Goal: Task Accomplishment & Management: Complete application form

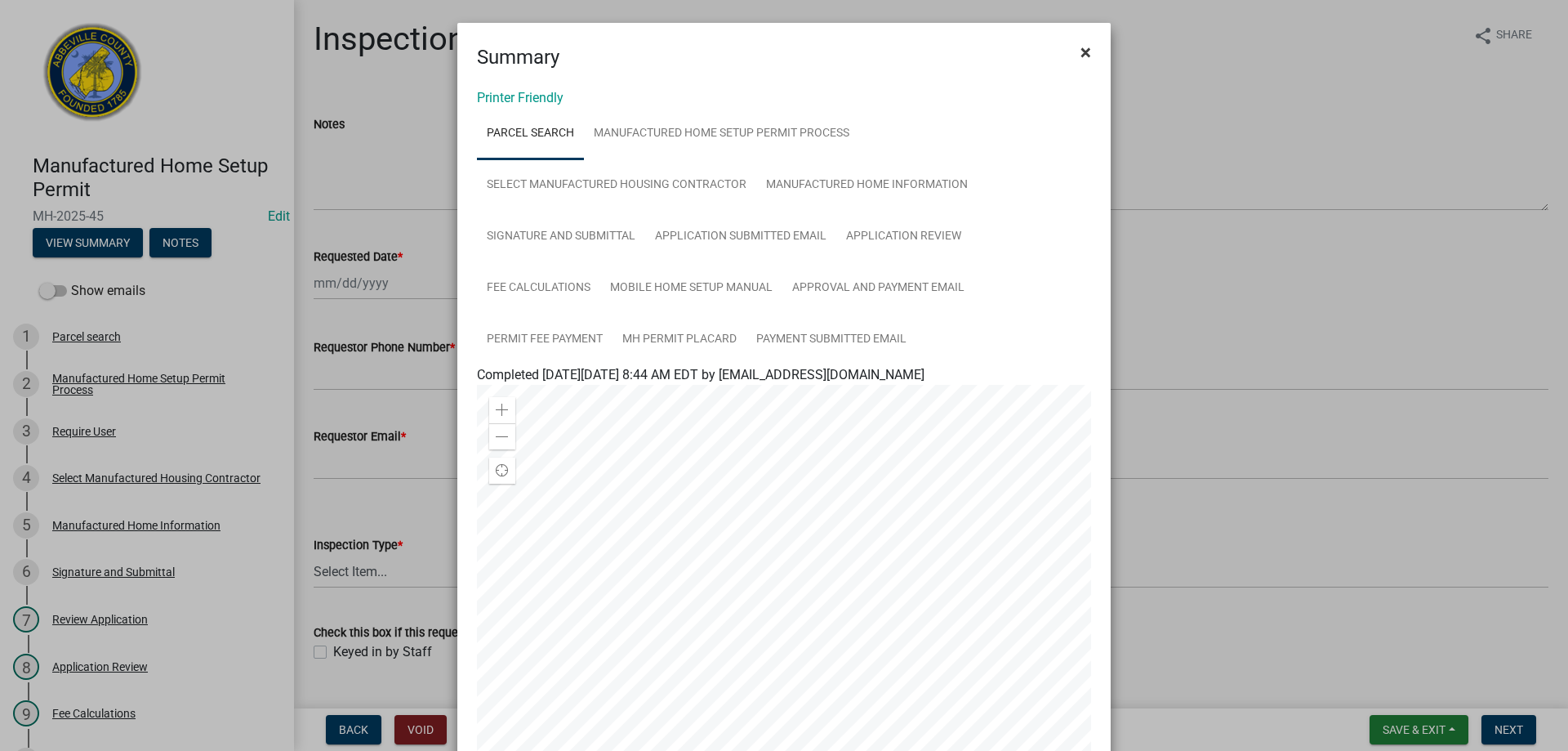
click at [1080, 54] on span "×" at bounding box center [1085, 51] width 11 height 23
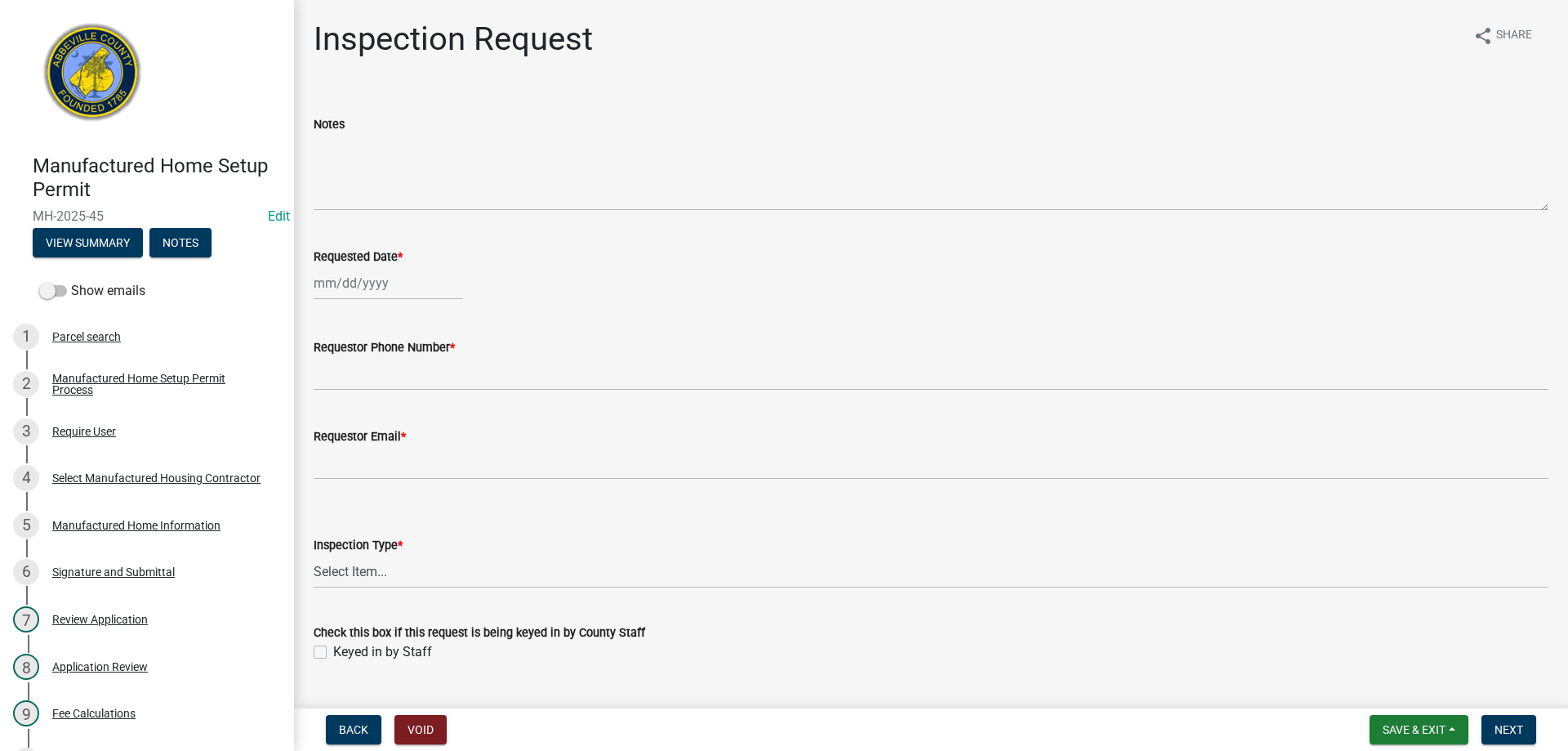
click at [1395, 747] on nav "Back Void Save & Exit Save Save & Exit Next" at bounding box center [931, 729] width 1274 height 42
click at [1394, 737] on button "Save & Exit" at bounding box center [1418, 729] width 99 height 30
click at [1408, 695] on button "Save & Exit" at bounding box center [1403, 687] width 131 height 40
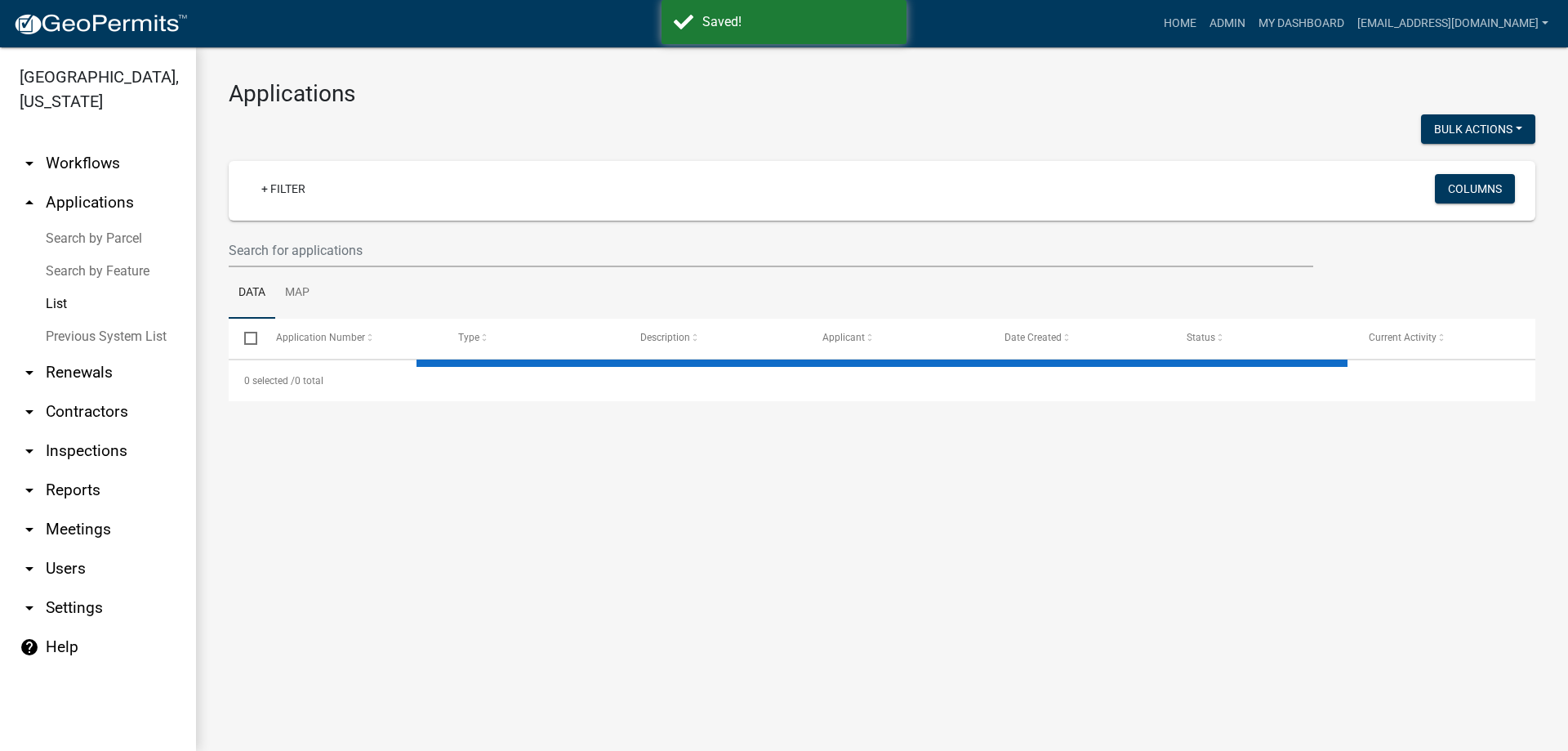
select select "3: 100"
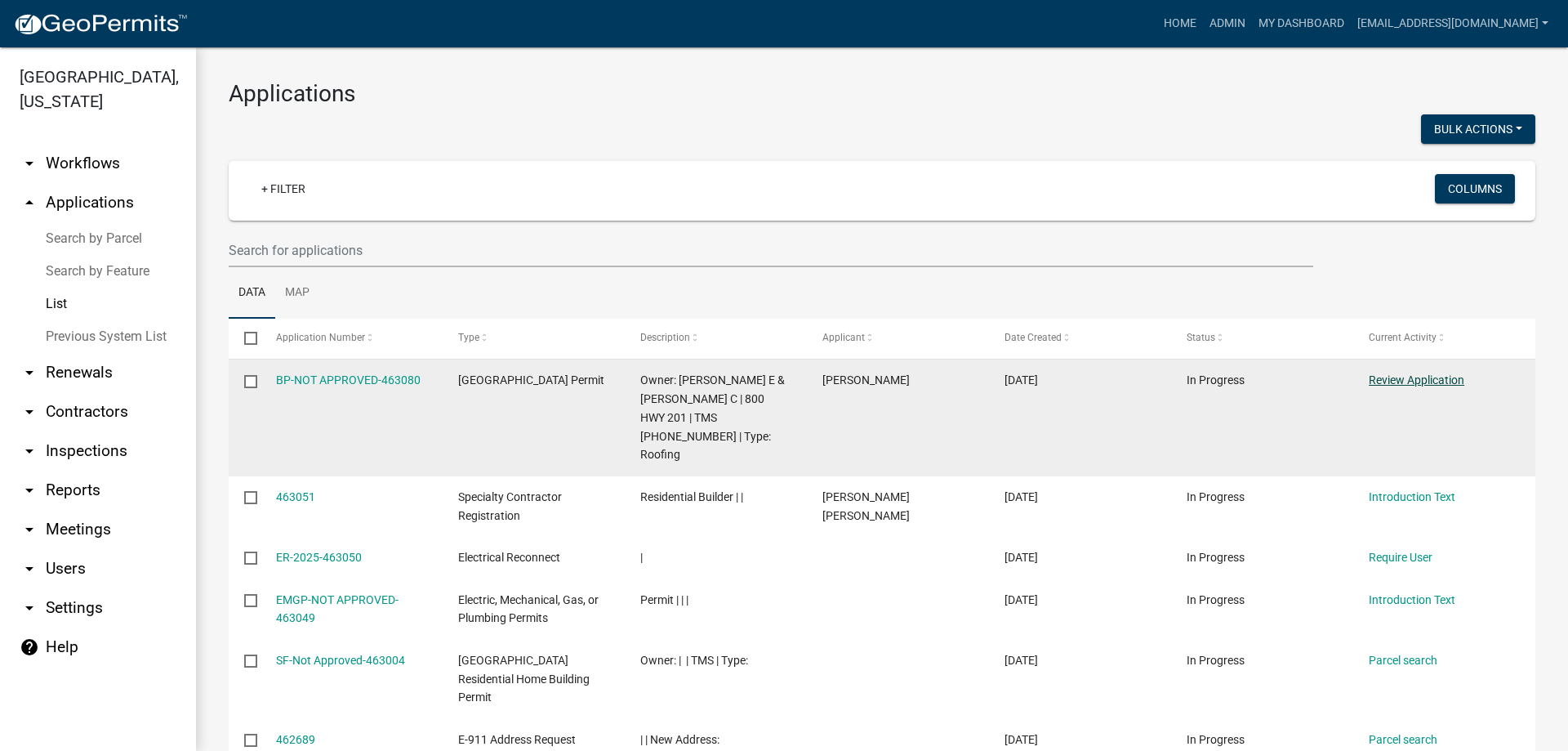
click at [1436, 382] on link "Review Application" at bounding box center [1415, 380] width 95 height 13
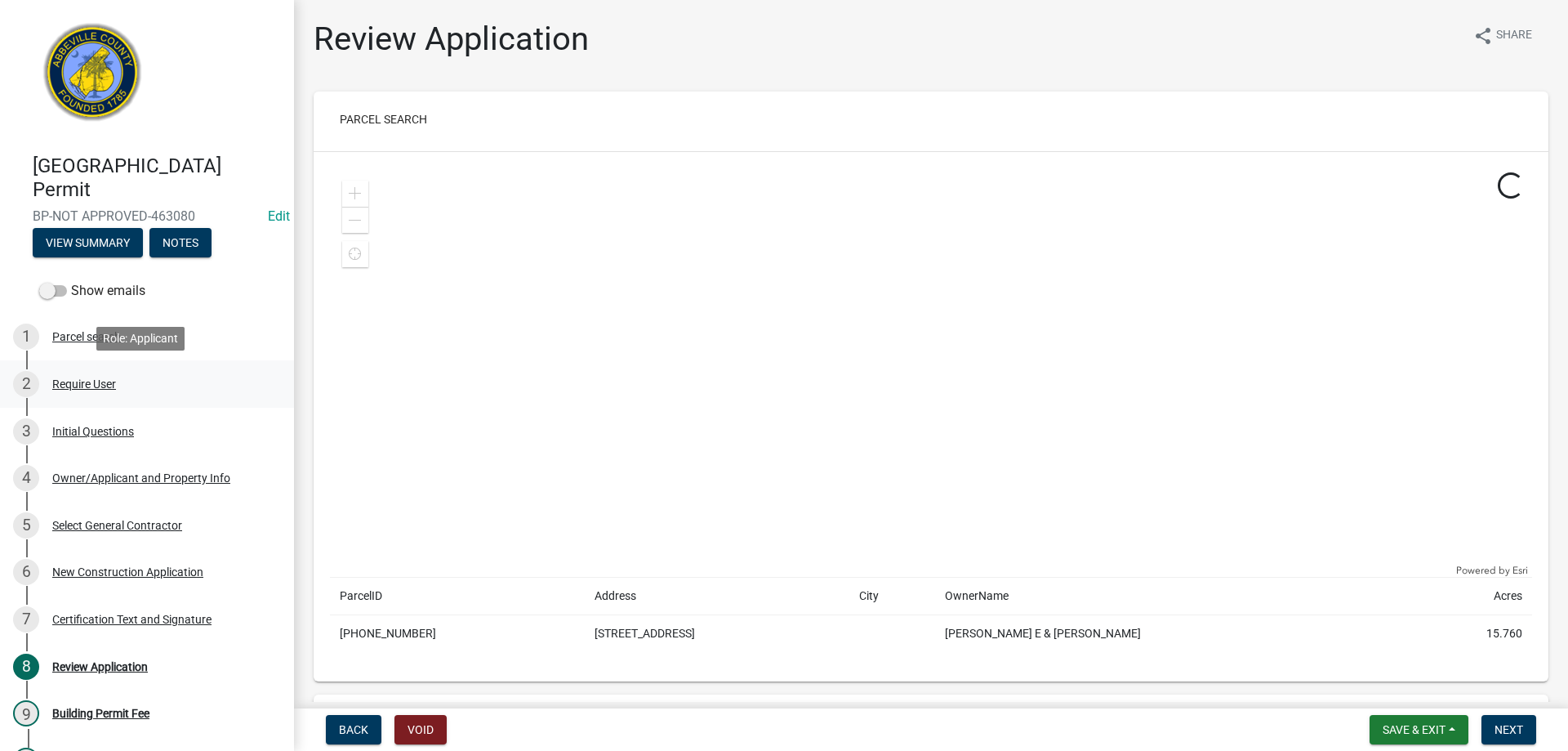
click at [95, 389] on div "Require User" at bounding box center [84, 384] width 64 height 12
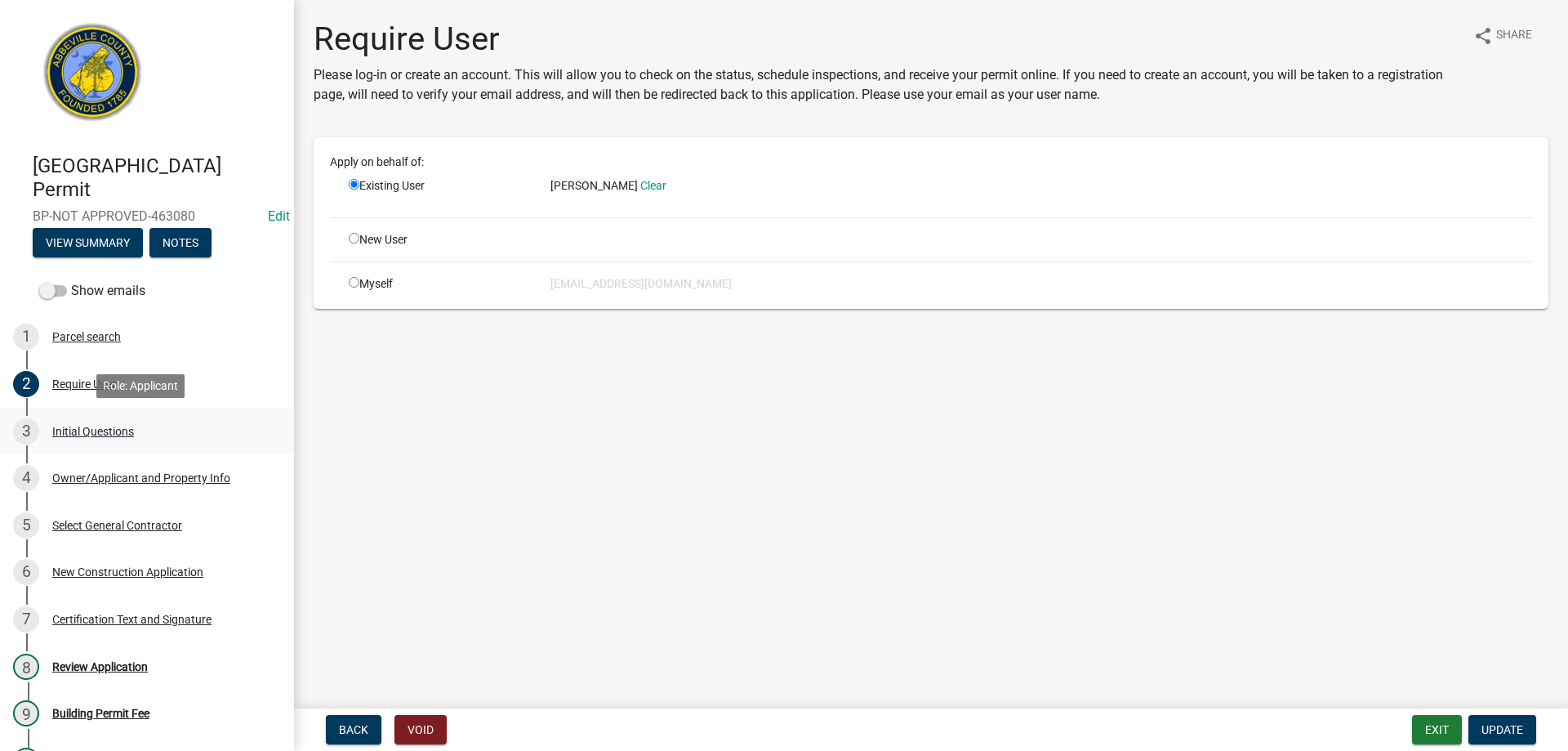
click at [84, 422] on div "3 Initial Questions" at bounding box center [141, 431] width 254 height 26
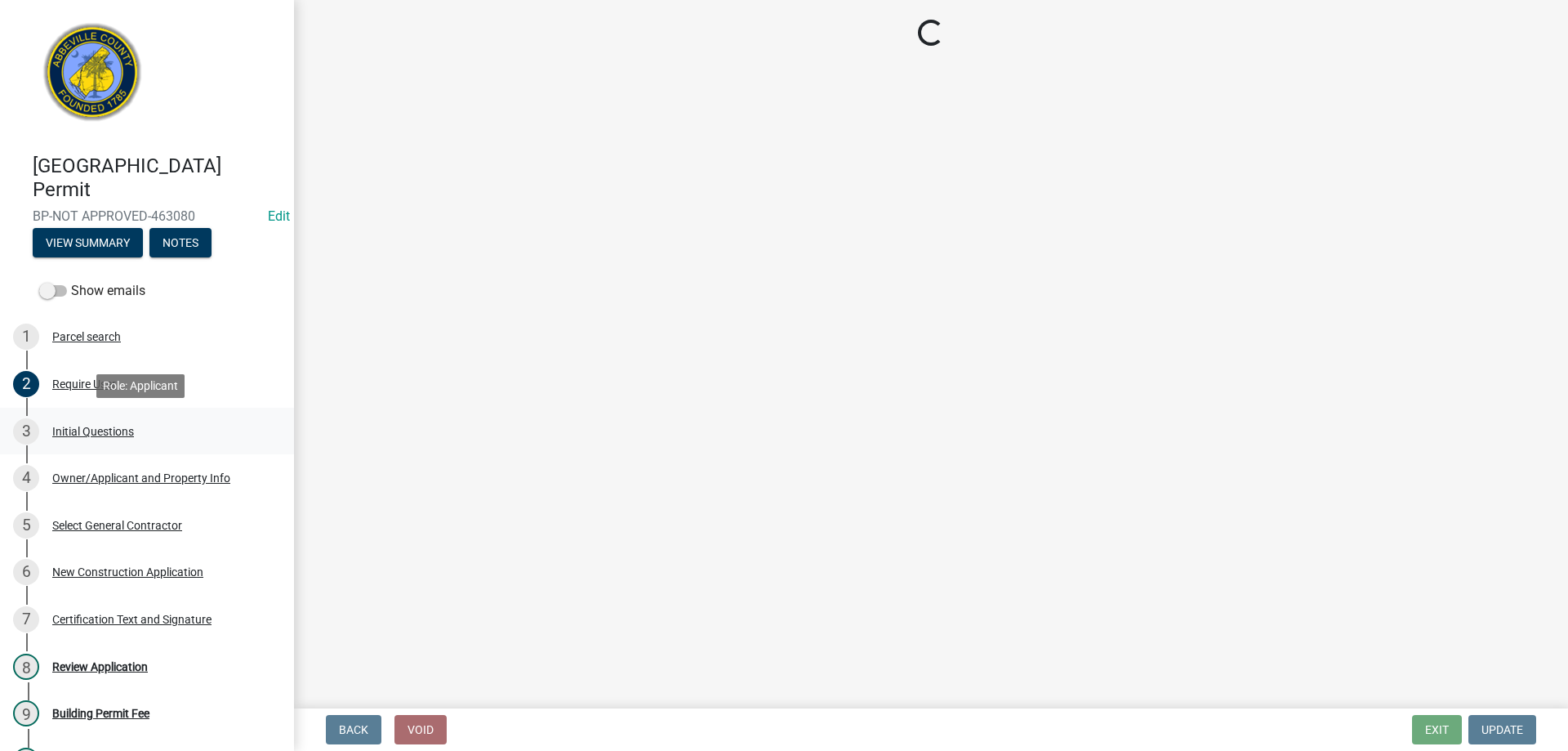
click at [78, 432] on div "Initial Questions" at bounding box center [93, 432] width 82 height 12
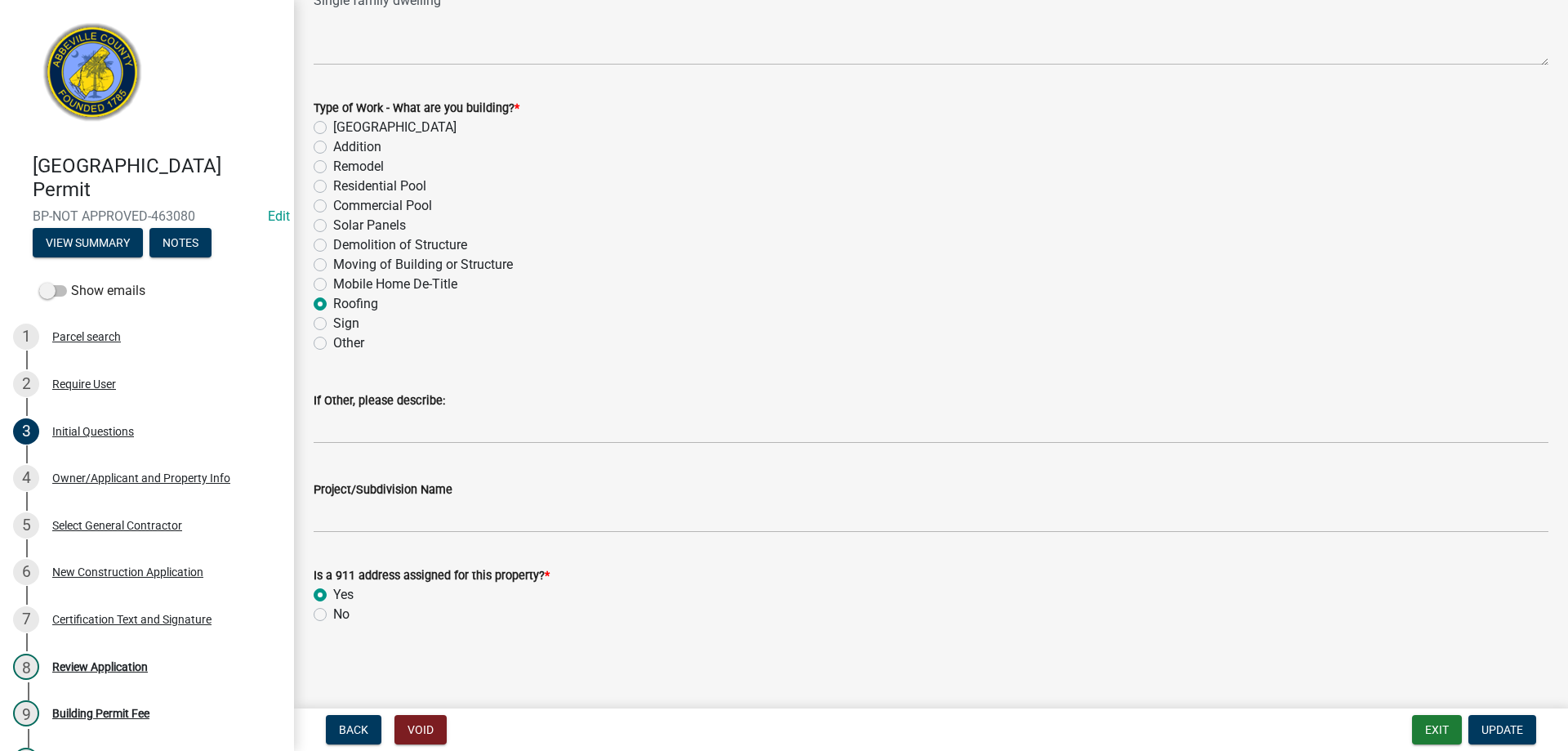
scroll to position [709, 0]
click at [84, 485] on div "4 Owner/Applicant and Property Info" at bounding box center [141, 477] width 254 height 26
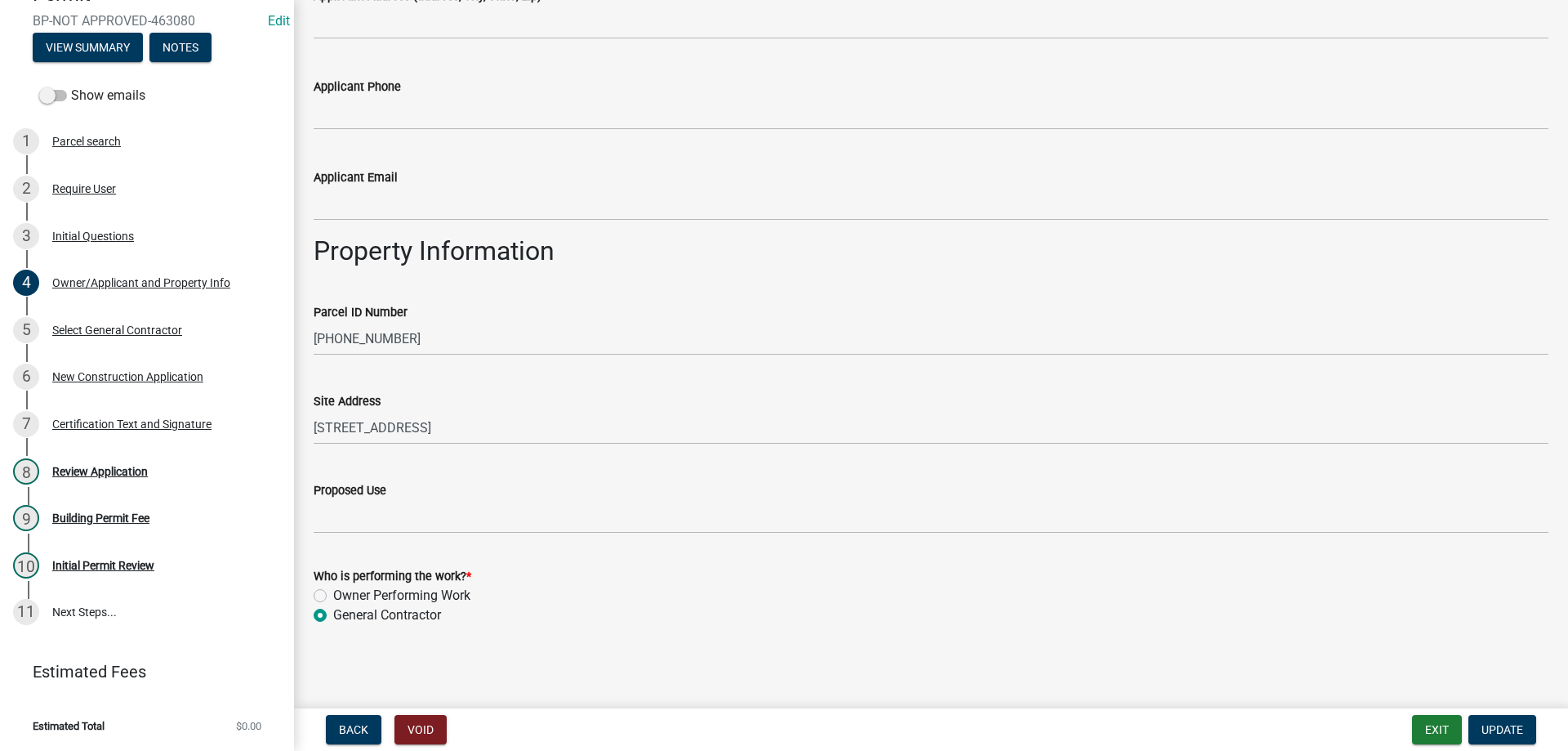
scroll to position [581, 0]
click at [97, 376] on div "New Construction Application" at bounding box center [127, 377] width 151 height 12
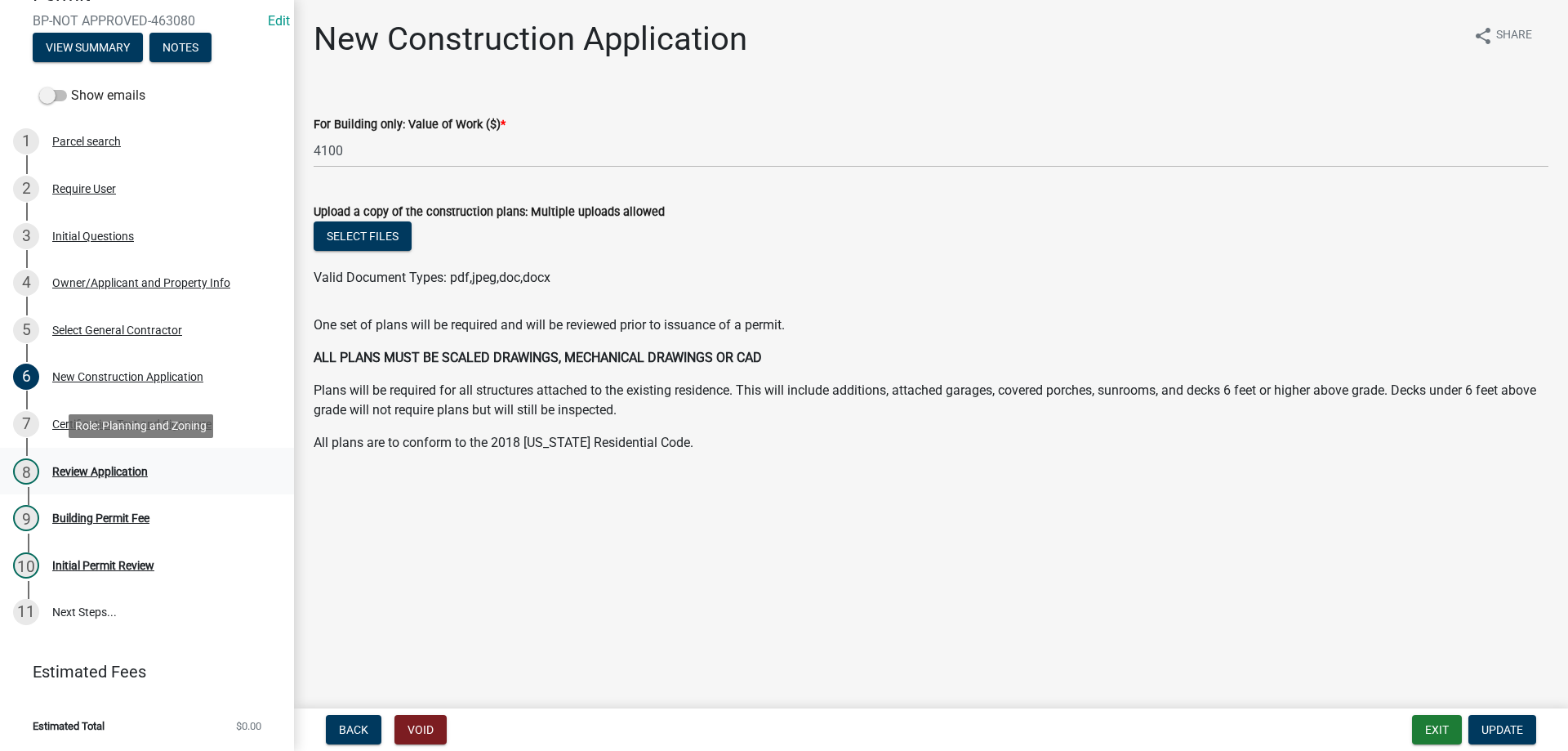
click at [76, 468] on div "Review Application" at bounding box center [99, 471] width 95 height 12
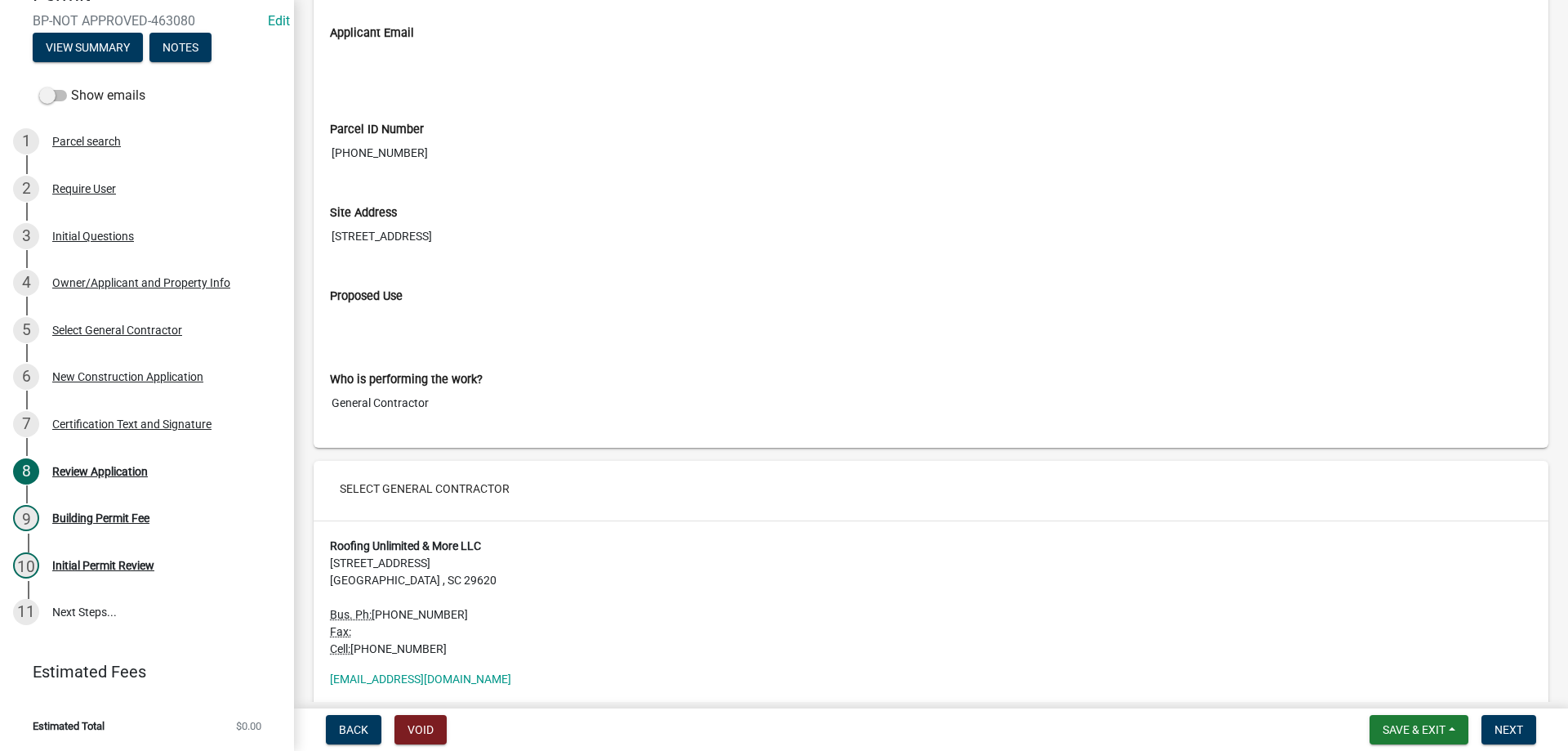
scroll to position [2206, 0]
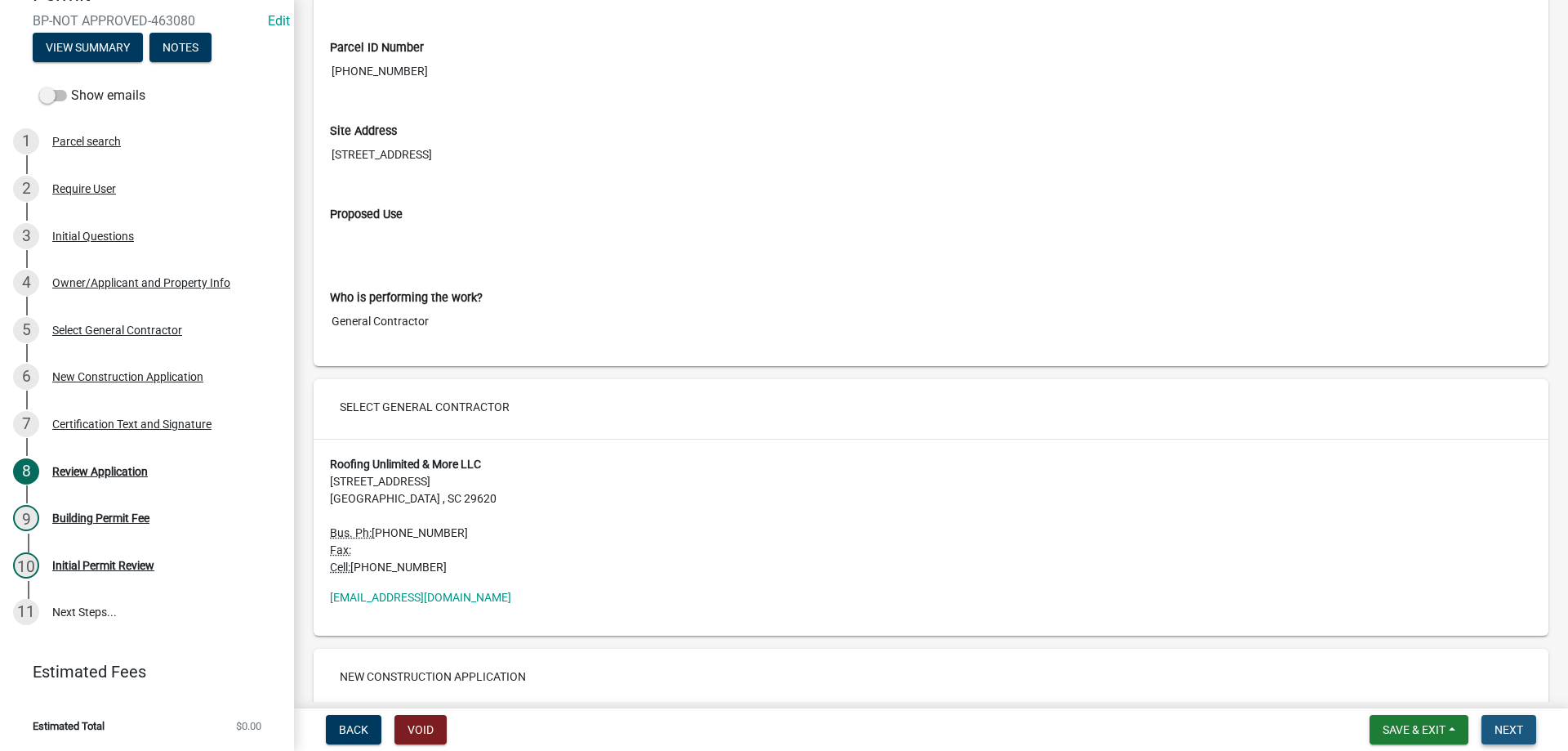
click at [1499, 728] on span "Next" at bounding box center [1509, 730] width 29 height 13
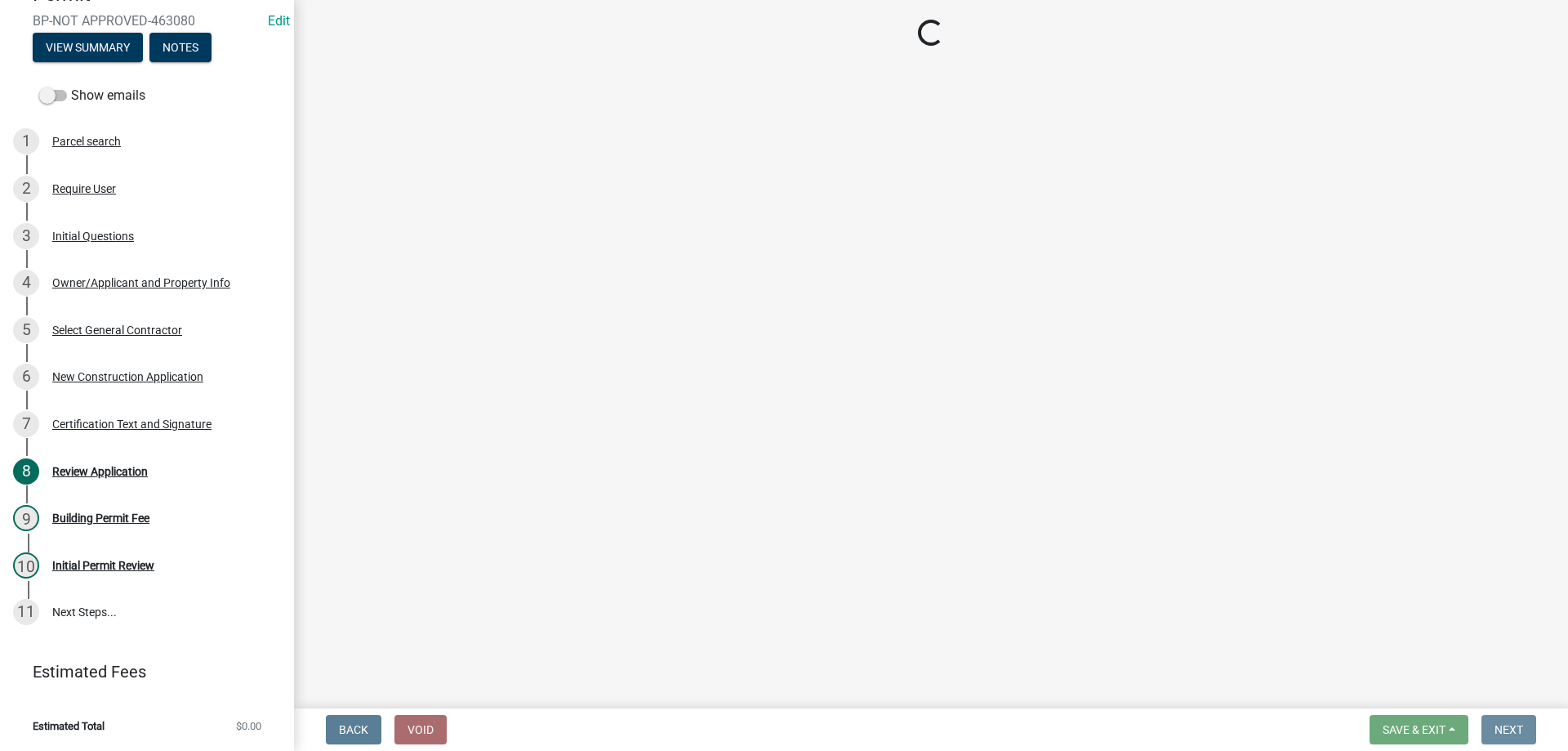
scroll to position [0, 0]
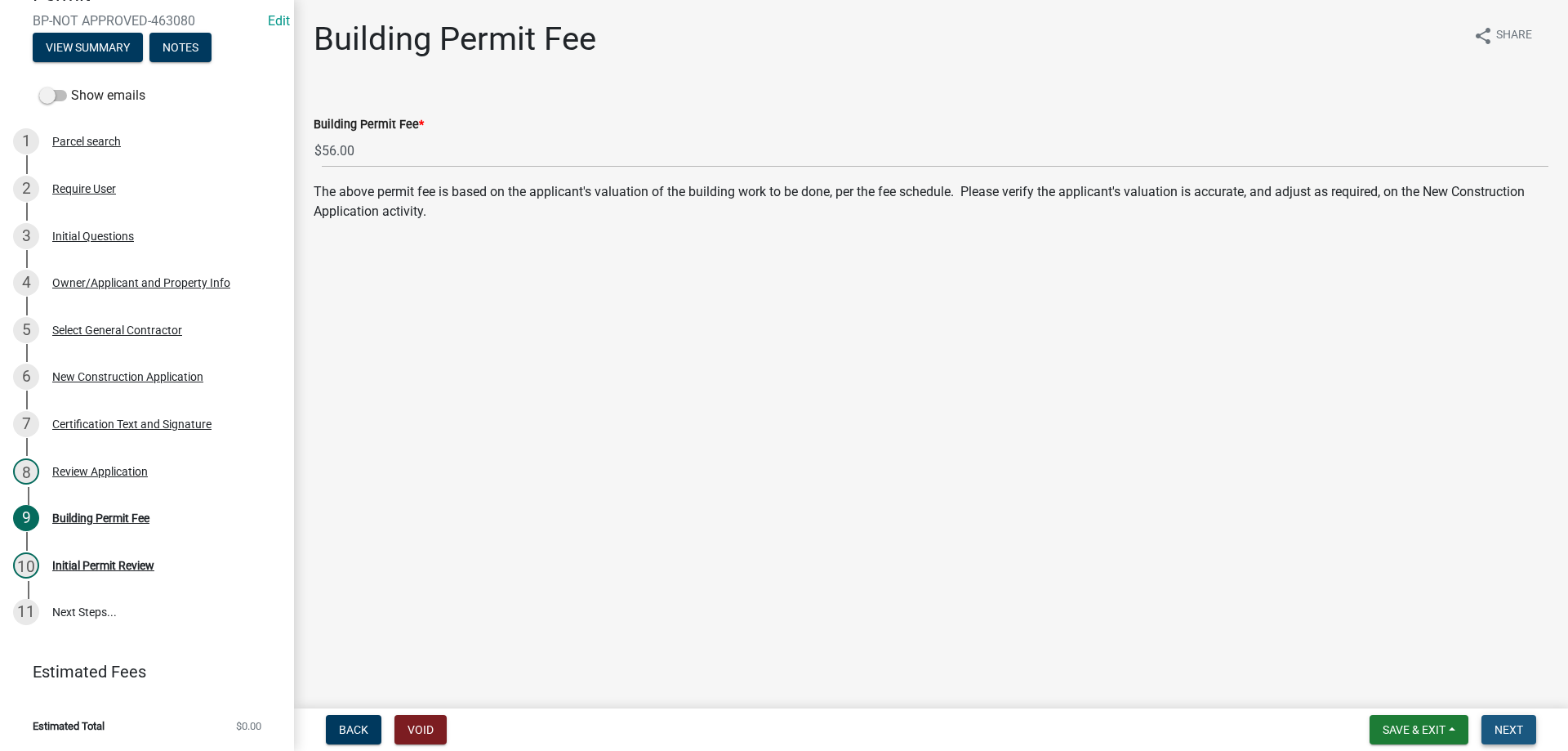
click at [1499, 728] on span "Next" at bounding box center [1509, 730] width 29 height 13
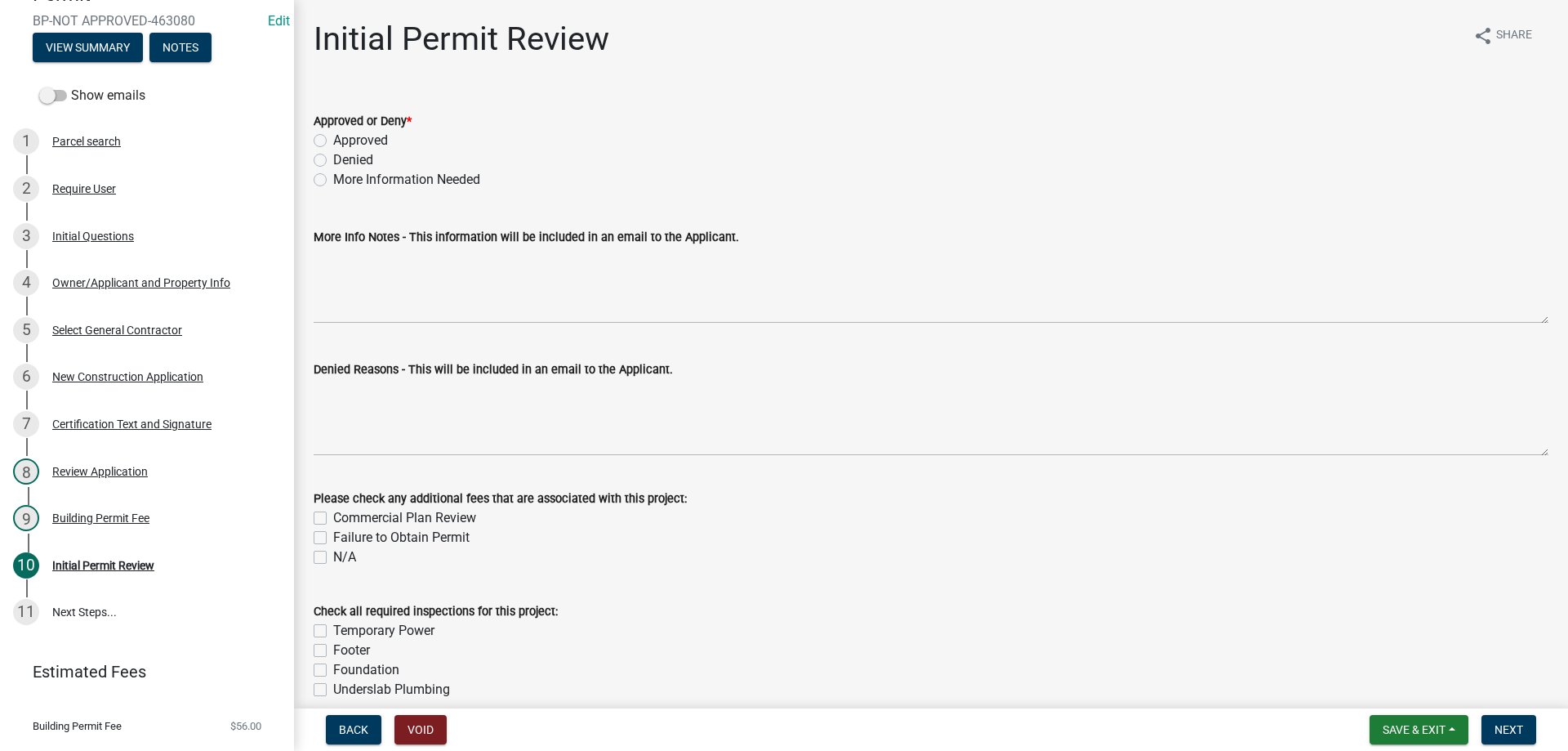
click at [333, 141] on label "Approved" at bounding box center [360, 140] width 55 height 19
click at [333, 141] on input "Approved" at bounding box center [338, 136] width 11 height 11
radio input "true"
click at [1500, 730] on span "Next" at bounding box center [1509, 730] width 29 height 13
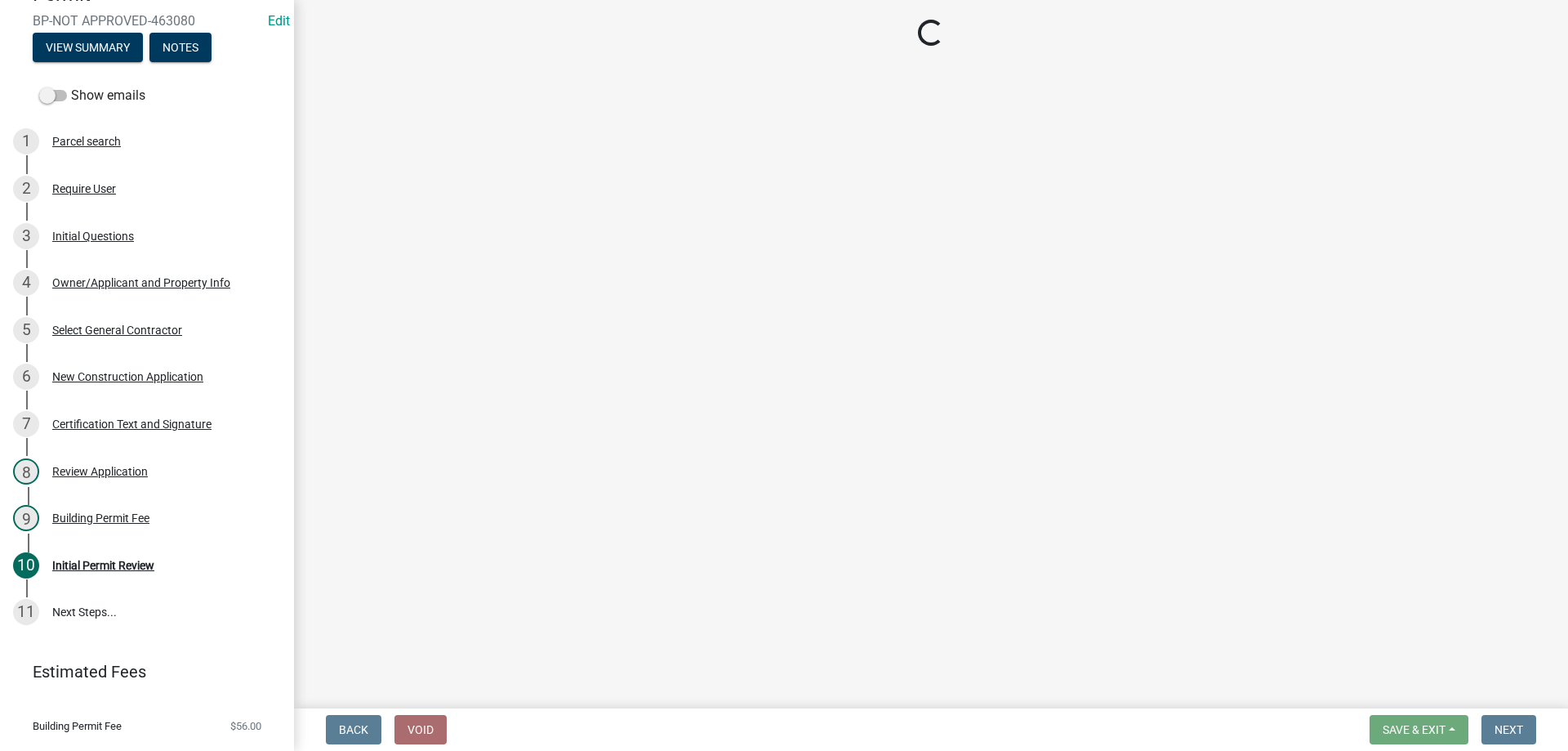
select select "3: 3"
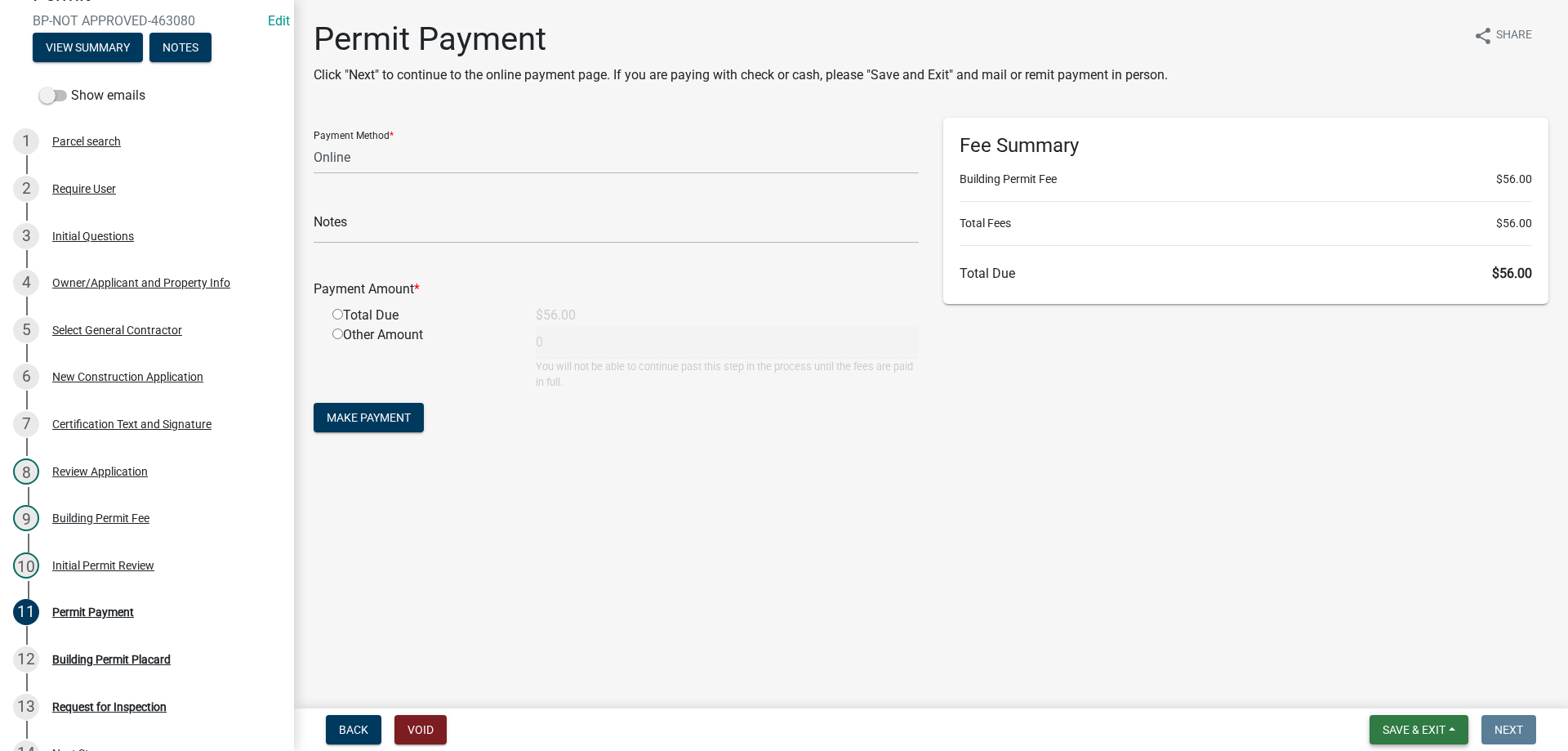
click at [1437, 723] on span "Save & Exit" at bounding box center [1414, 730] width 63 height 13
click at [1423, 691] on button "Save & Exit" at bounding box center [1403, 687] width 131 height 40
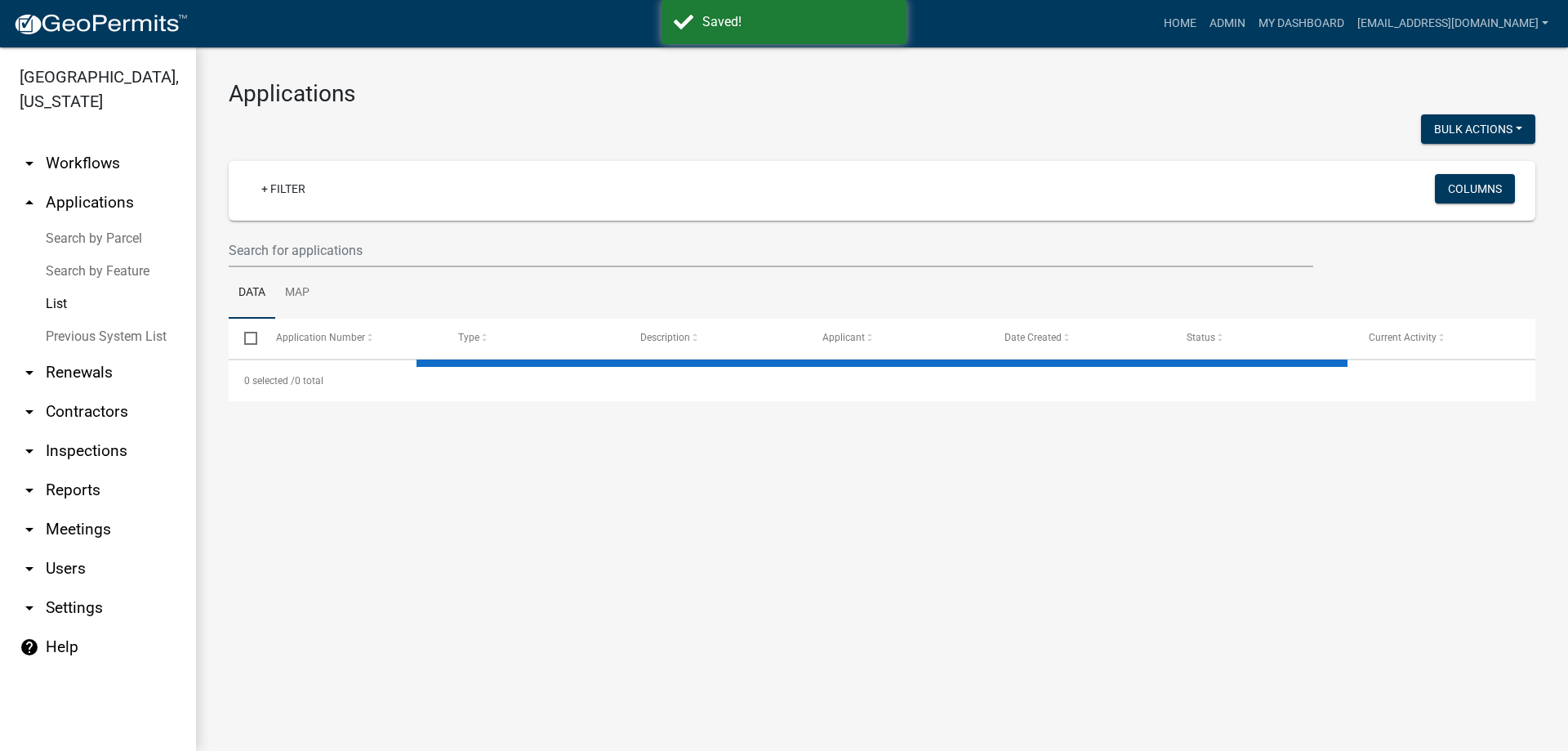
select select "3: 100"
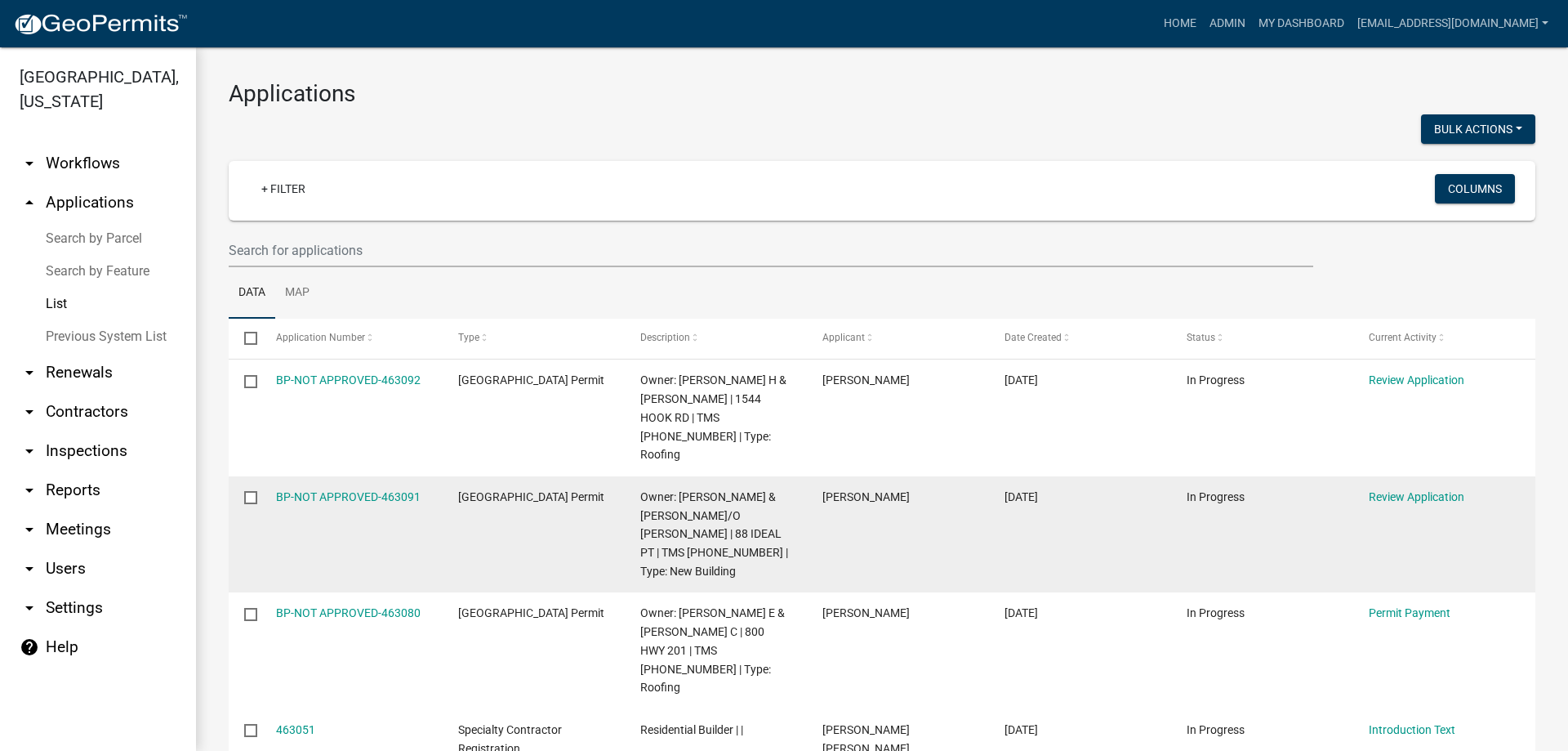
click at [1415, 507] on datatable-body-cell "Review Application" at bounding box center [1444, 534] width 182 height 117
click at [1420, 493] on link "Review Application" at bounding box center [1415, 497] width 95 height 13
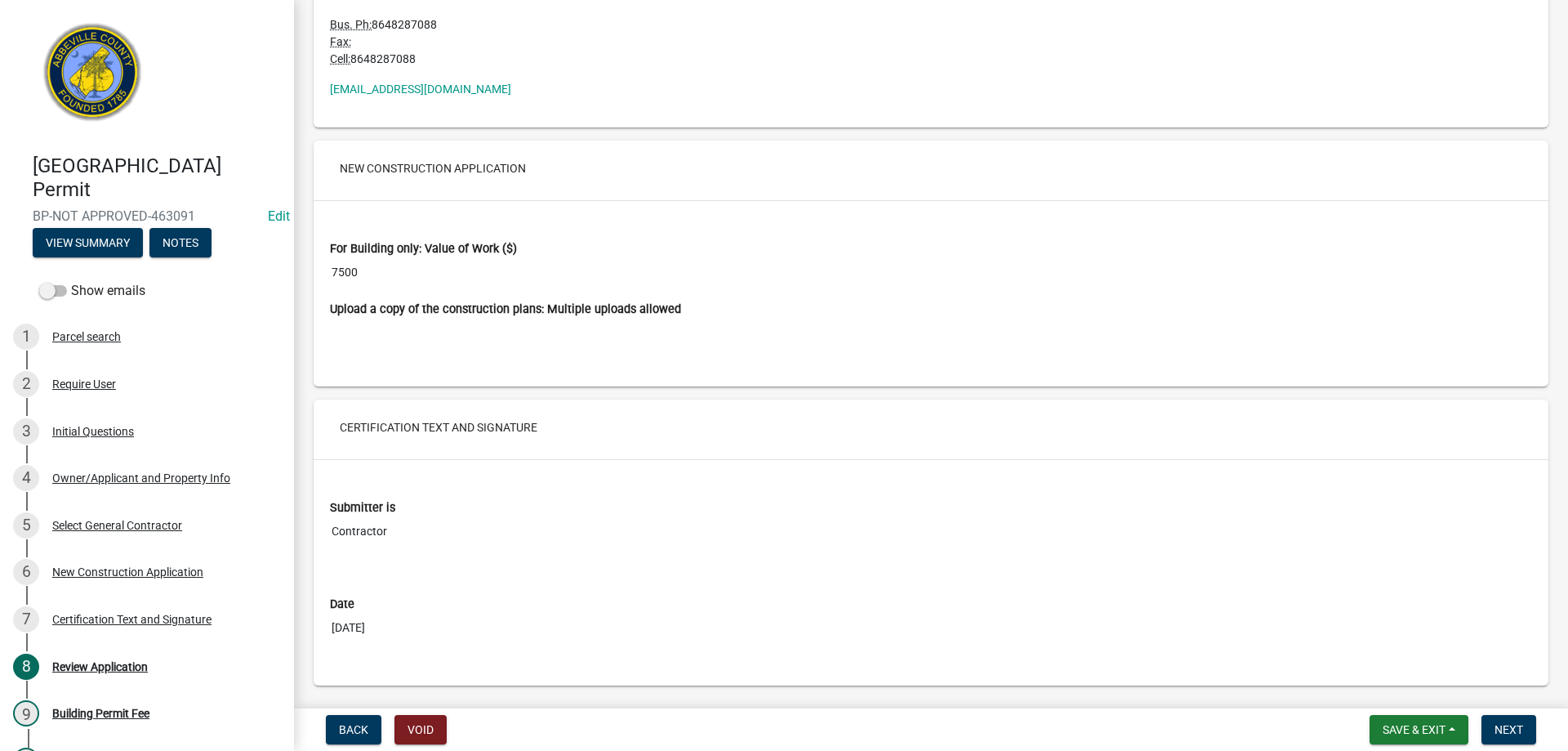
scroll to position [2708, 0]
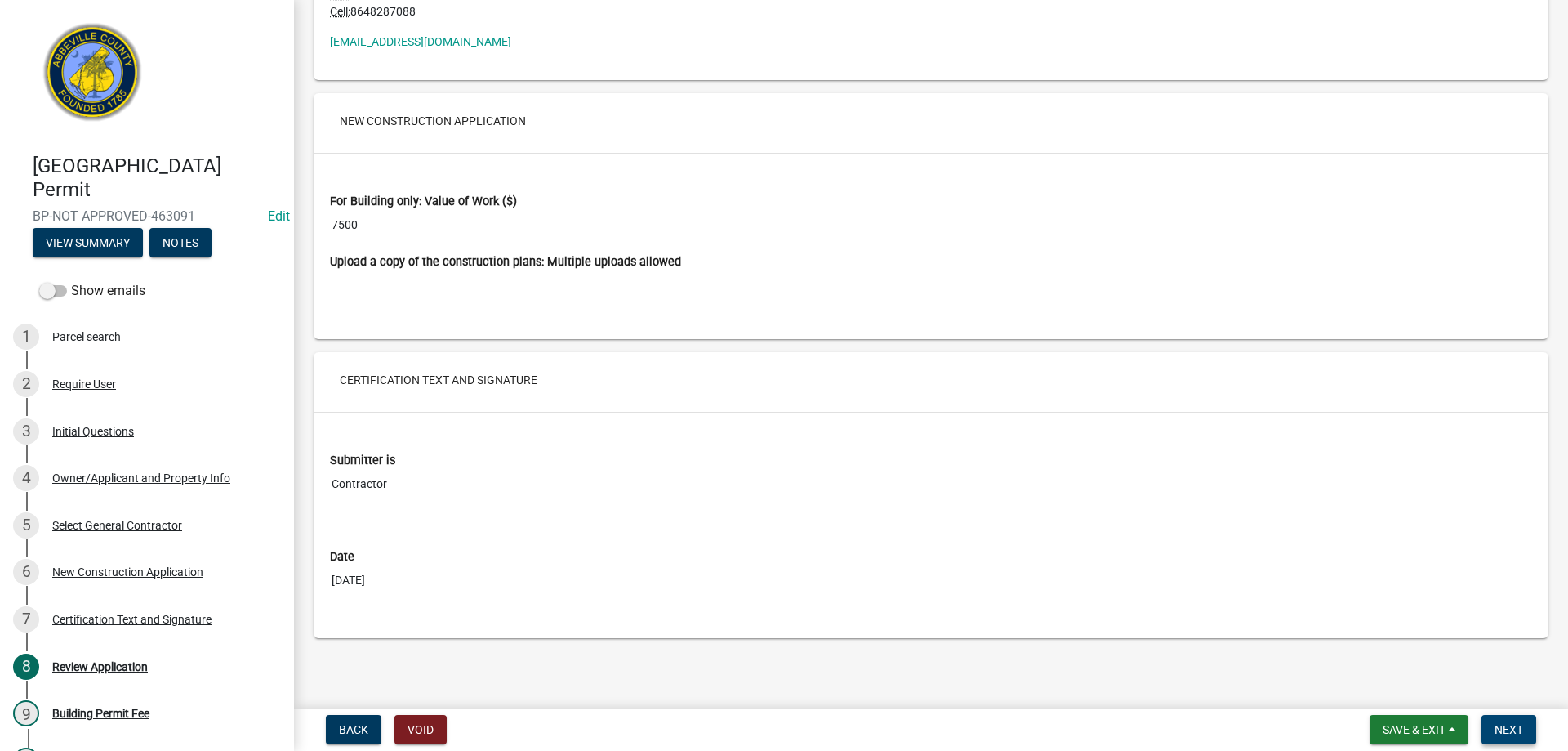
click at [1496, 733] on span "Next" at bounding box center [1509, 730] width 29 height 13
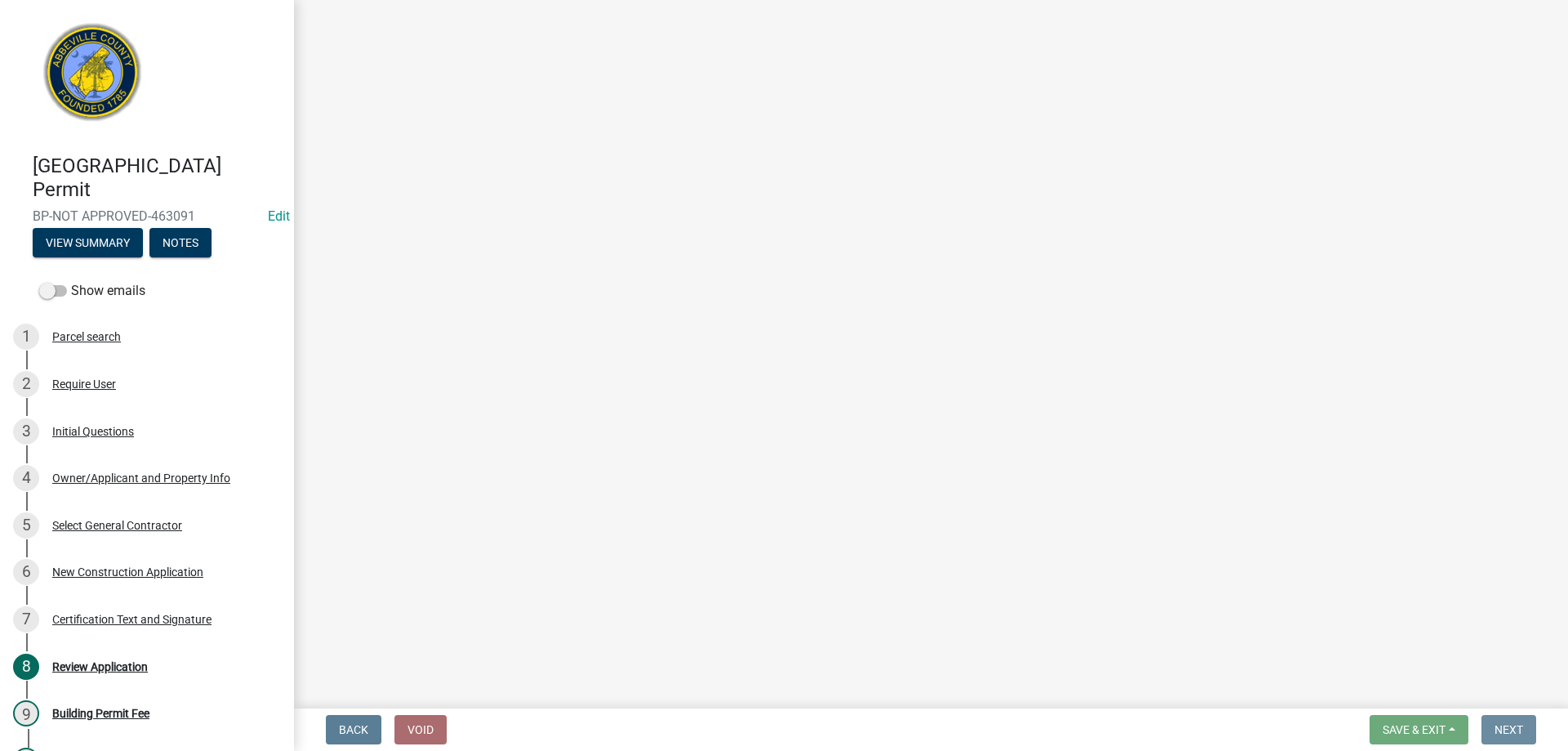
scroll to position [0, 0]
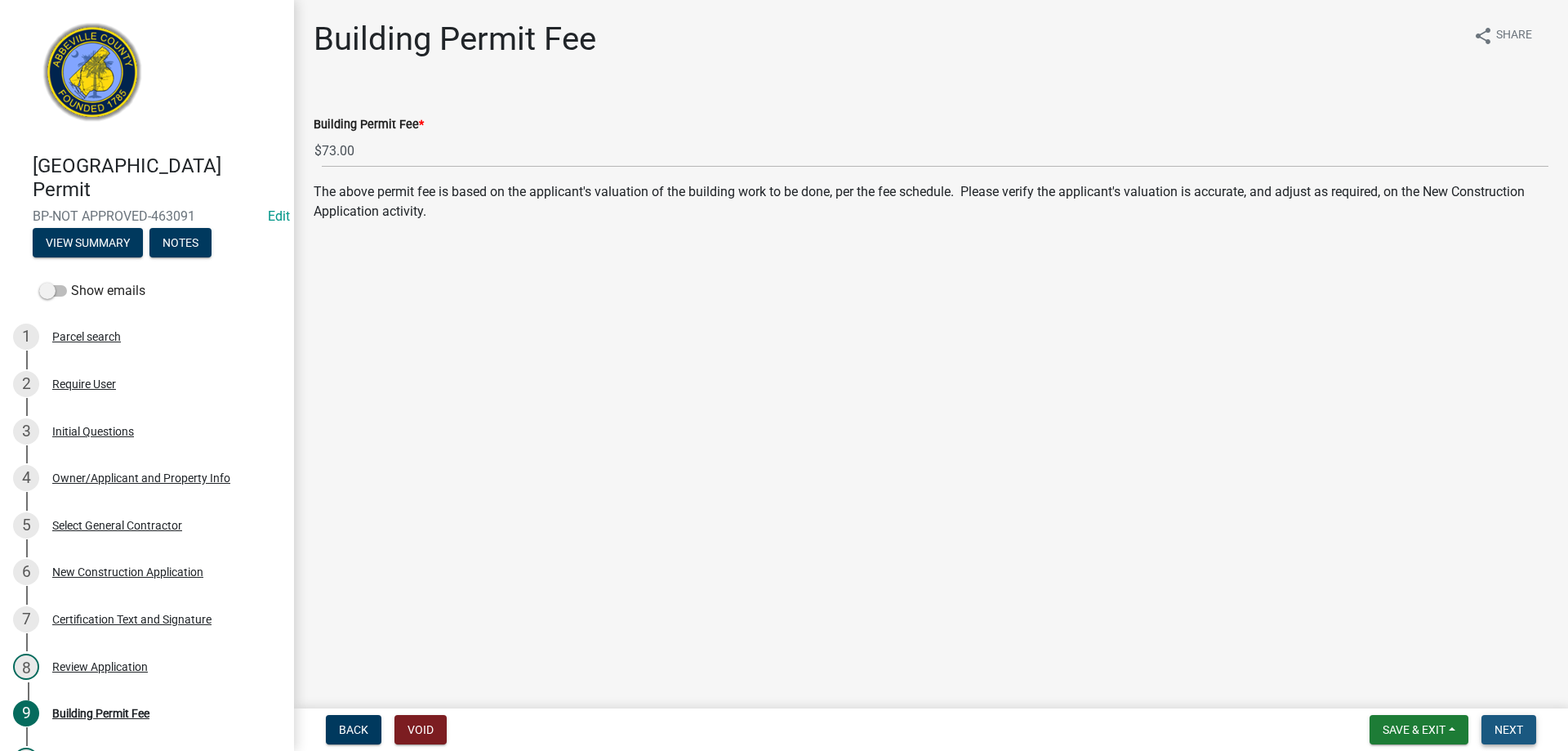
click at [1518, 735] on span "Next" at bounding box center [1509, 730] width 29 height 13
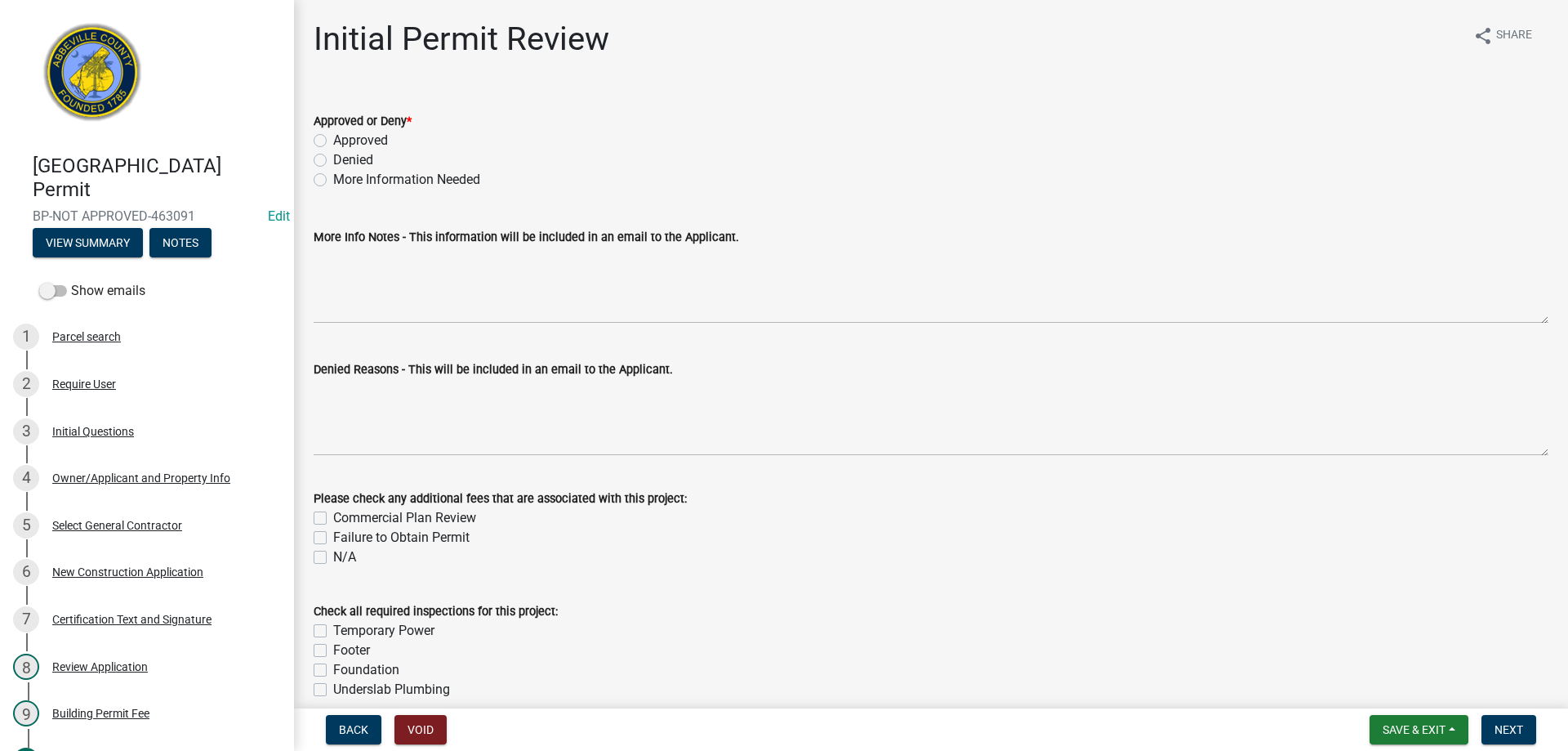
click at [333, 138] on label "Approved" at bounding box center [360, 140] width 55 height 19
click at [333, 138] on input "Approved" at bounding box center [338, 136] width 11 height 11
radio input "true"
click at [1518, 730] on span "Next" at bounding box center [1509, 730] width 29 height 13
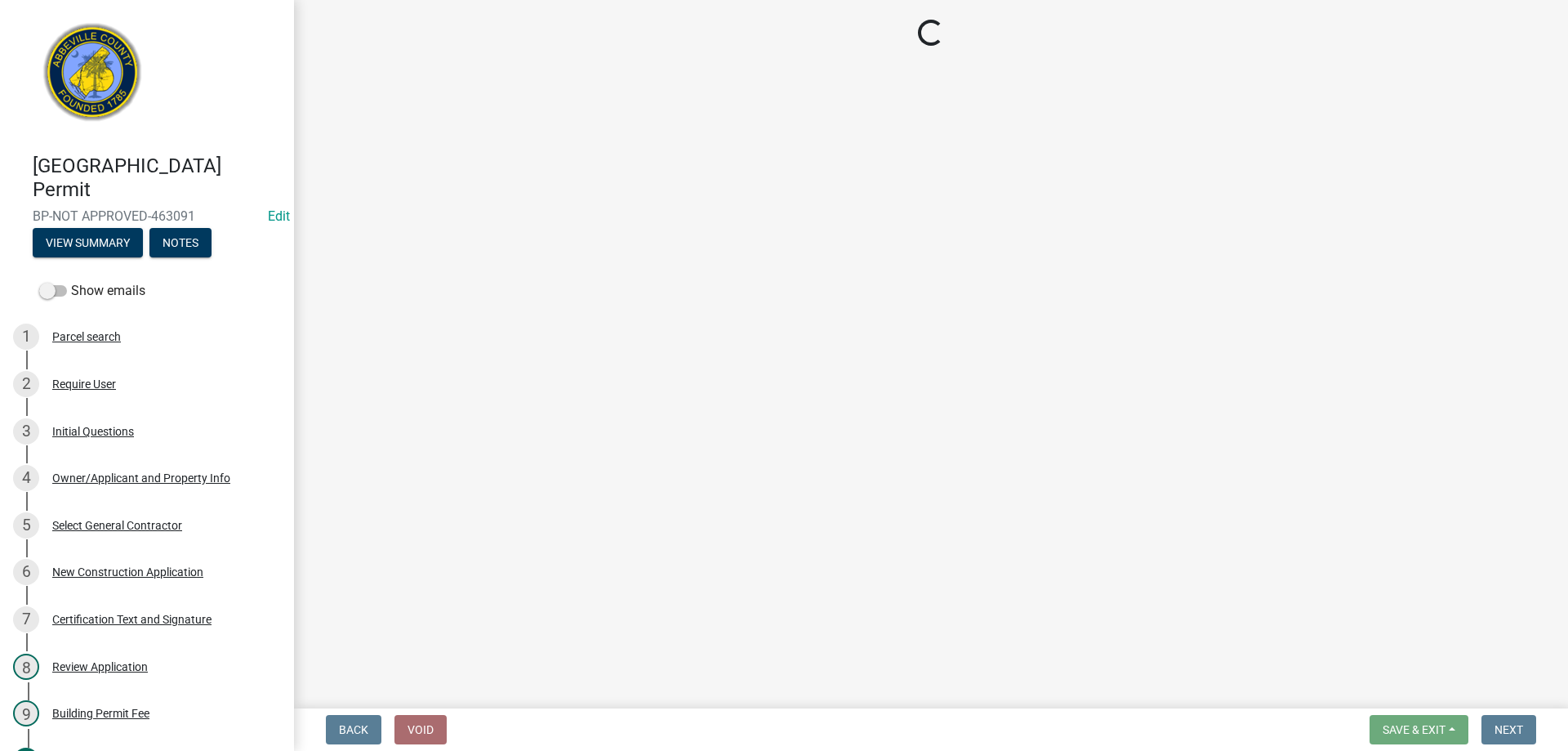
select select "3: 3"
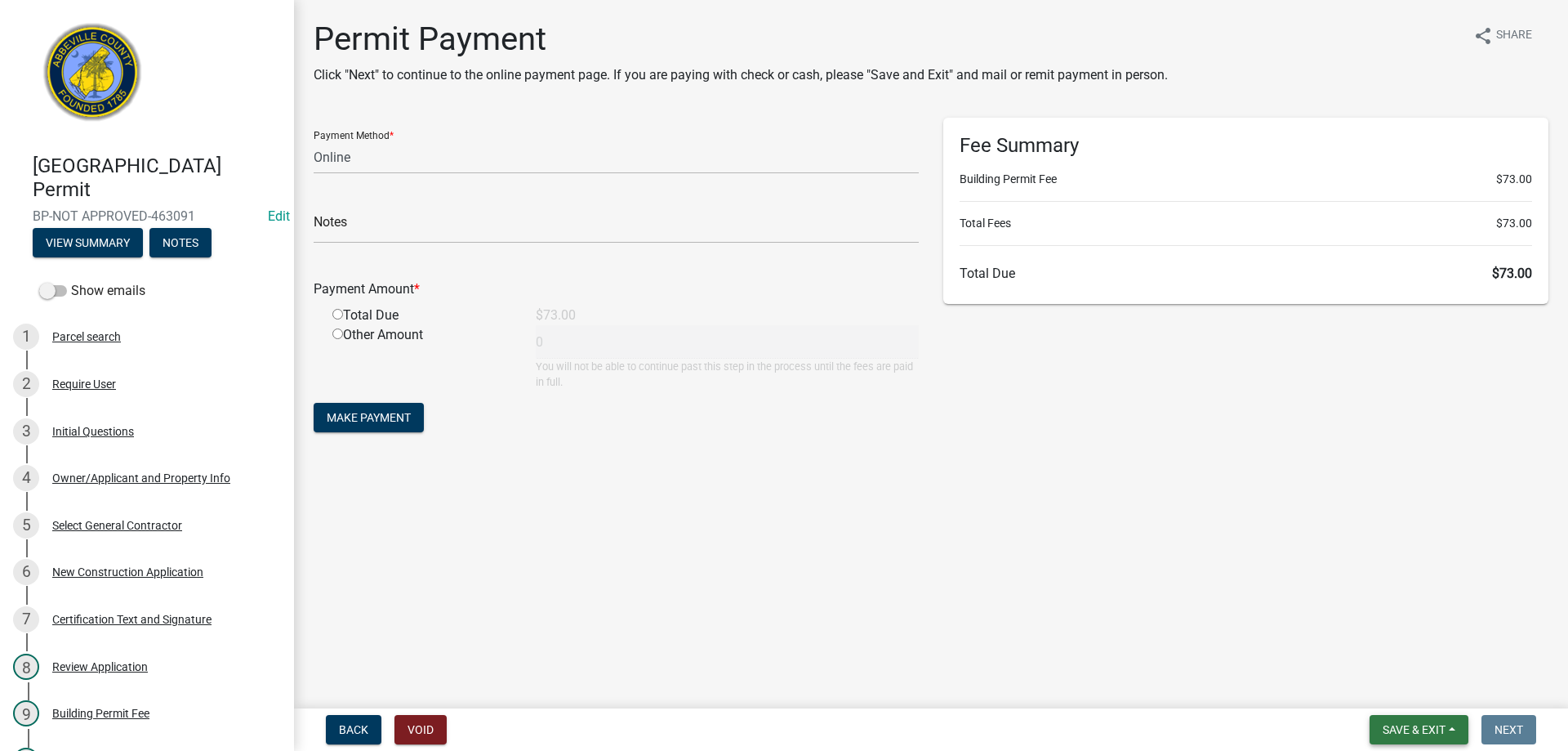
click at [1438, 732] on span "Save & Exit" at bounding box center [1414, 730] width 63 height 13
click at [1432, 696] on button "Save & Exit" at bounding box center [1403, 687] width 131 height 40
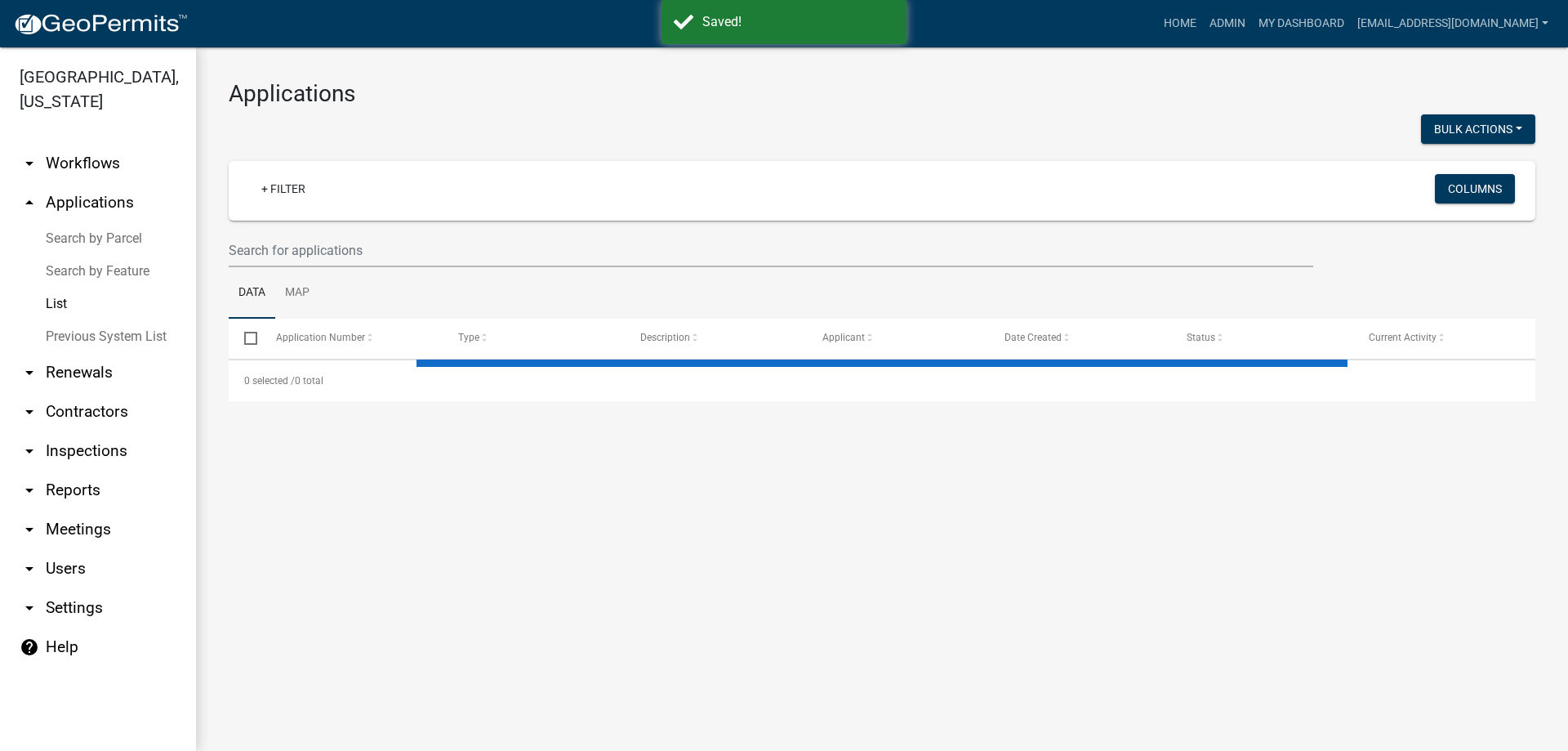
select select "3: 100"
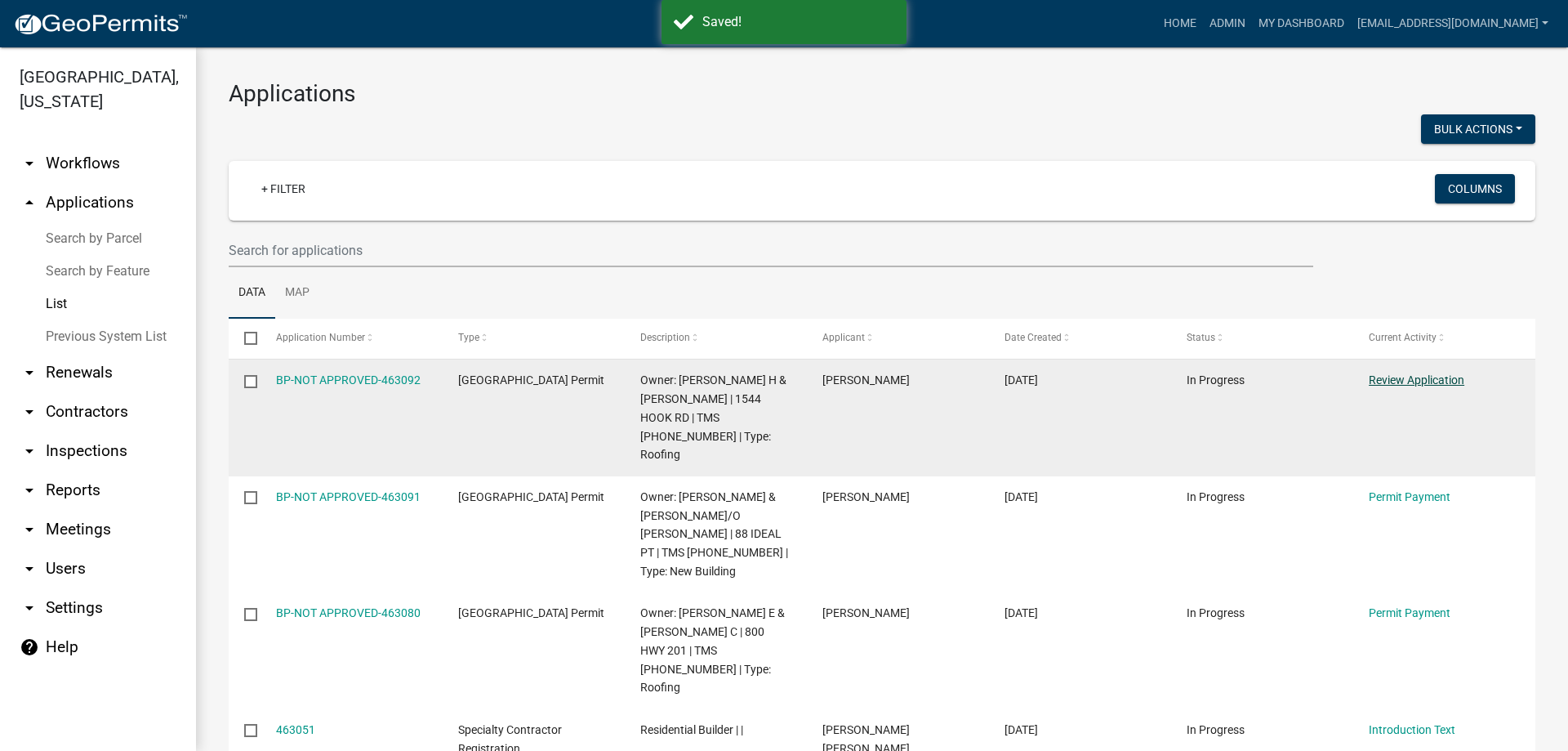
click at [1446, 382] on link "Review Application" at bounding box center [1415, 380] width 95 height 13
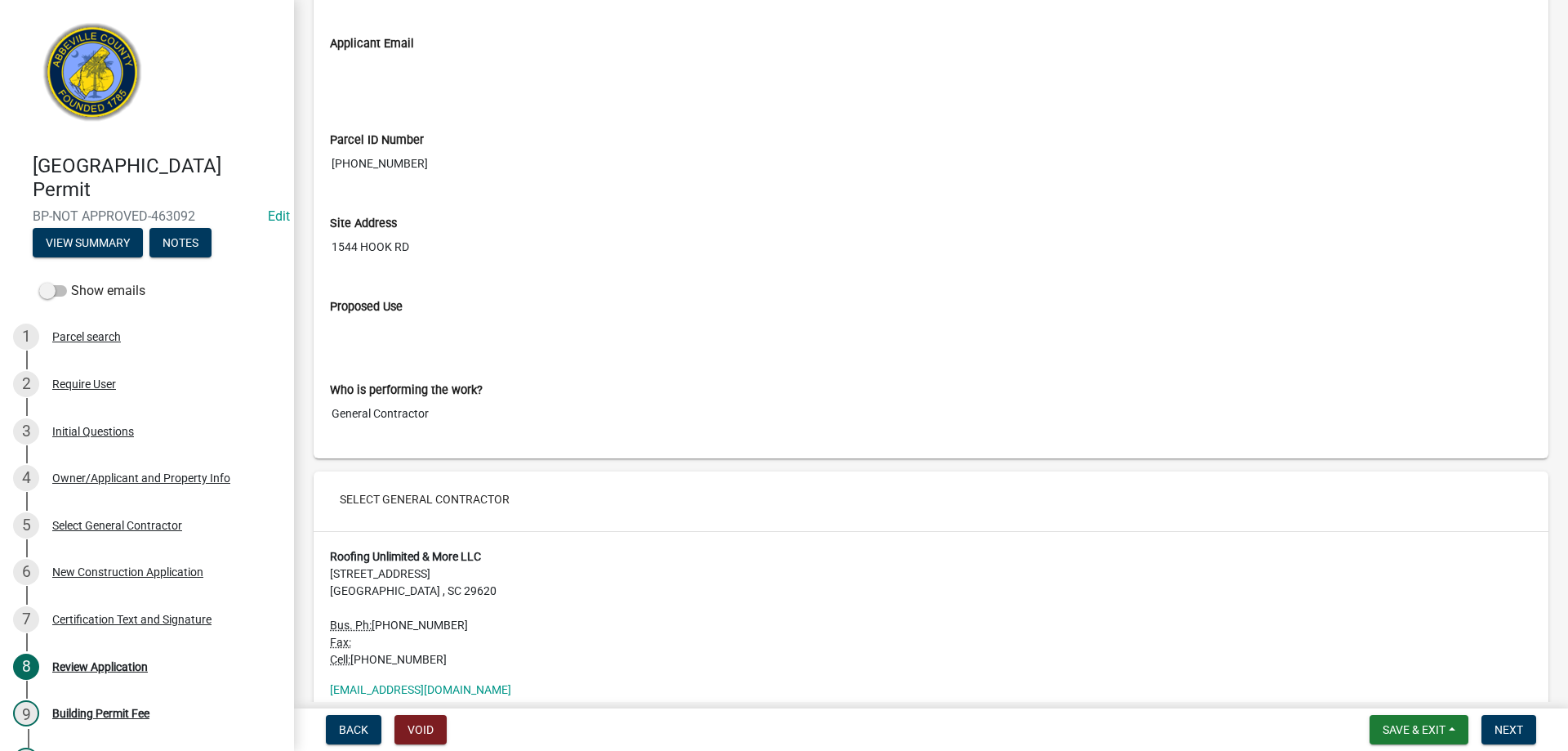
scroll to position [2124, 0]
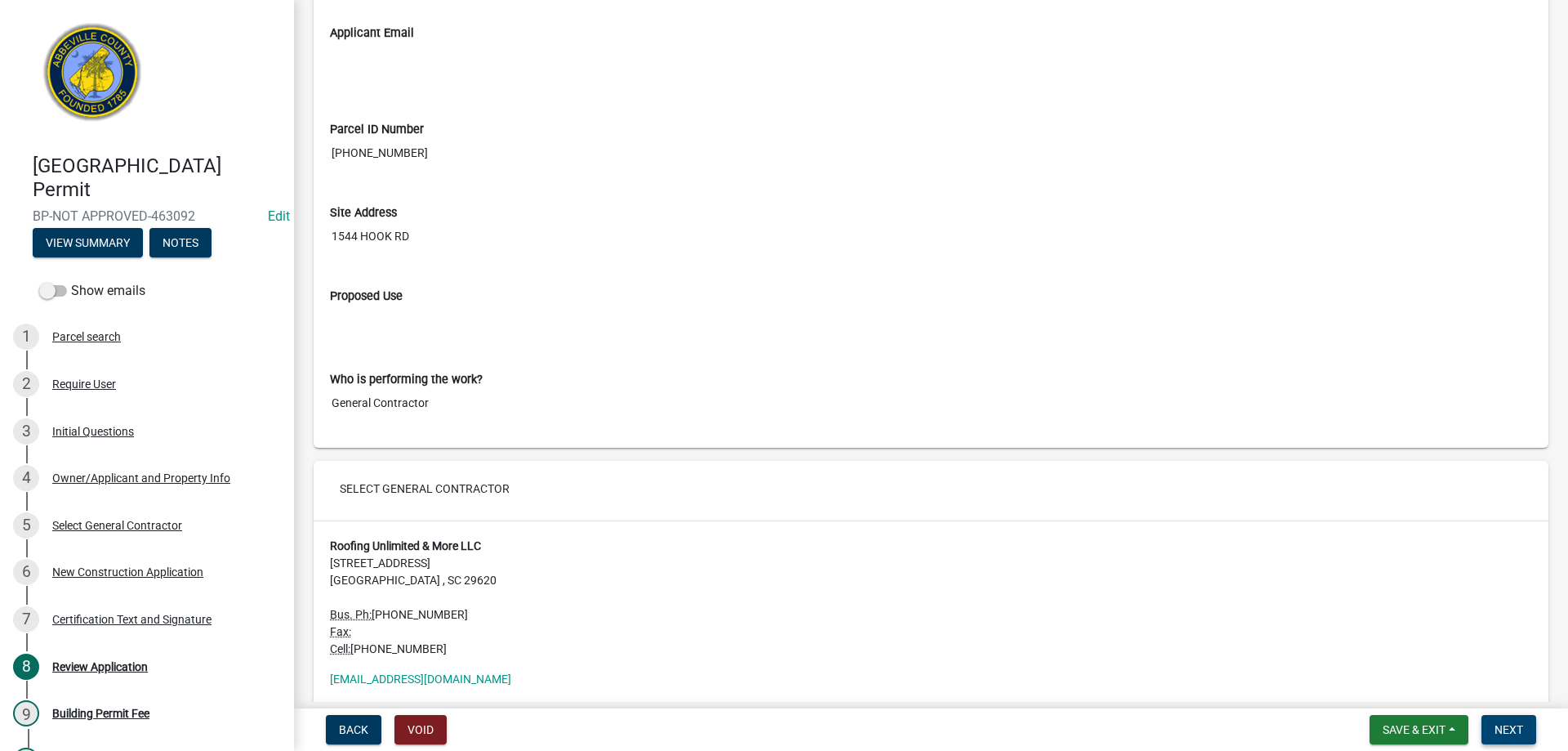
click at [1516, 731] on span "Next" at bounding box center [1509, 730] width 29 height 13
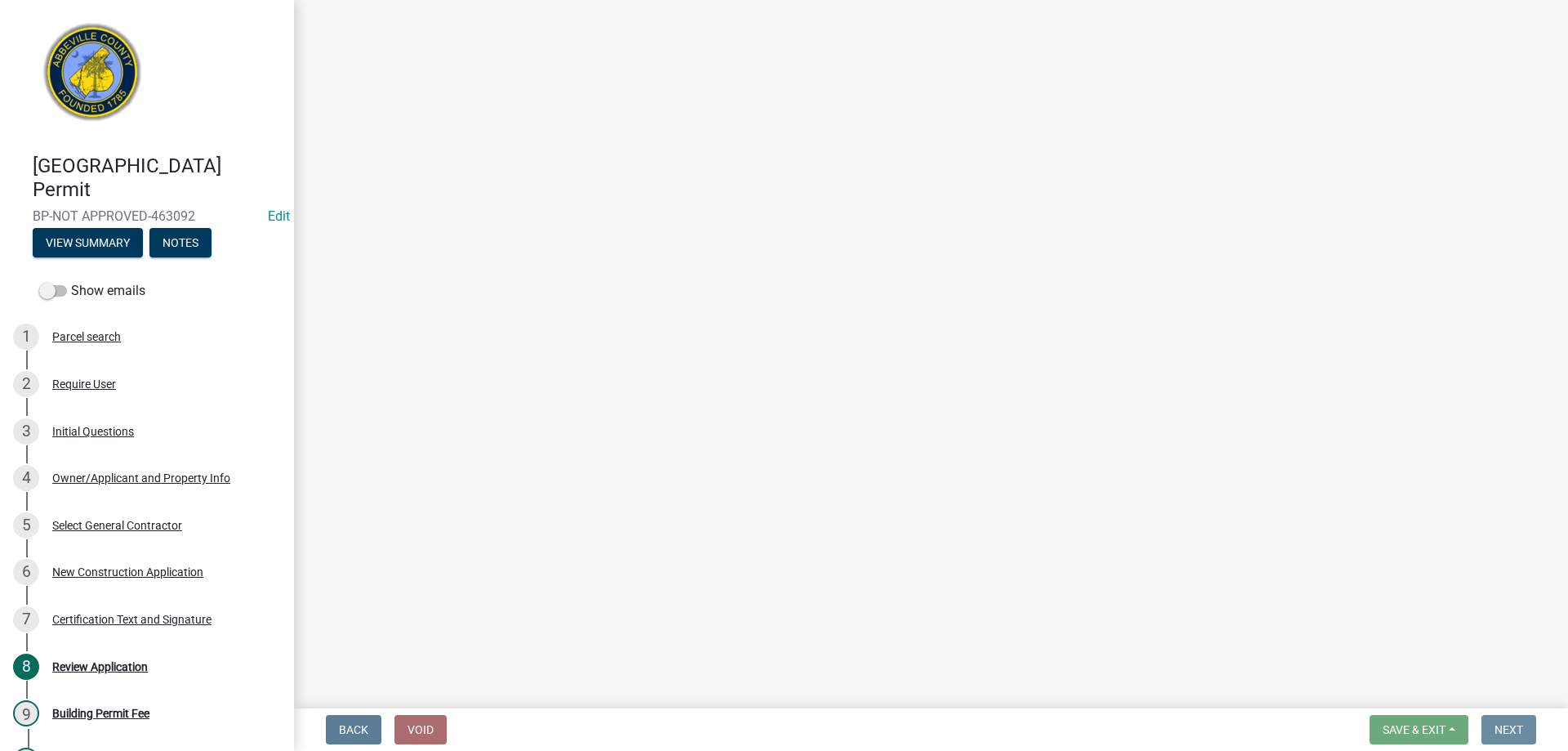
scroll to position [0, 0]
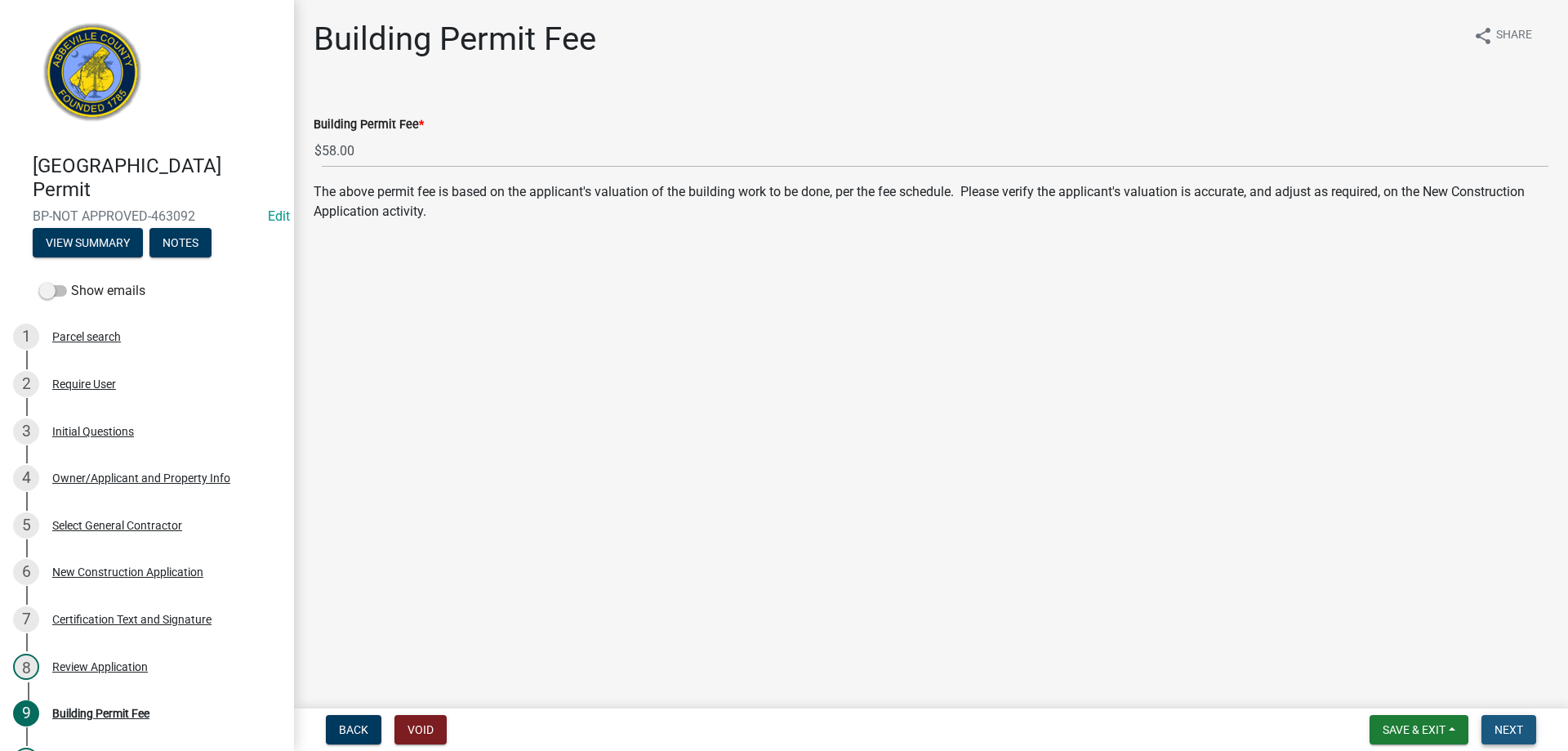
click at [1525, 727] on button "Next" at bounding box center [1508, 729] width 55 height 30
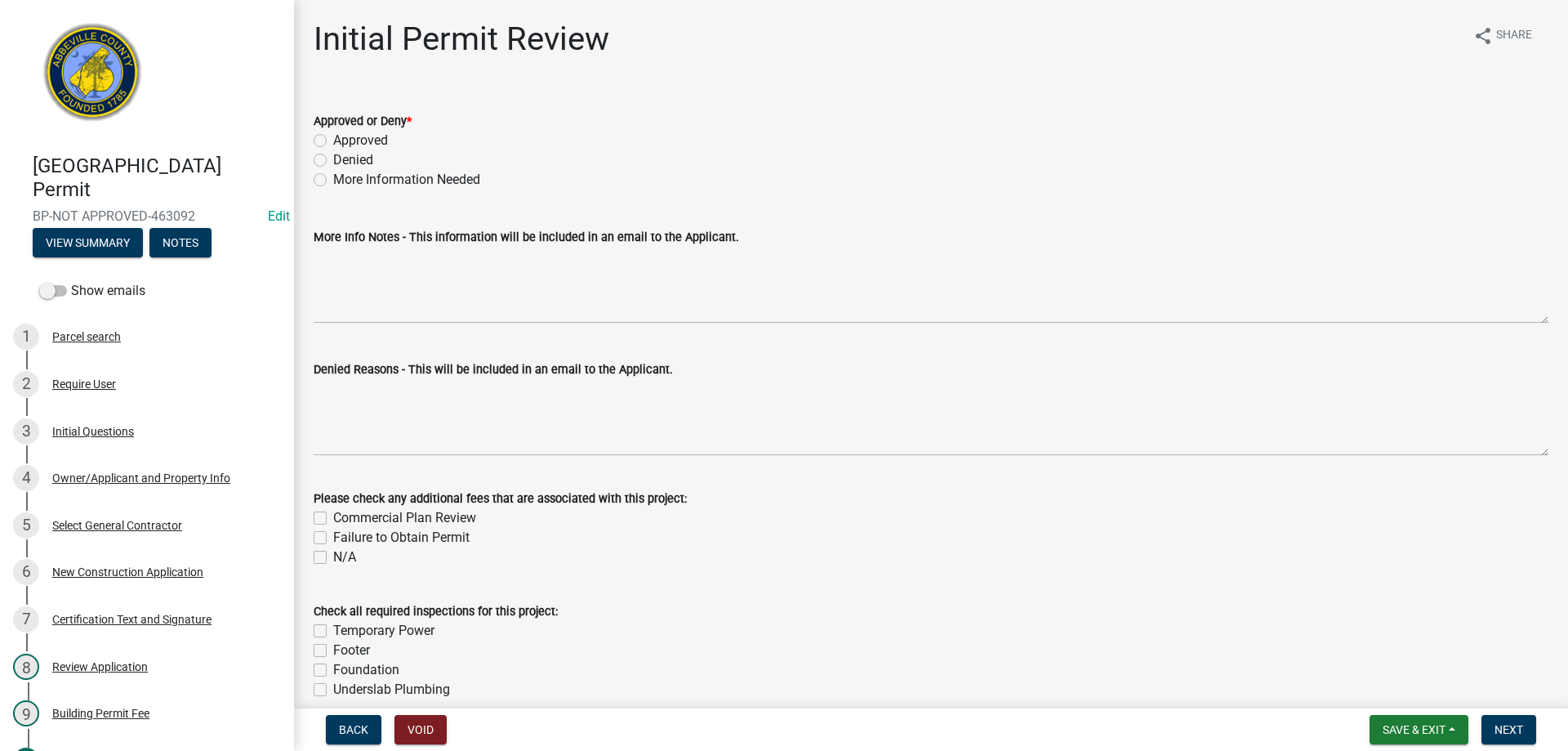
click at [333, 137] on label "Approved" at bounding box center [360, 140] width 55 height 19
click at [333, 137] on input "Approved" at bounding box center [338, 136] width 11 height 11
radio input "true"
click at [1506, 734] on span "Next" at bounding box center [1509, 730] width 29 height 13
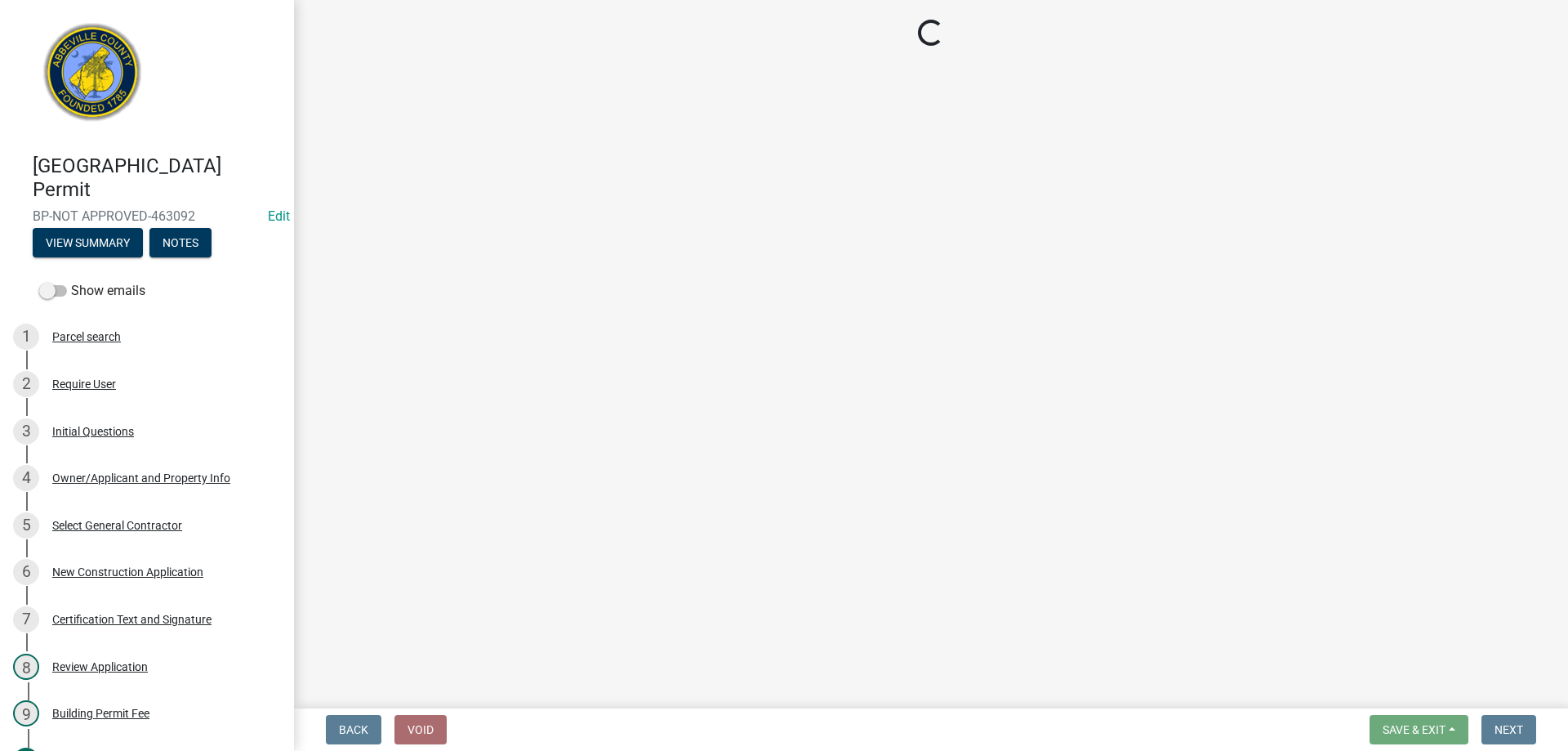
select select "3: 3"
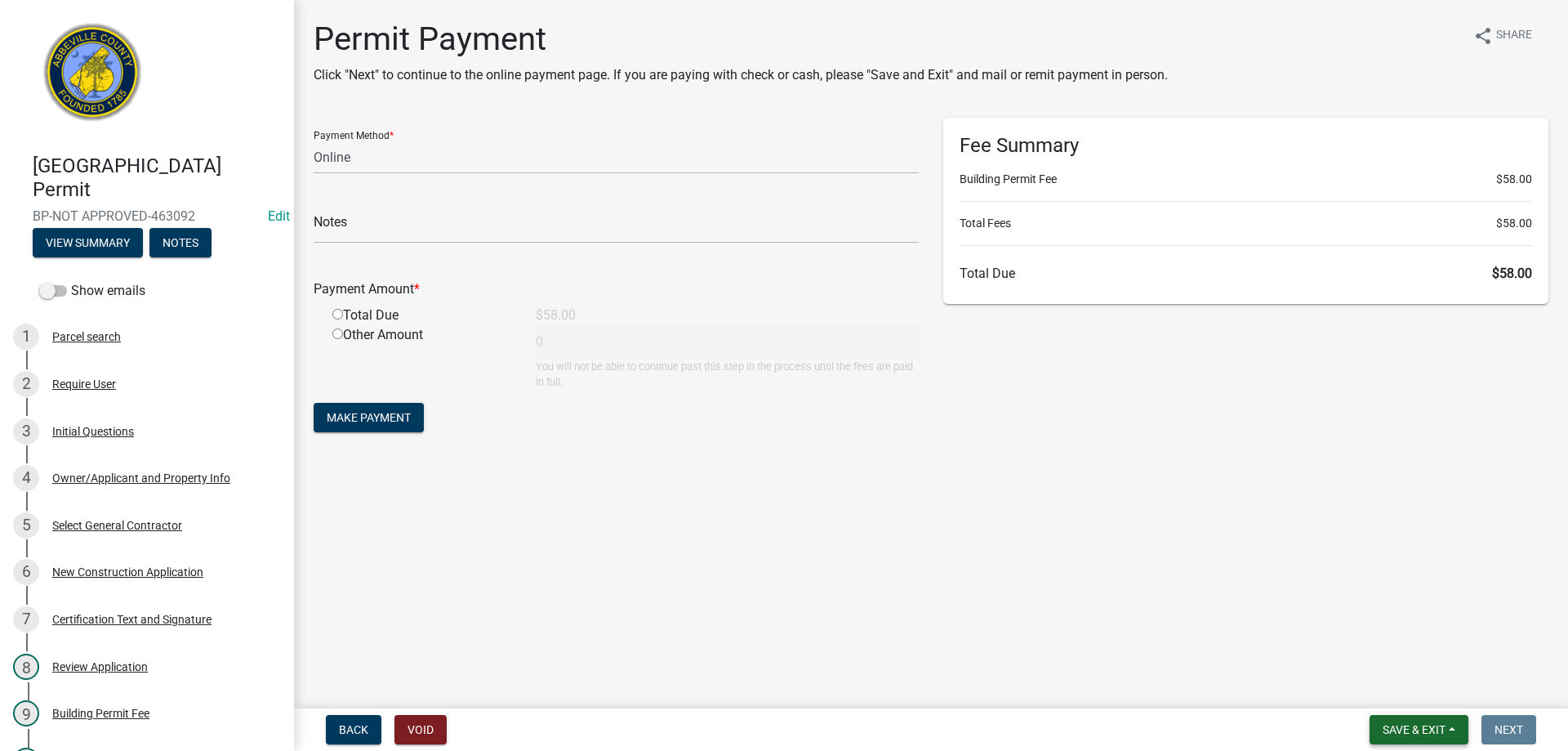
click at [1403, 730] on span "Save & Exit" at bounding box center [1414, 730] width 63 height 13
click at [1402, 697] on button "Save & Exit" at bounding box center [1403, 687] width 131 height 40
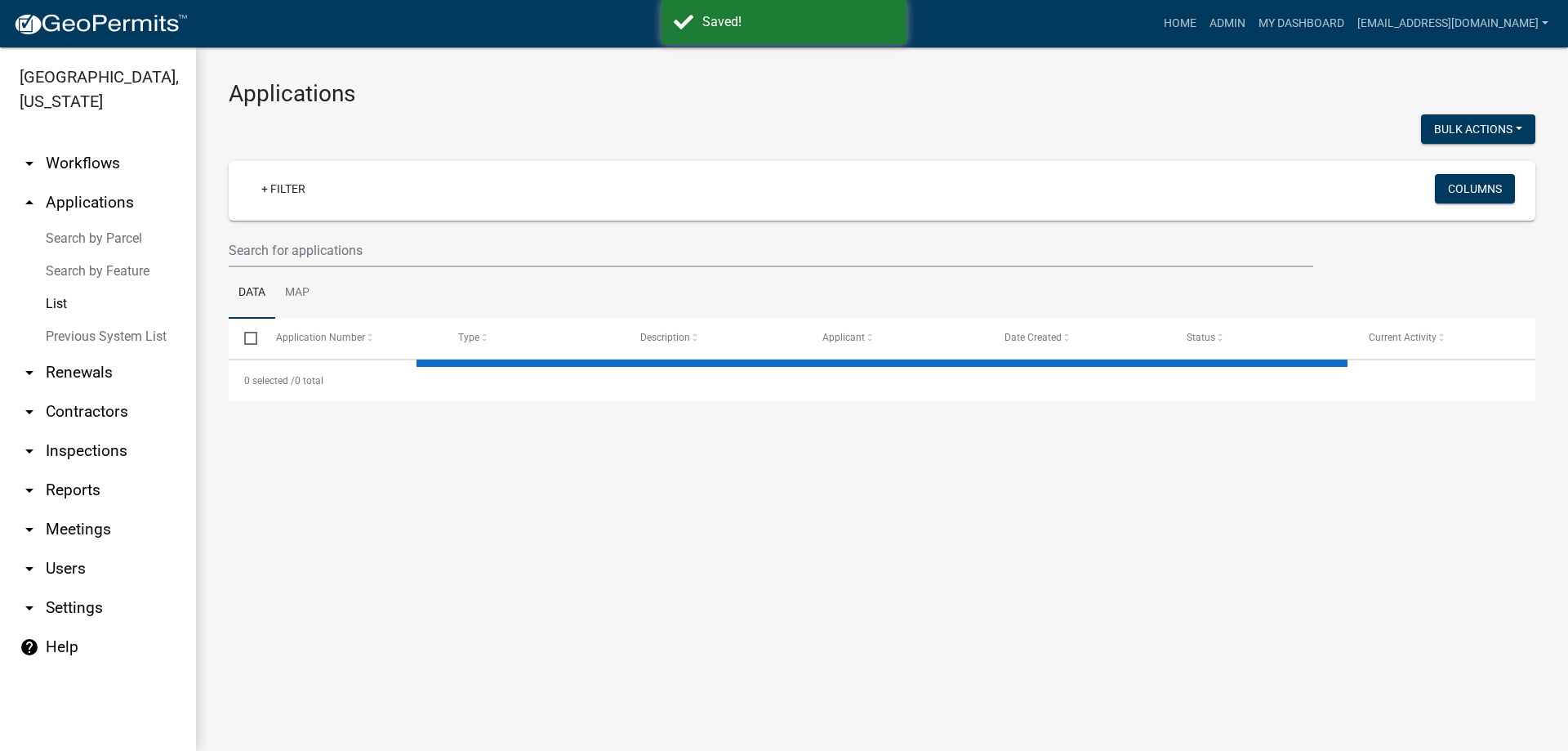
select select "3: 100"
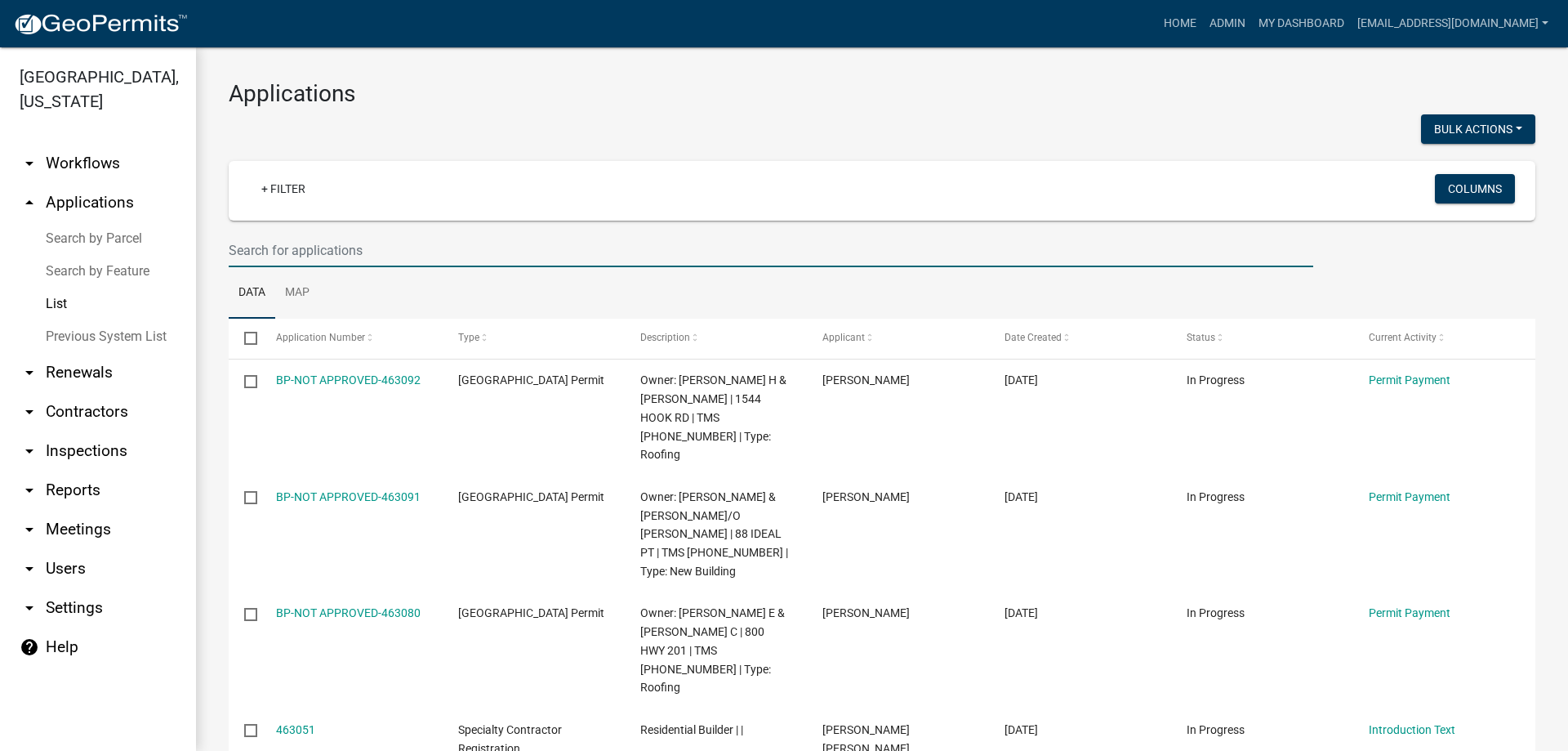
click at [356, 265] on input "text" at bounding box center [770, 250] width 1084 height 34
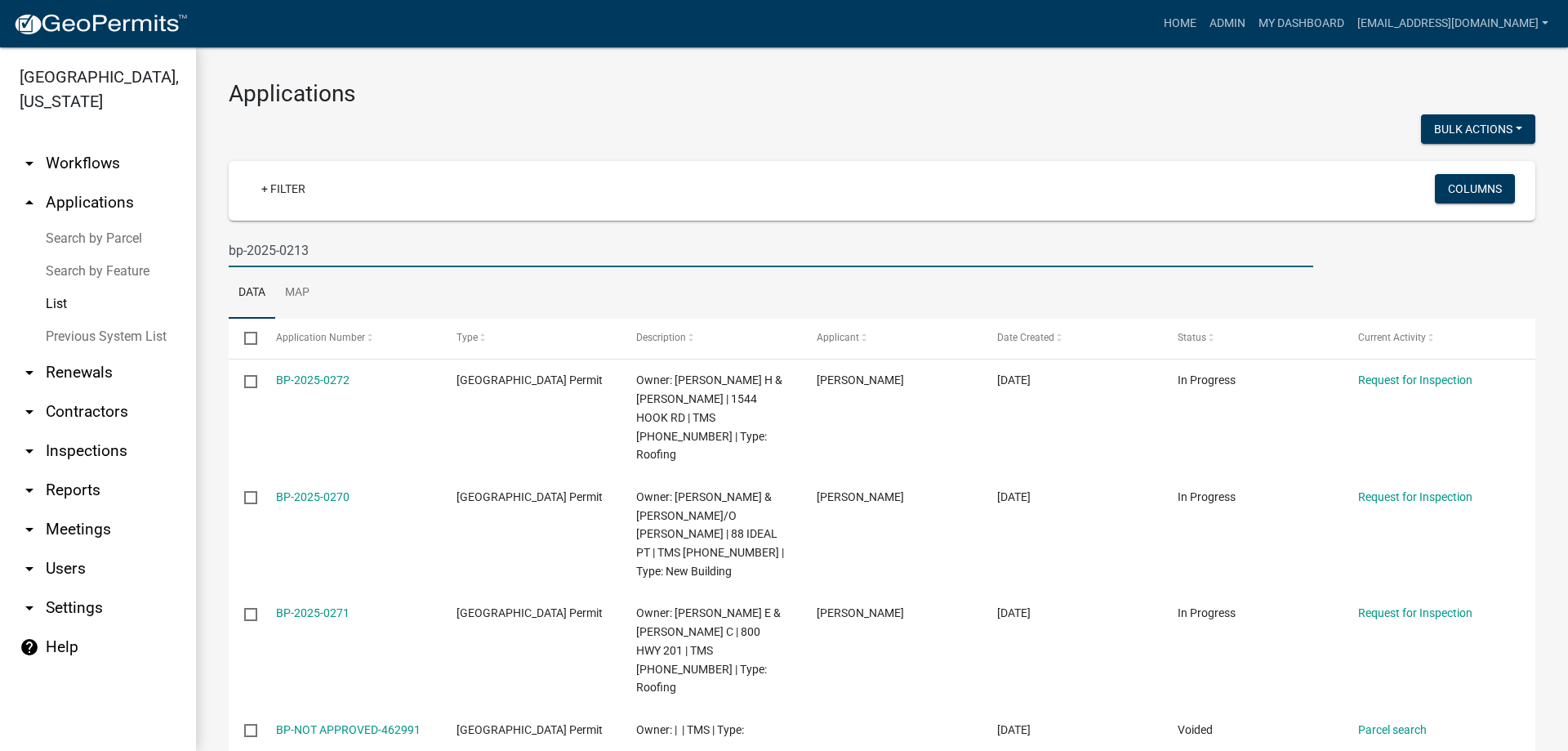
type input "bp-2025-0213"
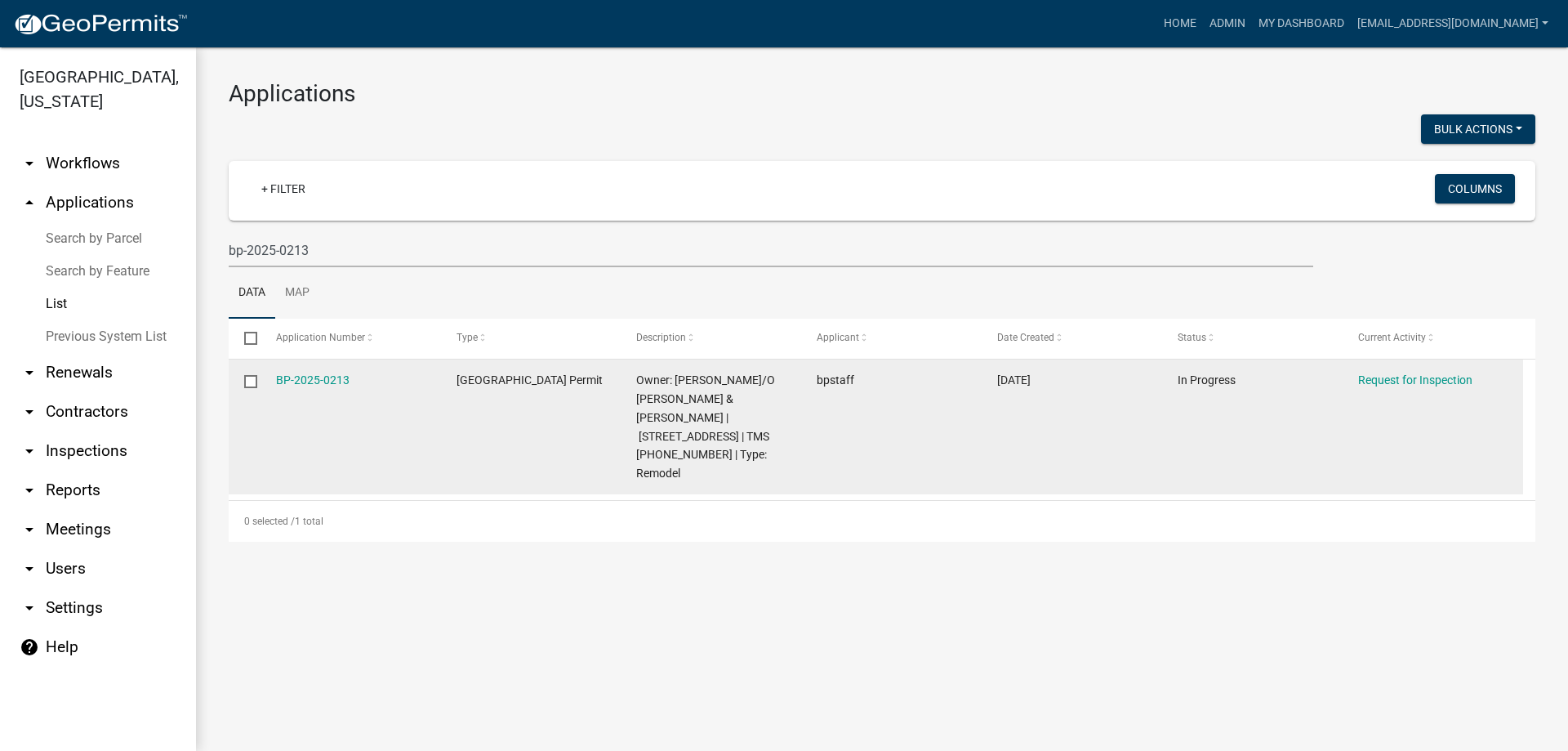
click at [327, 391] on datatable-body-cell "BP-2025-0213" at bounding box center [350, 426] width 180 height 135
click at [319, 380] on link "BP-2025-0213" at bounding box center [313, 380] width 73 height 13
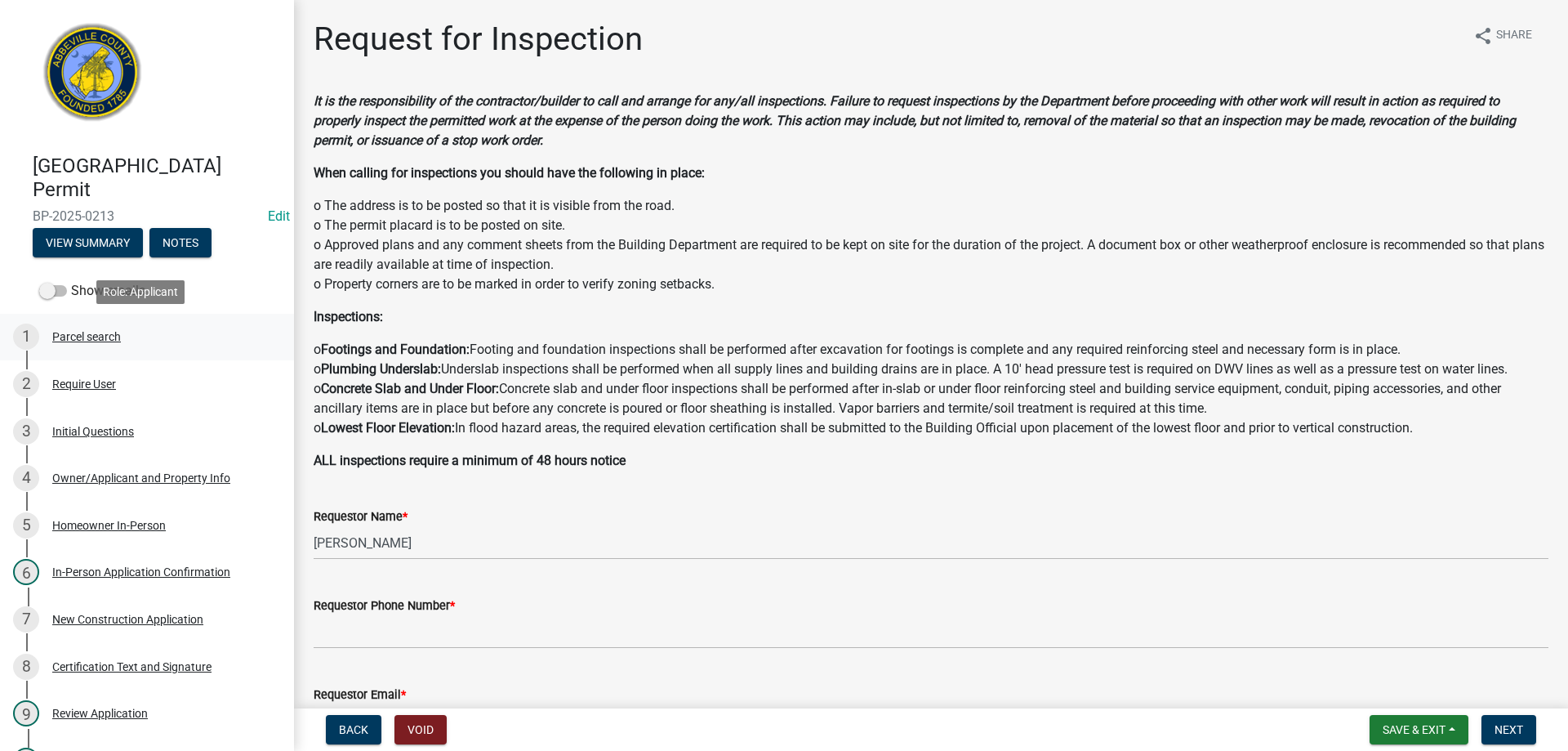
click at [82, 327] on div "1 Parcel search" at bounding box center [141, 336] width 254 height 26
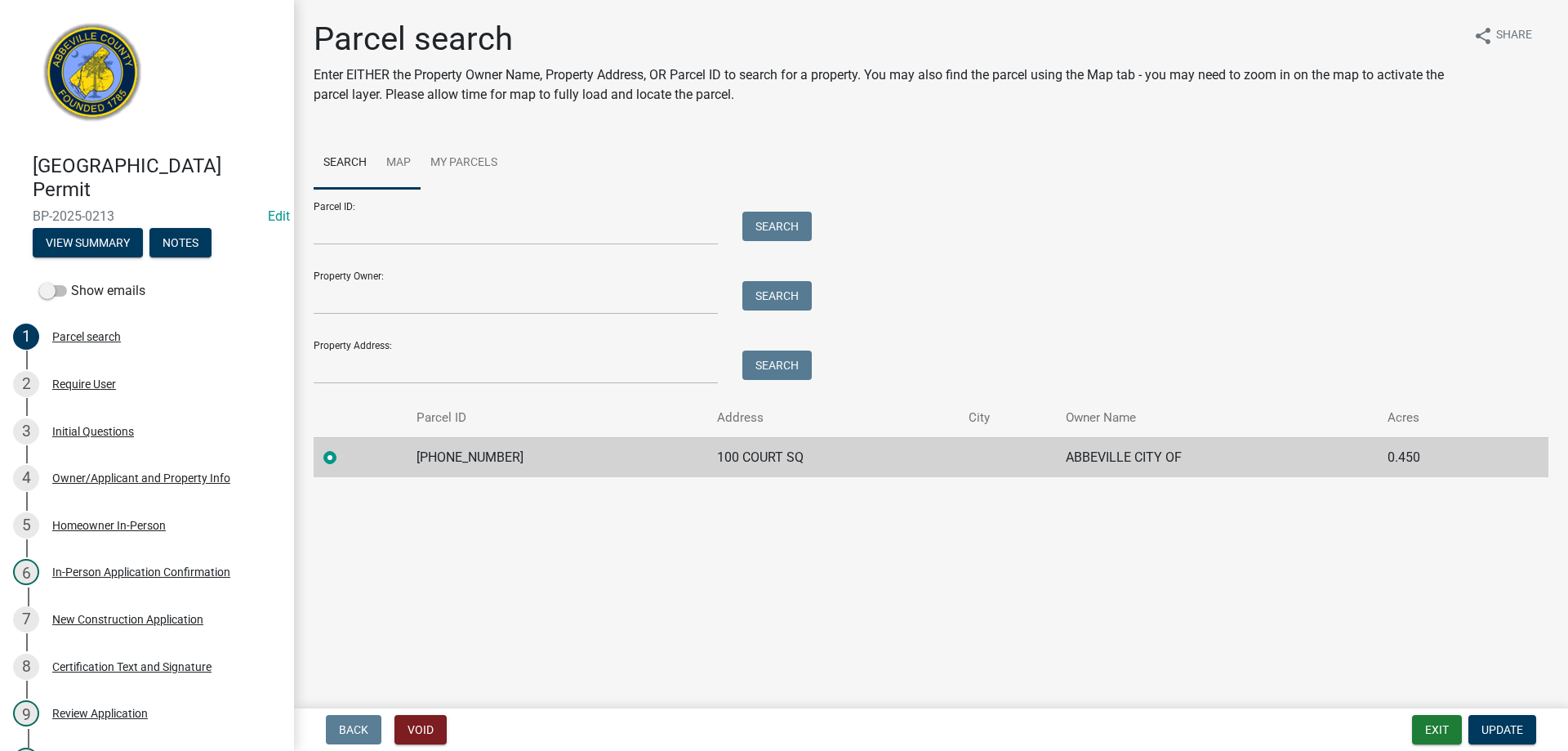
click at [386, 156] on link "Map" at bounding box center [399, 164] width 44 height 52
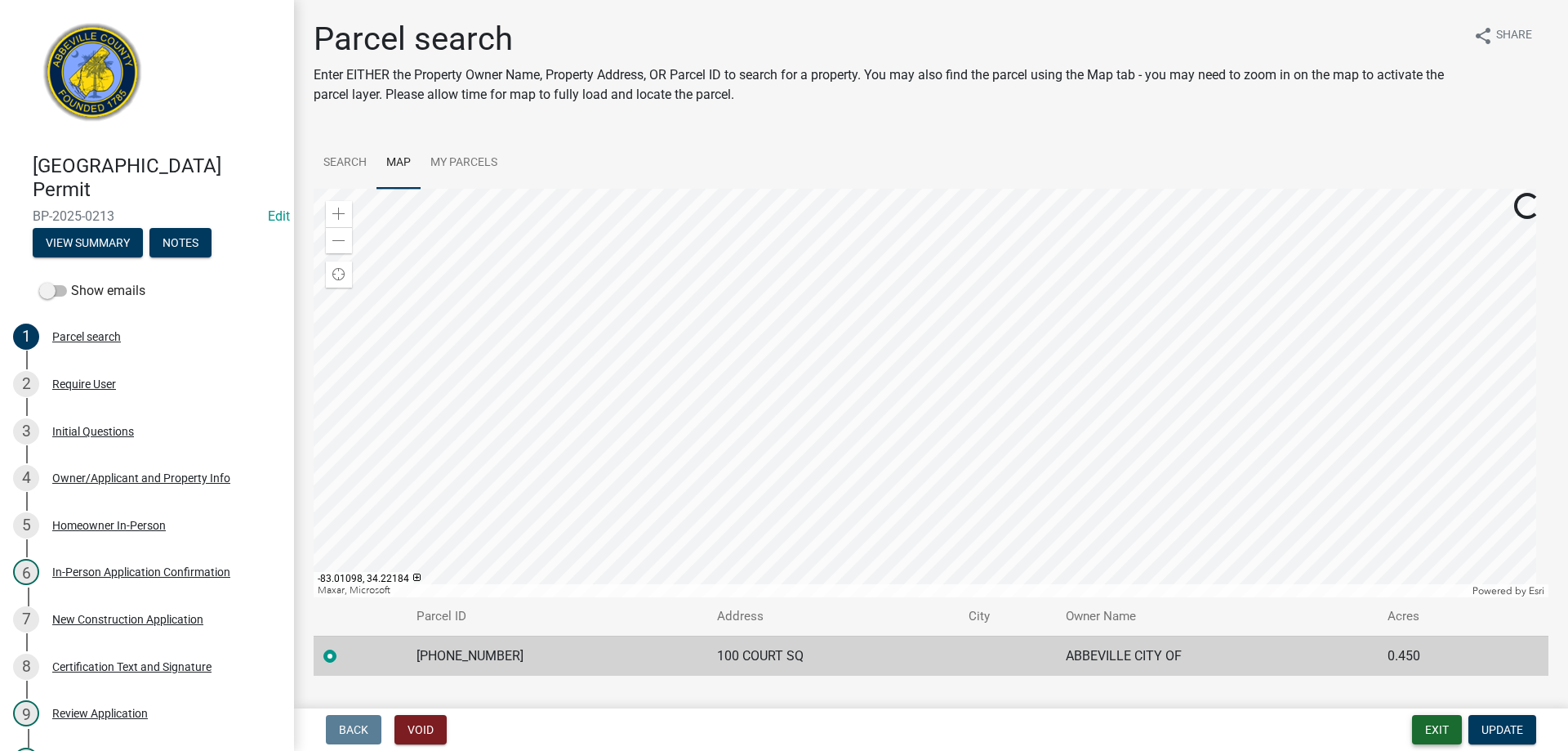
click at [1437, 730] on button "Exit" at bounding box center [1437, 729] width 50 height 30
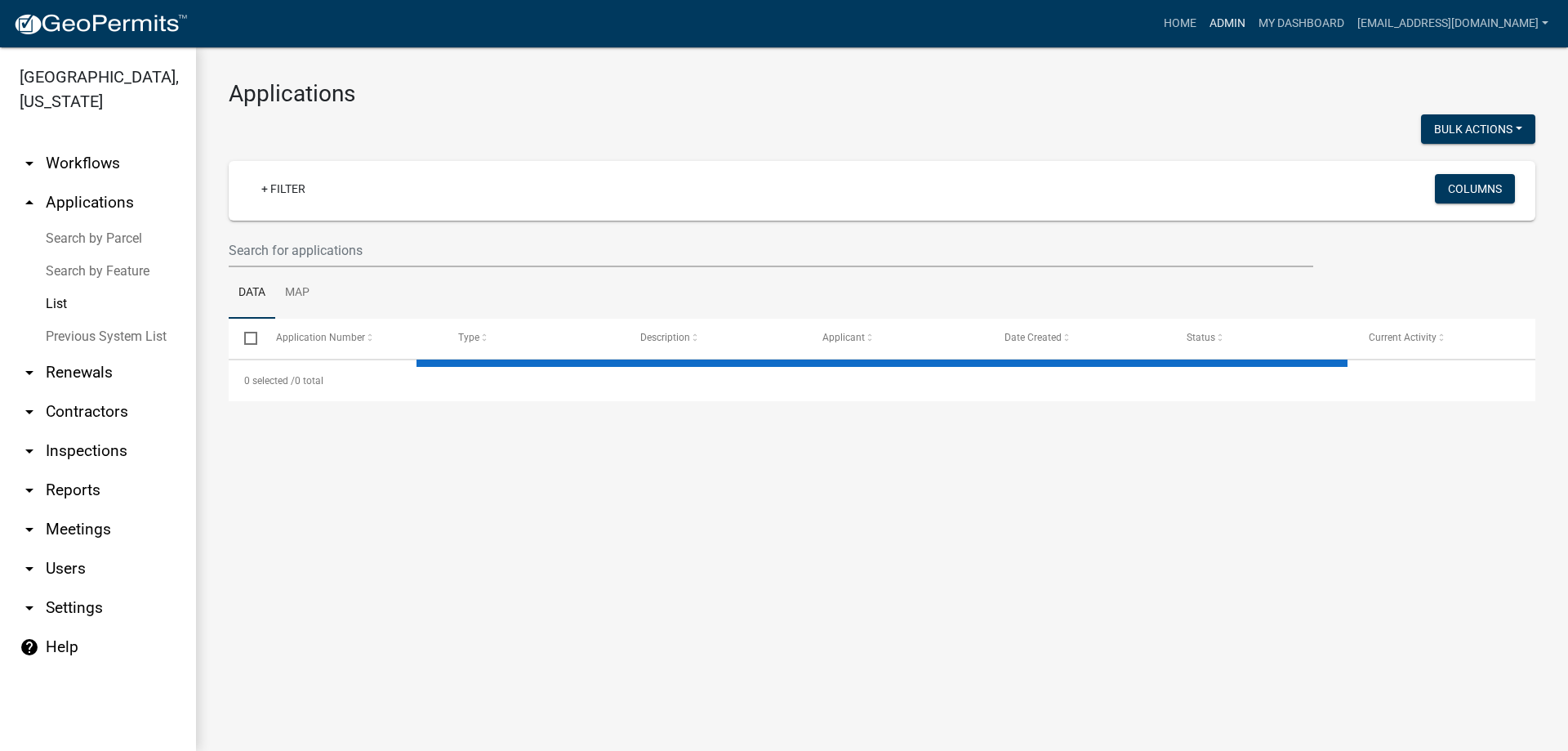
click at [1203, 19] on link "Admin" at bounding box center [1228, 24] width 49 height 31
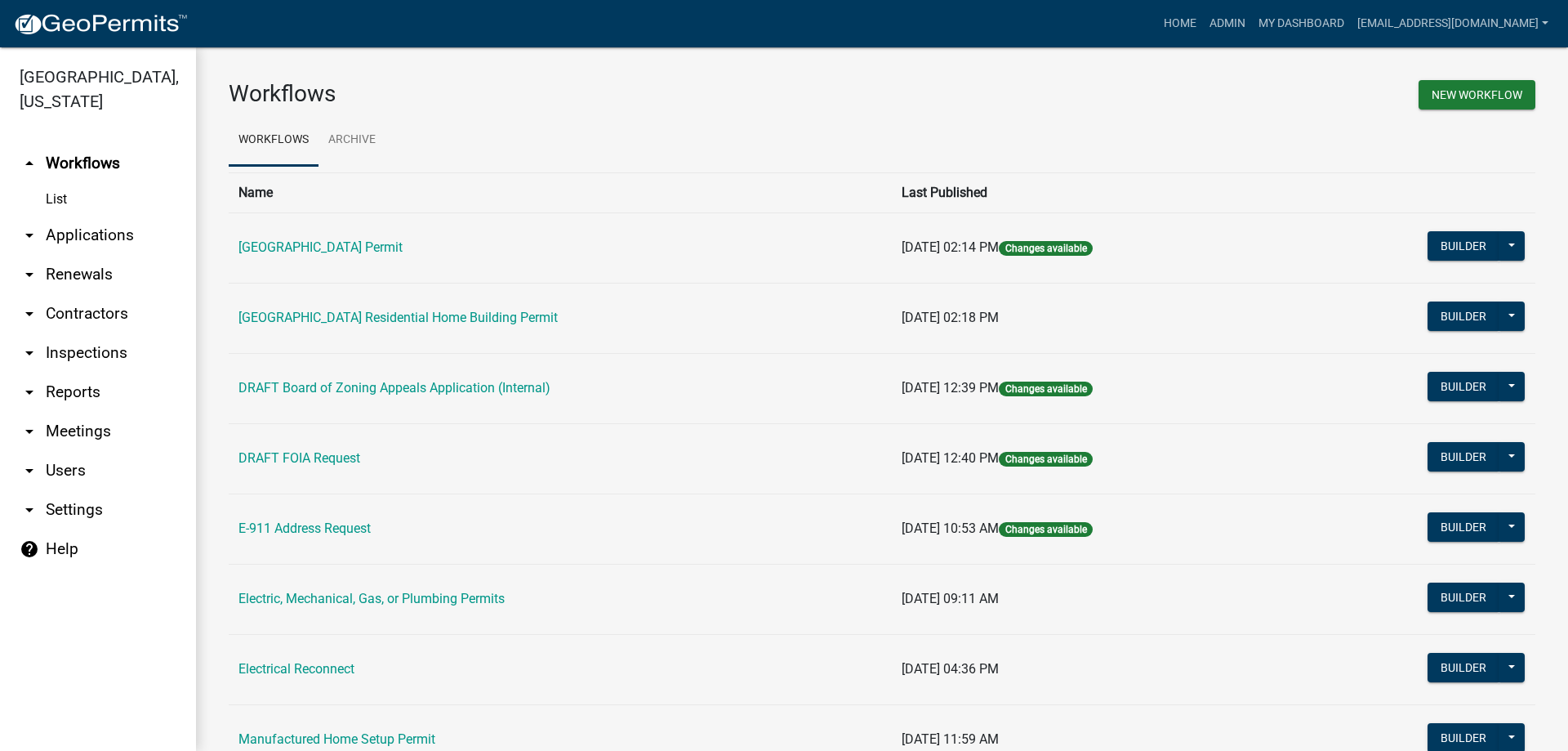
click at [91, 230] on link "arrow_drop_down Applications" at bounding box center [98, 235] width 196 height 40
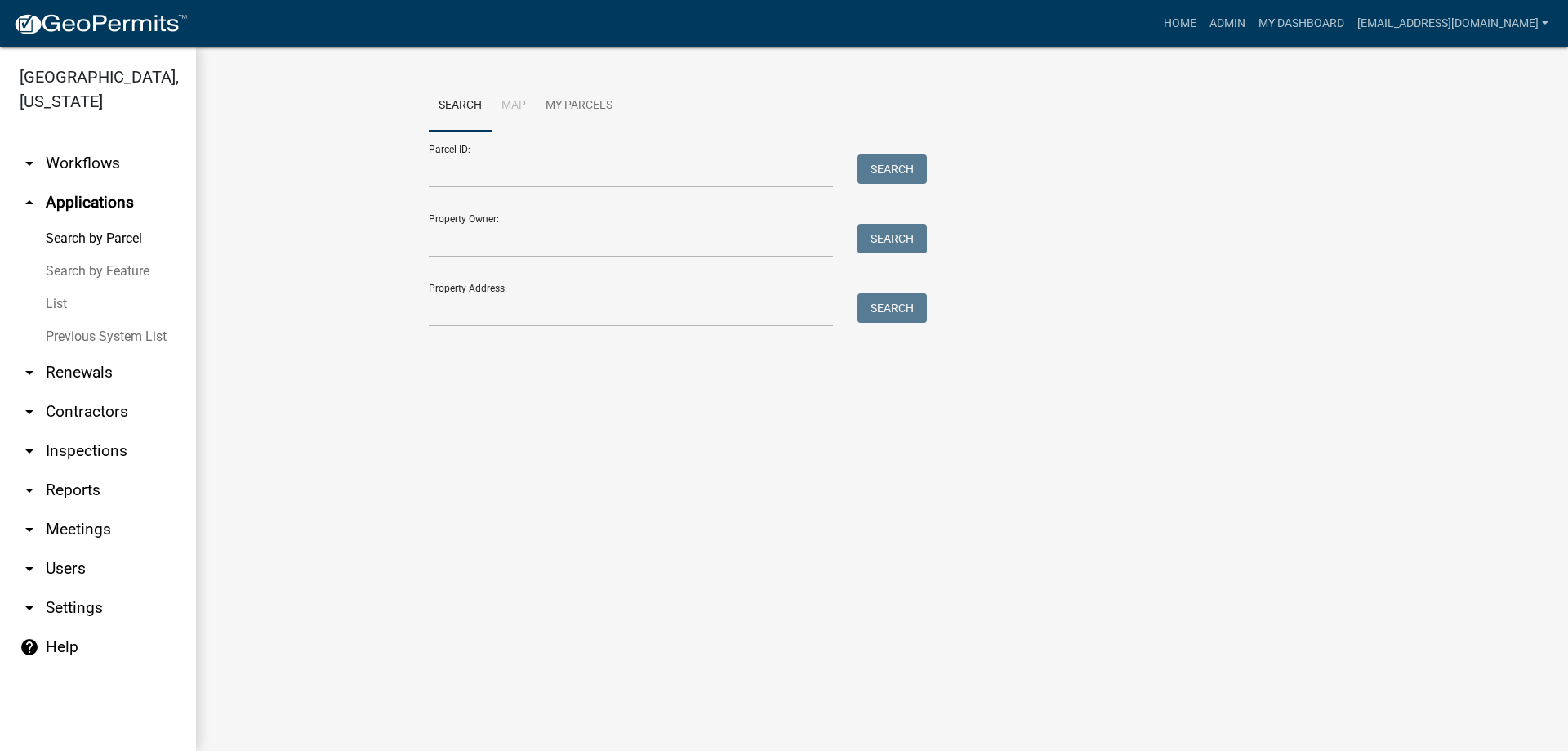
click at [49, 307] on link "List" at bounding box center [98, 303] width 196 height 33
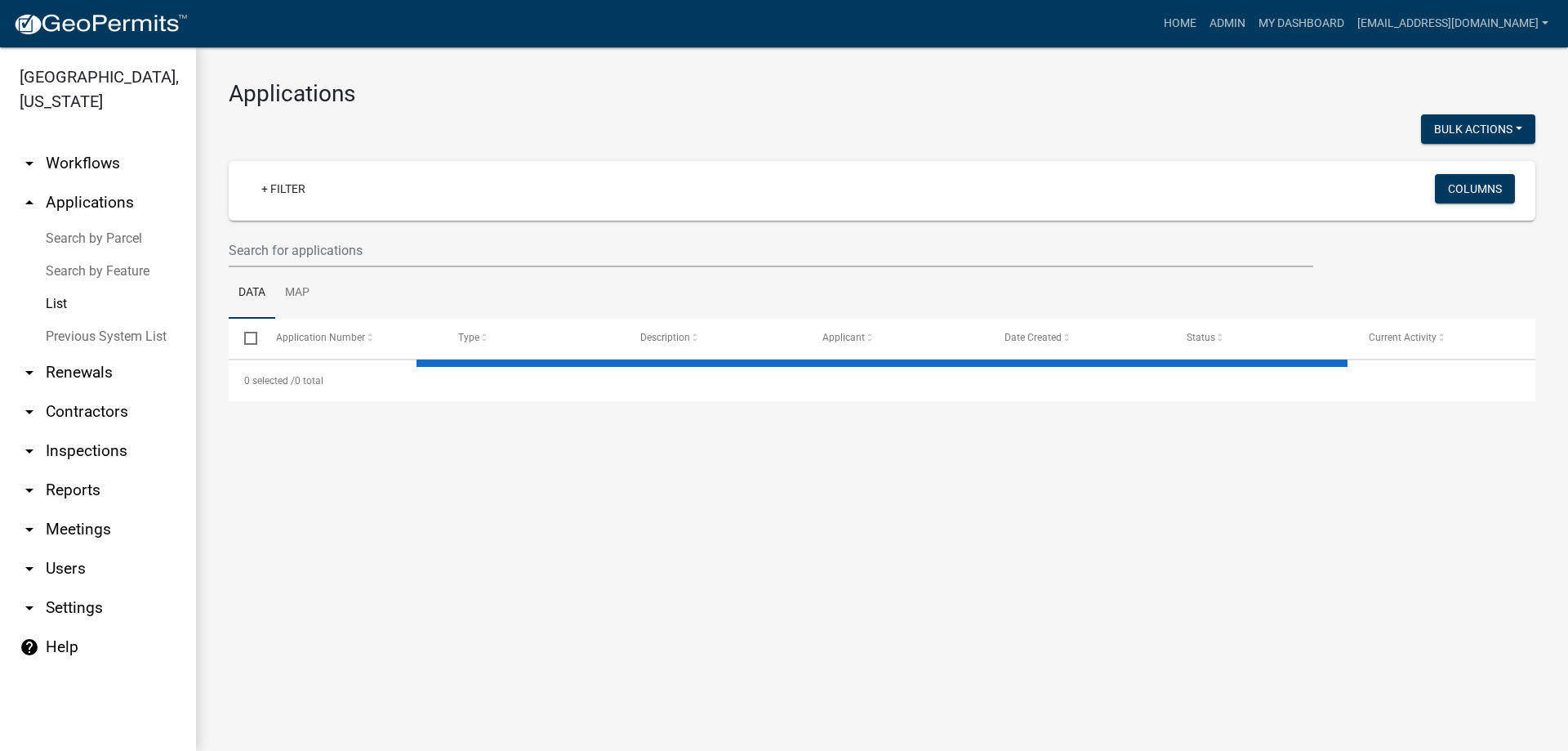
select select "3: 100"
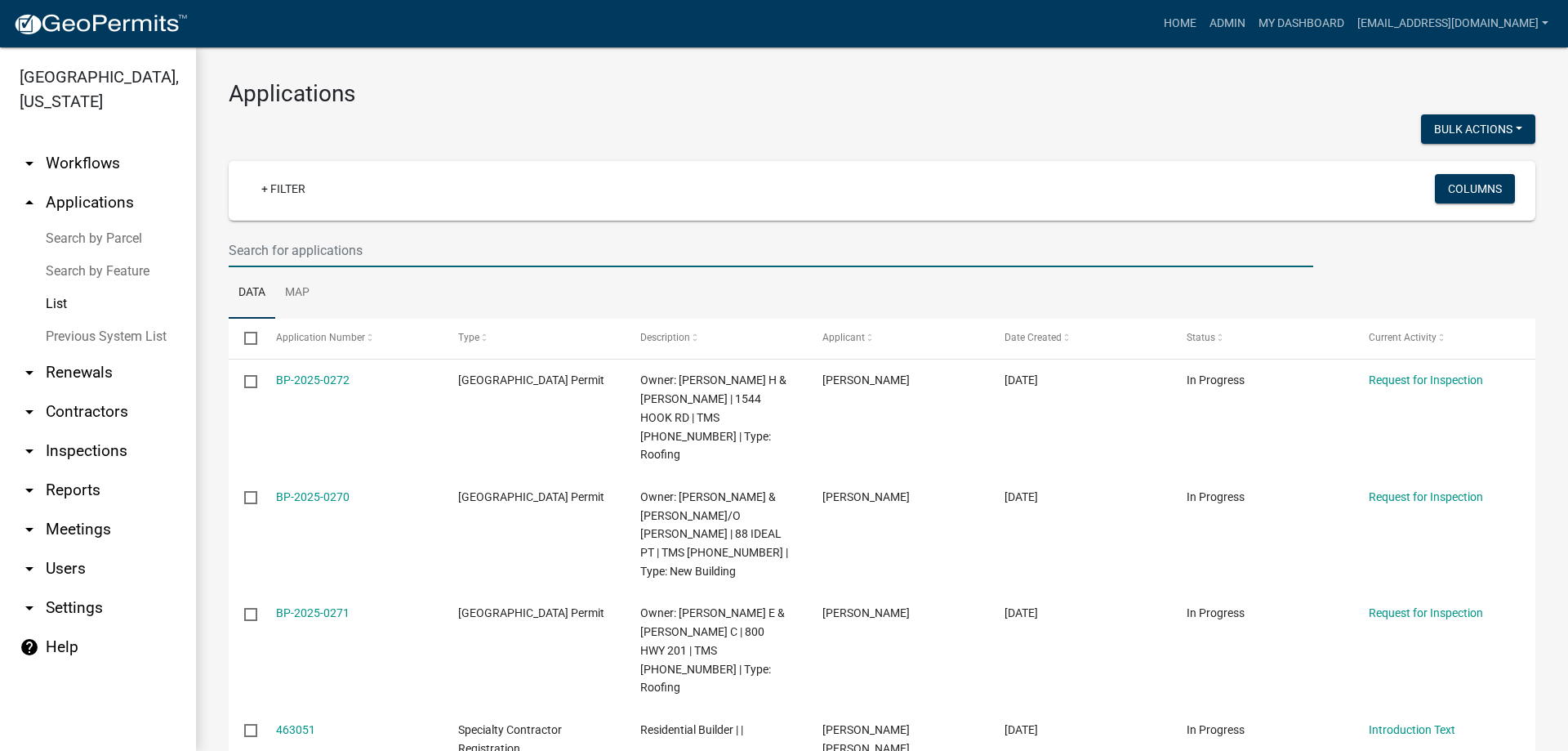
click at [390, 245] on input "text" at bounding box center [770, 250] width 1084 height 34
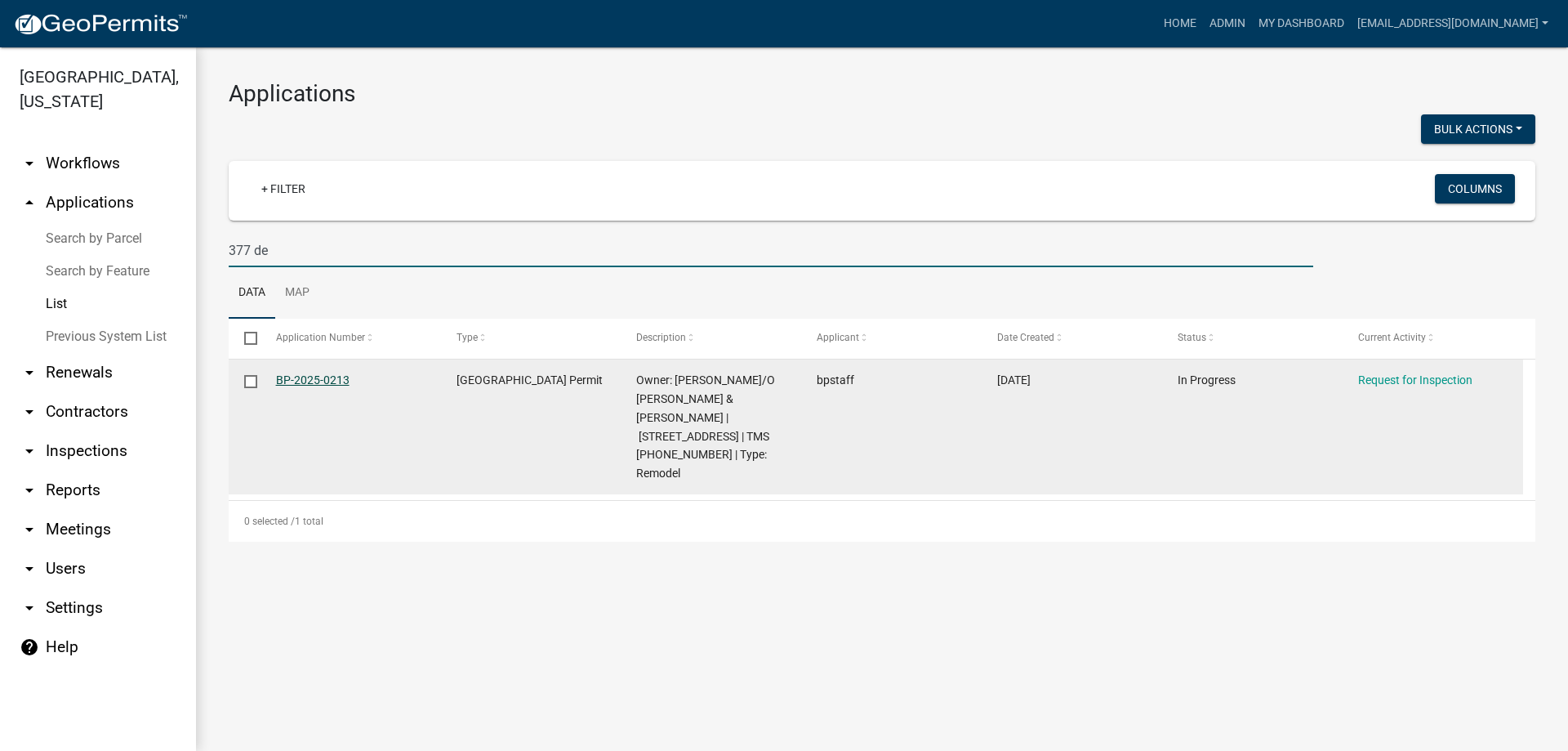
type input "377 de"
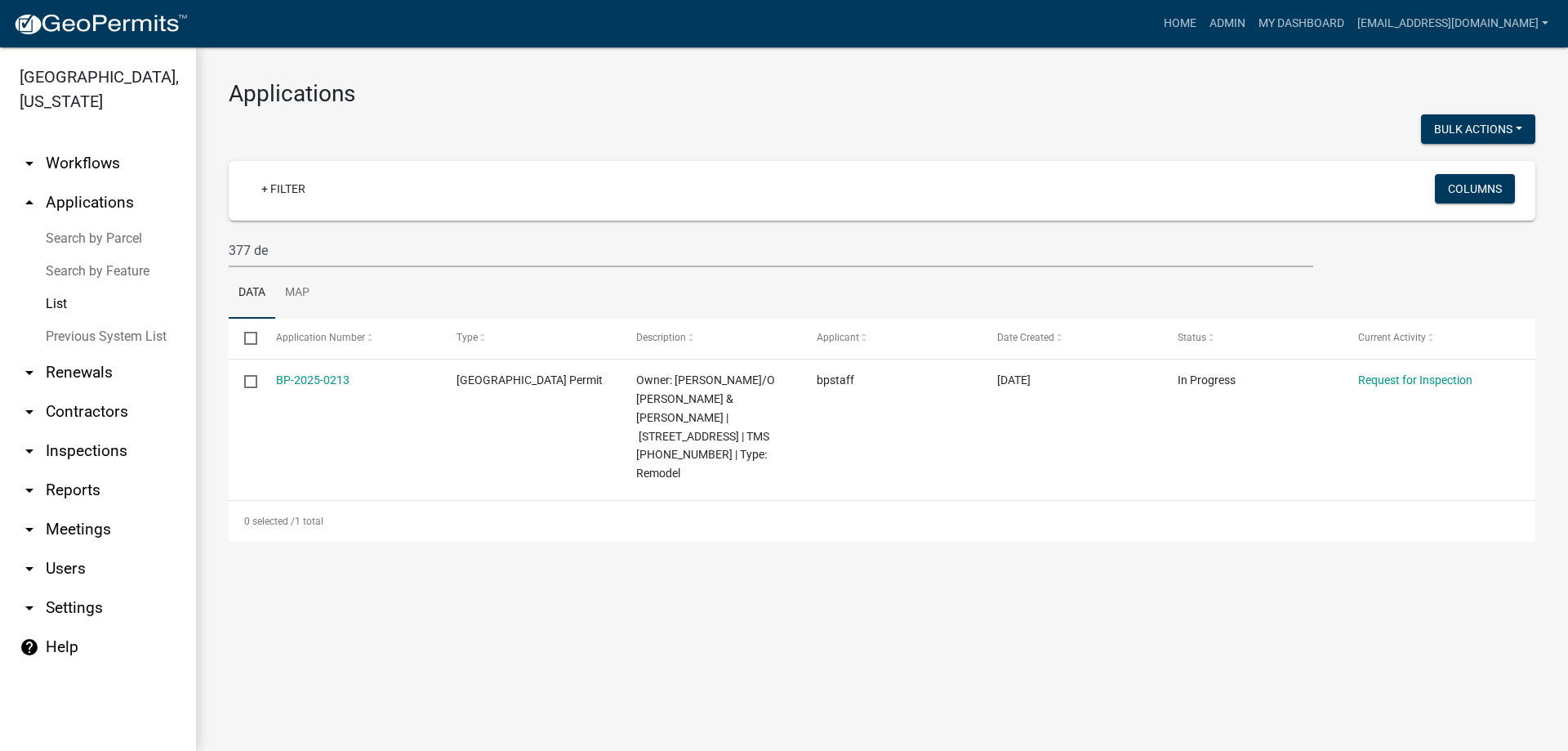
click at [134, 231] on link "Search by Parcel" at bounding box center [98, 239] width 196 height 33
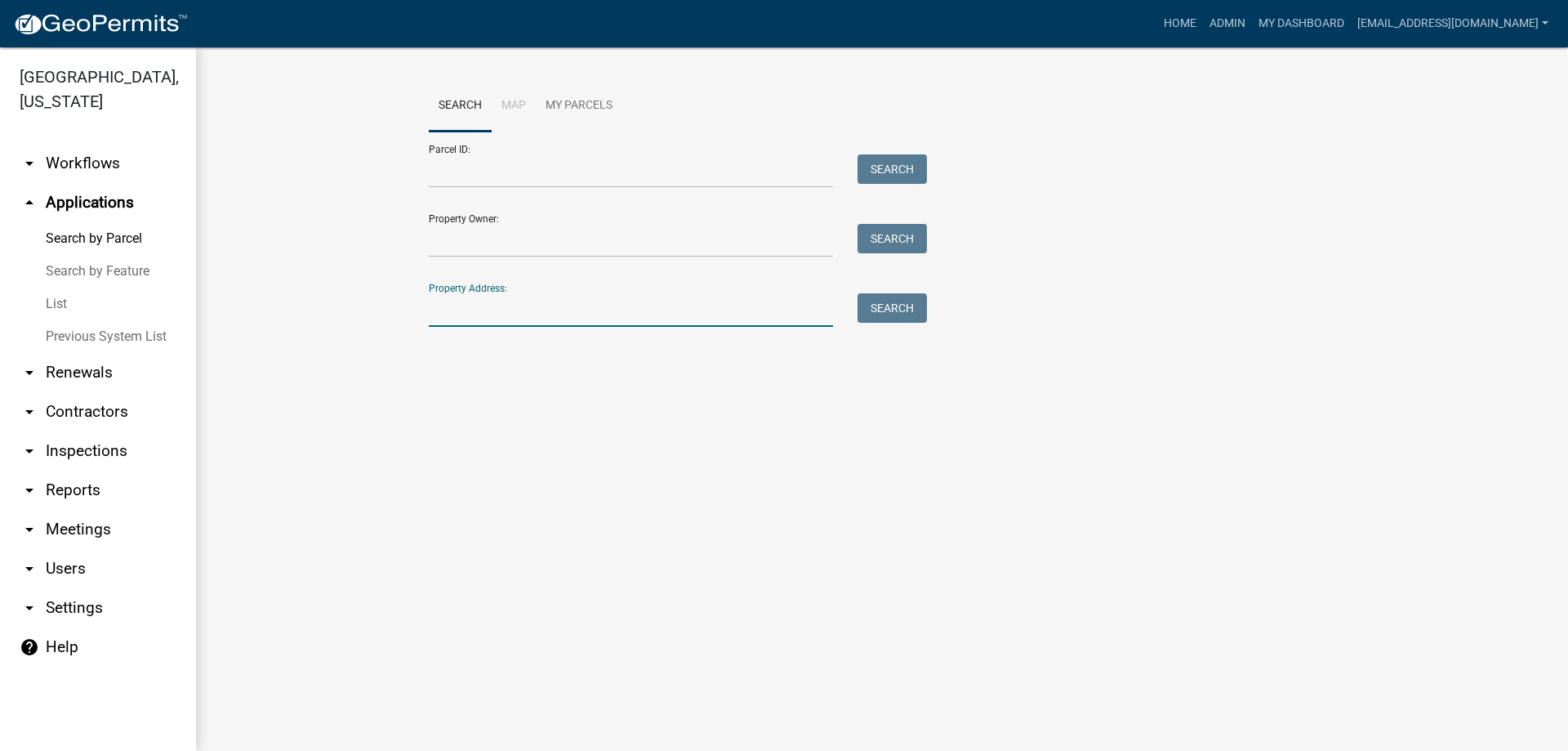
click at [484, 306] on input "Property Address:" at bounding box center [631, 310] width 404 height 34
type input "377 dea"
click at [881, 313] on button "Search" at bounding box center [892, 308] width 69 height 30
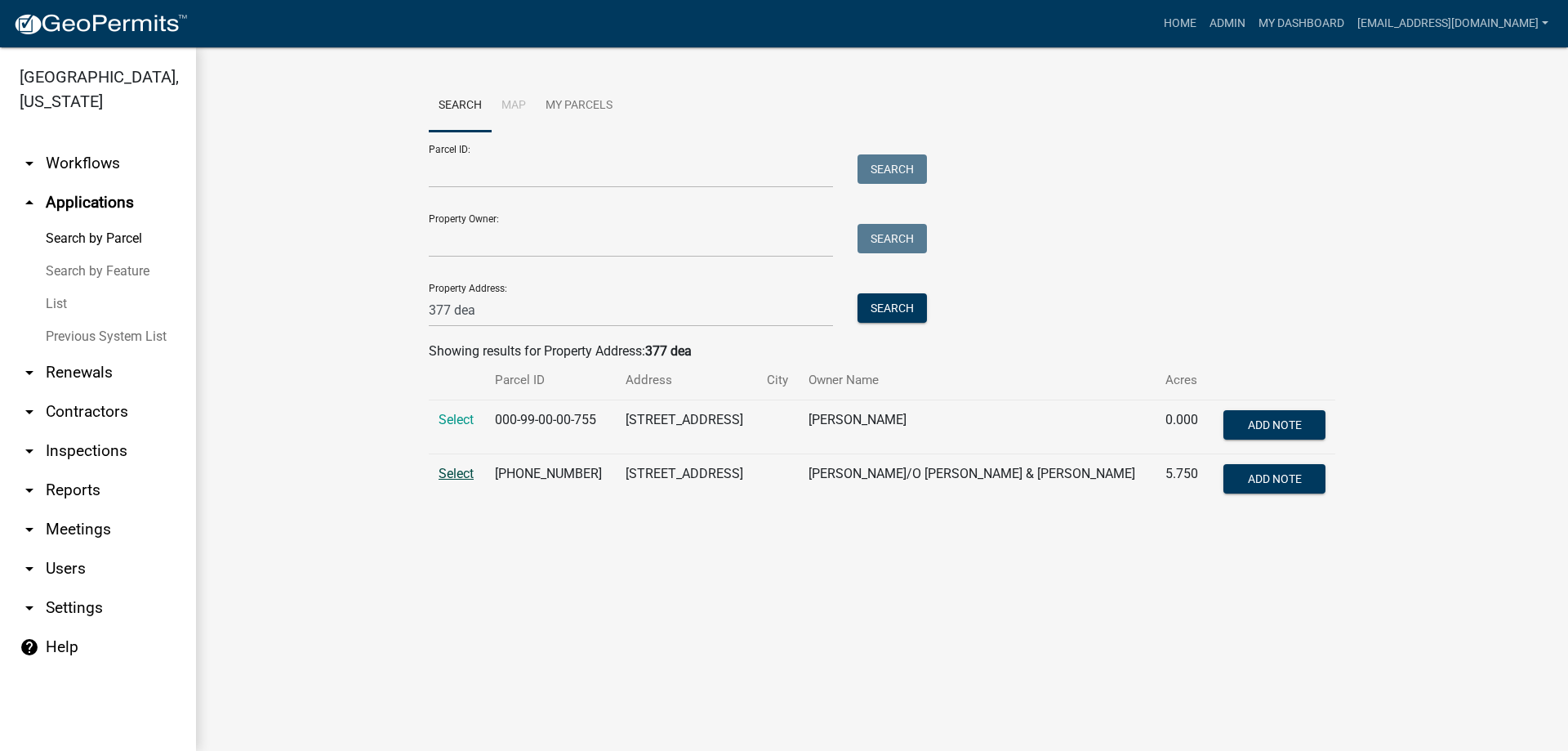
click at [454, 471] on span "Select" at bounding box center [456, 473] width 35 height 15
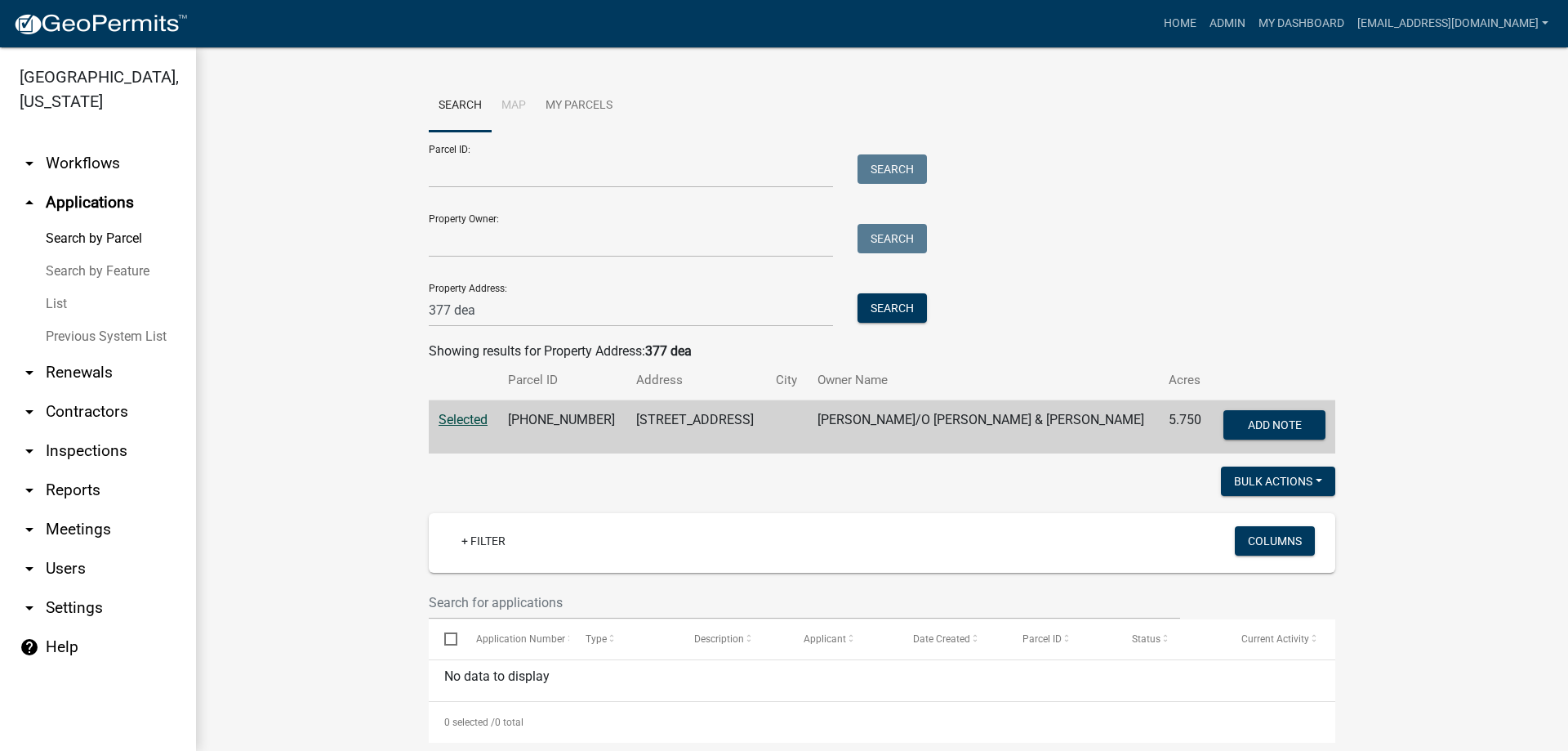
click at [66, 303] on link "List" at bounding box center [98, 303] width 196 height 33
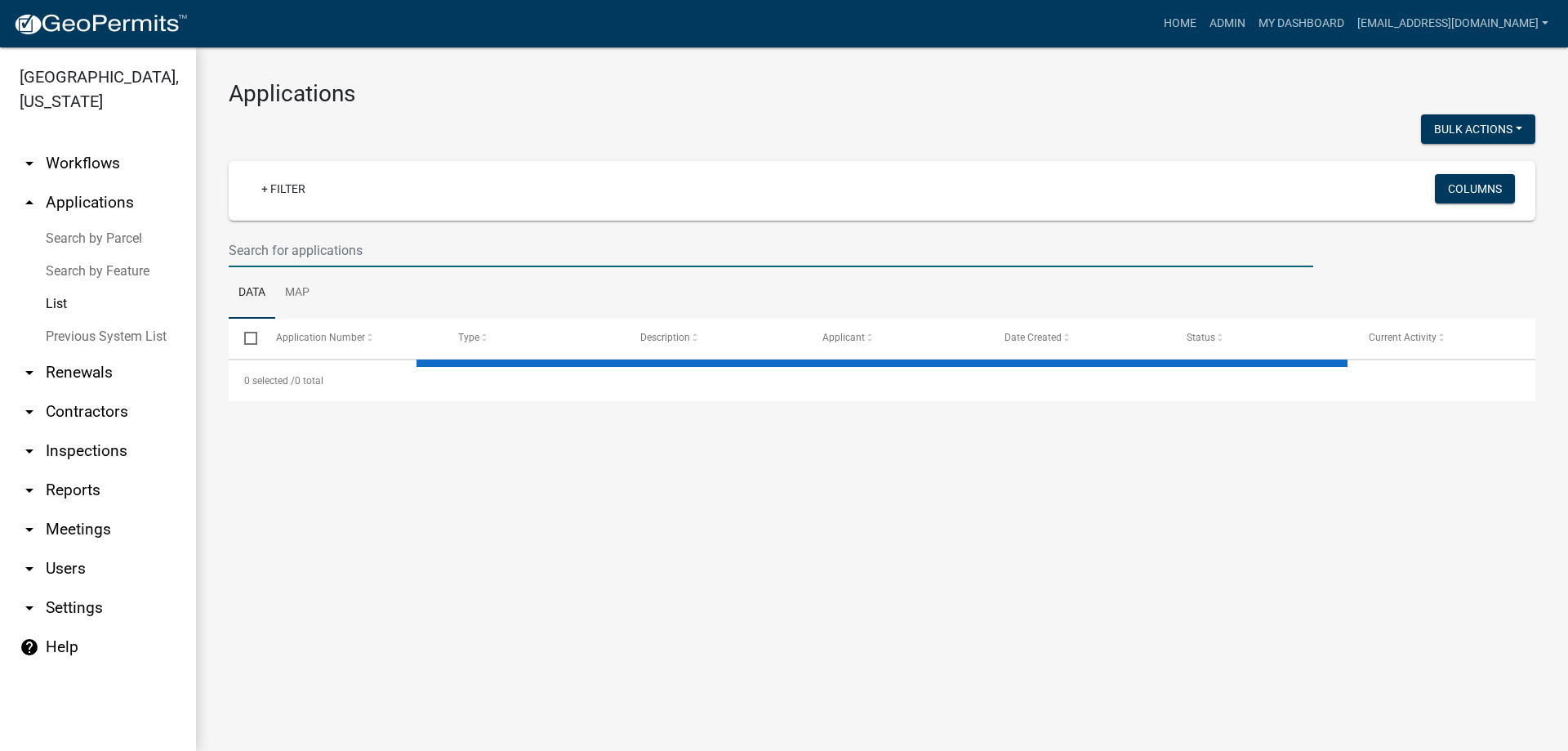
click at [243, 253] on input "text" at bounding box center [770, 250] width 1084 height 34
select select "3: 100"
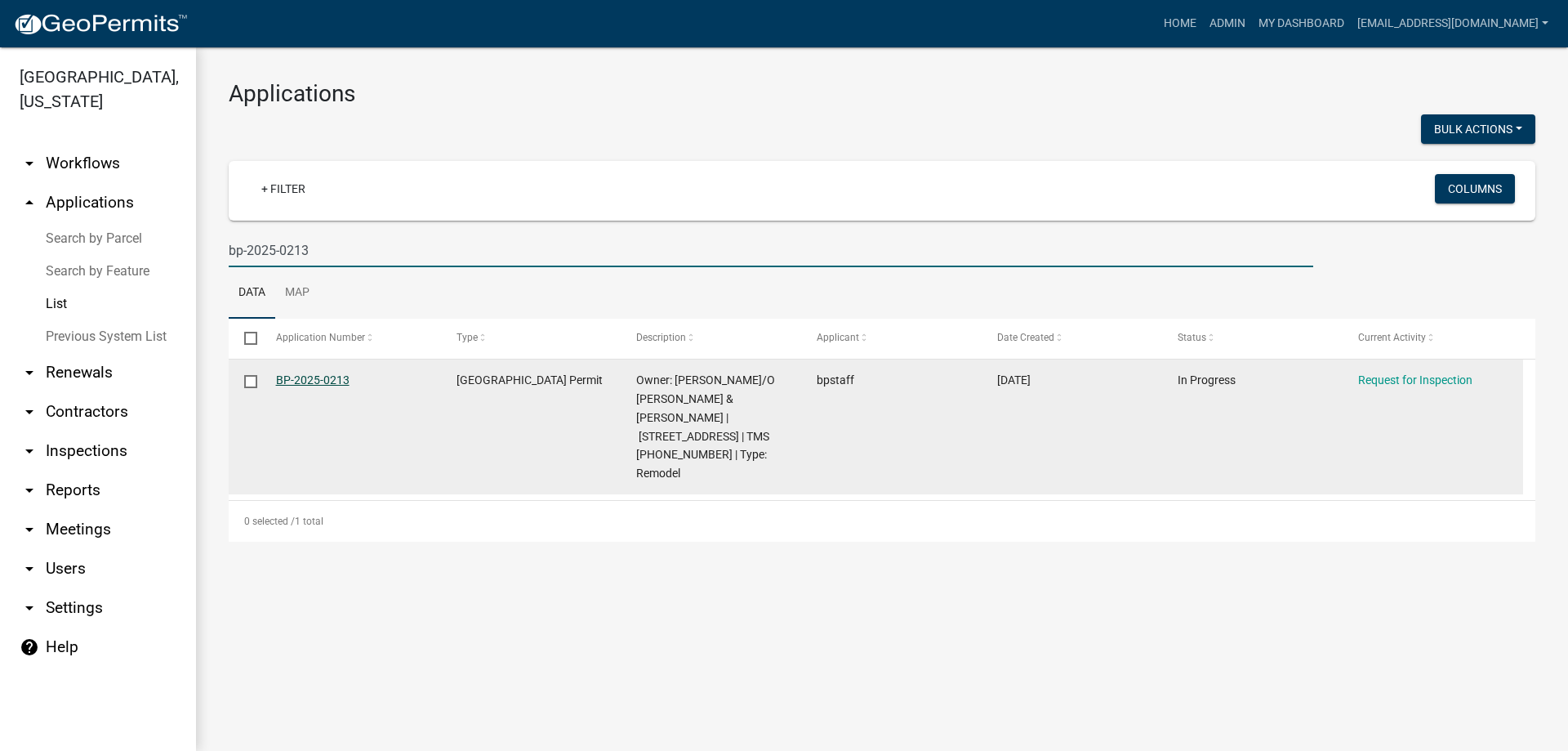
type input "bp-2025-0213"
click at [303, 383] on link "BP-2025-0213" at bounding box center [313, 380] width 73 height 13
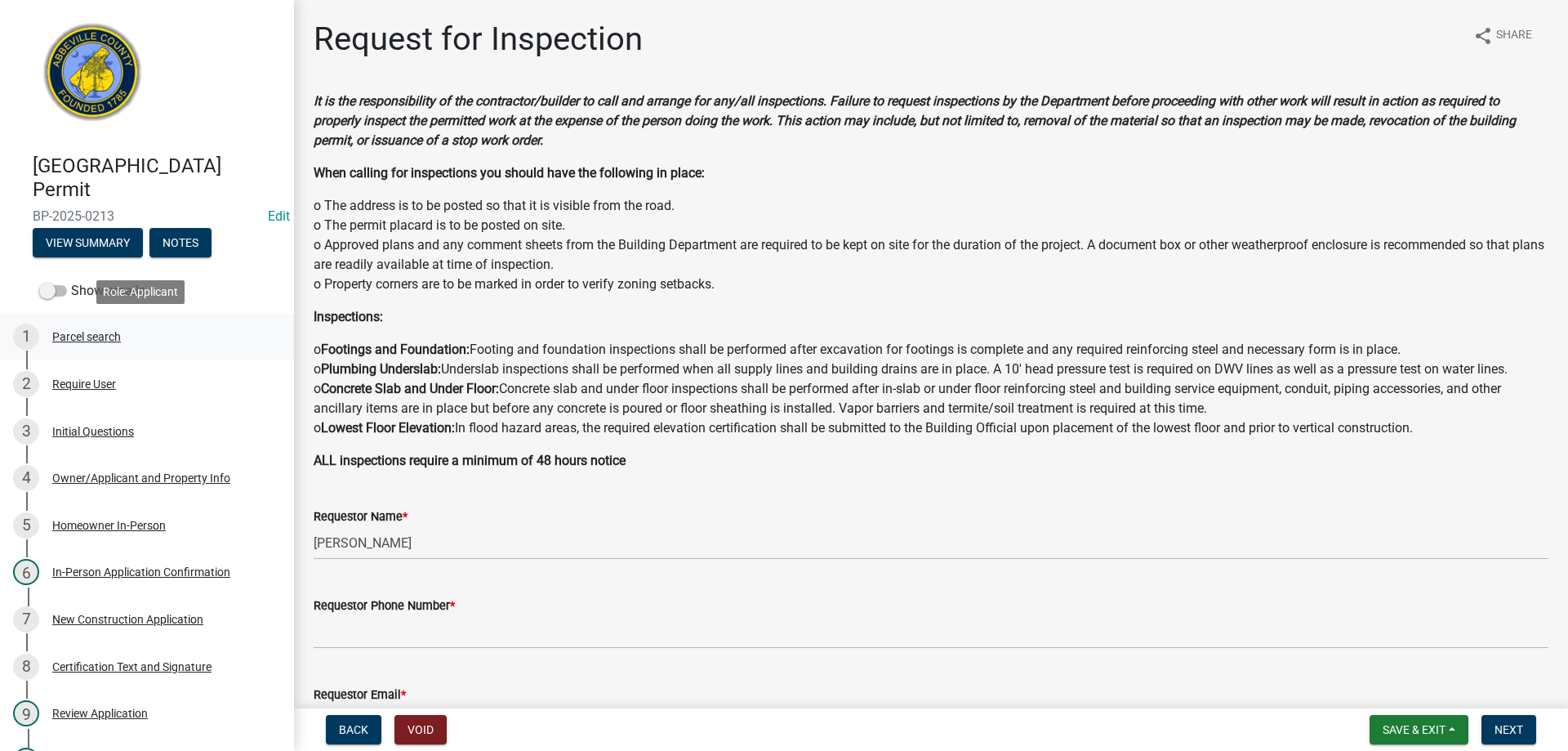
click at [104, 335] on div "Parcel search" at bounding box center [86, 337] width 68 height 12
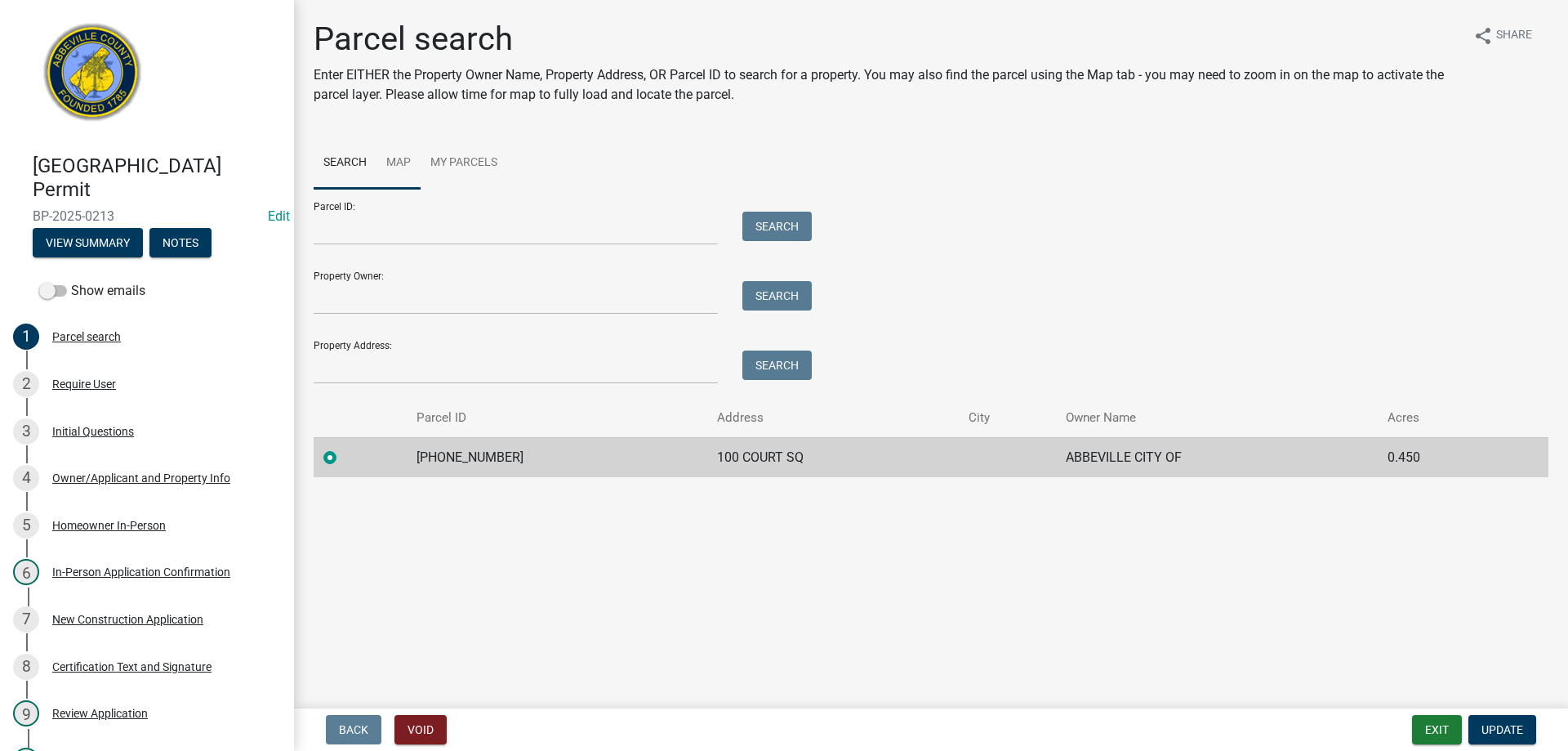
click at [400, 168] on link "Map" at bounding box center [399, 164] width 44 height 52
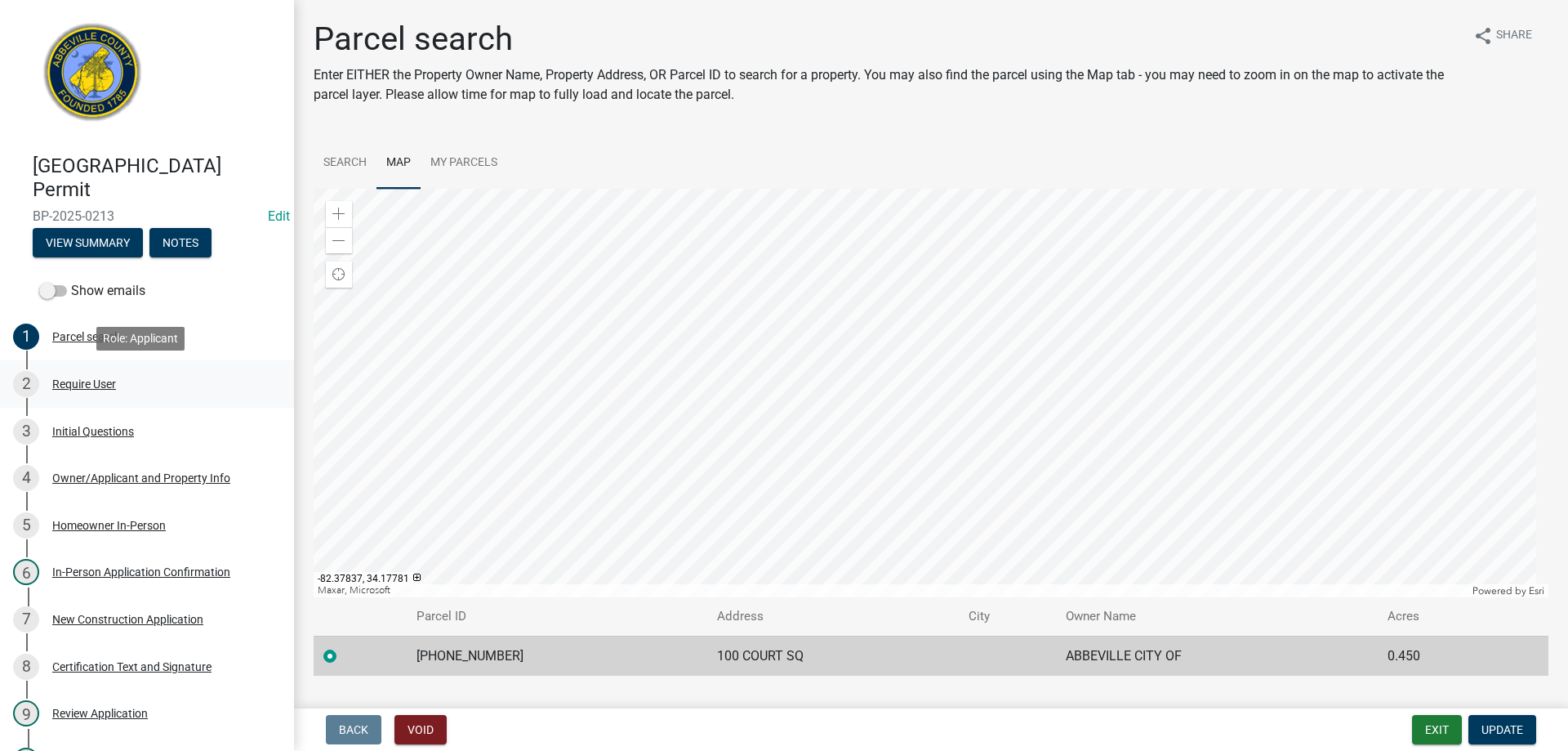
scroll to position [38, 0]
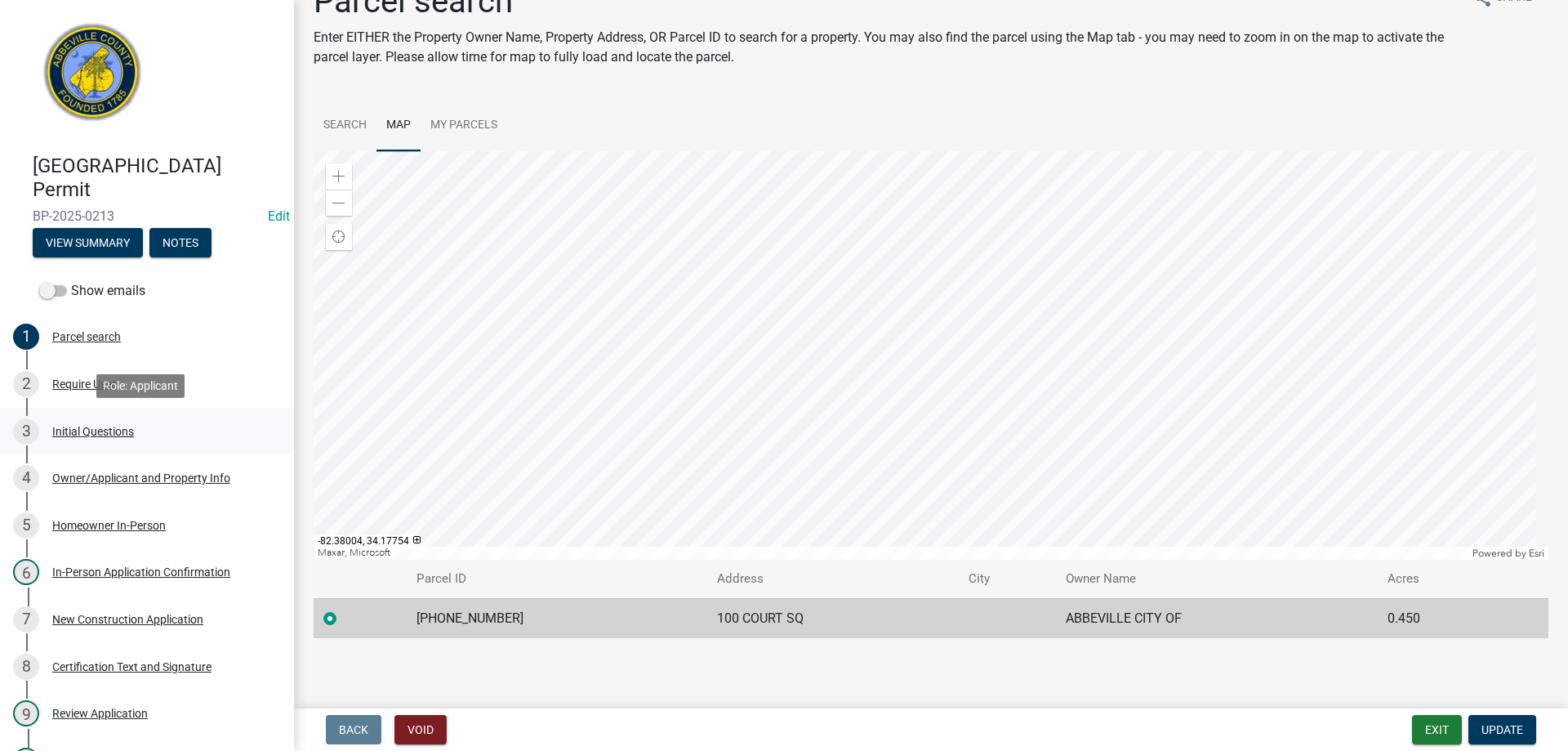
click at [88, 426] on div "Initial Questions" at bounding box center [93, 432] width 82 height 12
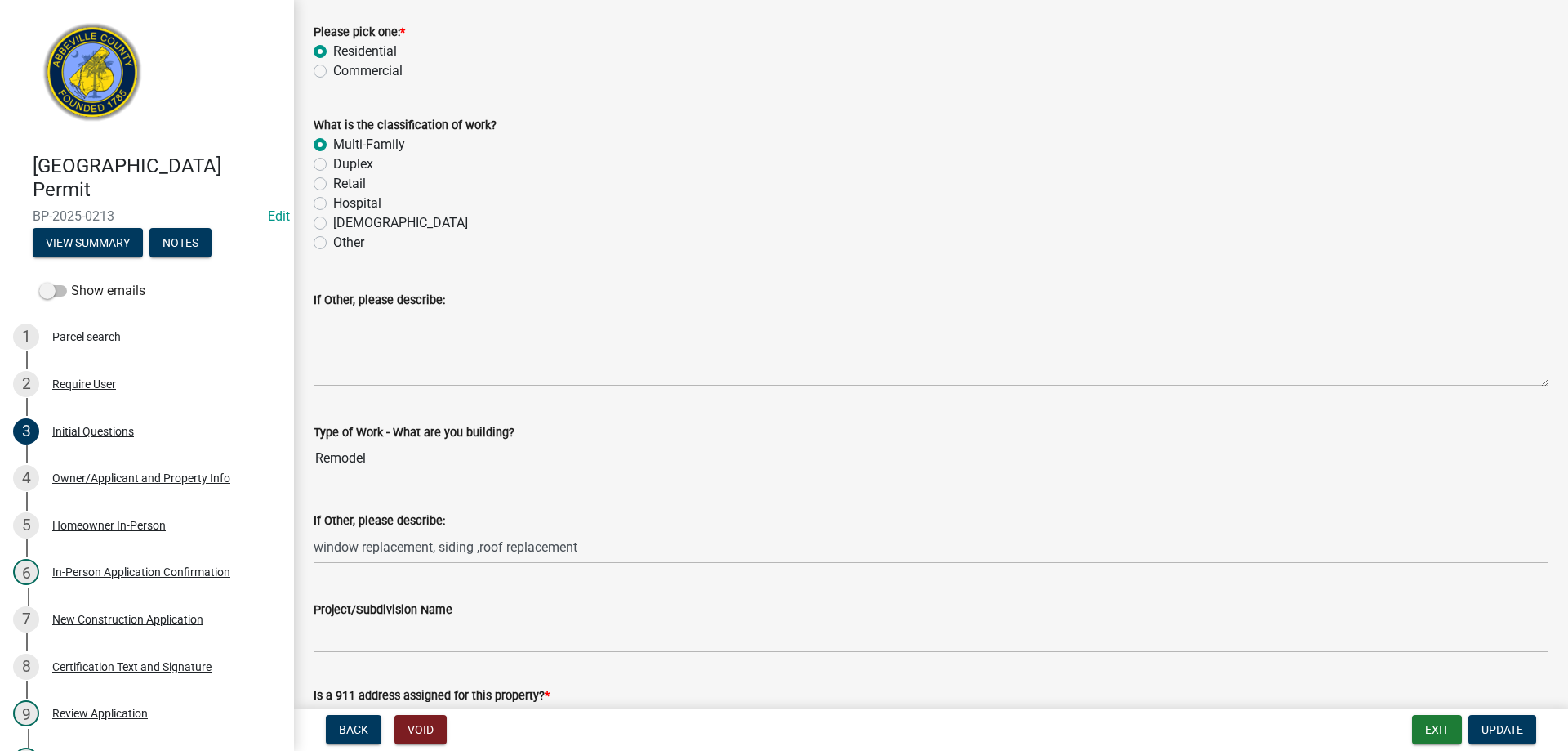
scroll to position [508, 0]
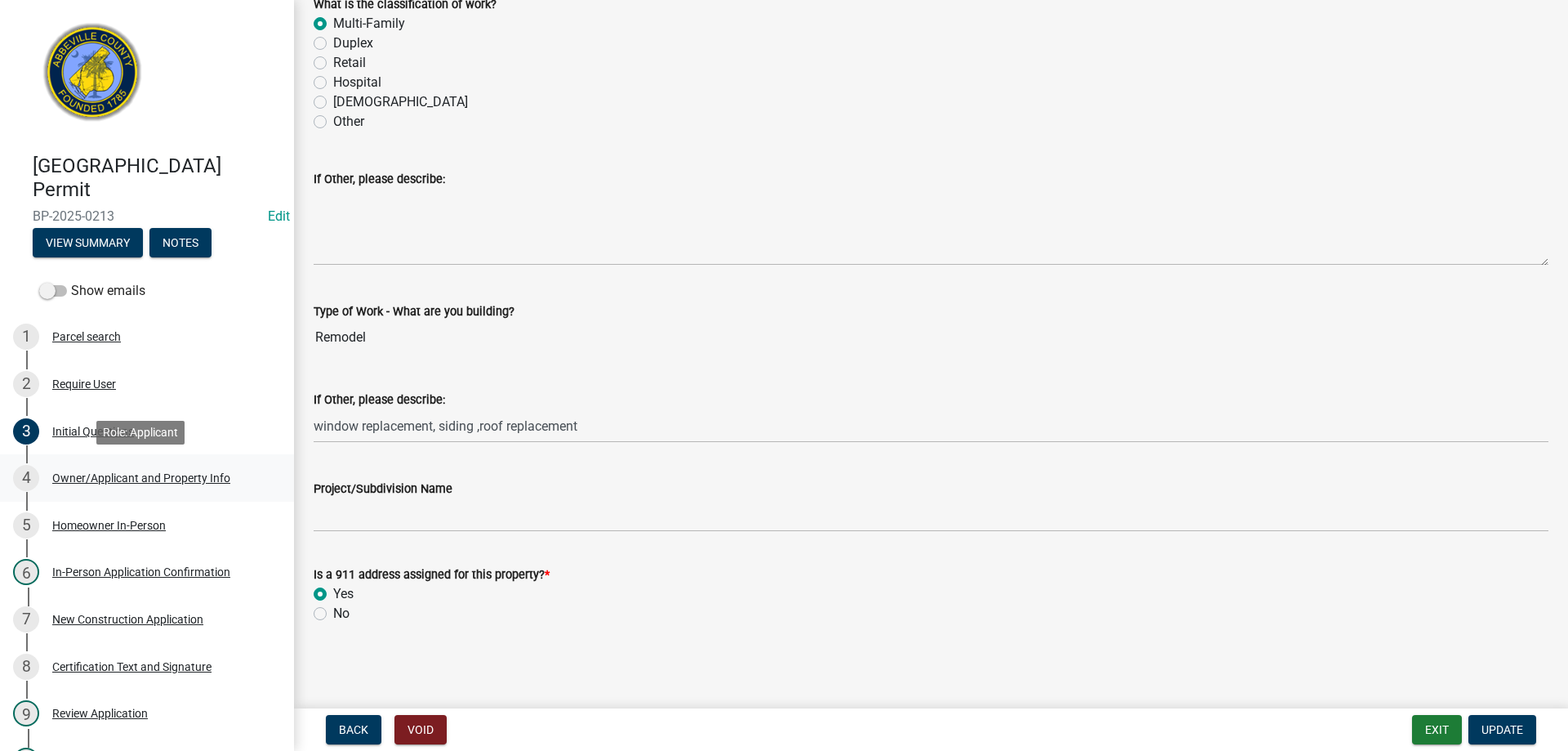
click at [100, 483] on div "Owner/Applicant and Property Info" at bounding box center [141, 478] width 178 height 12
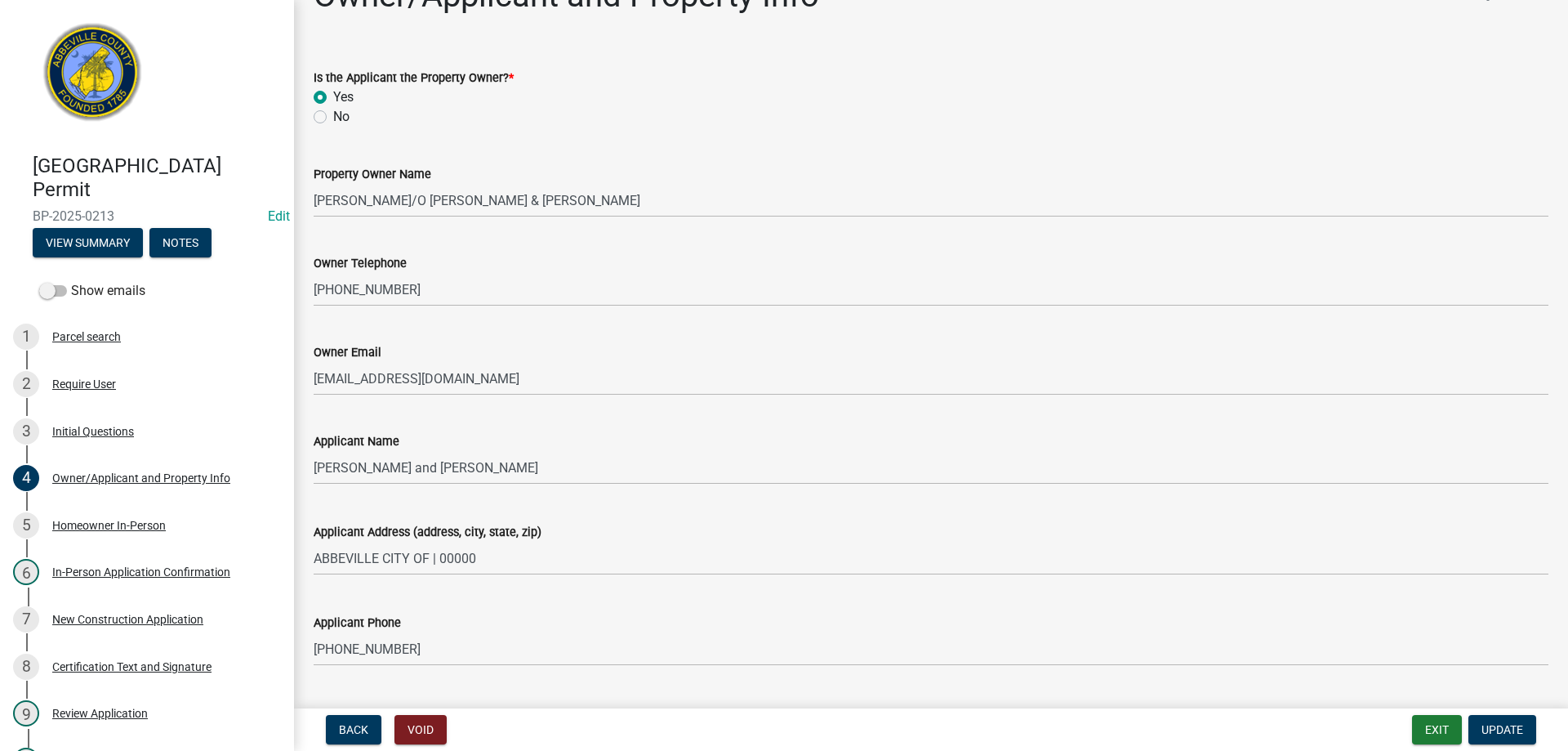
scroll to position [0, 0]
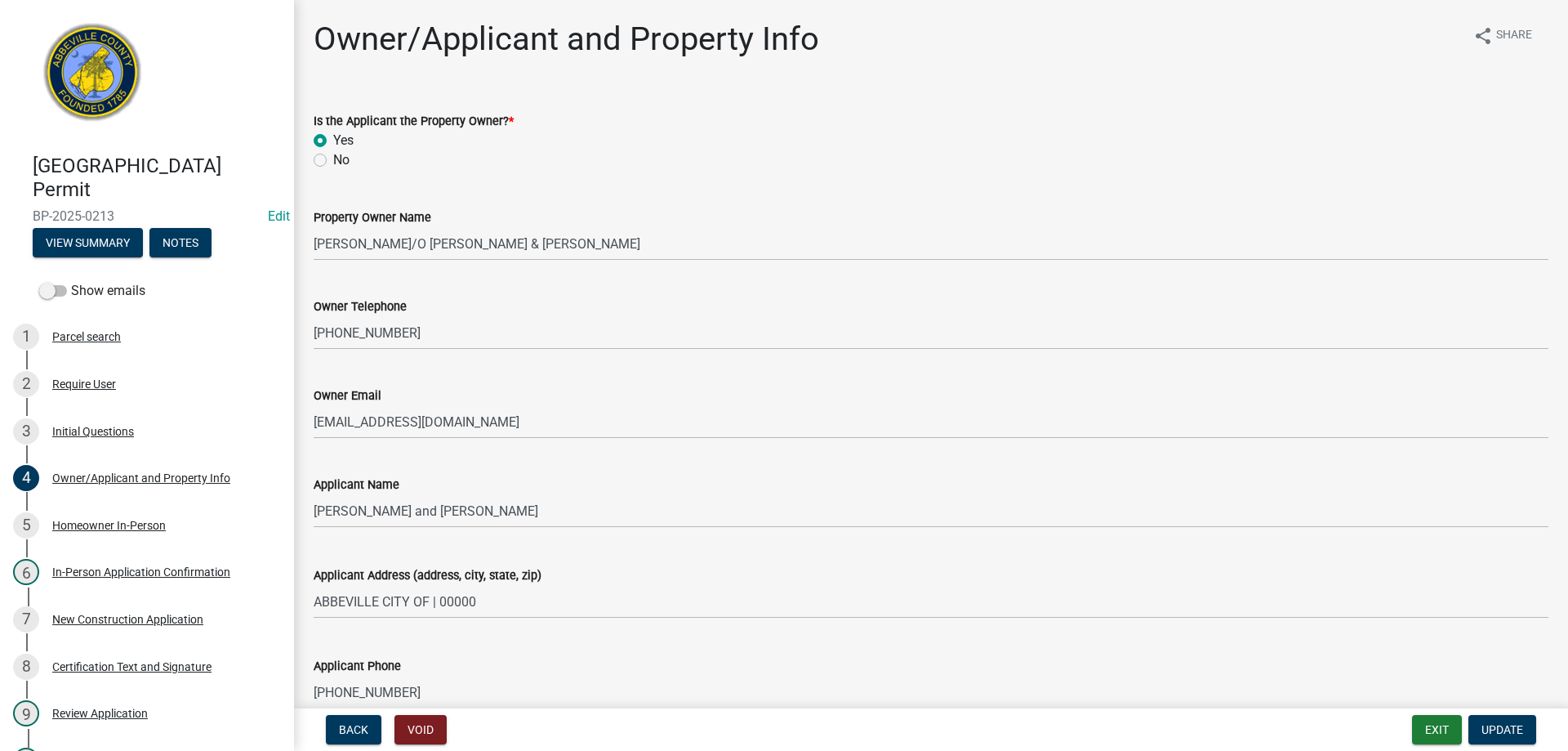
click at [211, 215] on span "BP-2025-0213" at bounding box center [147, 216] width 228 height 15
click at [1443, 732] on button "Exit" at bounding box center [1437, 729] width 50 height 30
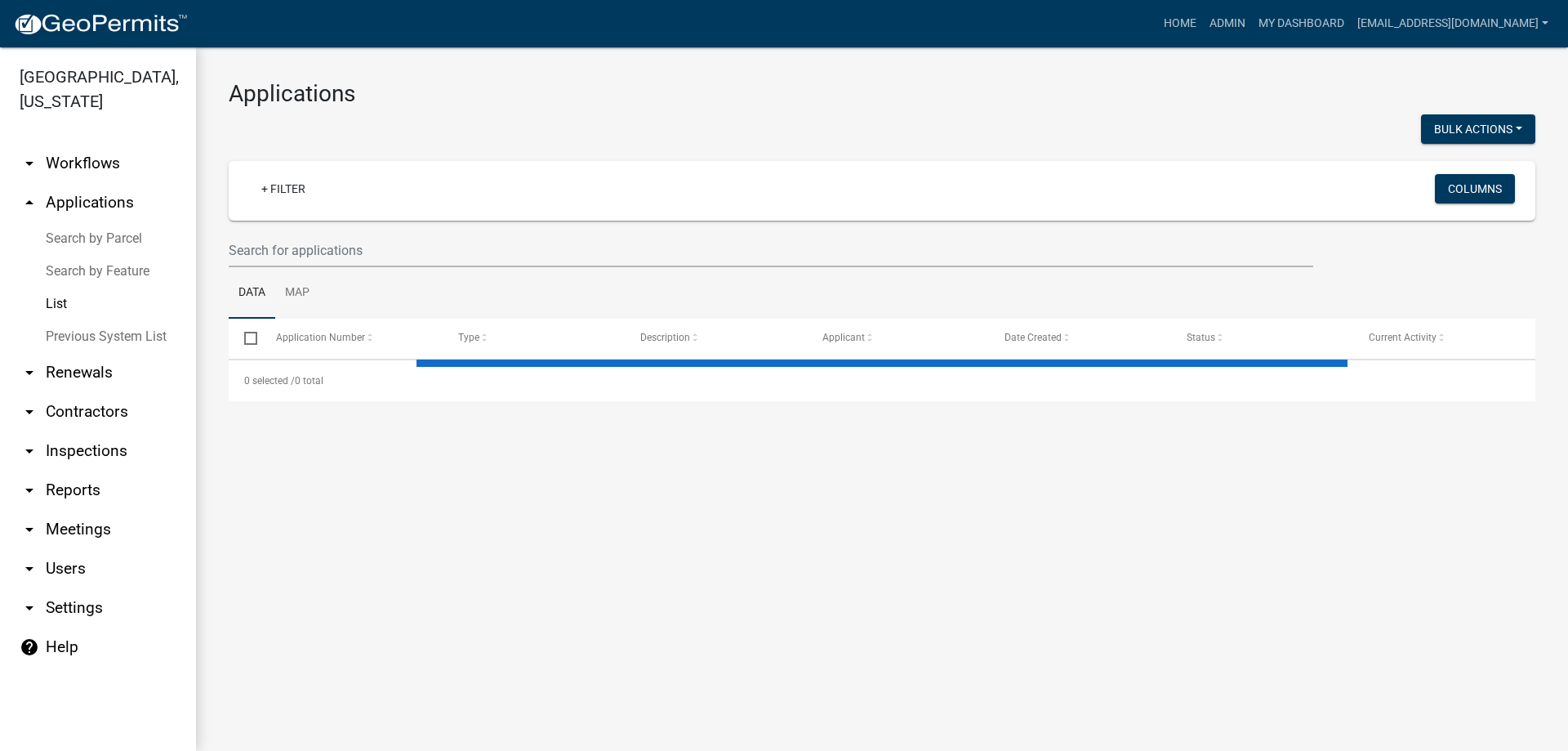
select select "3: 100"
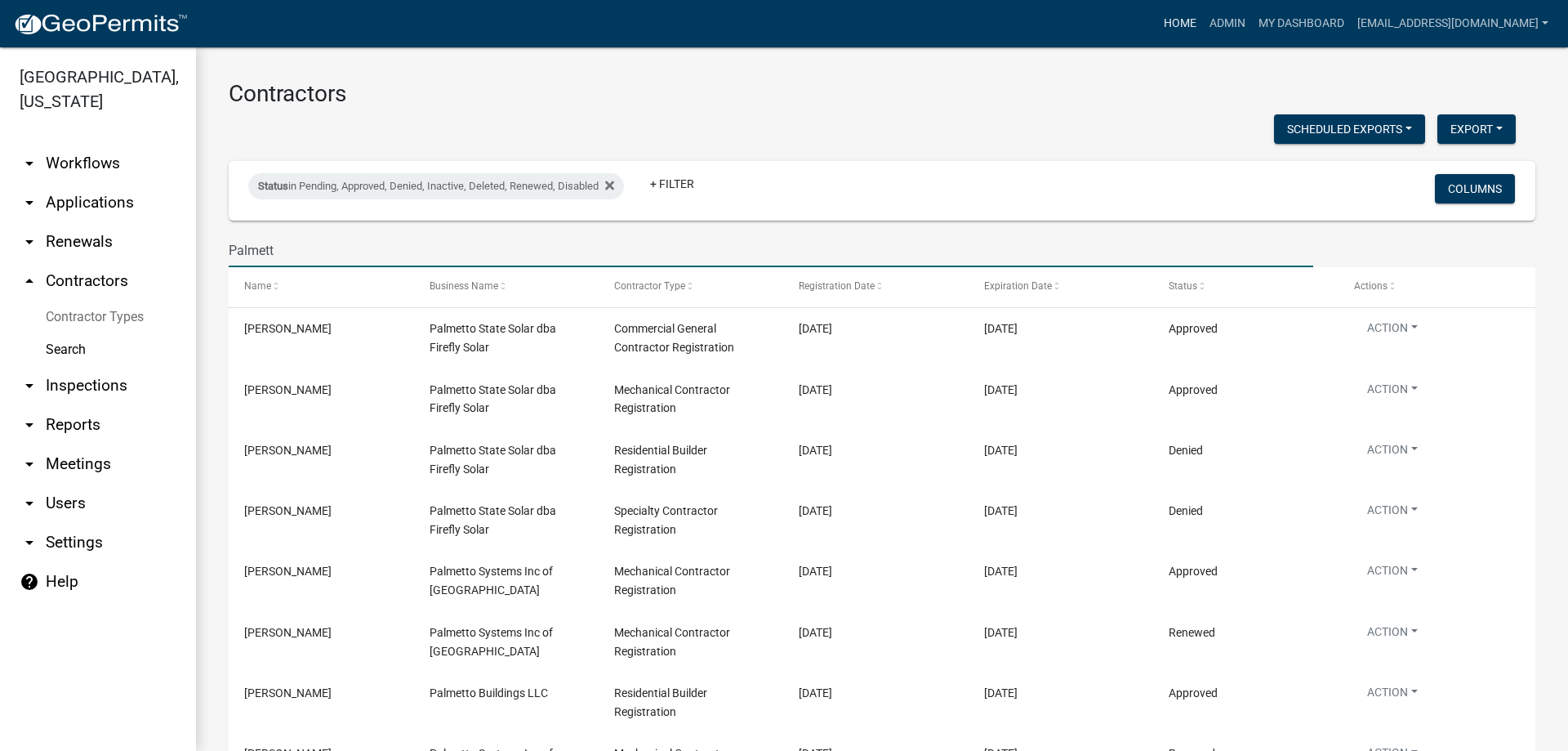
click at [1157, 24] on link "Home" at bounding box center [1180, 24] width 45 height 31
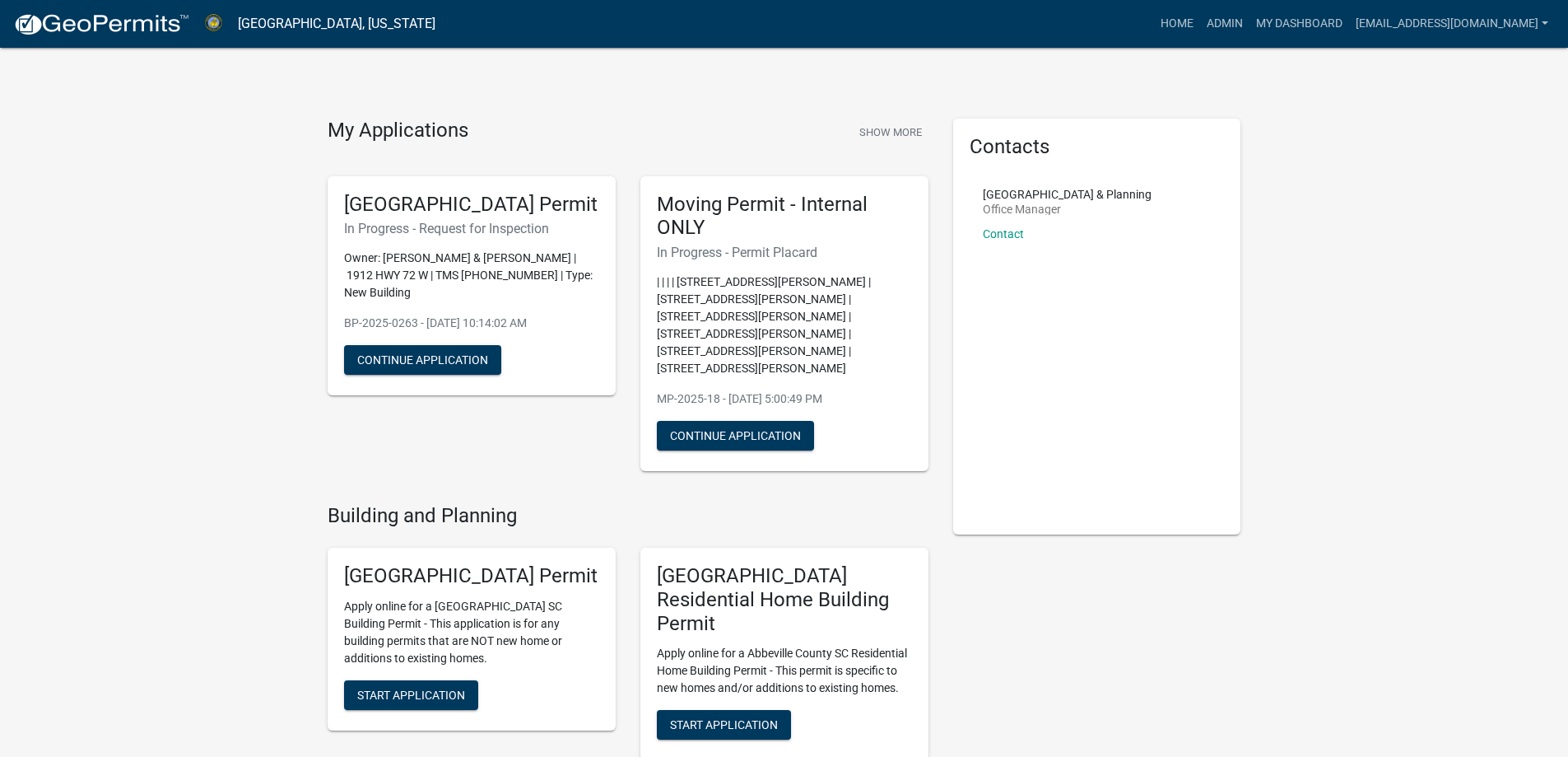
click at [1111, 32] on div "Home Admin My Dashboard rmorton@abbevillecountysc.com Admin Account Contractor …" at bounding box center [1001, 24] width 1107 height 31
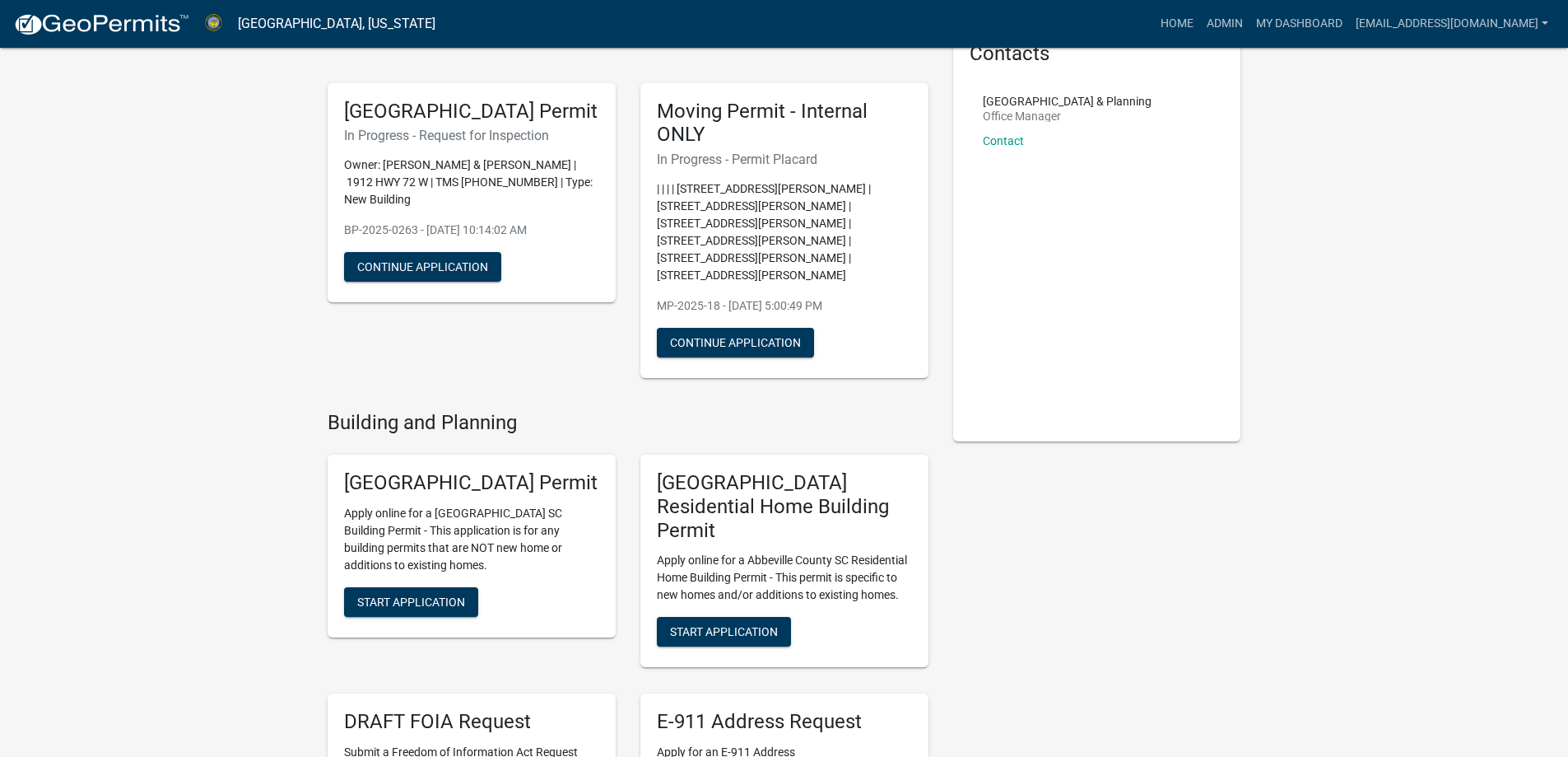
scroll to position [82, 0]
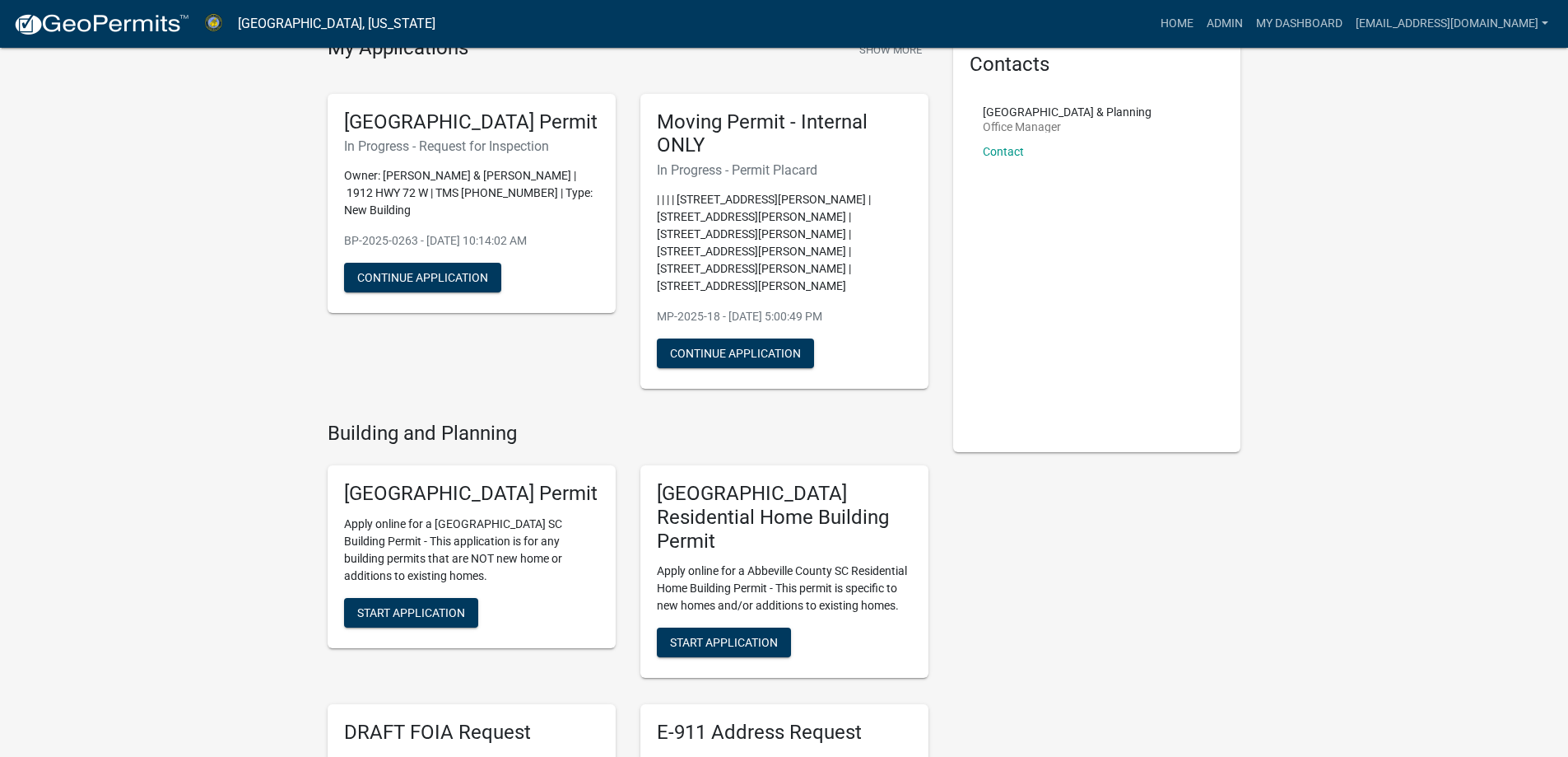
click at [407, 546] on p "Apply online for a Abbeville County SC Building Permit - This application is fo…" at bounding box center [471, 550] width 255 height 69
click at [421, 605] on span "Start Application" at bounding box center [411, 612] width 108 height 14
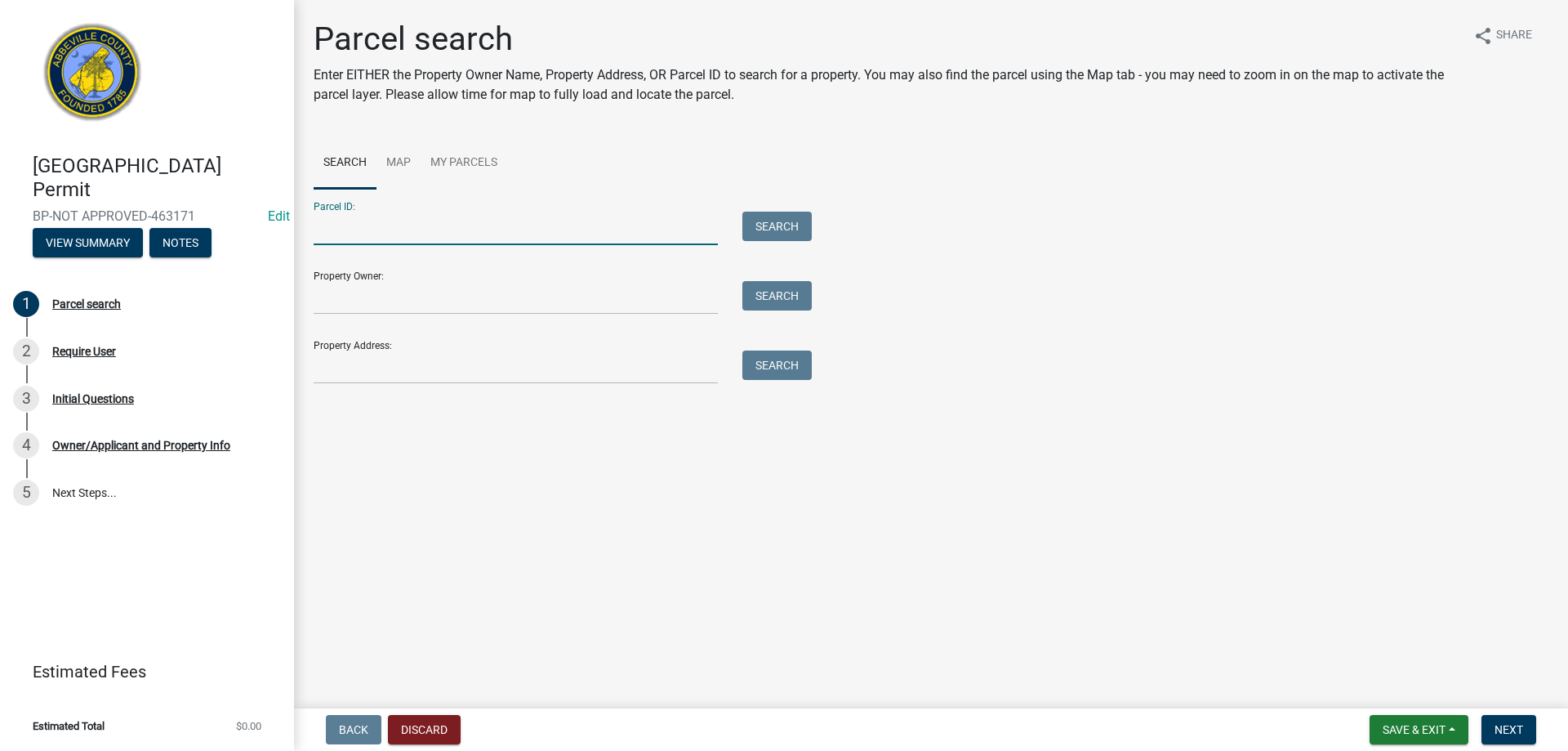
click at [355, 234] on input "Parcel ID:" at bounding box center [516, 228] width 404 height 34
type input "123-00-00-039"
click at [774, 237] on button "Search" at bounding box center [777, 226] width 69 height 30
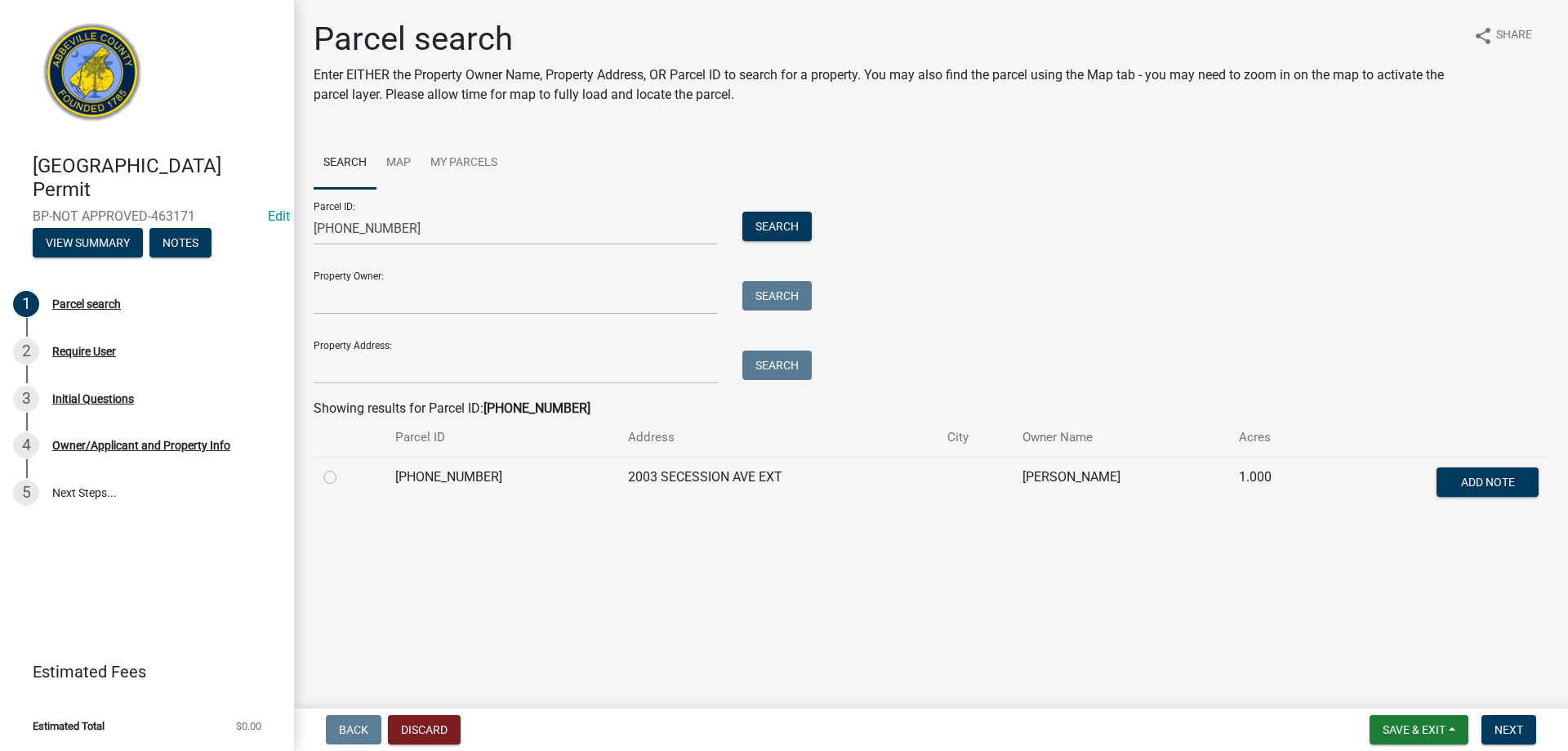
click at [343, 467] on label at bounding box center [343, 467] width 0 height 0
click at [343, 475] on input "radio" at bounding box center [348, 472] width 11 height 11
radio input "true"
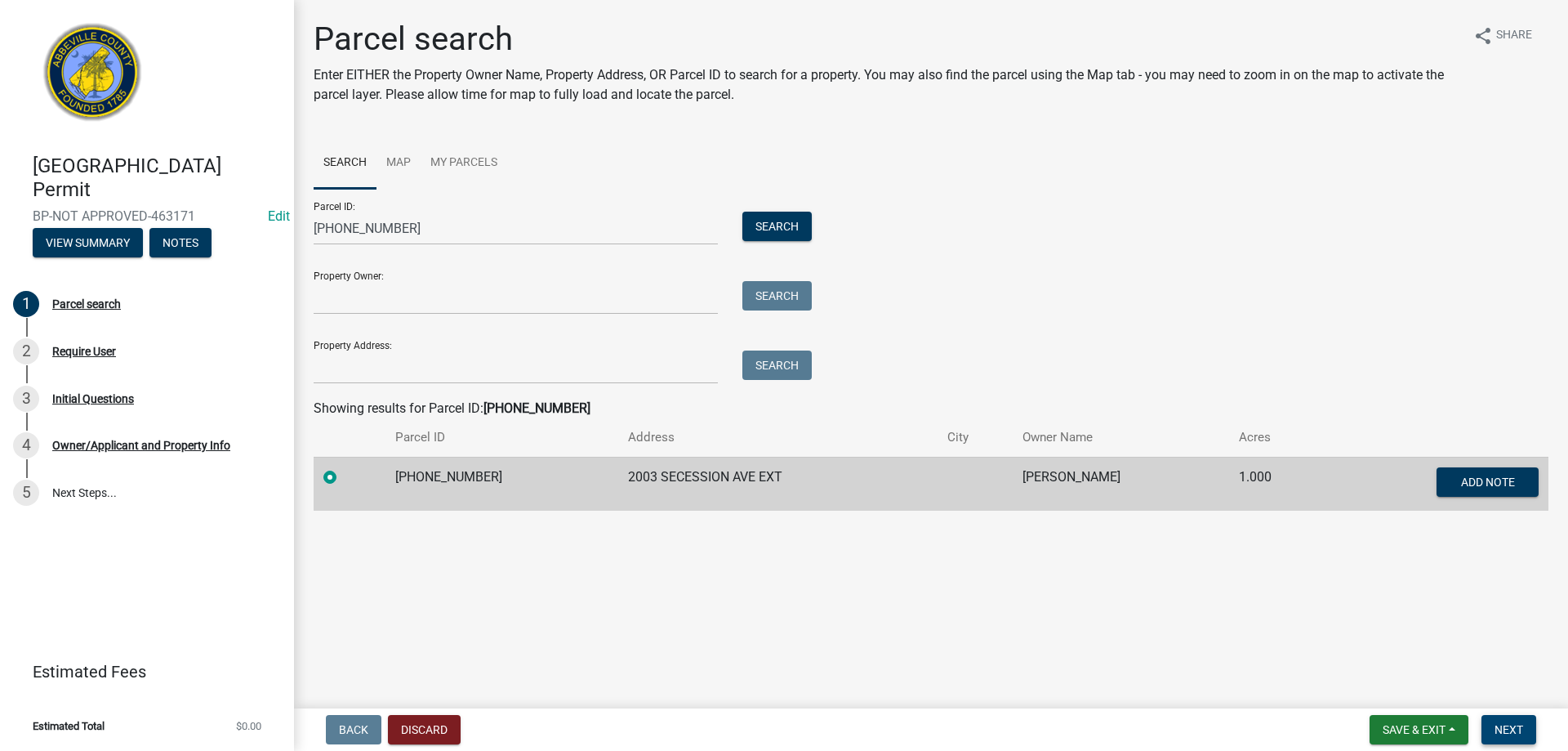
click at [1503, 729] on span "Next" at bounding box center [1509, 730] width 29 height 13
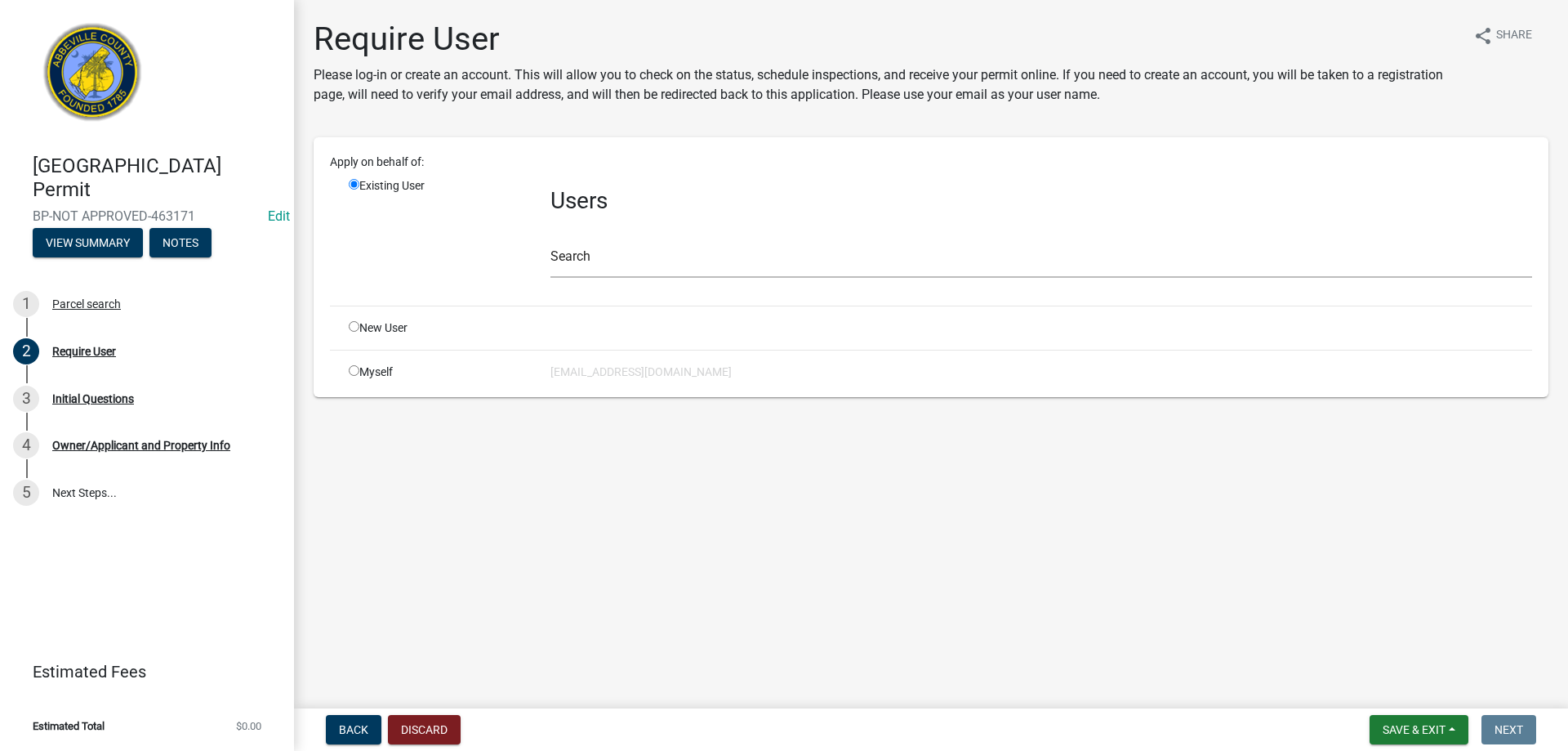
click at [354, 330] on input "radio" at bounding box center [354, 326] width 11 height 11
radio input "true"
radio input "false"
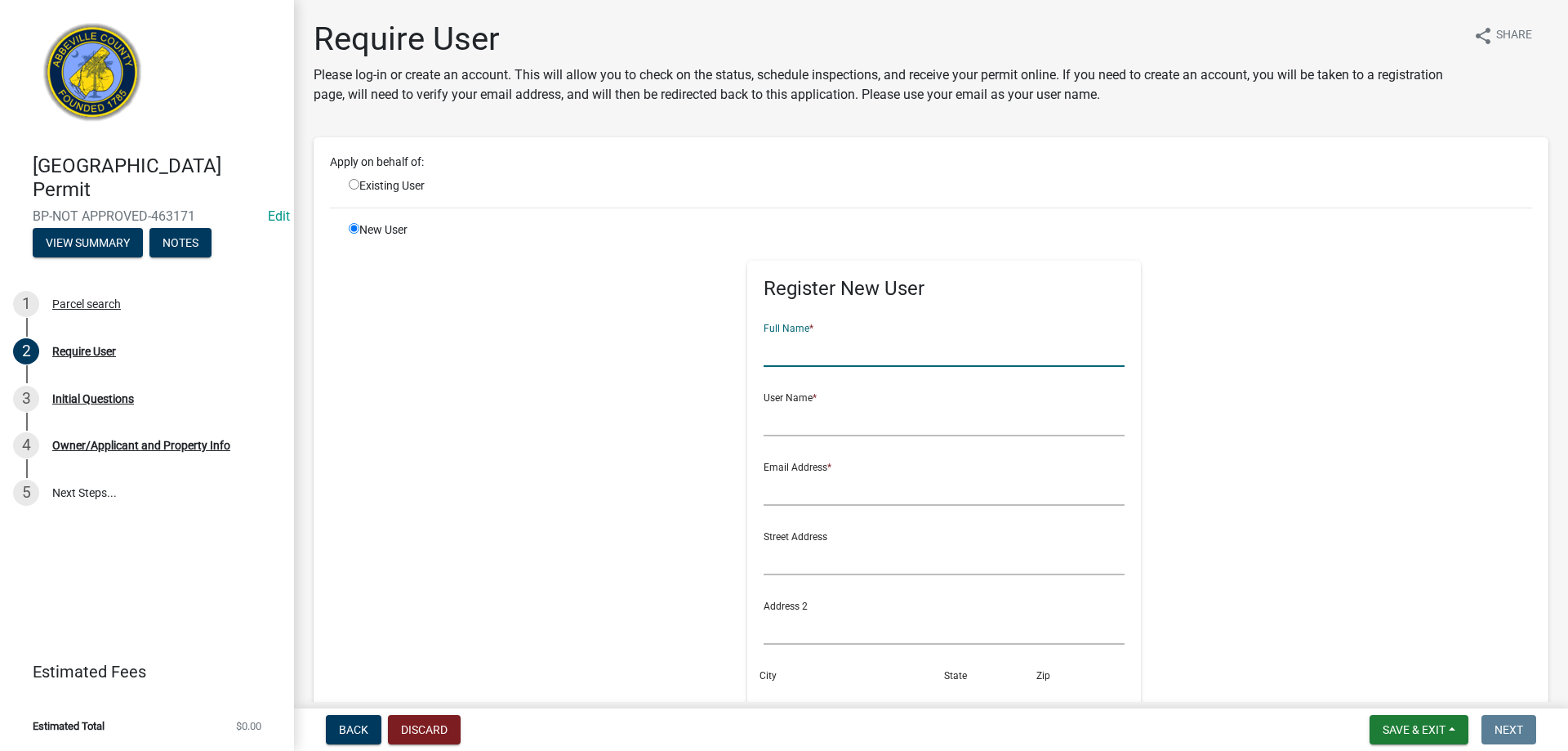
click at [811, 340] on input "text" at bounding box center [944, 350] width 361 height 34
click at [765, 358] on input "text" at bounding box center [944, 350] width 361 height 34
type input "[PERSON_NAME]"
click at [774, 420] on input "text" at bounding box center [944, 420] width 361 height 34
type input "[PERSON_NAME]"
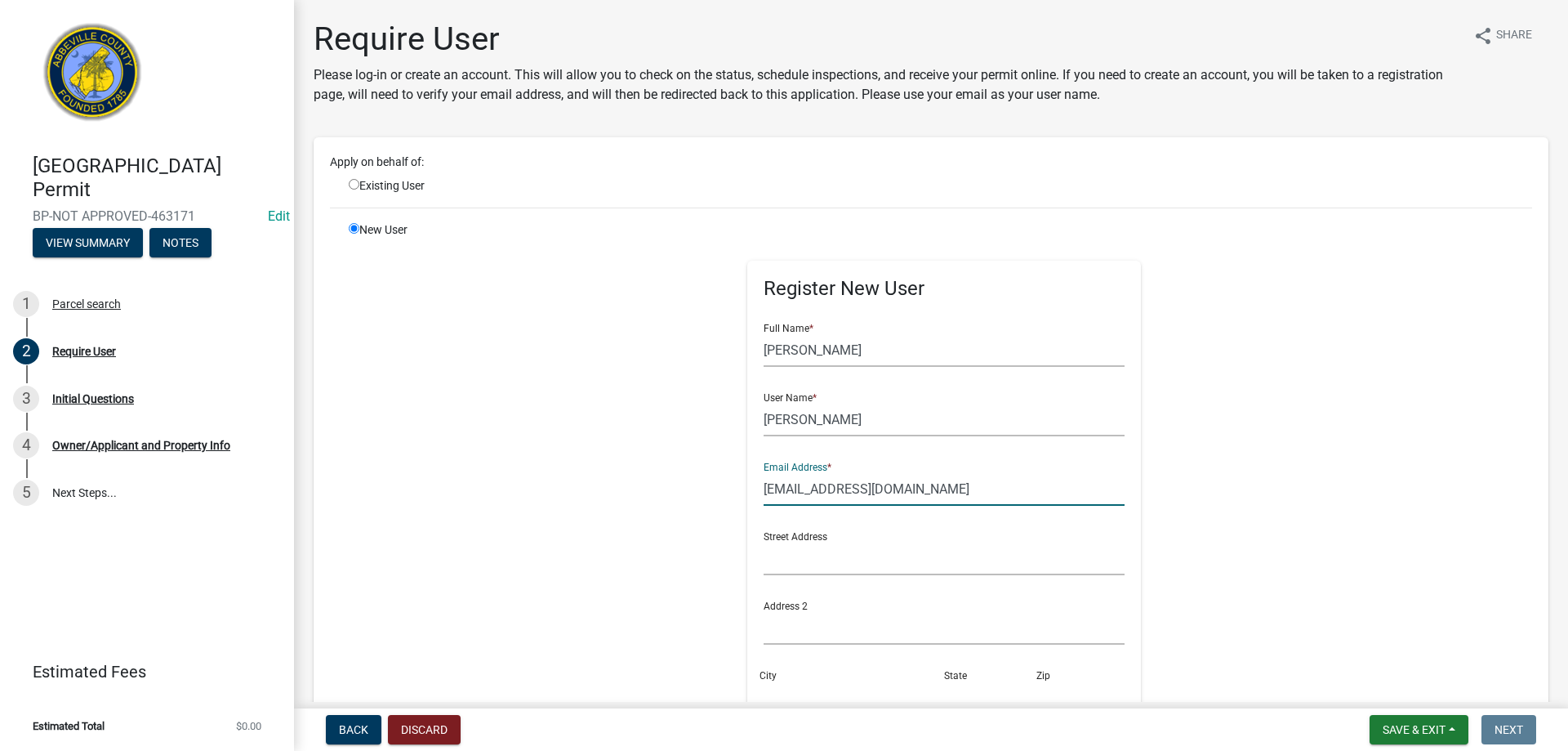
type input "cprice@bobcatofgreenville.com"
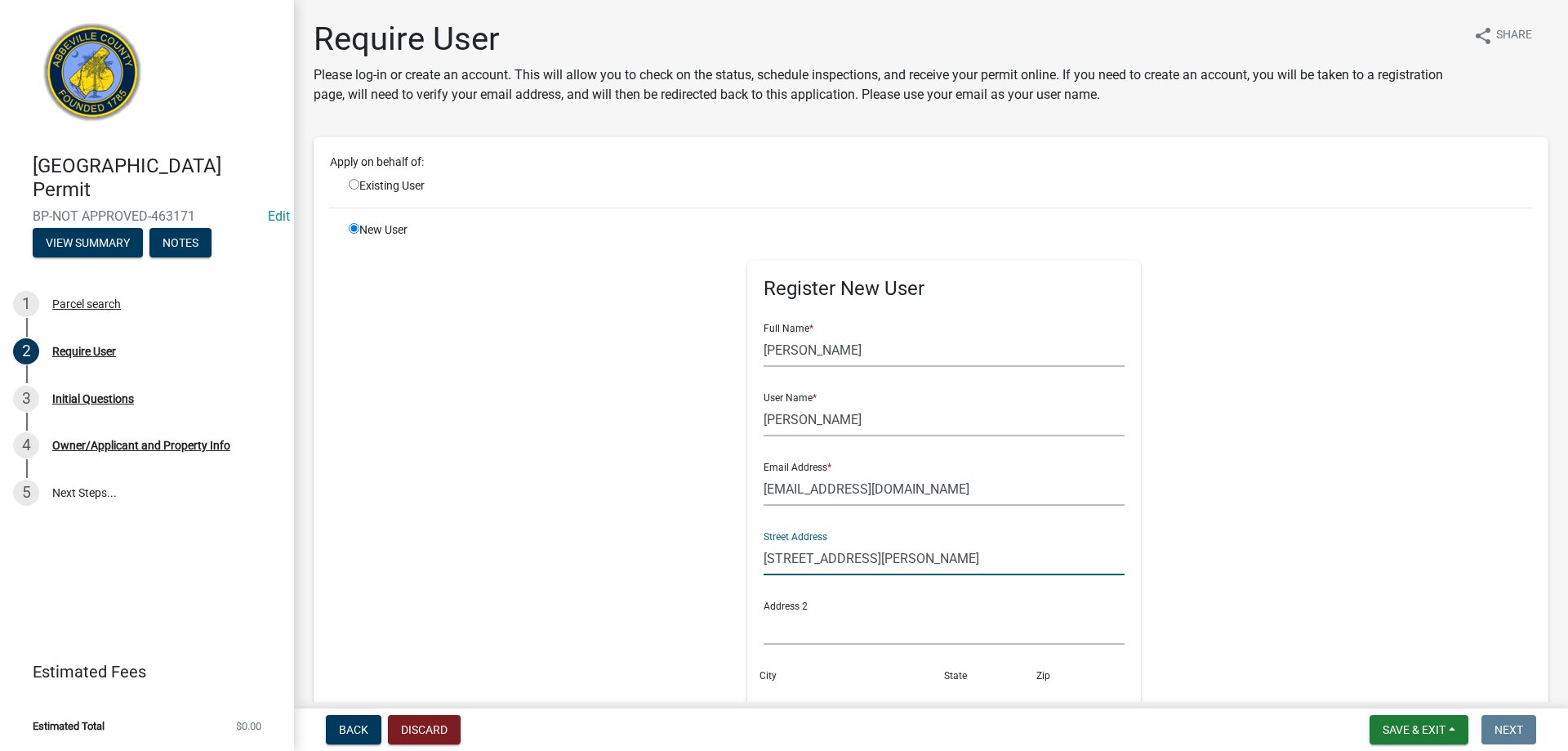
type input "1173 Bulls Horne Rd"
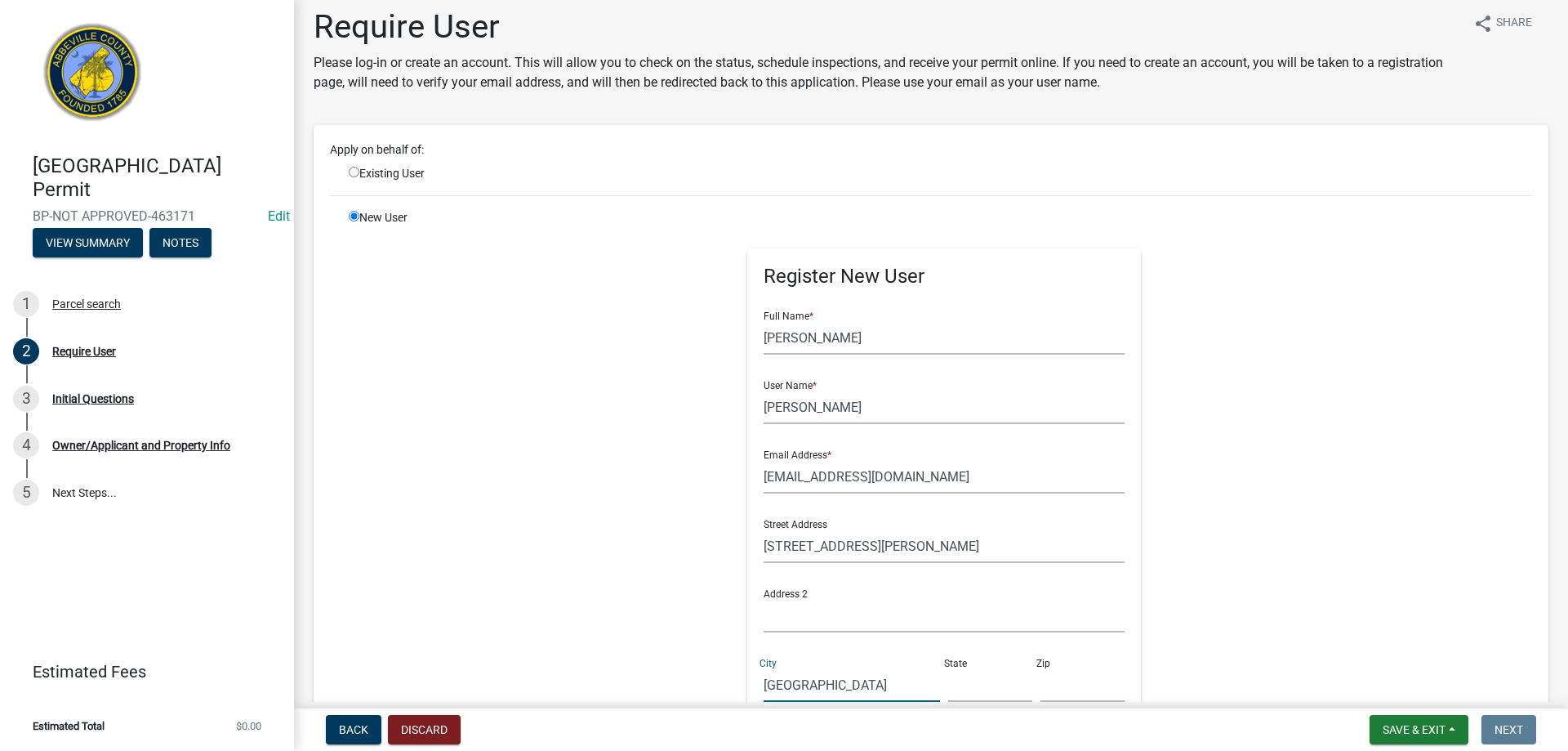
type input "Abbeville"
type input "SC"
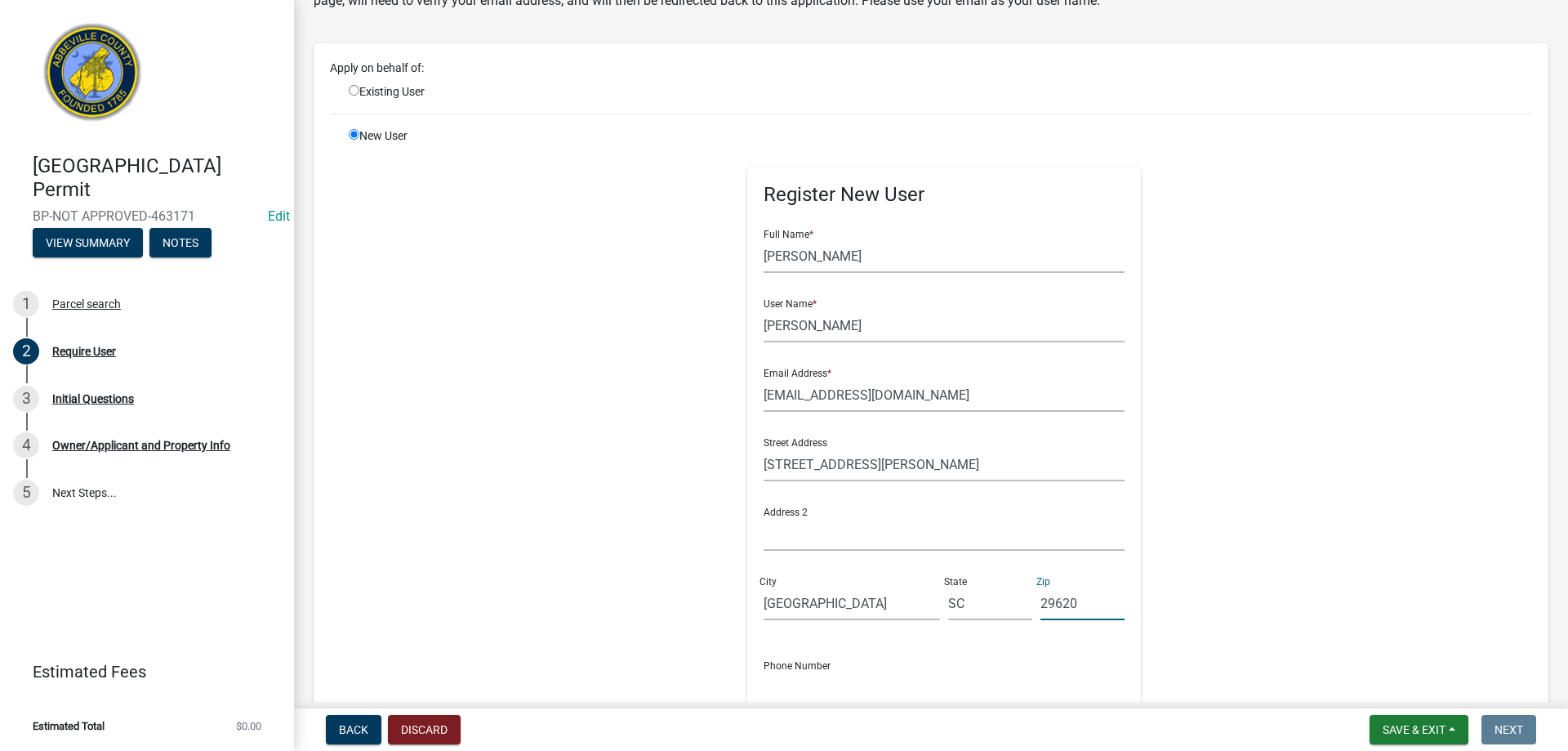
scroll to position [257, 0]
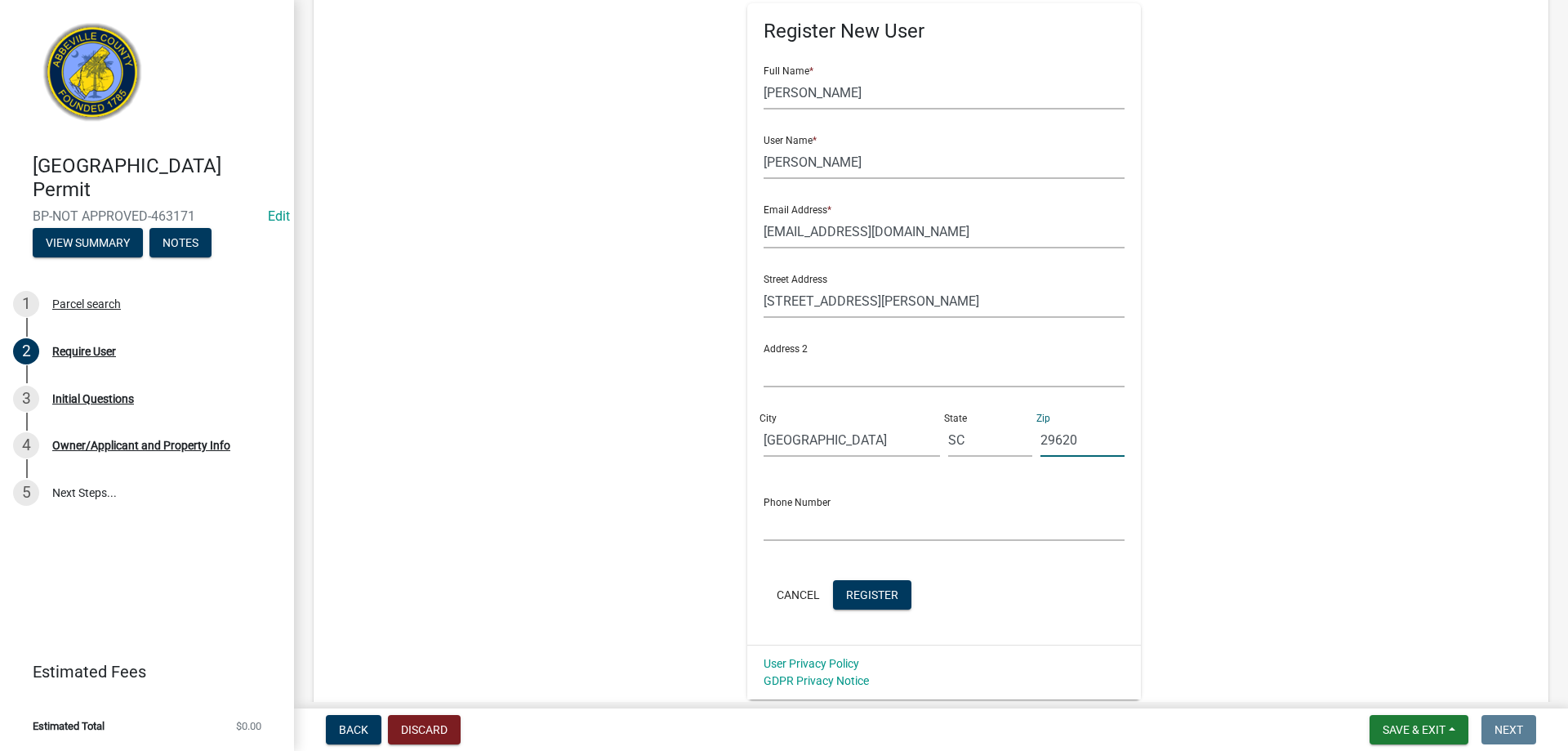
type input "29620"
click at [779, 530] on input "text" at bounding box center [944, 524] width 361 height 34
type input "864-447-7303"
click at [854, 583] on button "Register" at bounding box center [872, 594] width 78 height 30
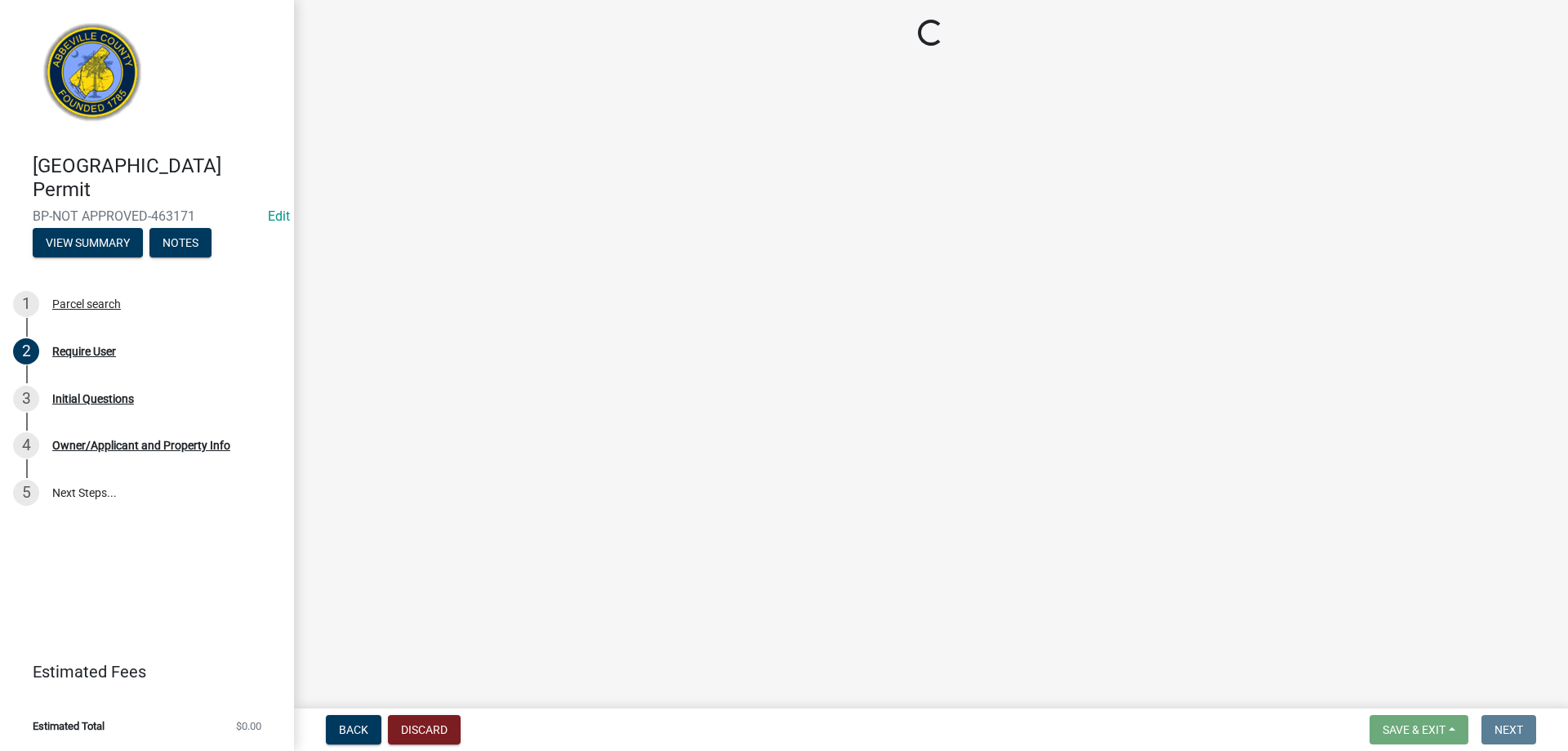
scroll to position [0, 0]
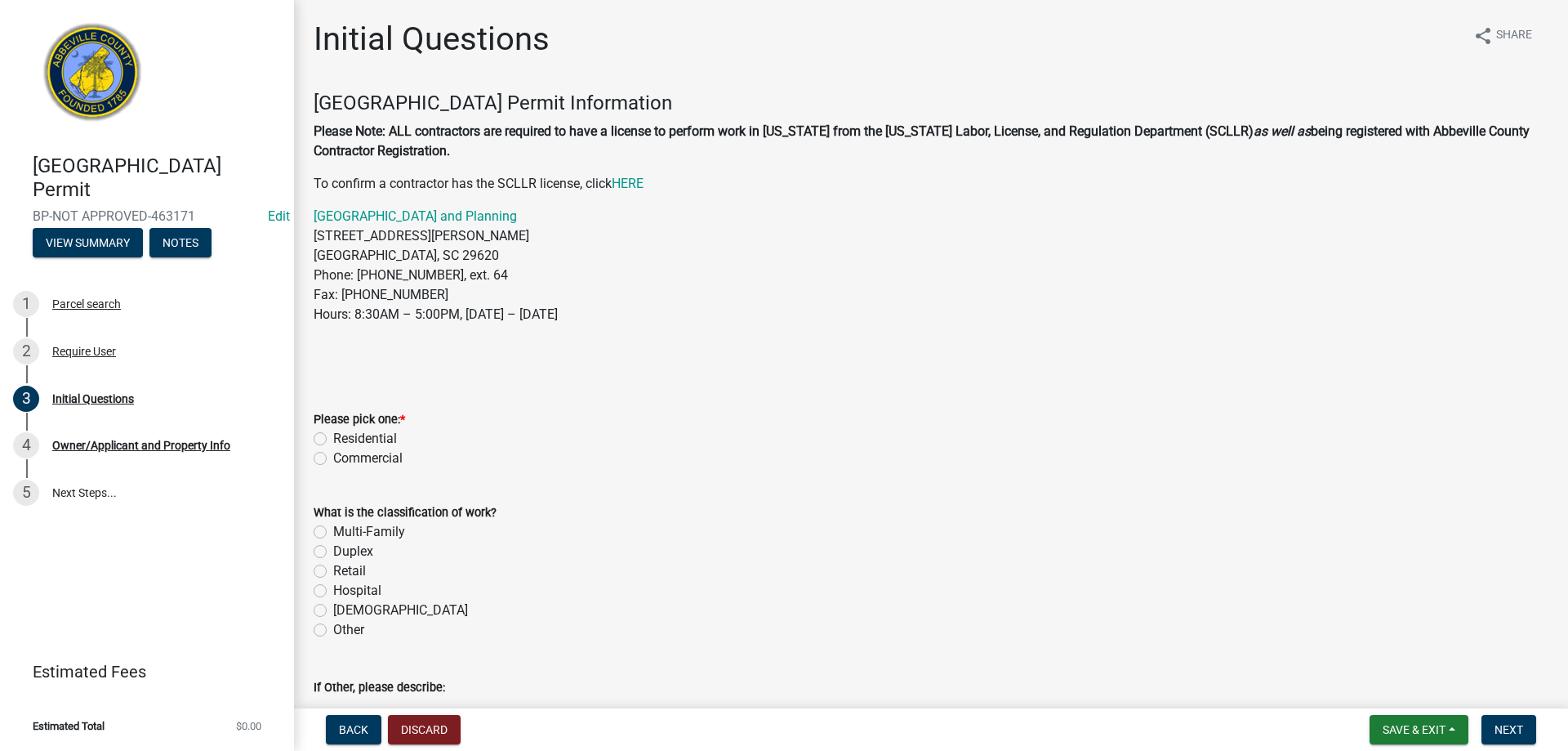
click at [333, 435] on label "Residential" at bounding box center [365, 438] width 64 height 19
click at [333, 435] on input "Residential" at bounding box center [338, 434] width 11 height 11
radio input "true"
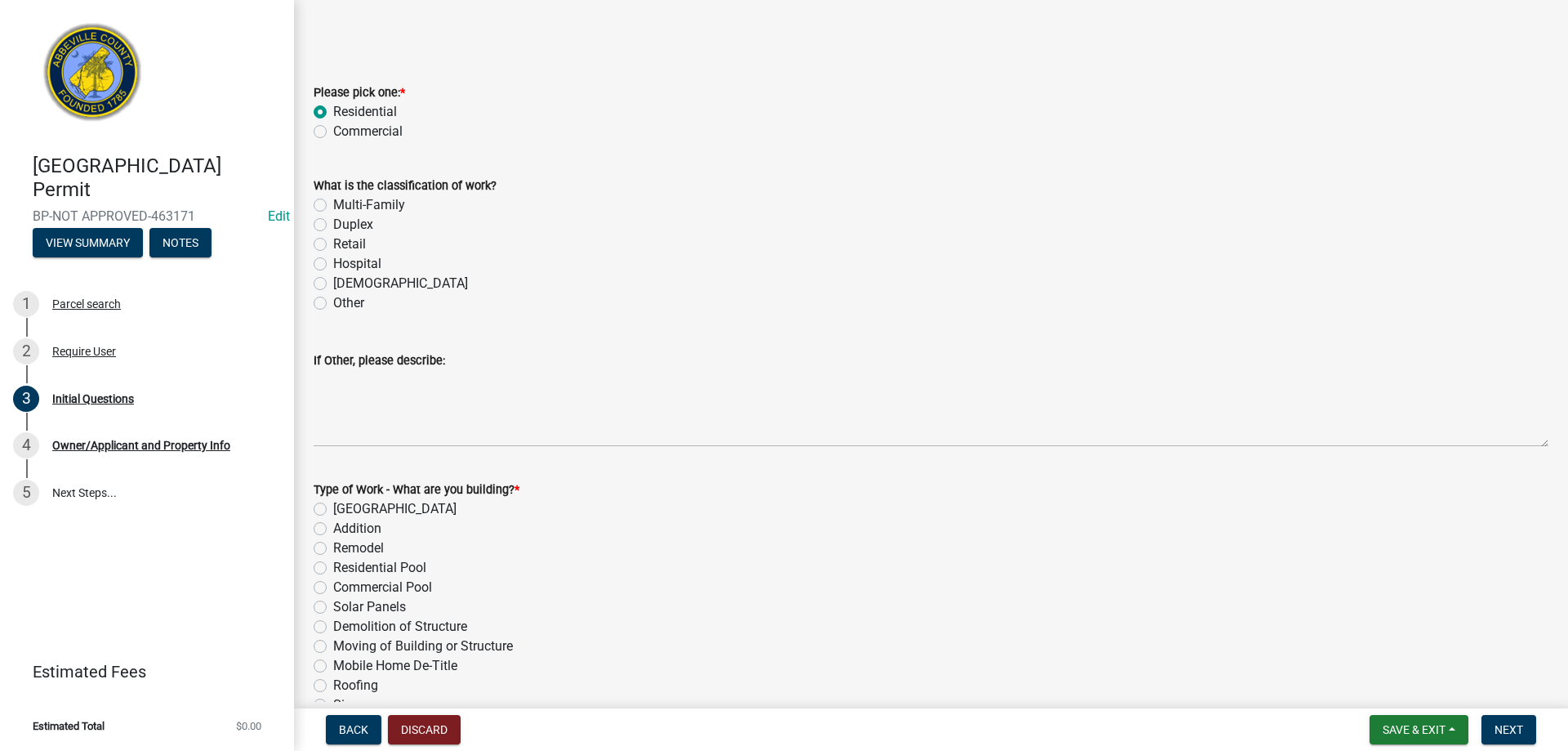
scroll to position [409, 0]
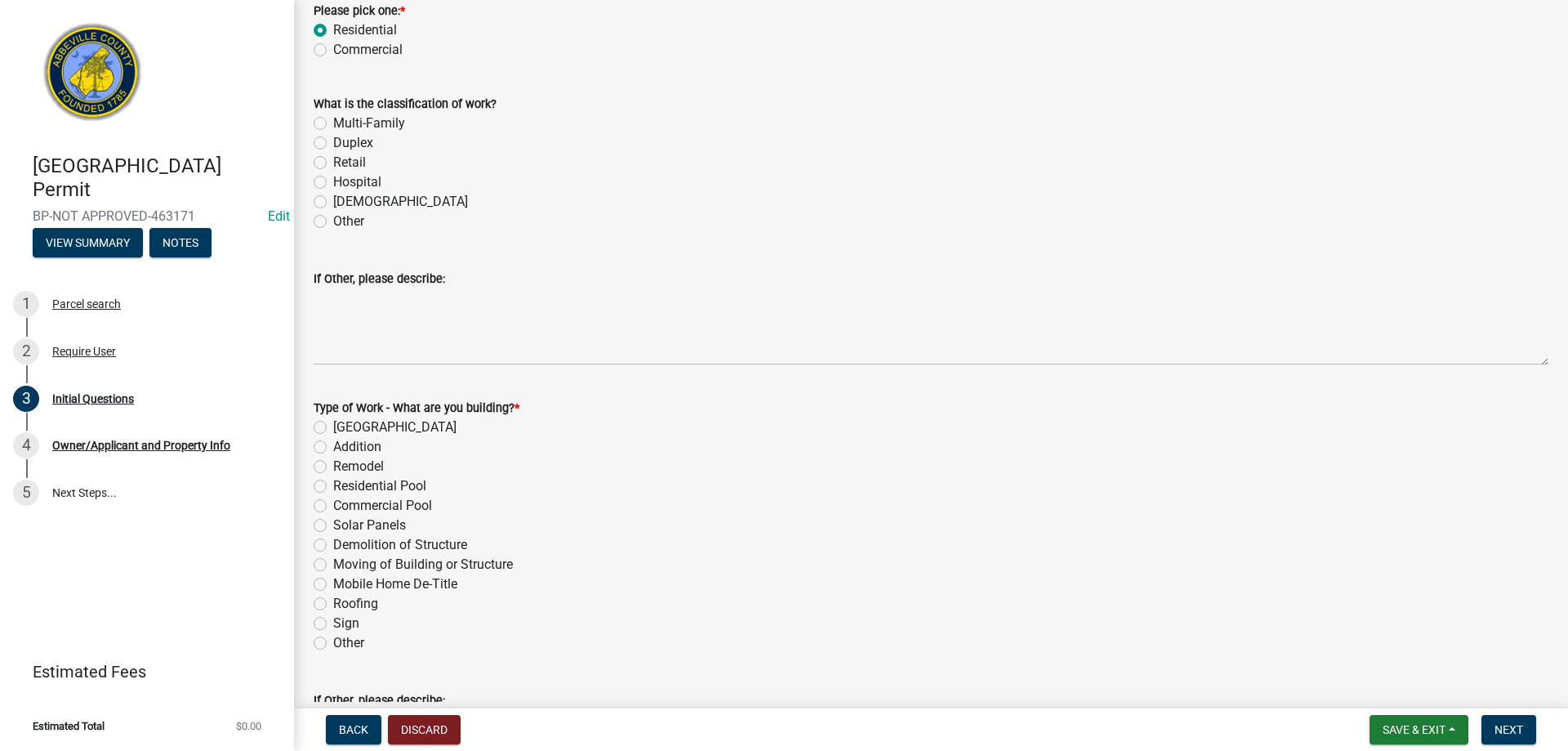
click at [333, 468] on label "Remodel" at bounding box center [358, 466] width 51 height 19
click at [333, 467] on input "Remodel" at bounding box center [338, 462] width 11 height 11
radio input "true"
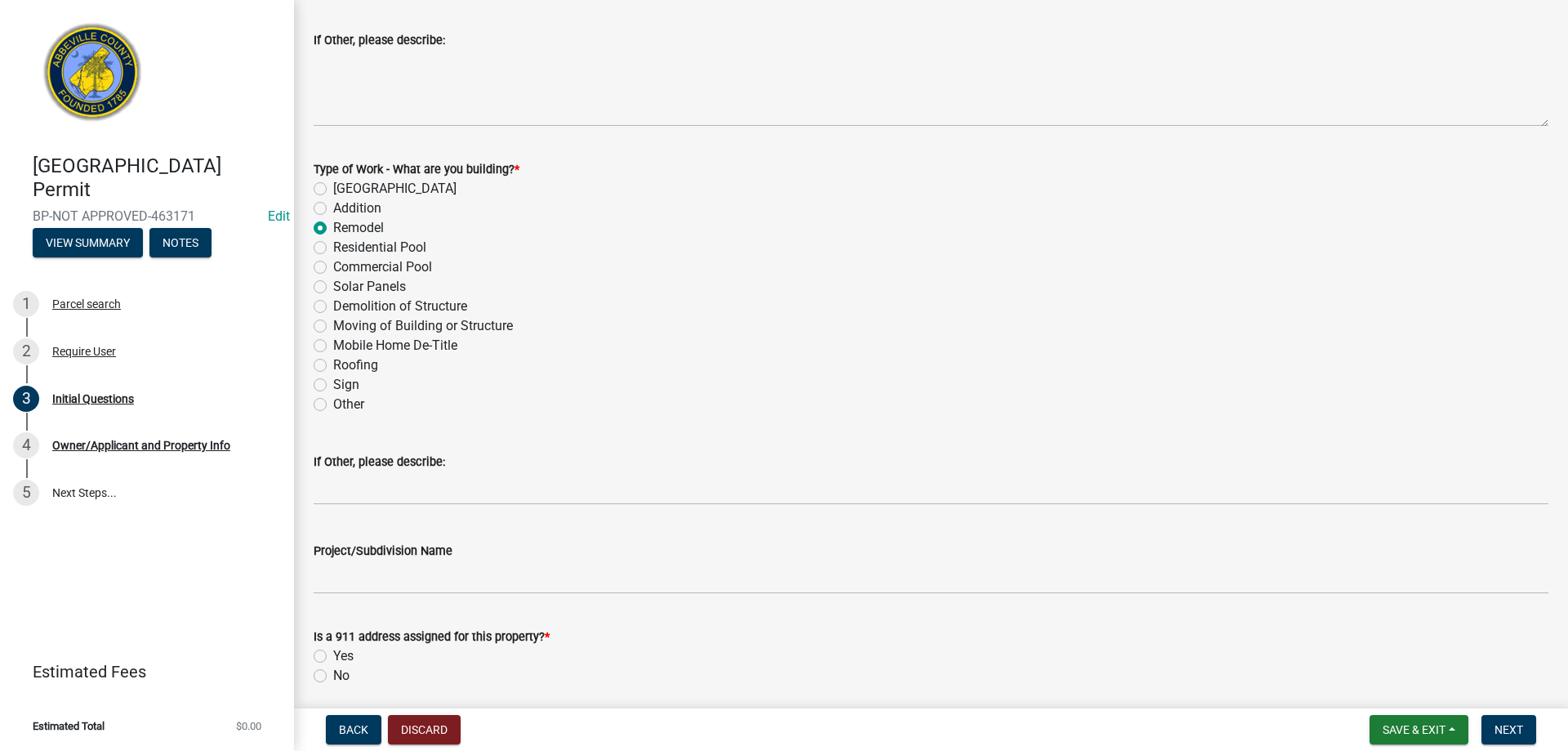
scroll to position [653, 0]
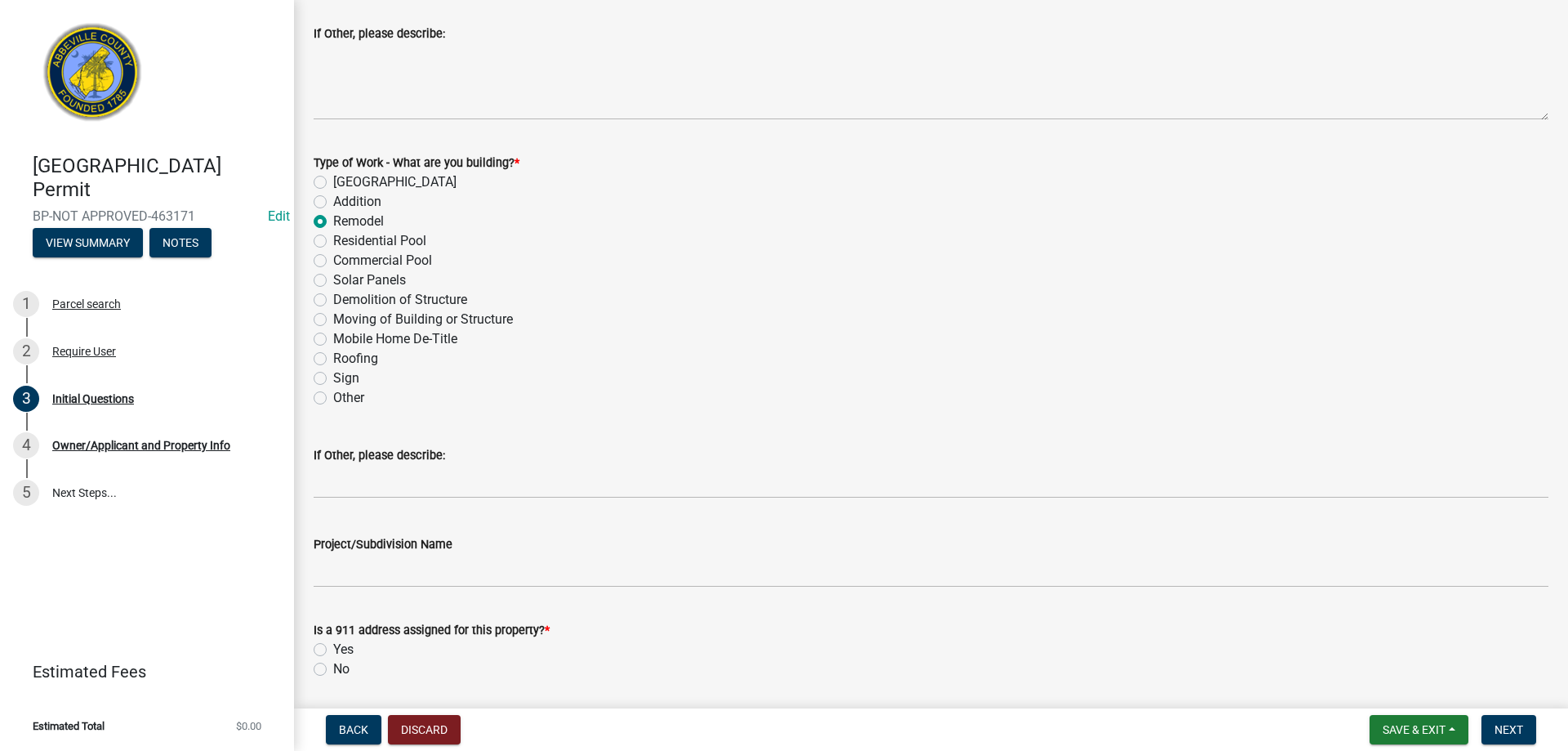
click at [333, 653] on label "Yes" at bounding box center [343, 649] width 20 height 19
click at [333, 650] on input "Yes" at bounding box center [338, 645] width 11 height 11
radio input "true"
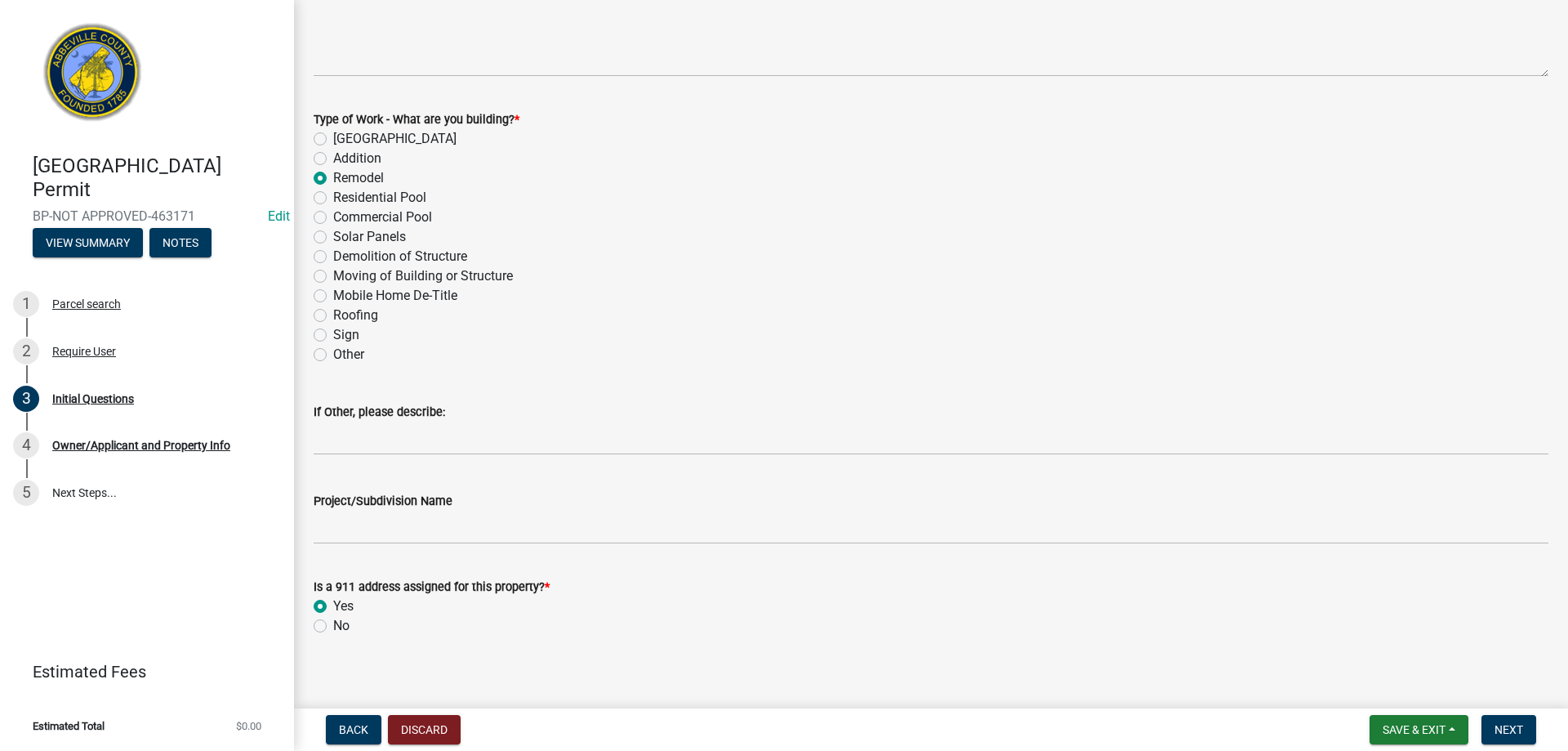
scroll to position [709, 0]
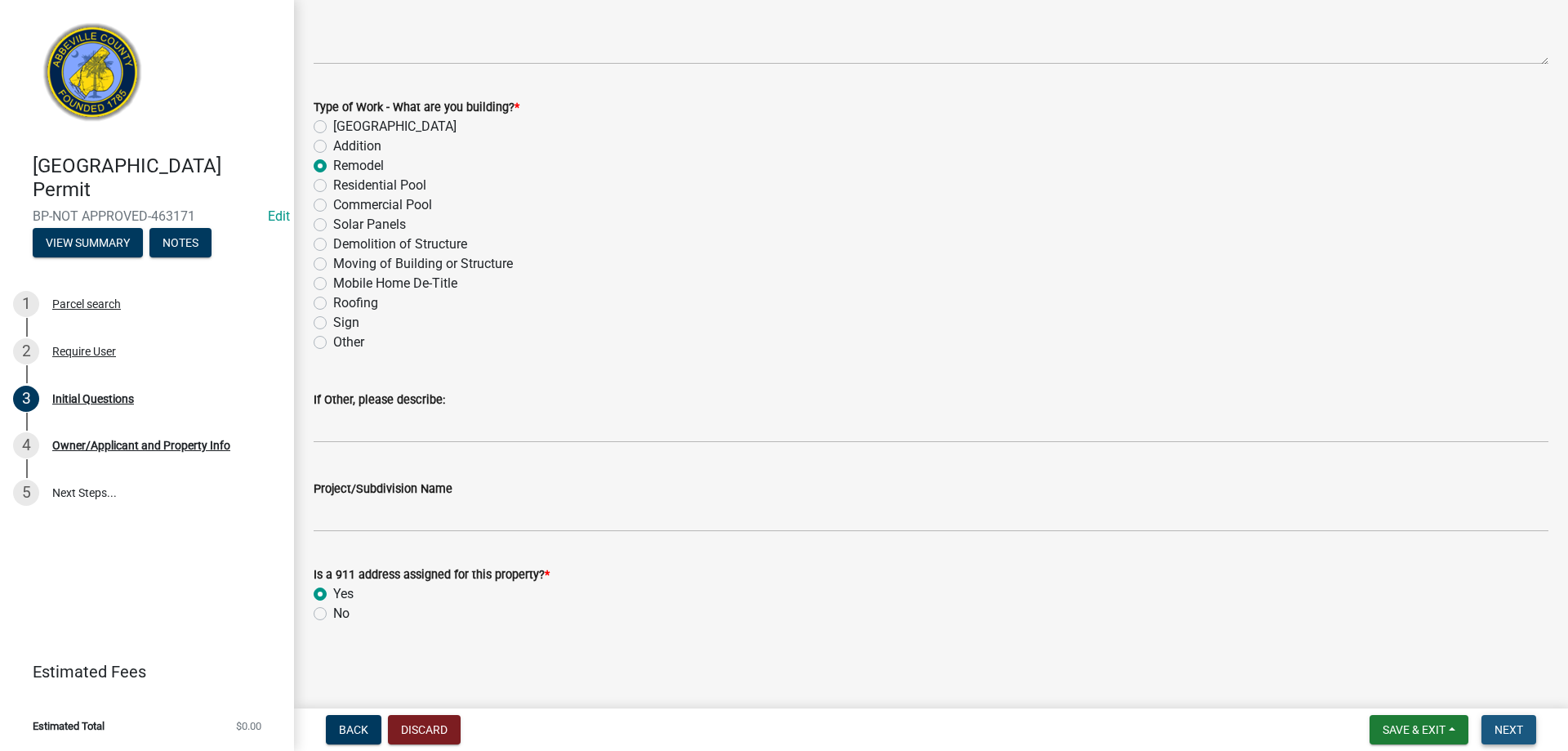
click at [1525, 736] on button "Next" at bounding box center [1508, 729] width 55 height 30
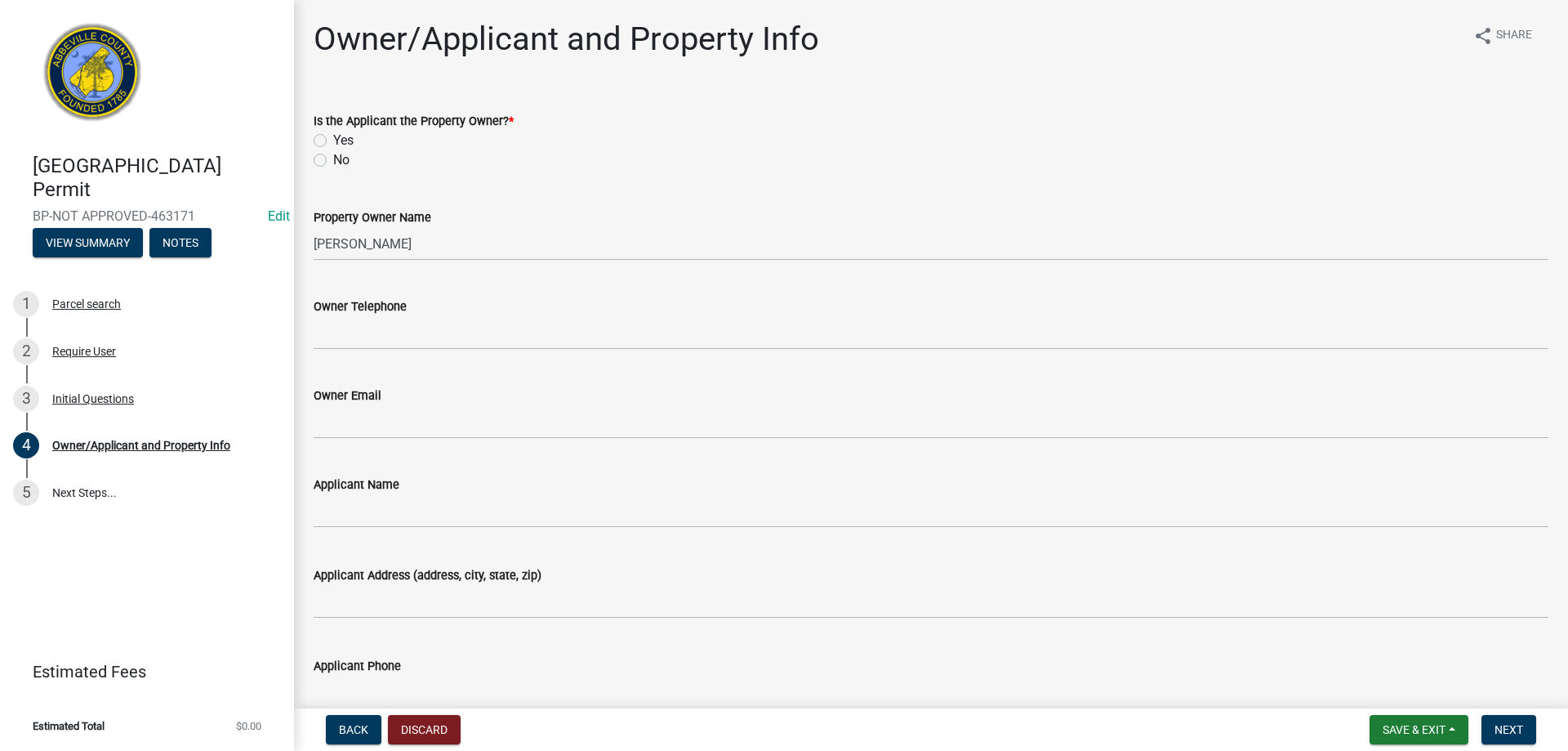
click at [333, 137] on label "Yes" at bounding box center [343, 140] width 20 height 19
click at [333, 137] on input "Yes" at bounding box center [338, 136] width 11 height 11
radio input "true"
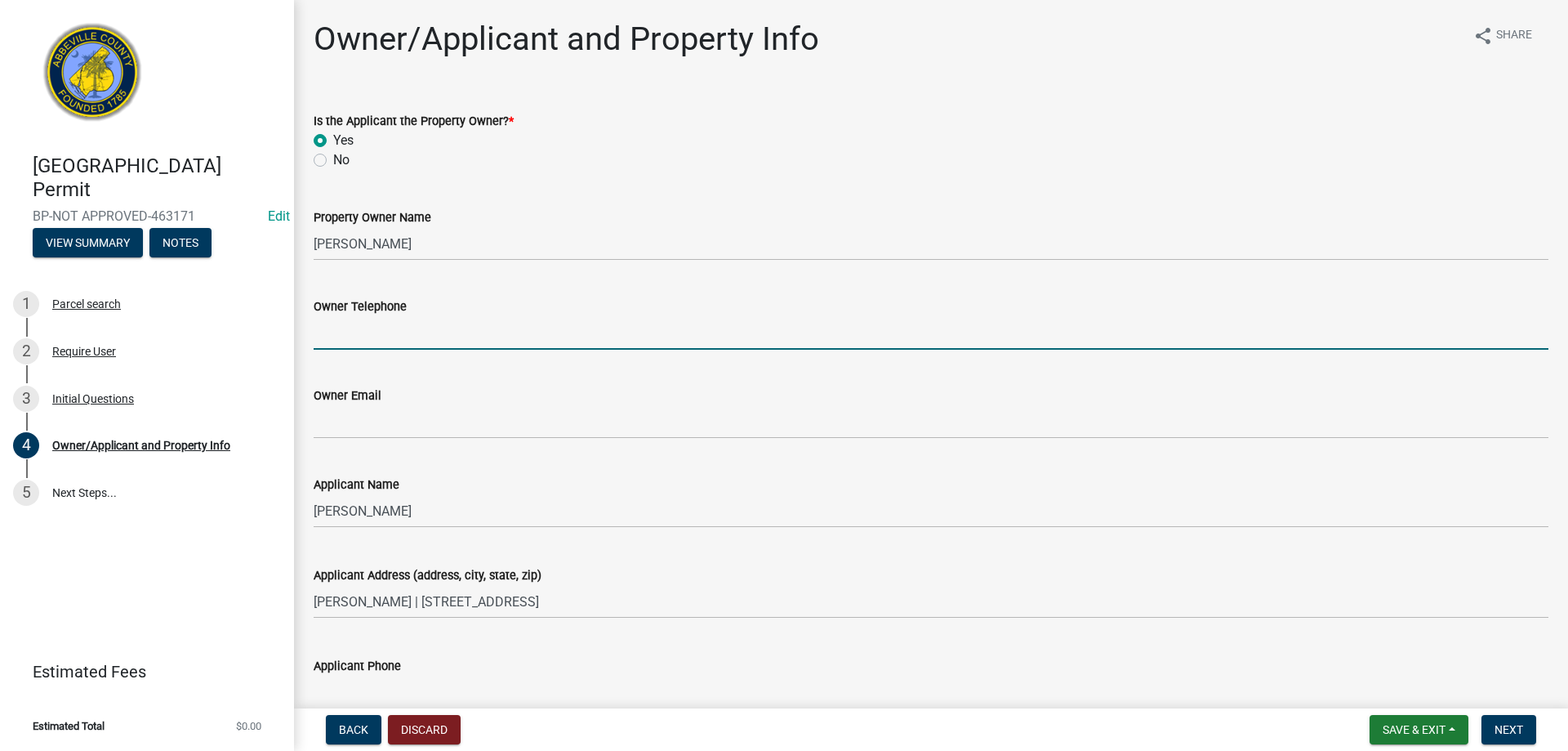
click at [342, 341] on input "Owner Telephone" at bounding box center [930, 333] width 1234 height 34
type input "864-447-7303"
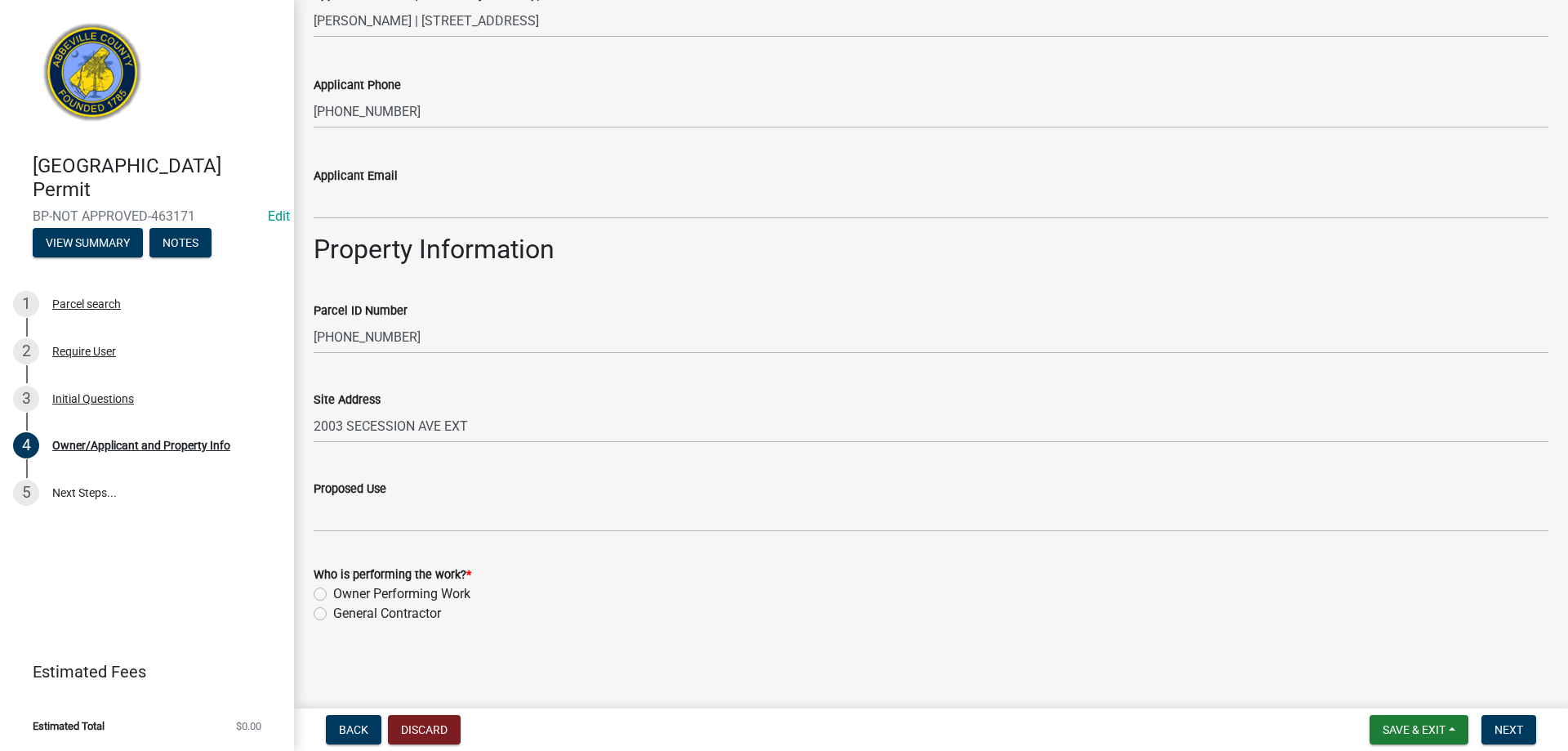
type input "cprice@bobcatofgreenville.com"
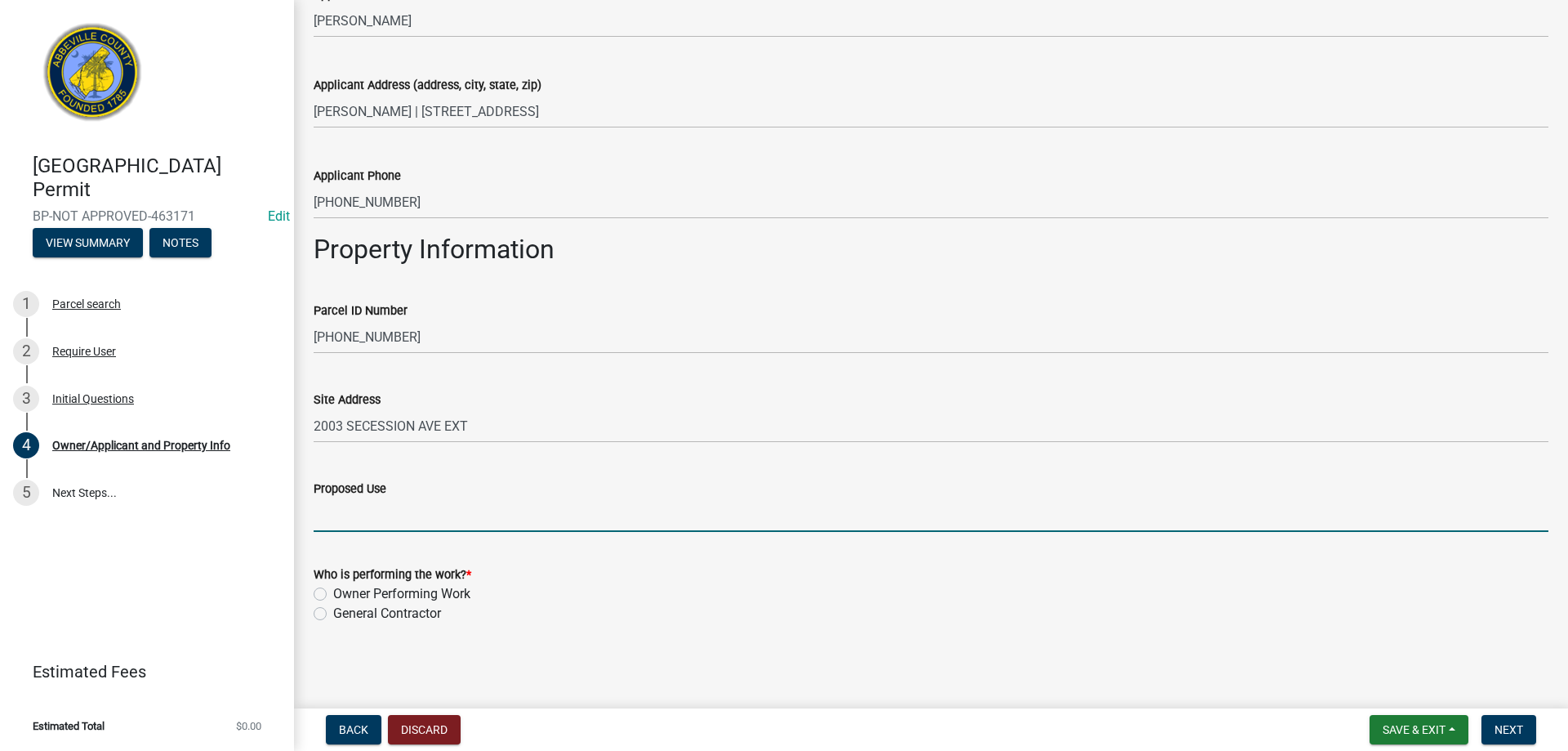
scroll to position [491, 0]
click at [496, 509] on form "Proposed Use" at bounding box center [930, 505] width 1234 height 53
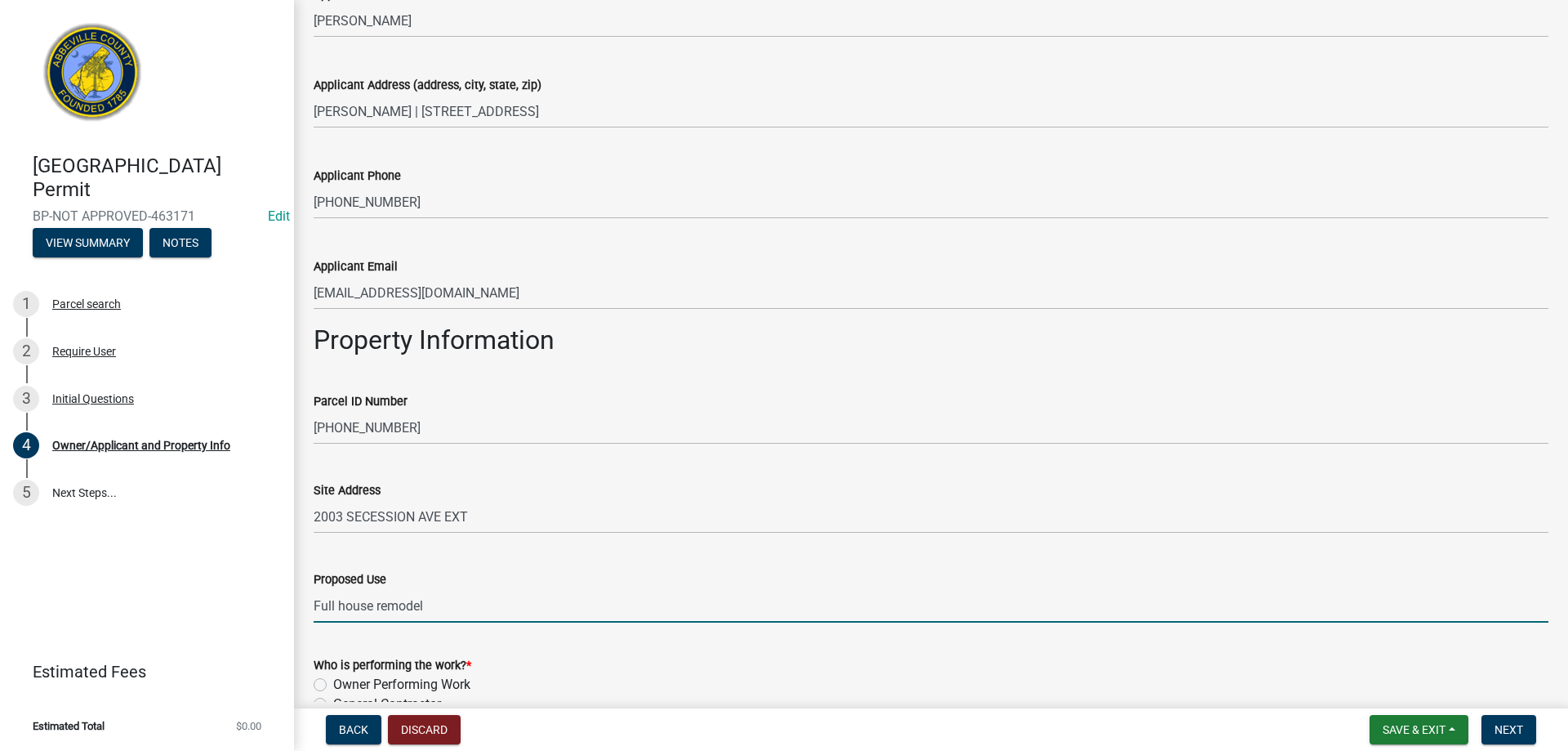
scroll to position [581, 0]
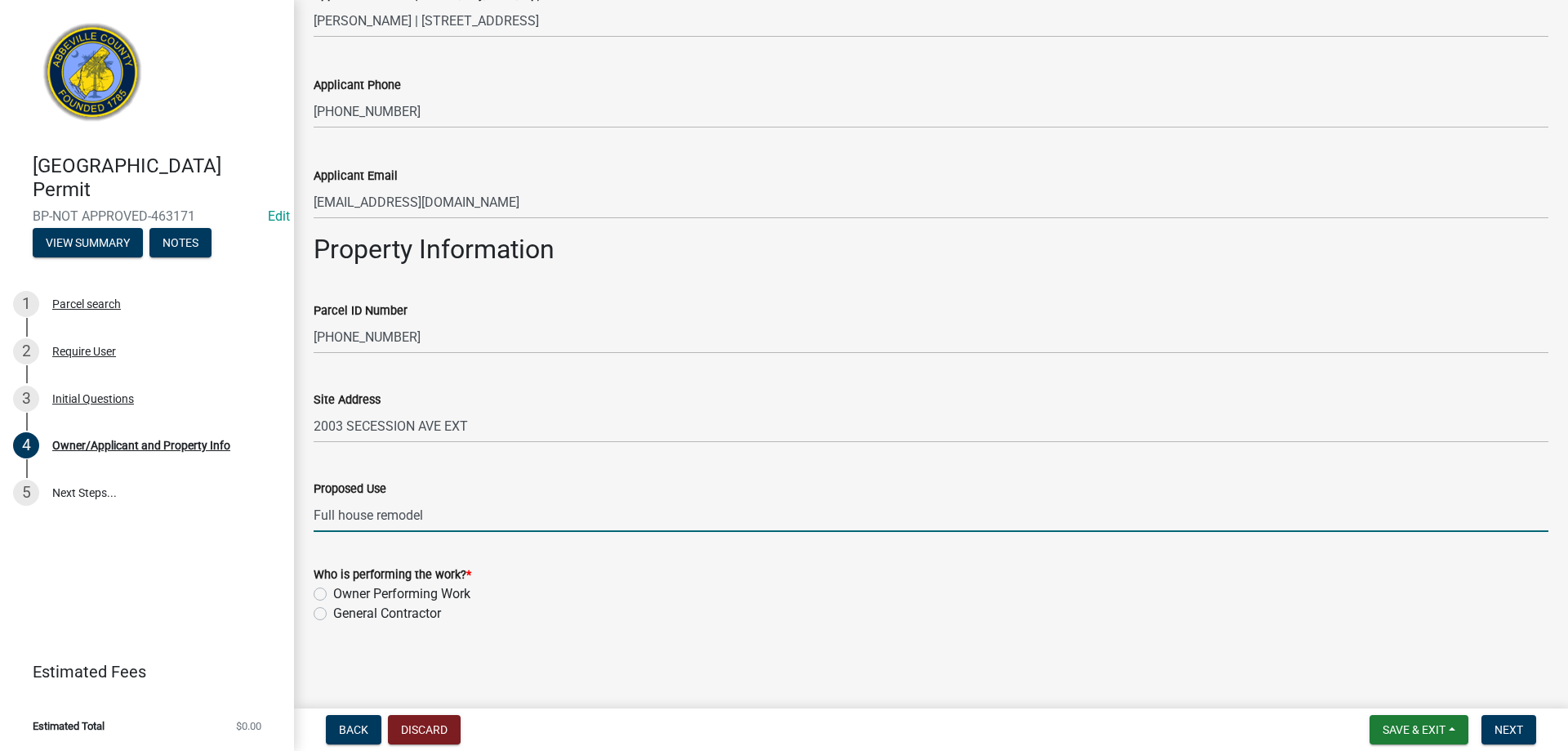
type input "Full house remodel"
click at [333, 593] on label "Owner Performing Work" at bounding box center [401, 593] width 137 height 19
click at [333, 593] on input "Owner Performing Work" at bounding box center [338, 589] width 11 height 11
radio input "true"
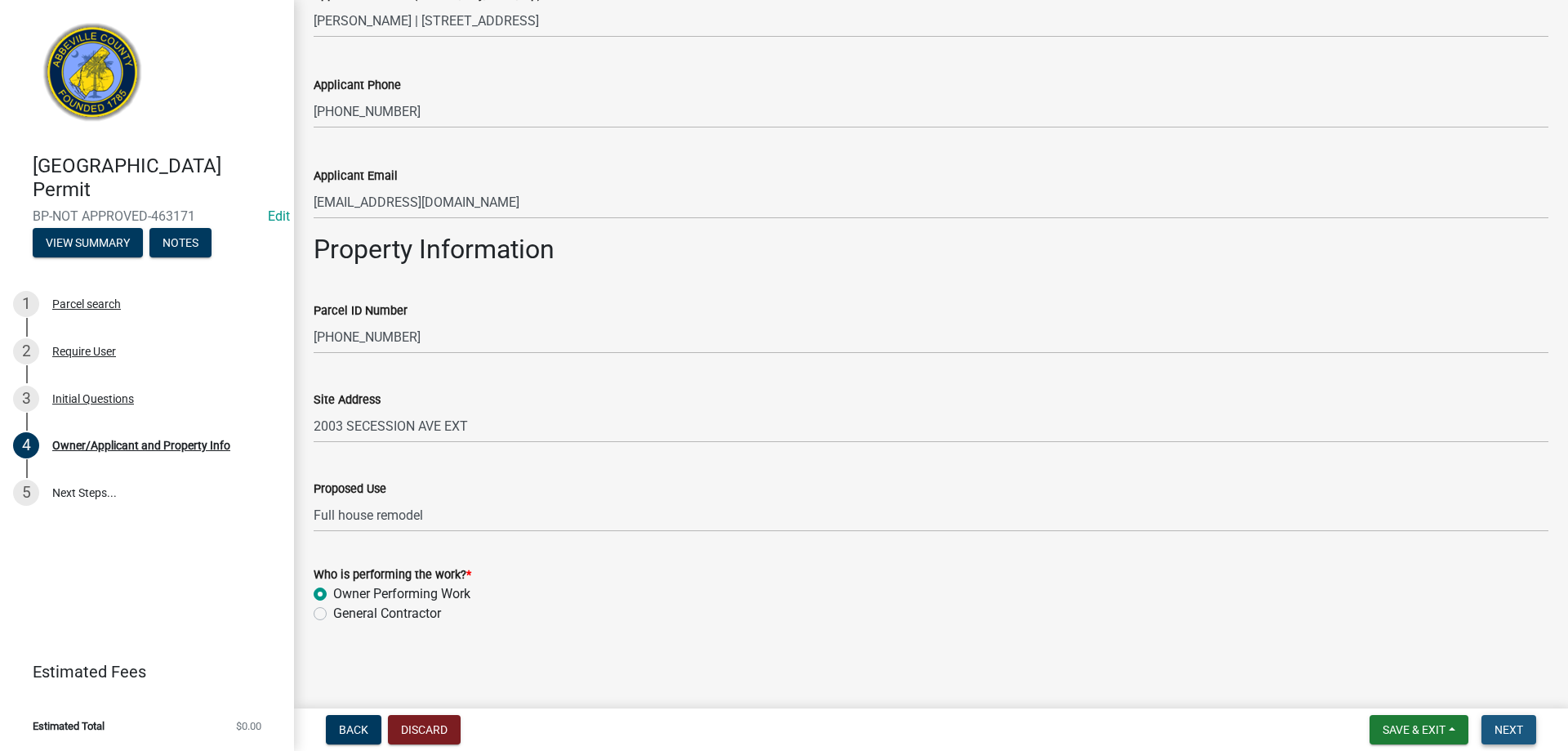
click at [1517, 727] on span "Next" at bounding box center [1509, 730] width 29 height 13
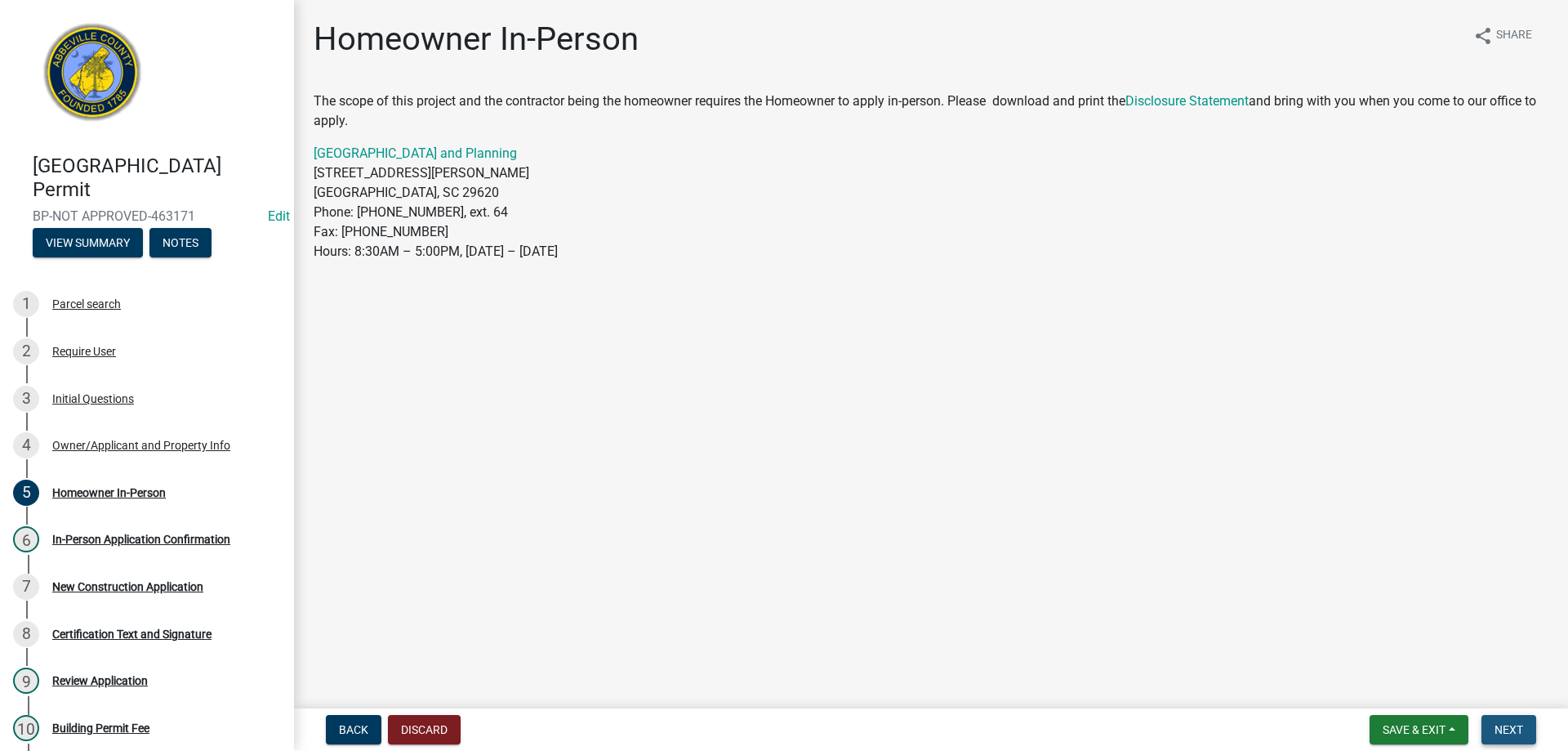
click at [1512, 727] on span "Next" at bounding box center [1509, 730] width 29 height 13
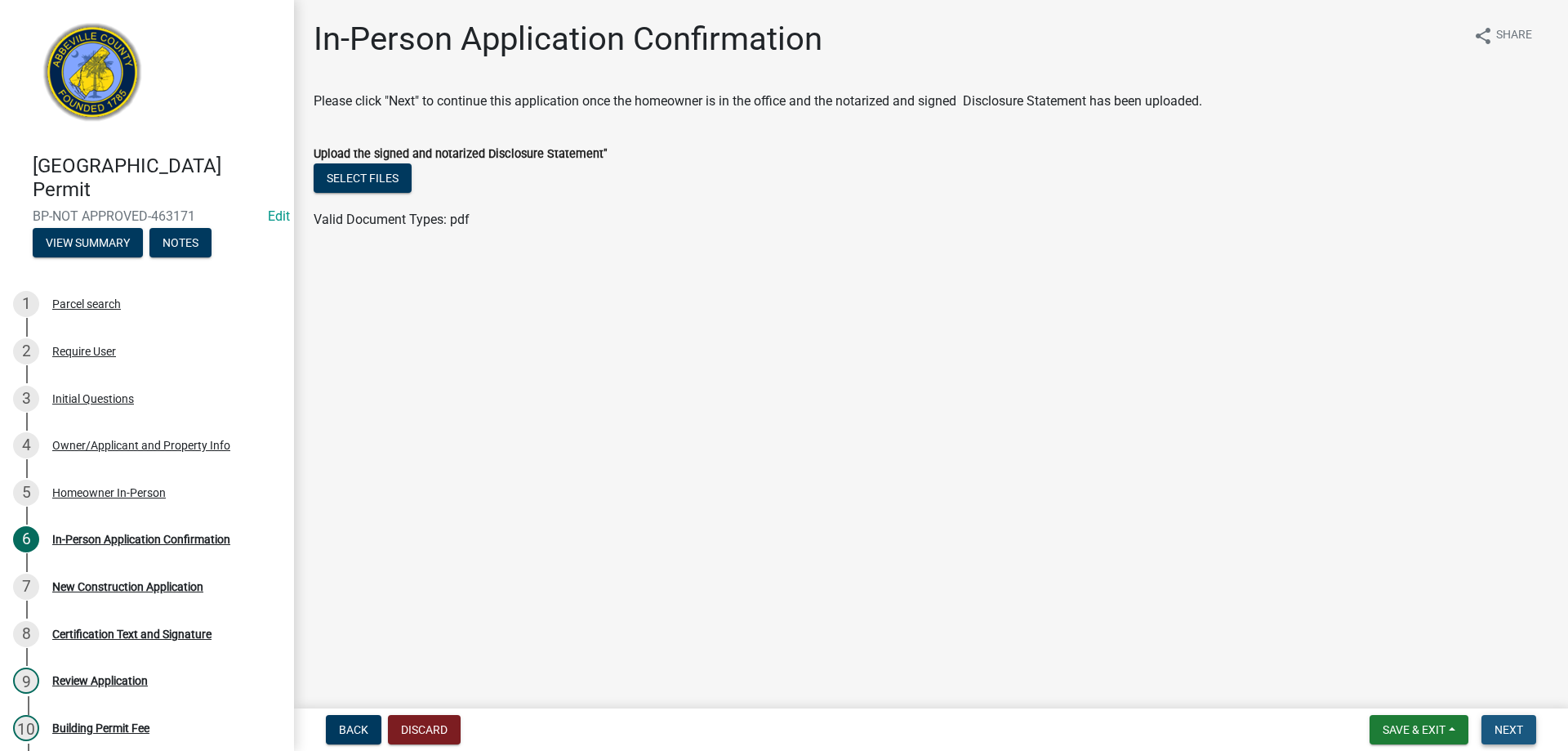
click at [1508, 739] on button "Next" at bounding box center [1508, 729] width 55 height 30
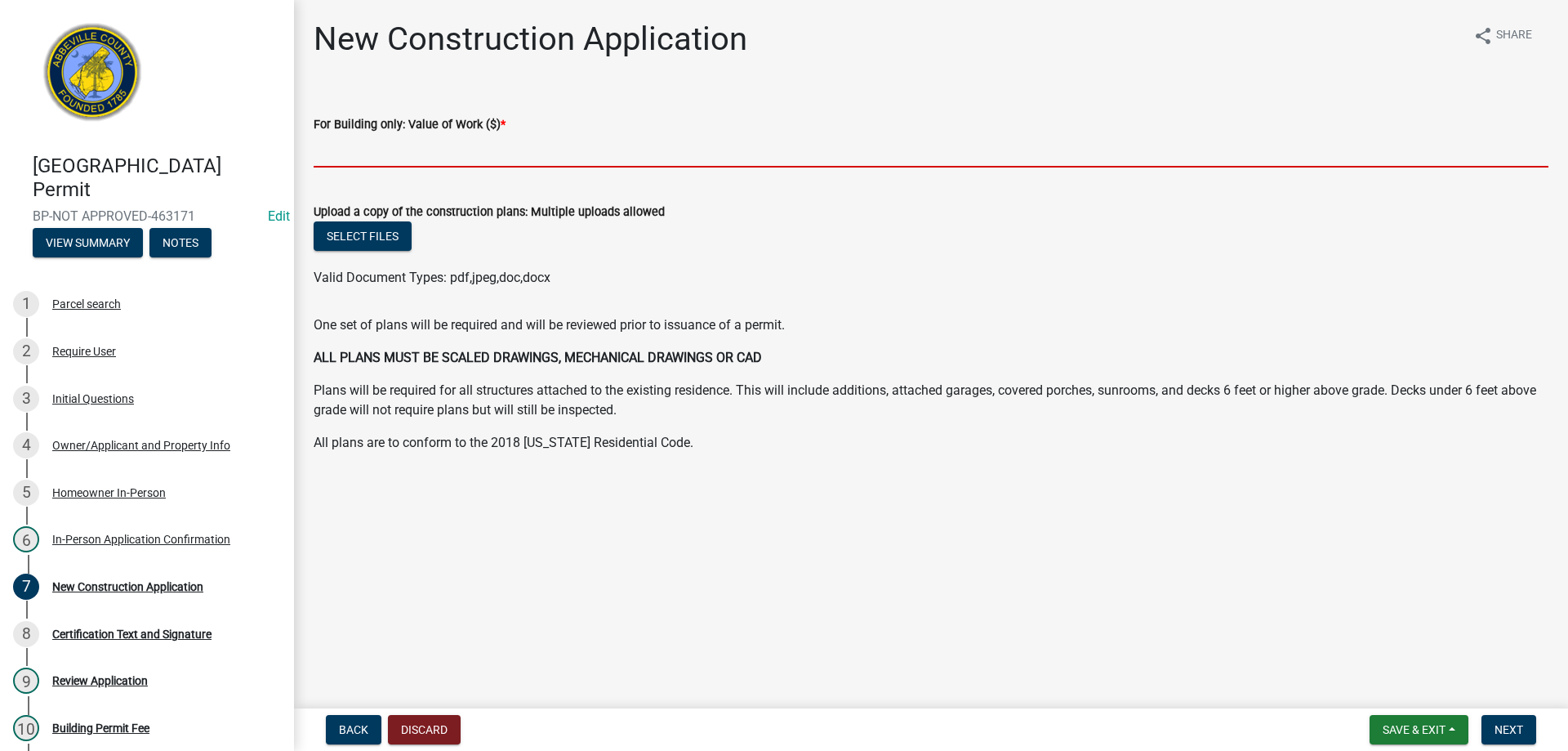
click at [469, 145] on input "text" at bounding box center [930, 151] width 1234 height 34
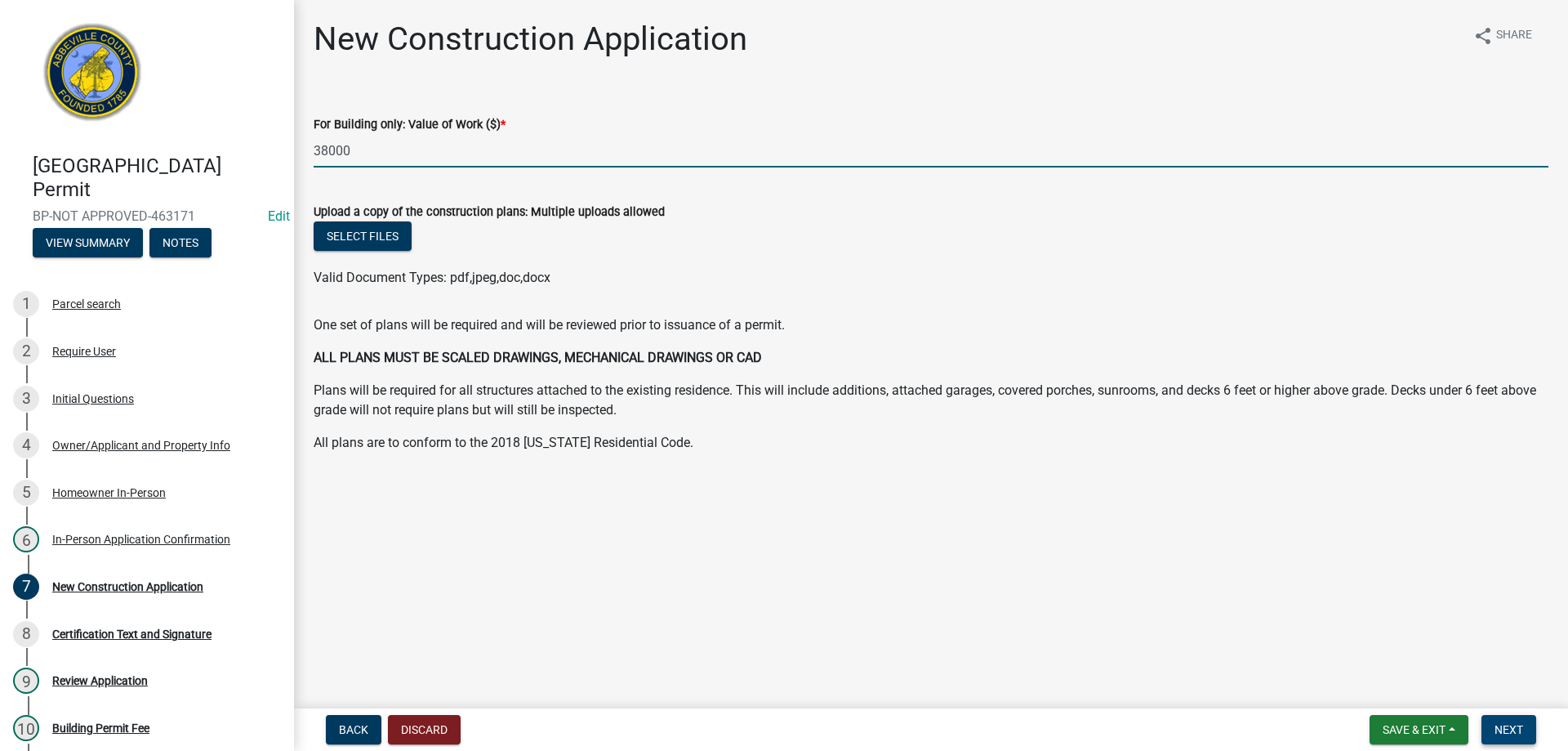
type input "38000"
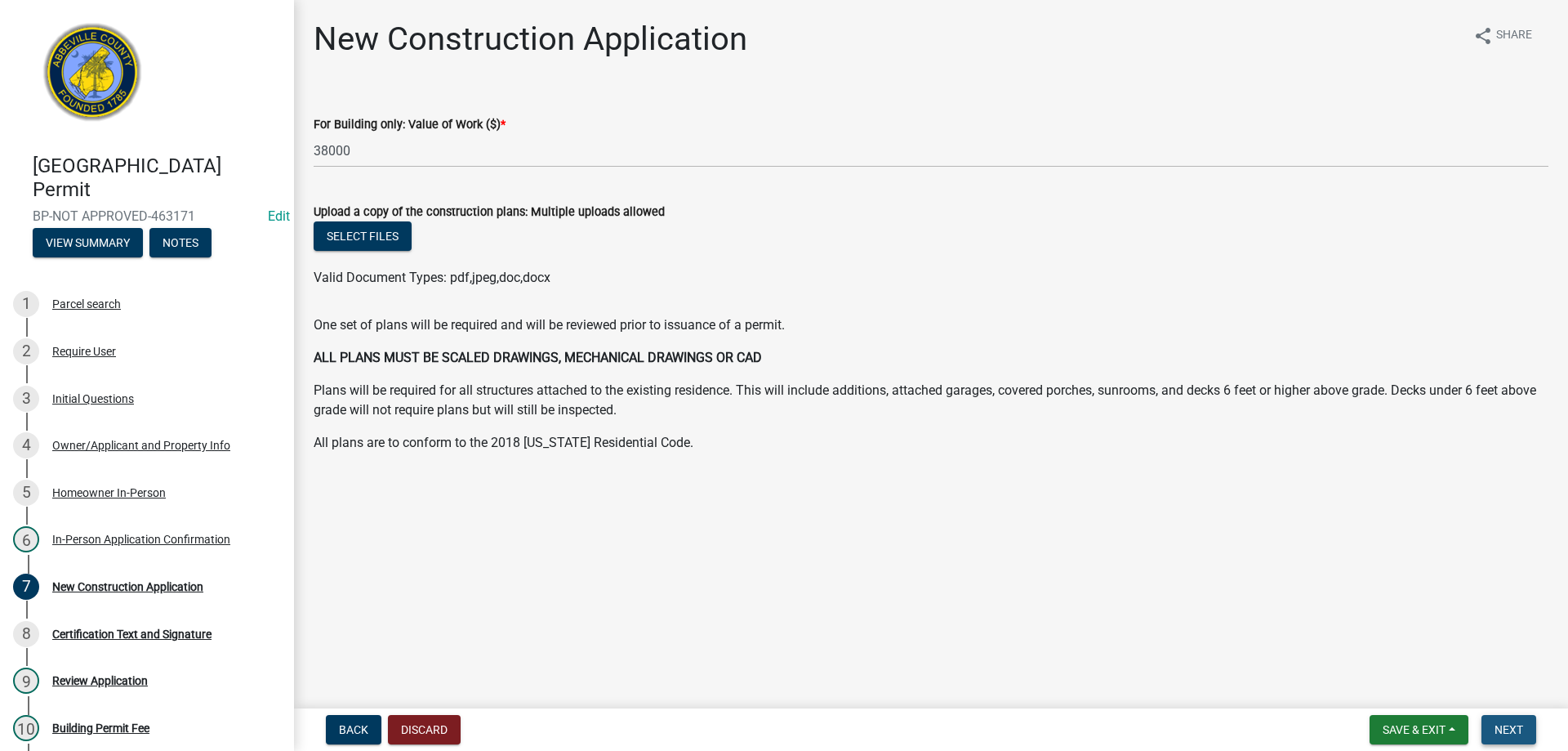
click at [1517, 727] on span "Next" at bounding box center [1509, 730] width 29 height 13
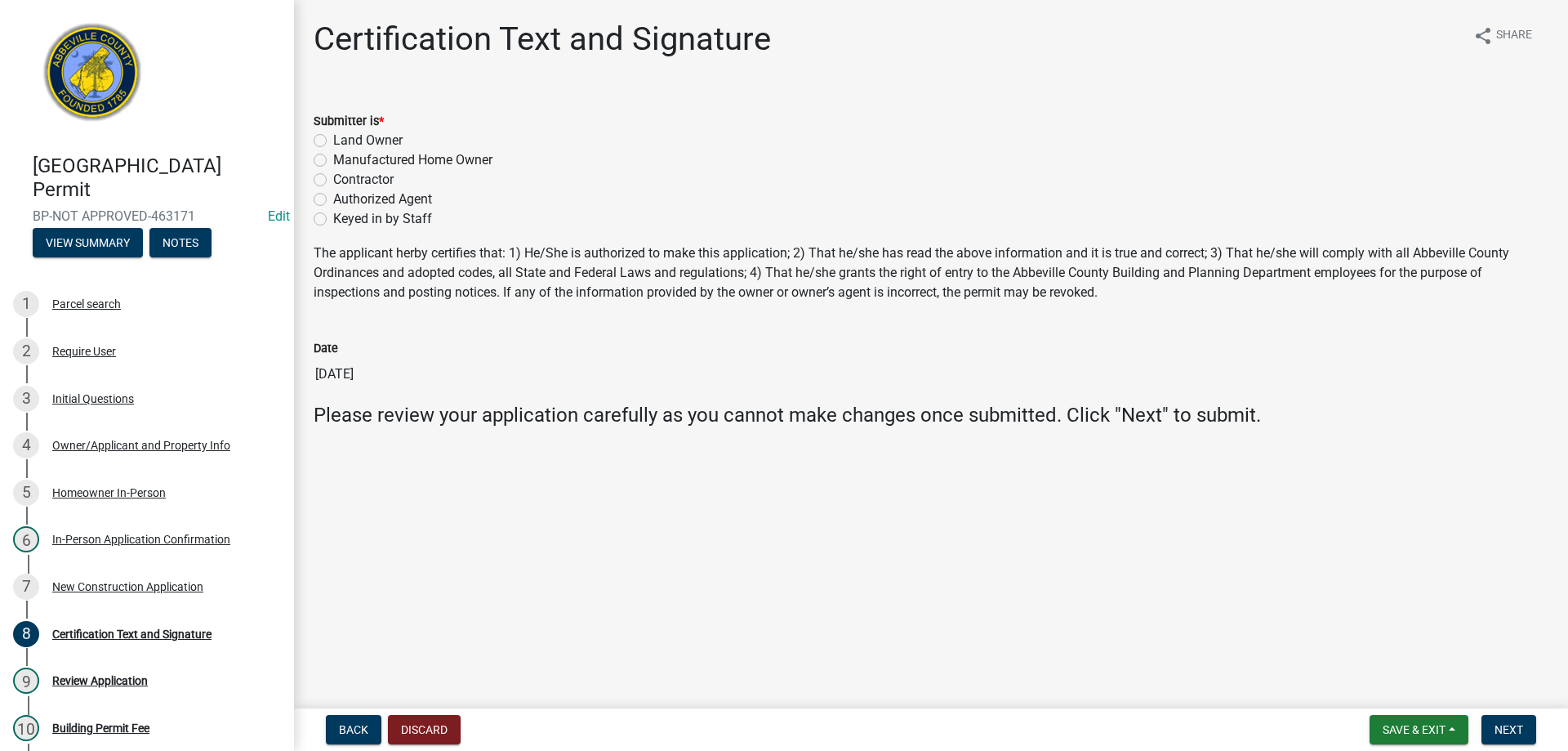
click at [333, 221] on label "Keyed in by Staff" at bounding box center [382, 218] width 99 height 19
click at [333, 220] on input "Keyed in by Staff" at bounding box center [338, 214] width 11 height 11
radio input "true"
click at [1496, 727] on span "Next" at bounding box center [1509, 730] width 29 height 13
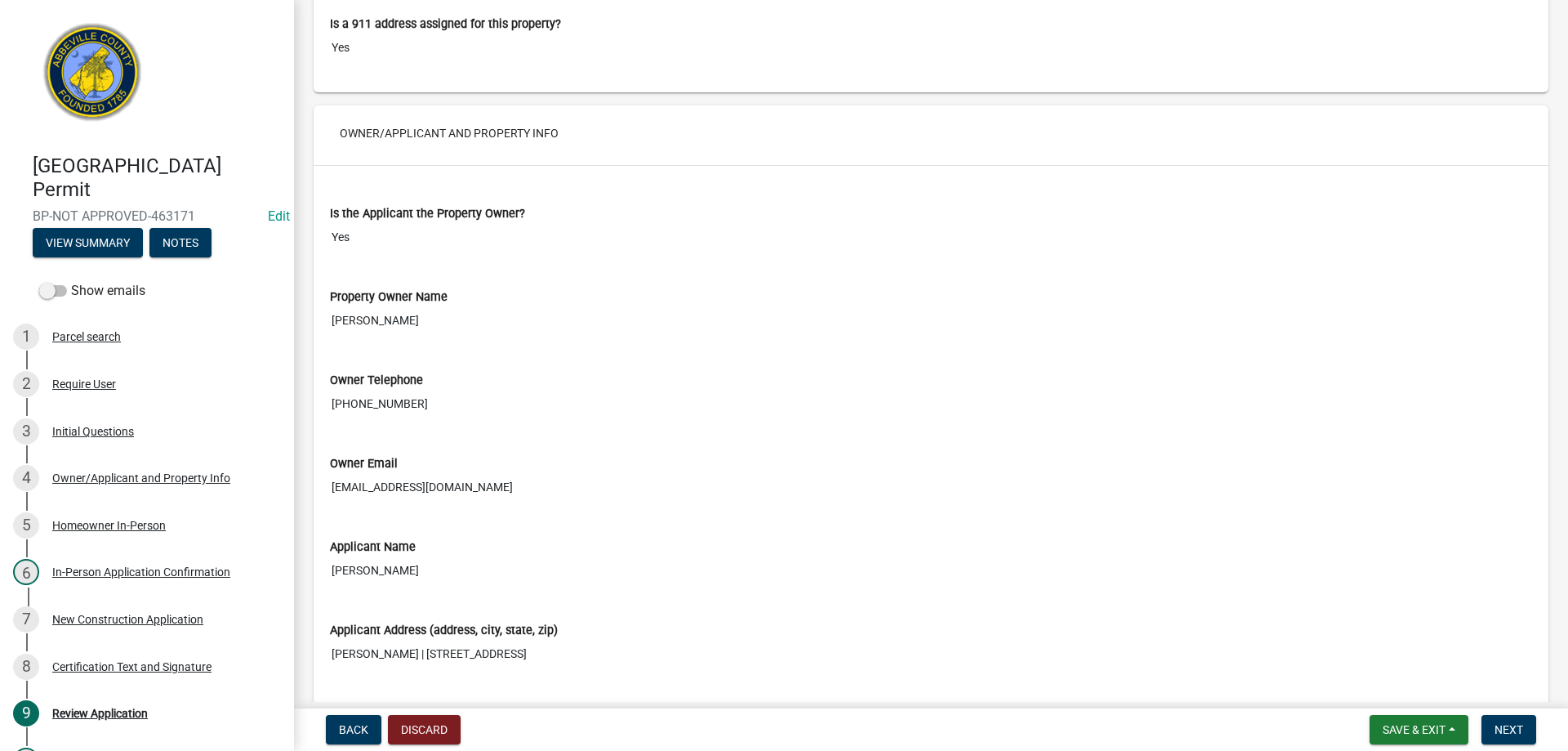
scroll to position [1715, 0]
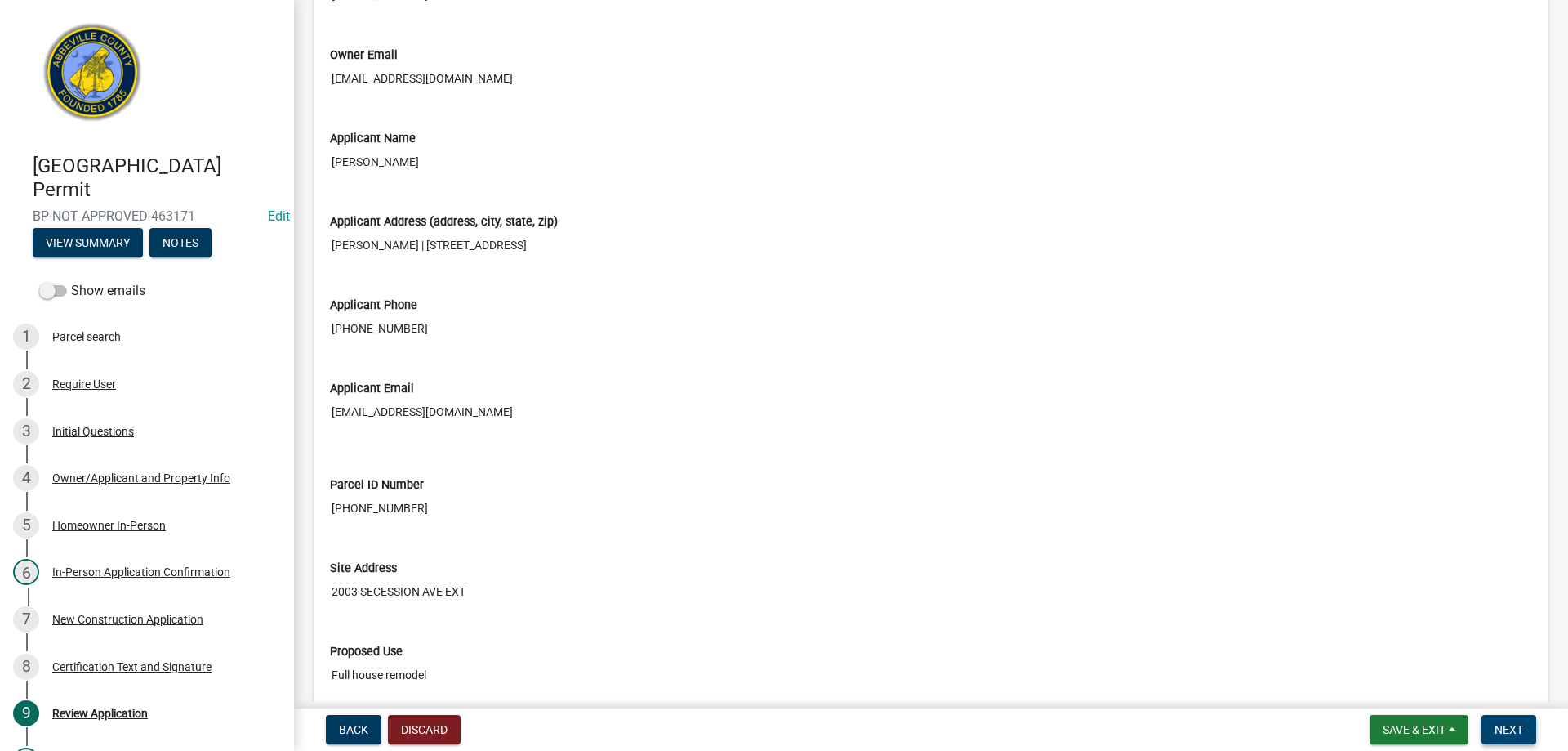
click at [1504, 720] on button "Next" at bounding box center [1508, 729] width 55 height 30
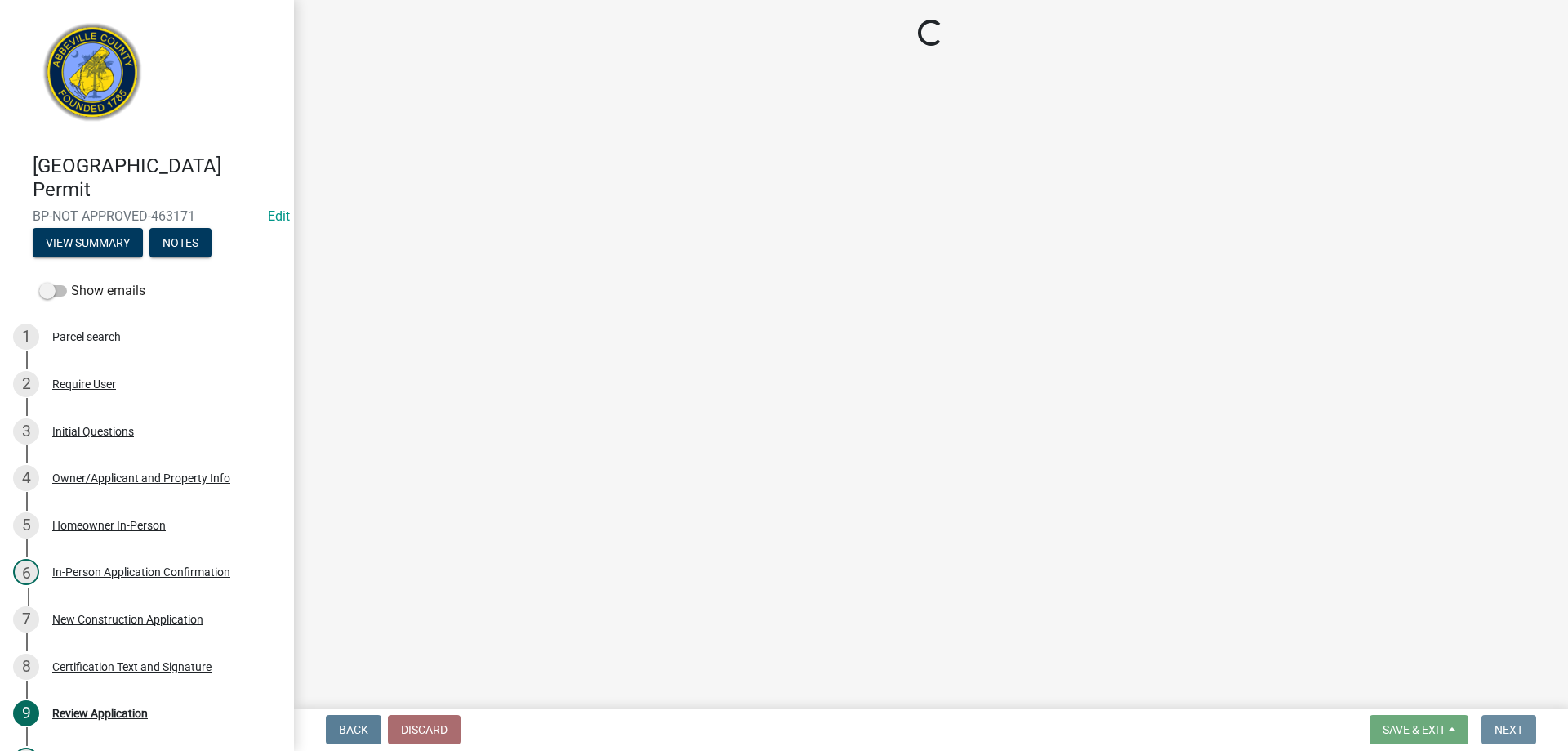
scroll to position [0, 0]
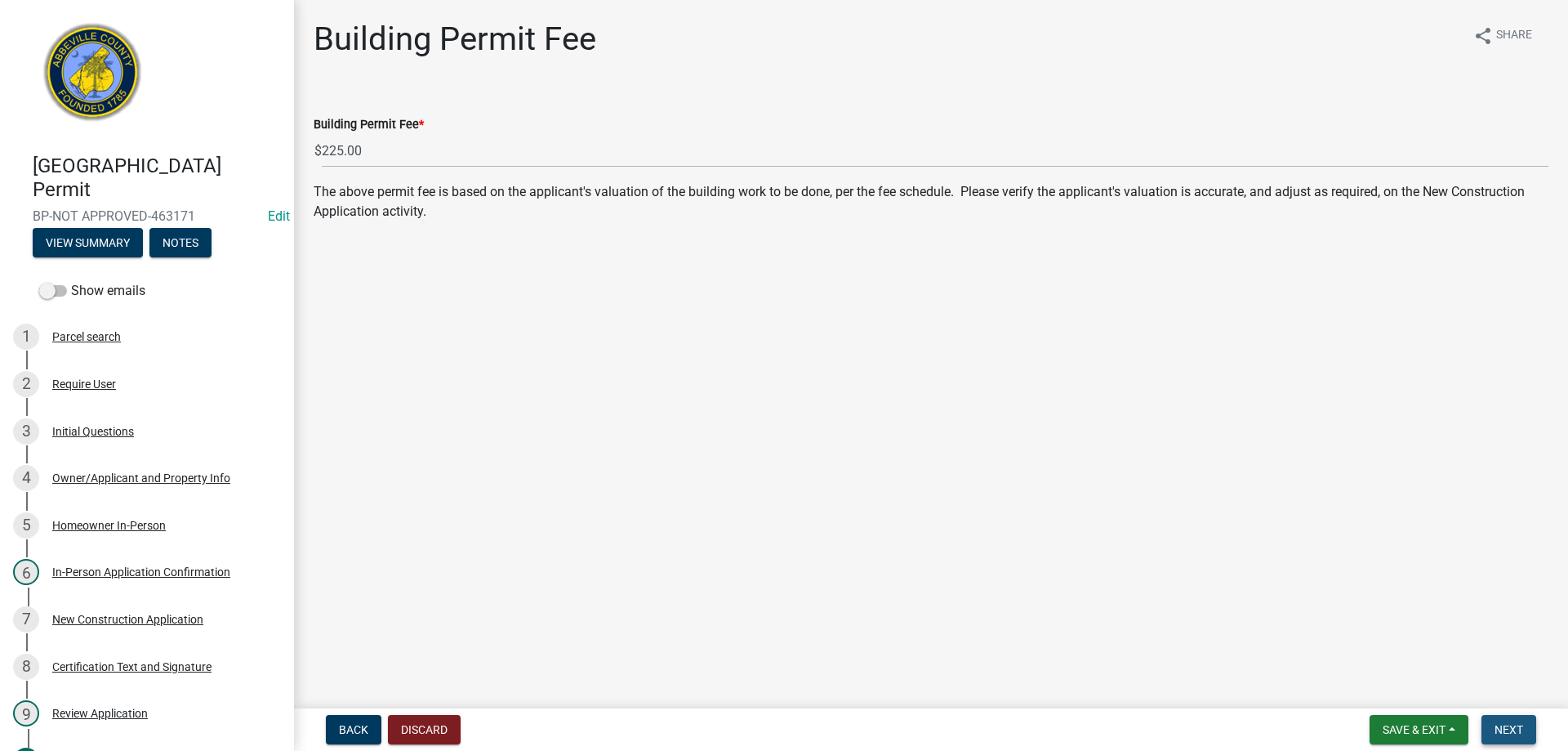
click at [1502, 736] on span "Next" at bounding box center [1509, 730] width 29 height 13
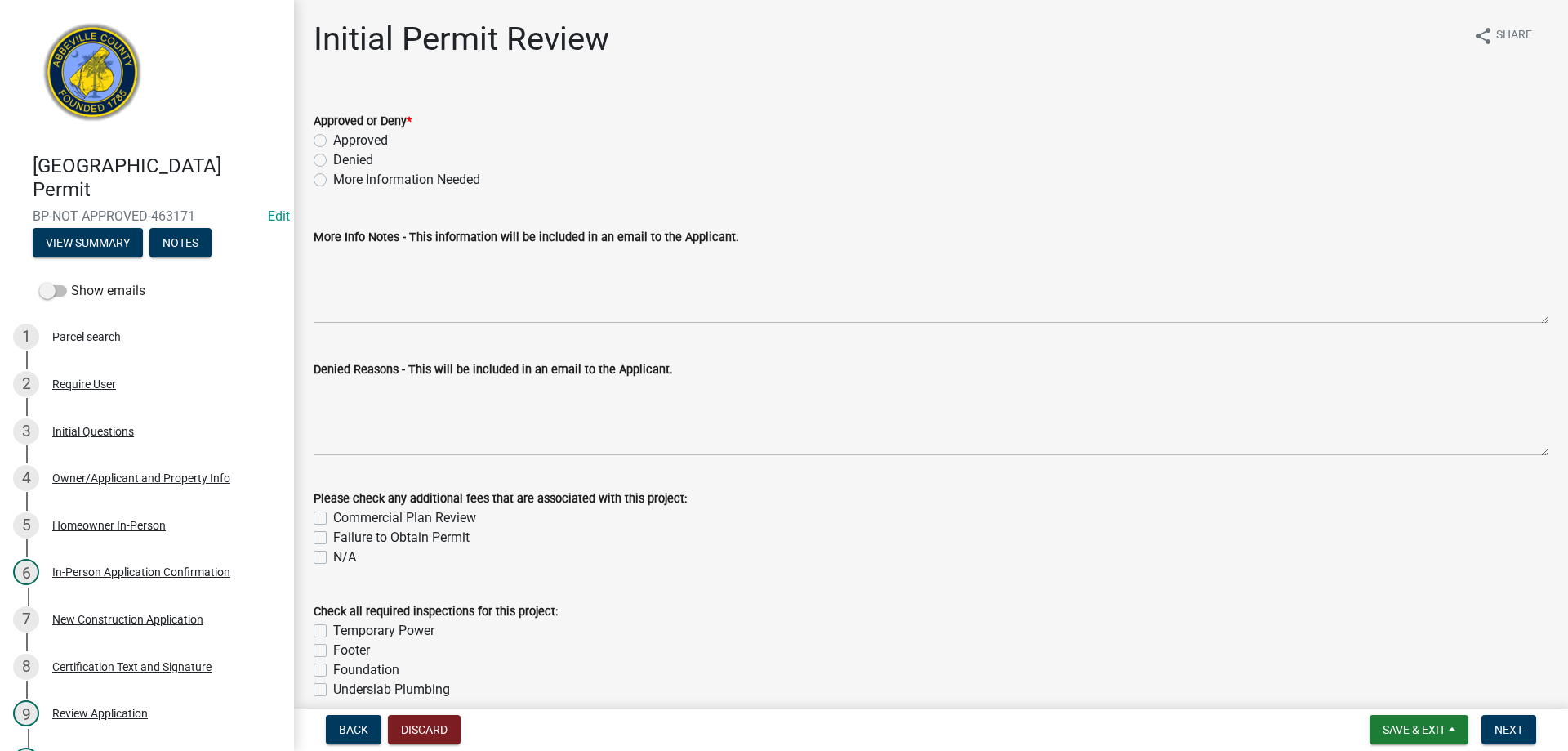
click at [333, 145] on label "Approved" at bounding box center [360, 140] width 55 height 19
click at [333, 142] on input "Approved" at bounding box center [338, 136] width 11 height 11
radio input "true"
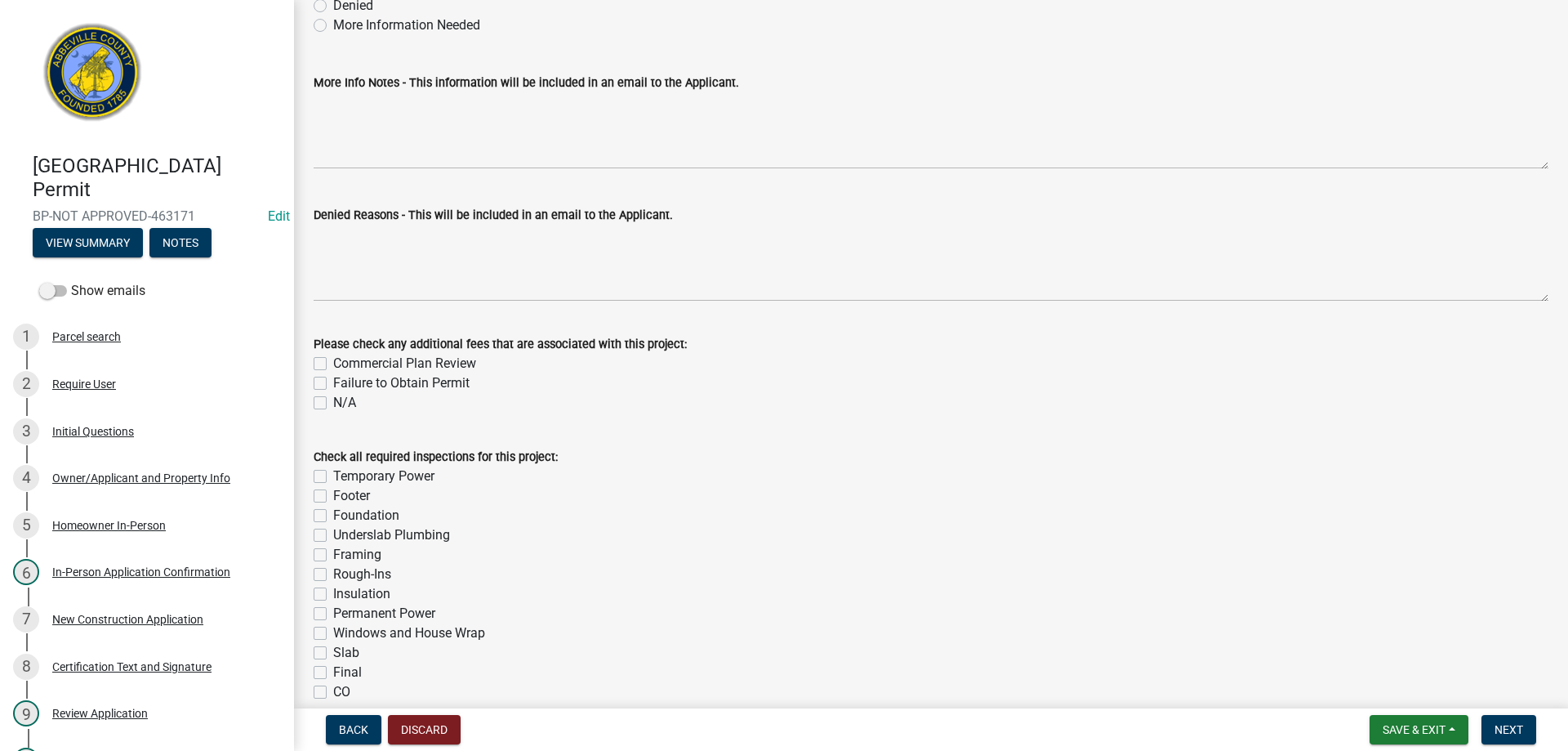
scroll to position [164, 0]
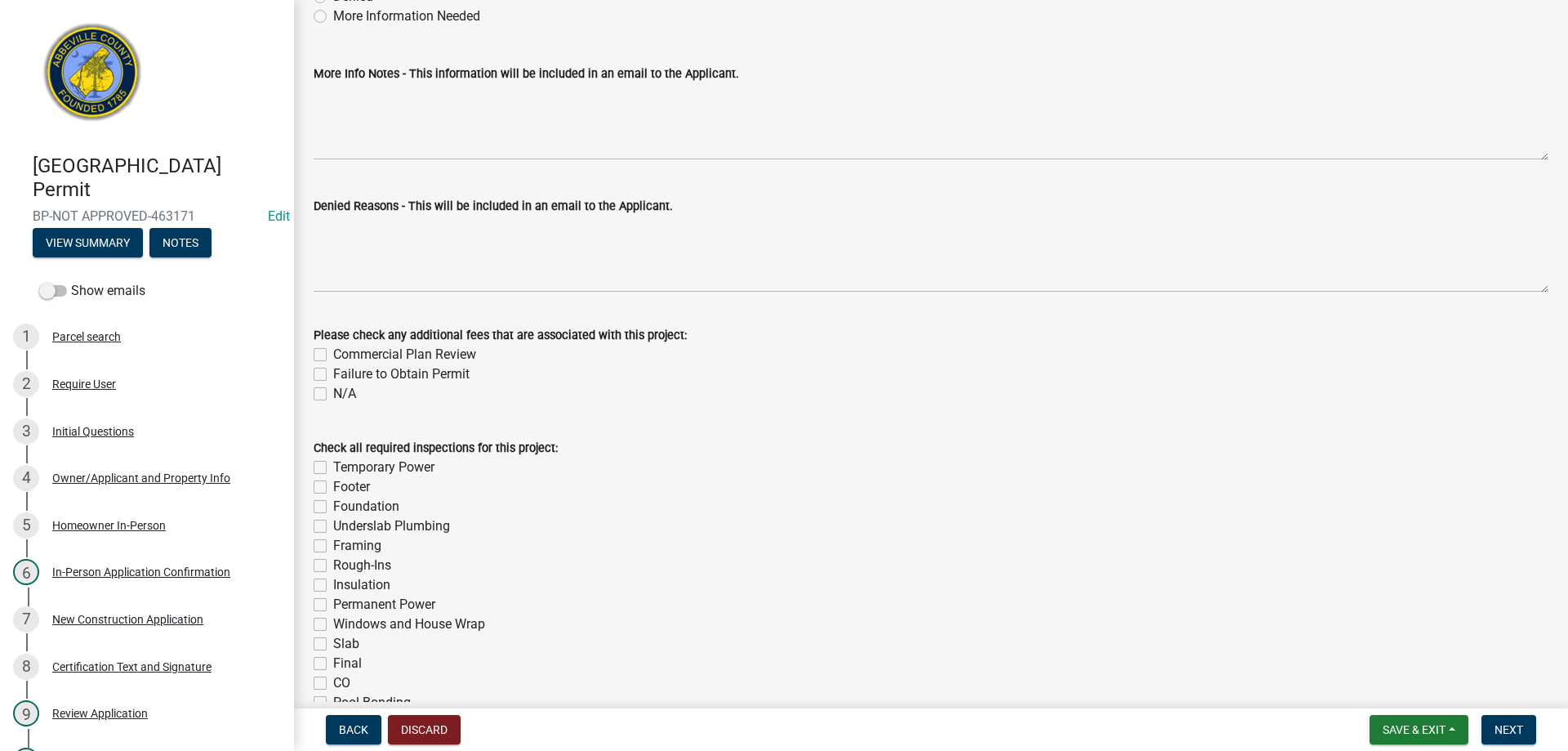
click at [333, 545] on label "Framing" at bounding box center [356, 545] width 48 height 19
click at [333, 545] on input "Framing" at bounding box center [338, 541] width 11 height 11
checkbox input "true"
checkbox input "false"
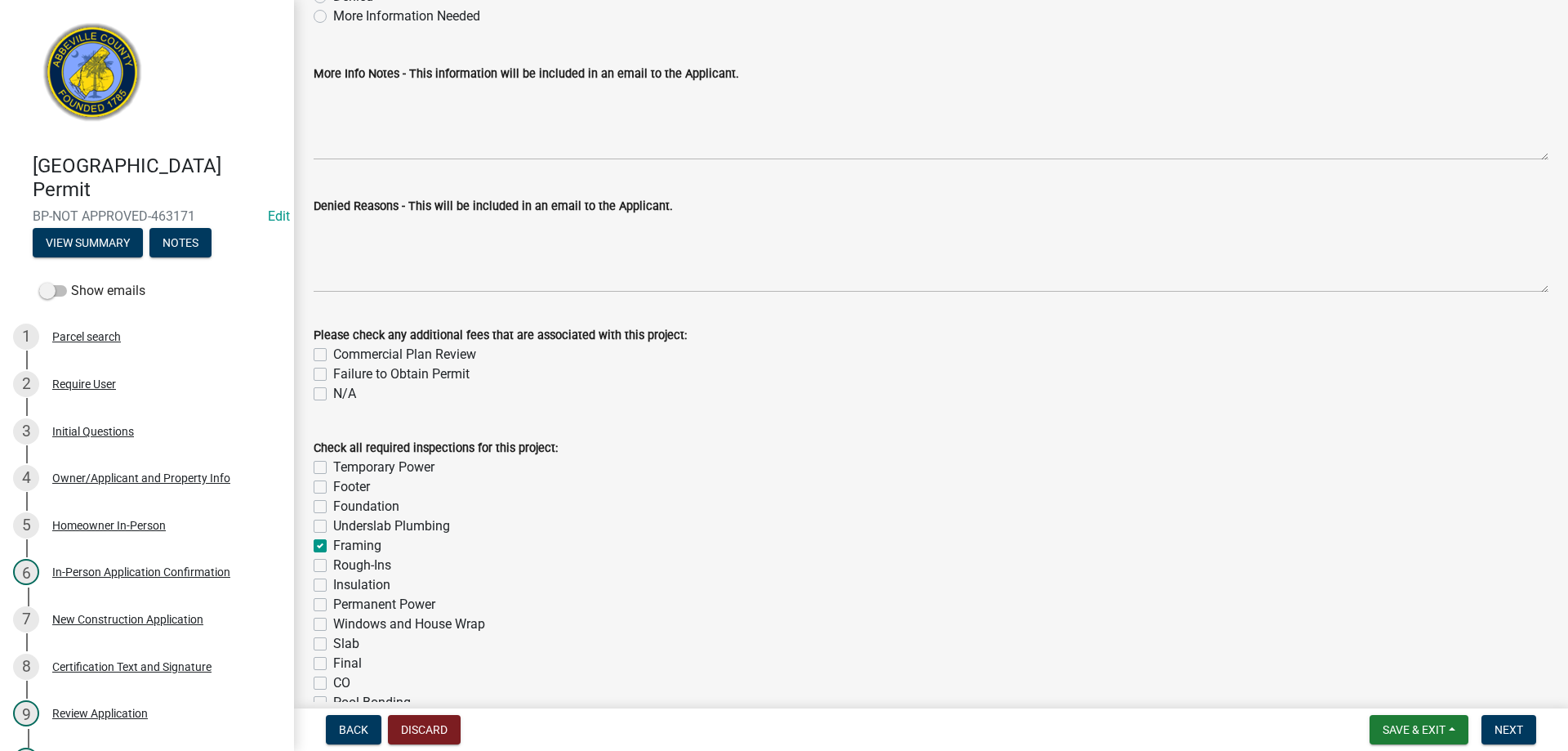
checkbox input "false"
checkbox input "true"
checkbox input "false"
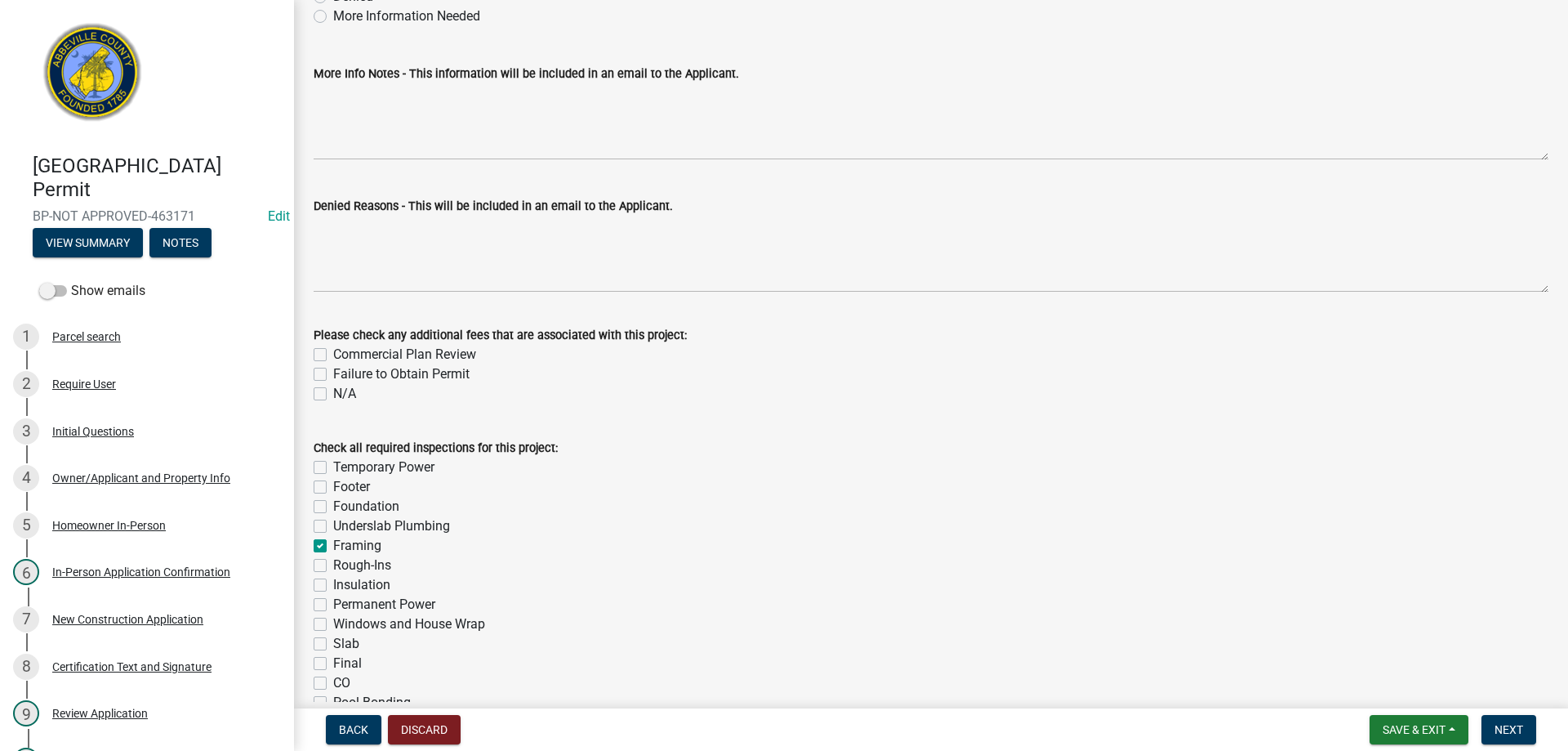
checkbox input "false"
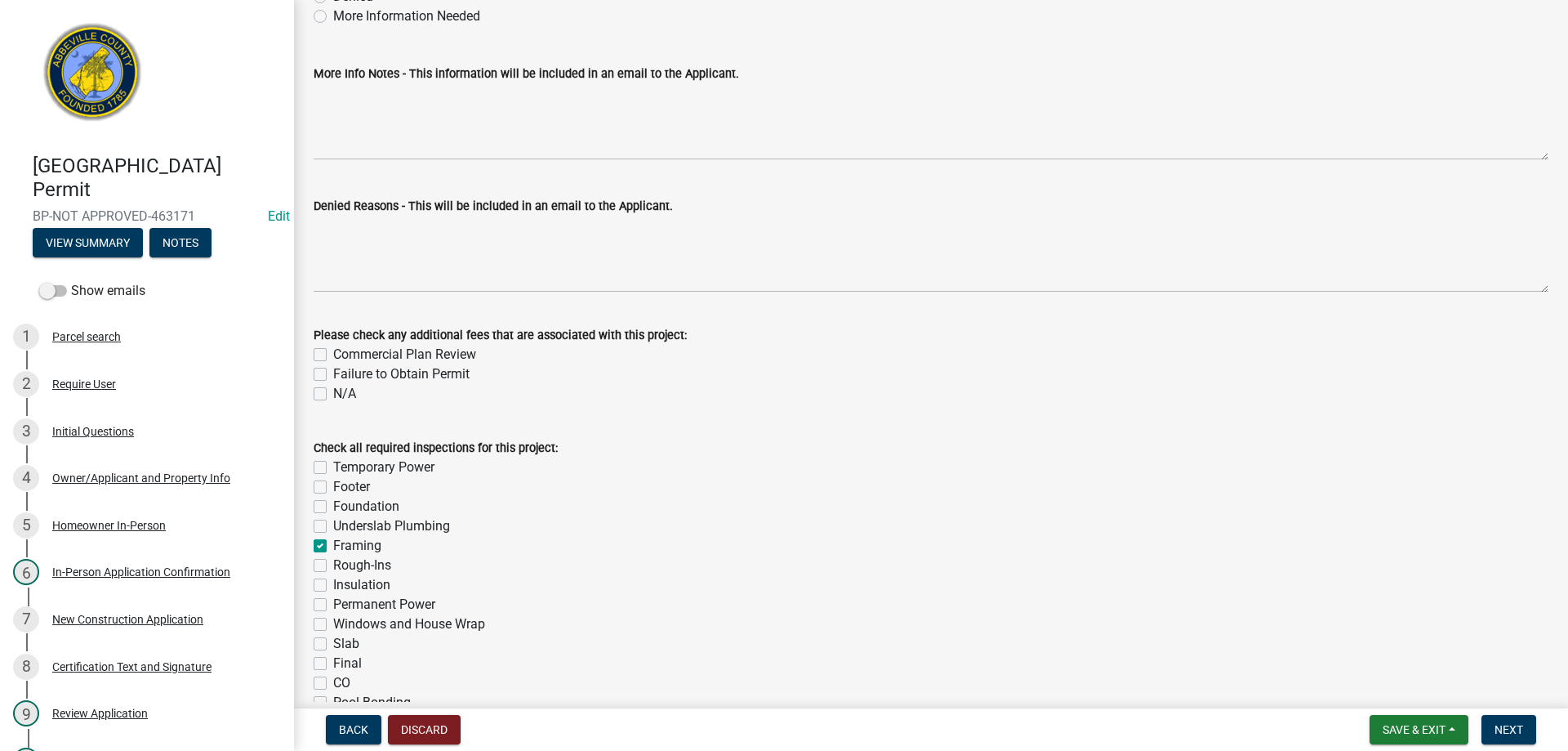
checkbox input "false"
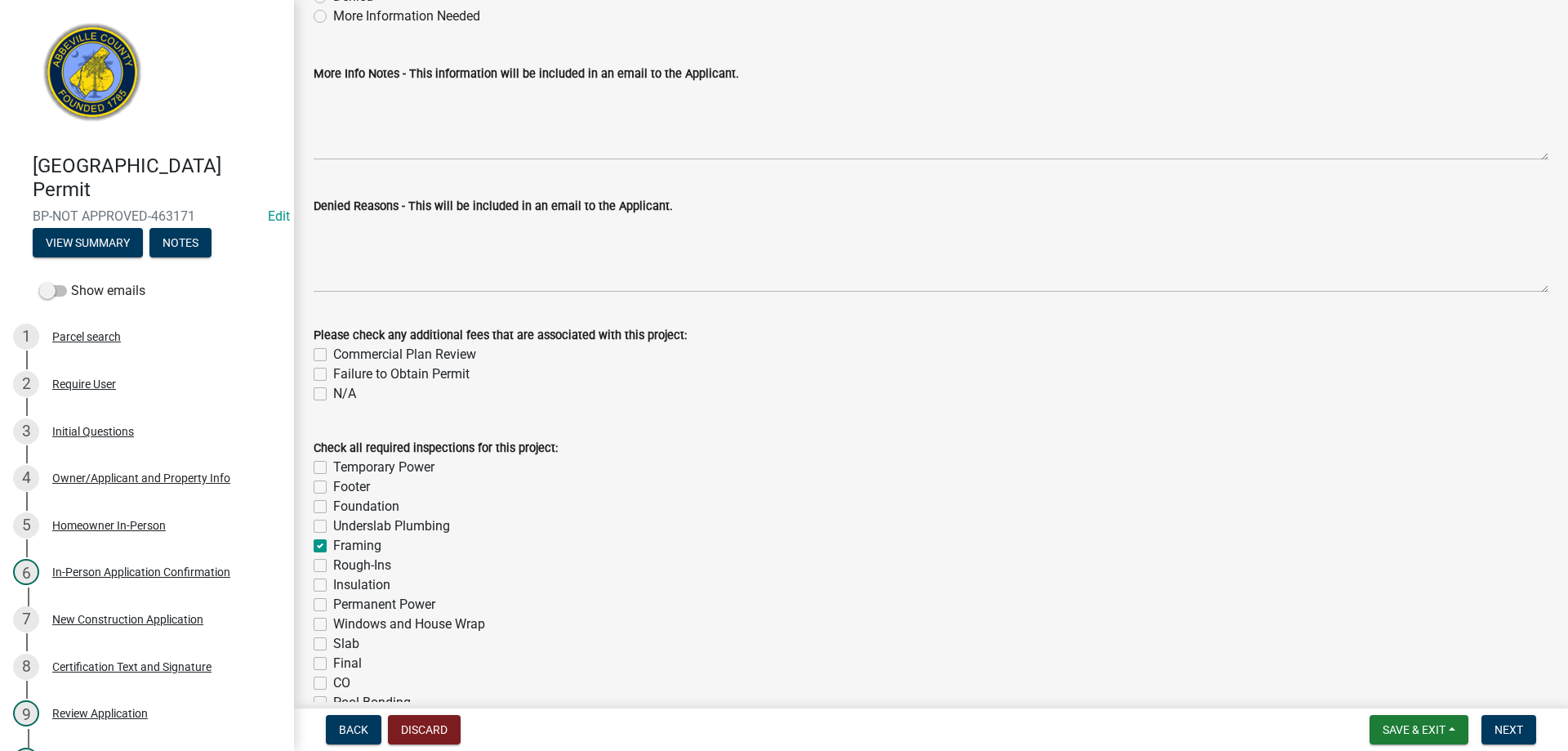
click at [333, 569] on label "Rough-Ins" at bounding box center [361, 565] width 58 height 19
click at [333, 566] on input "Rough-Ins" at bounding box center [338, 561] width 11 height 11
checkbox input "true"
checkbox input "false"
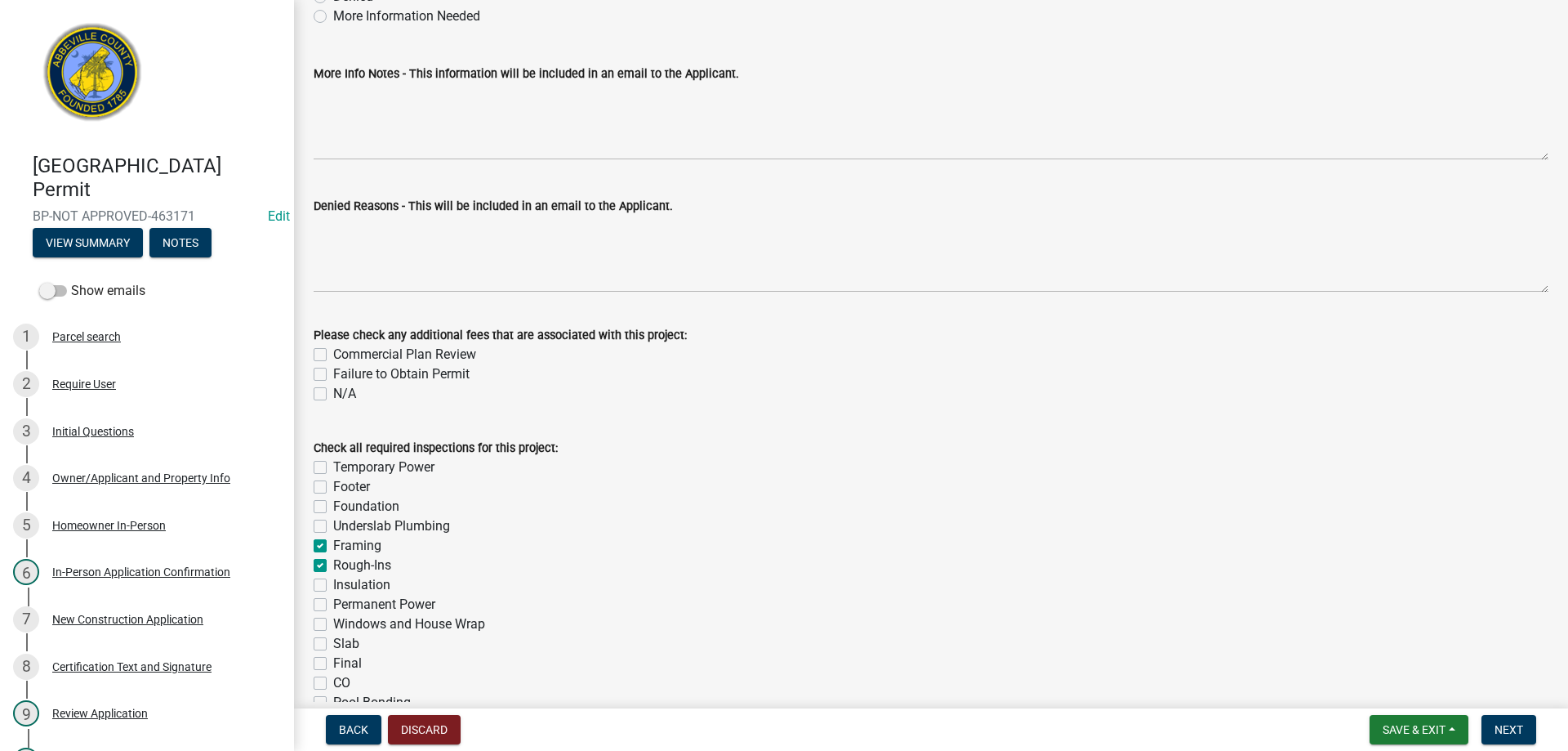
checkbox input "false"
checkbox input "true"
checkbox input "false"
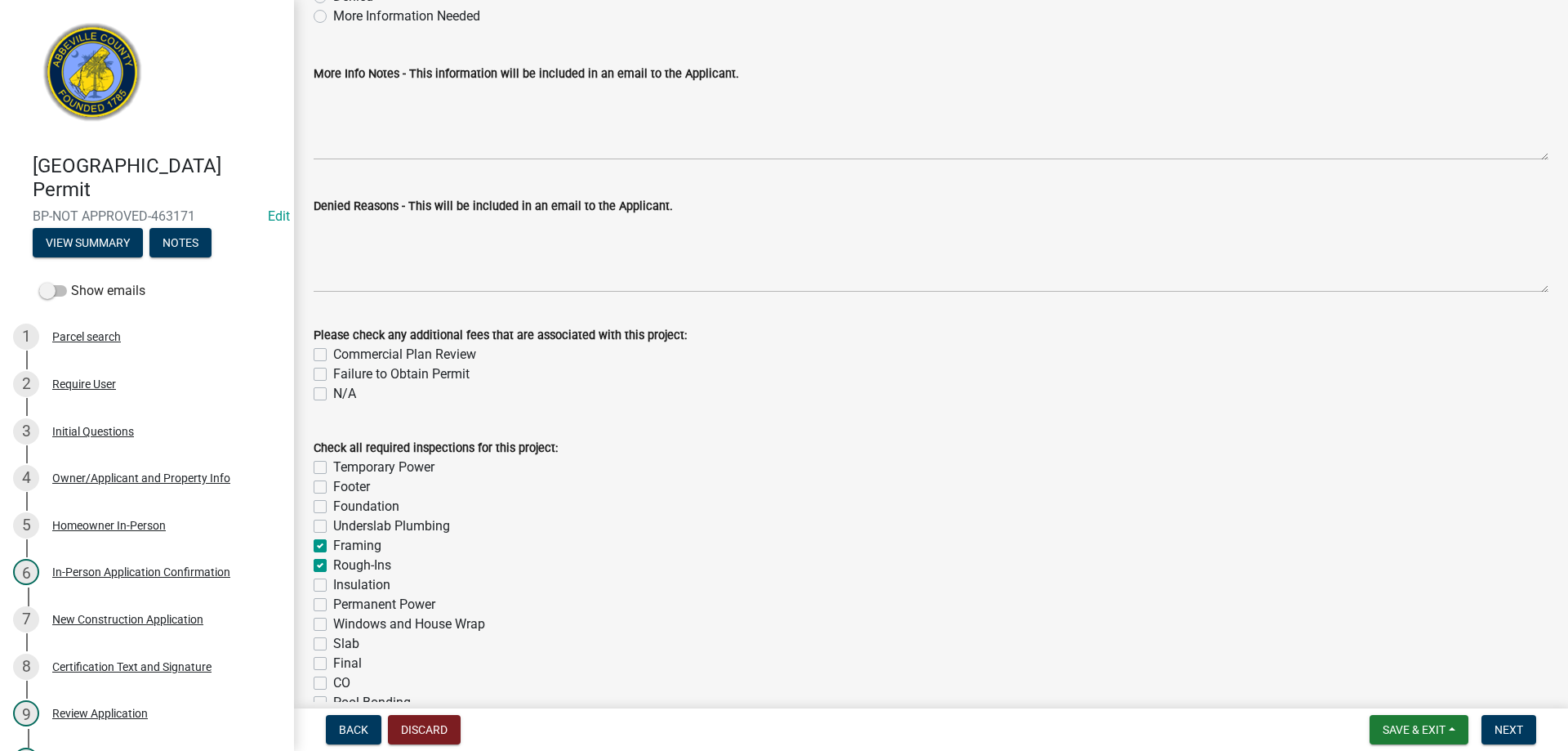
checkbox input "false"
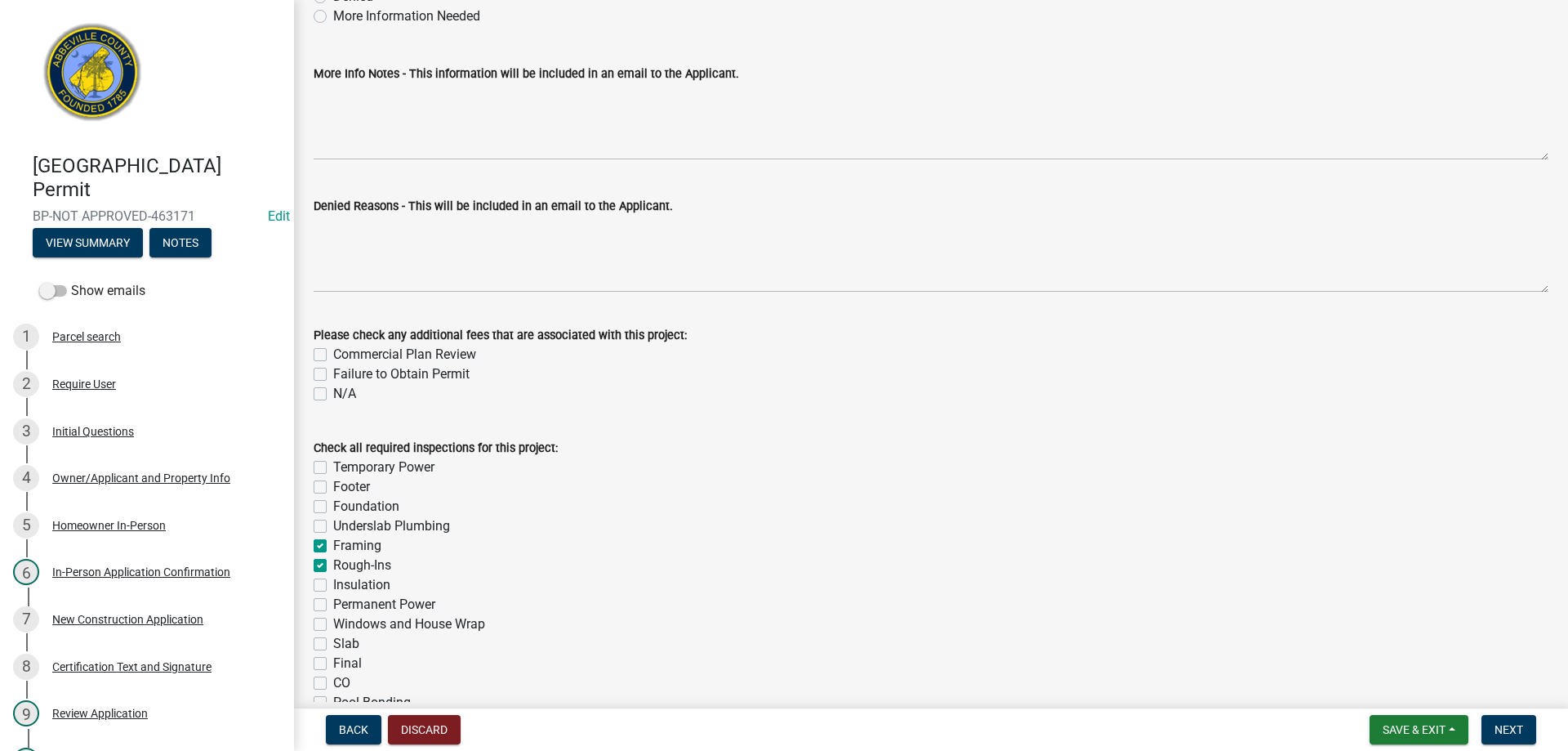
checkbox input "false"
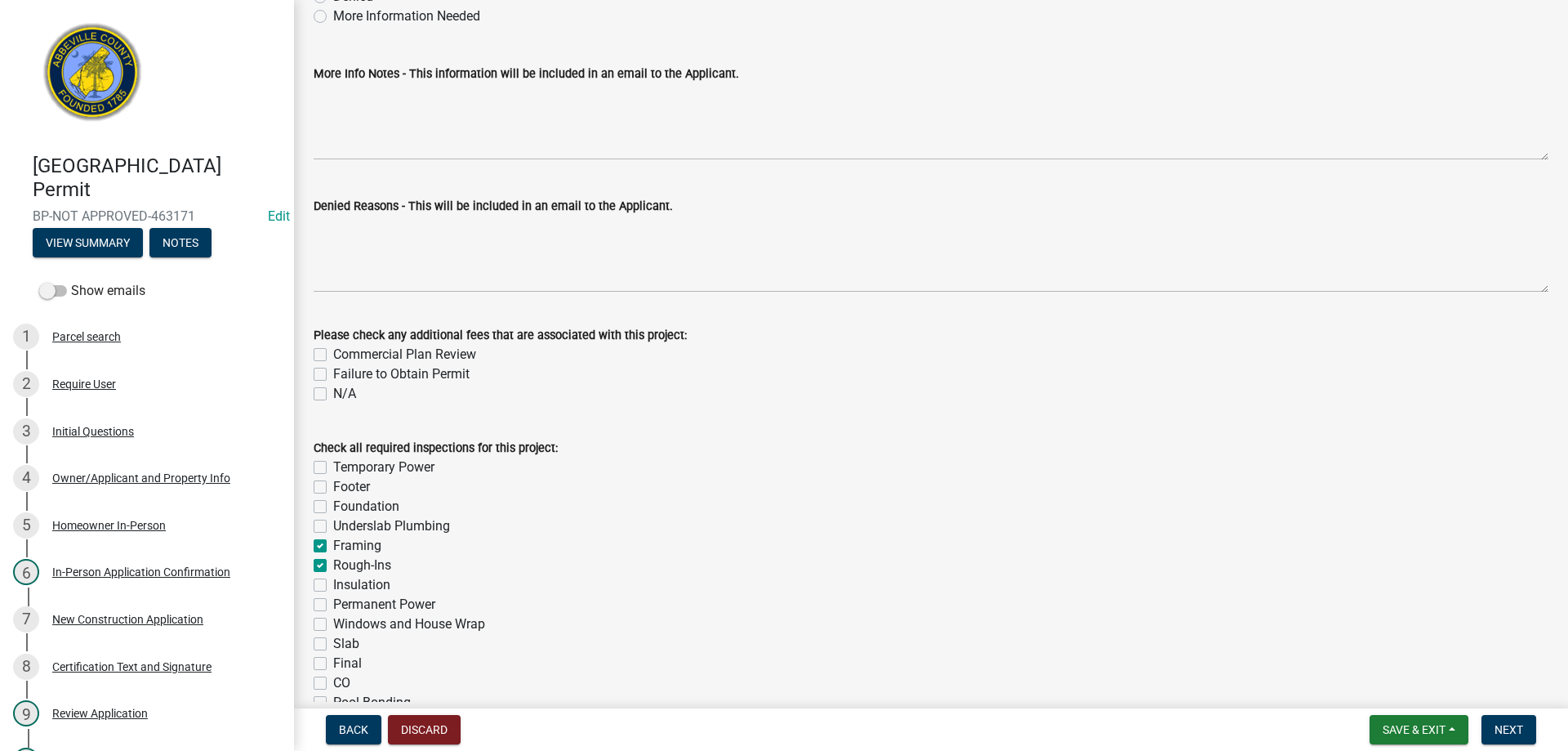
click at [333, 587] on label "Insulation" at bounding box center [361, 584] width 57 height 19
click at [333, 586] on input "Insulation" at bounding box center [338, 580] width 11 height 11
checkbox input "true"
checkbox input "false"
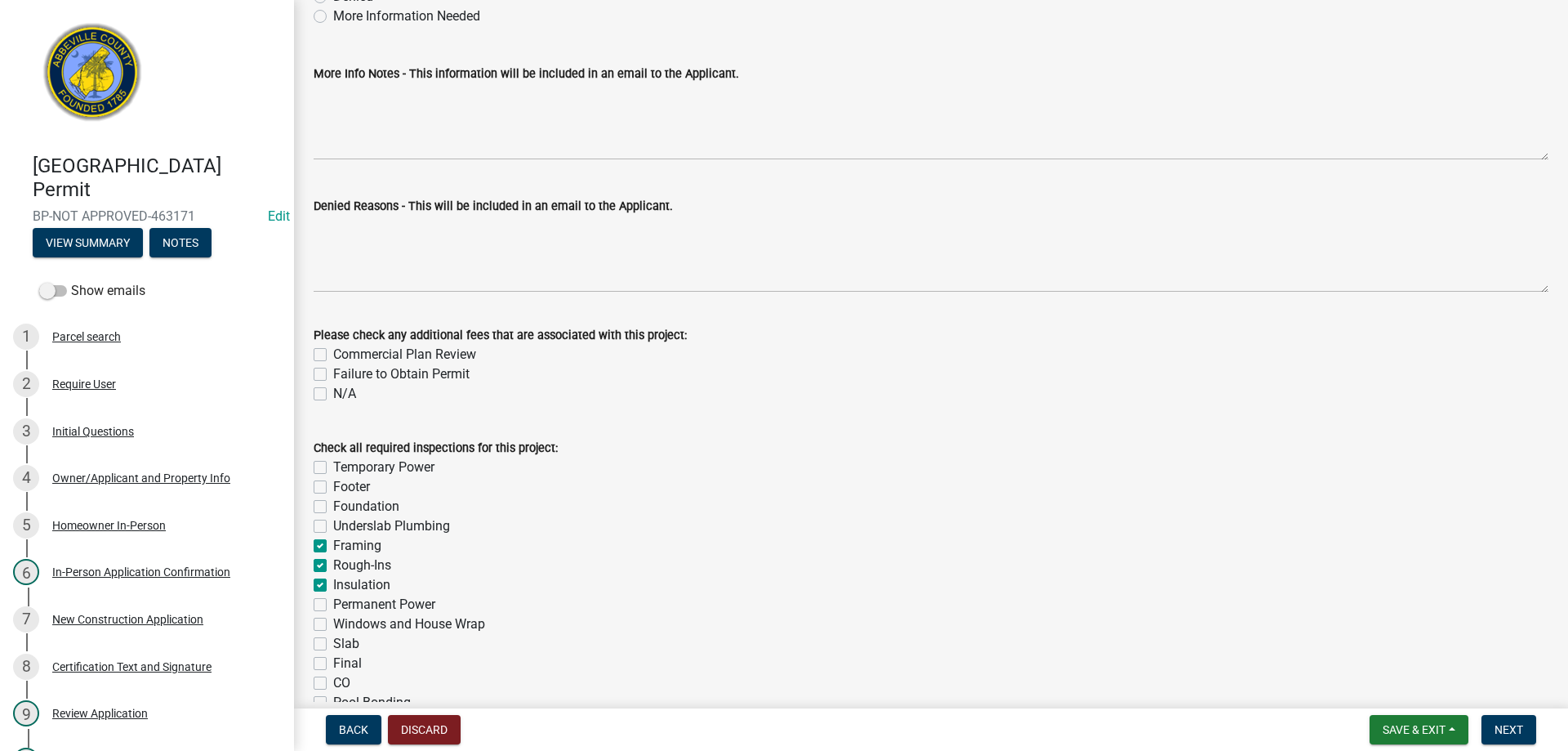
checkbox input "false"
checkbox input "true"
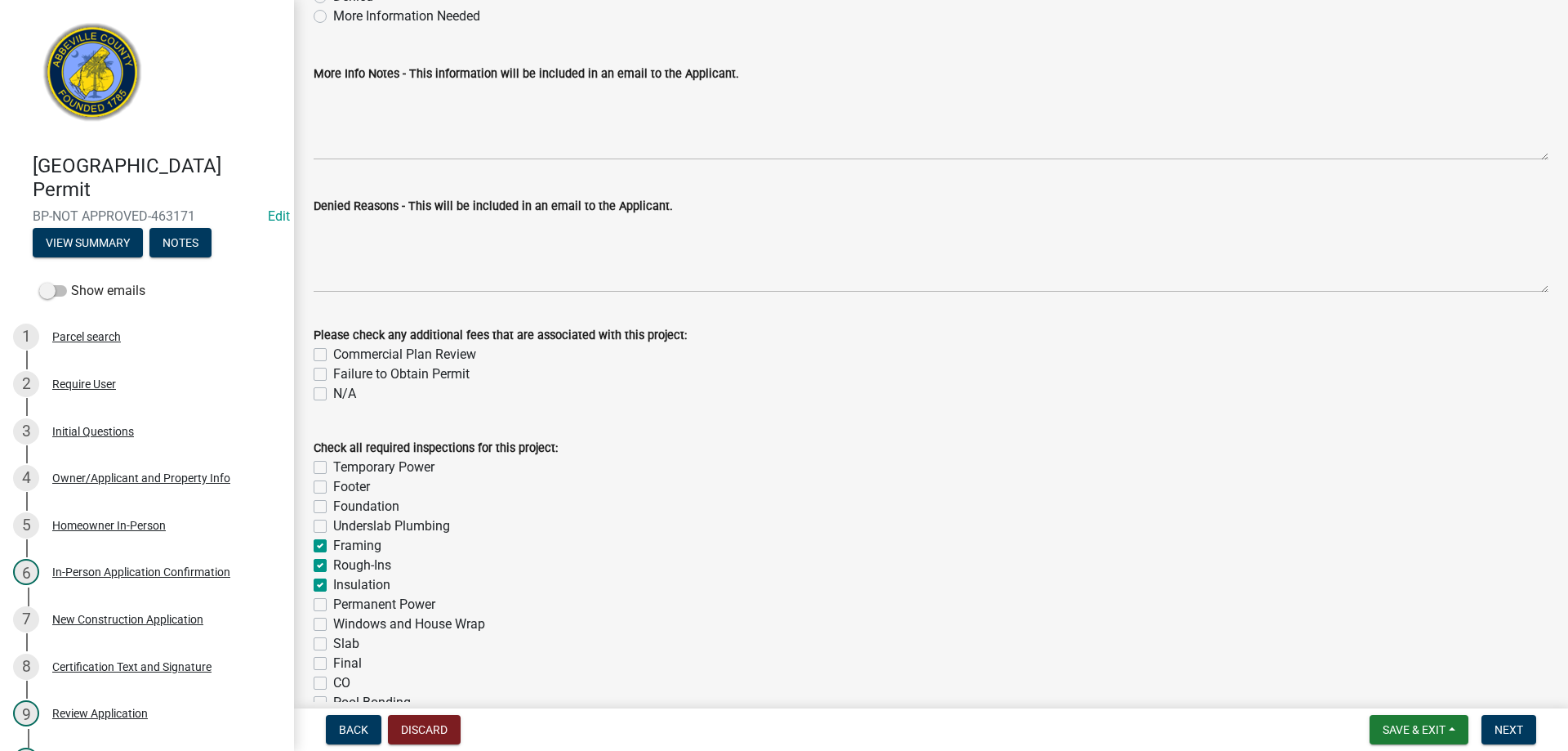
checkbox input "false"
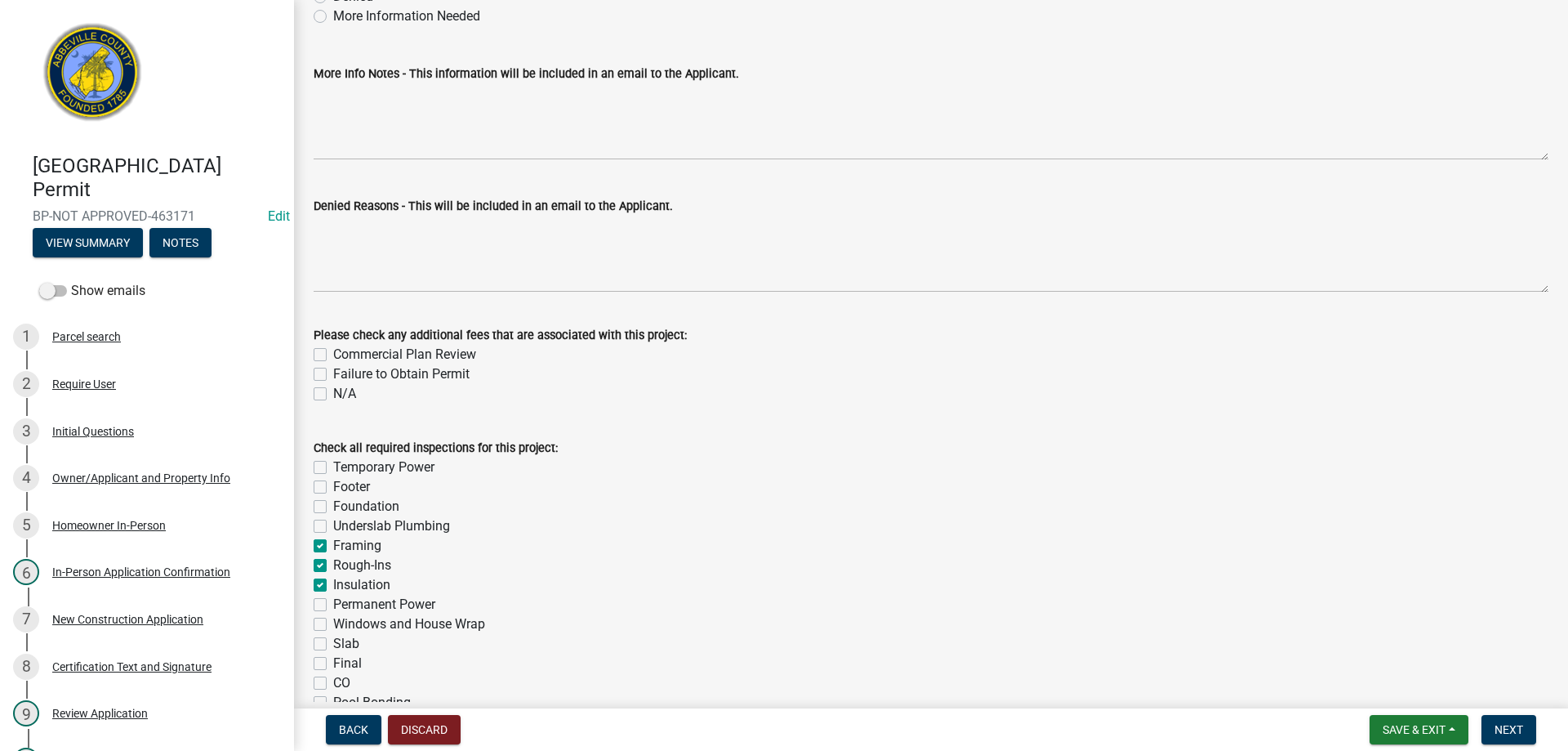
checkbox input "false"
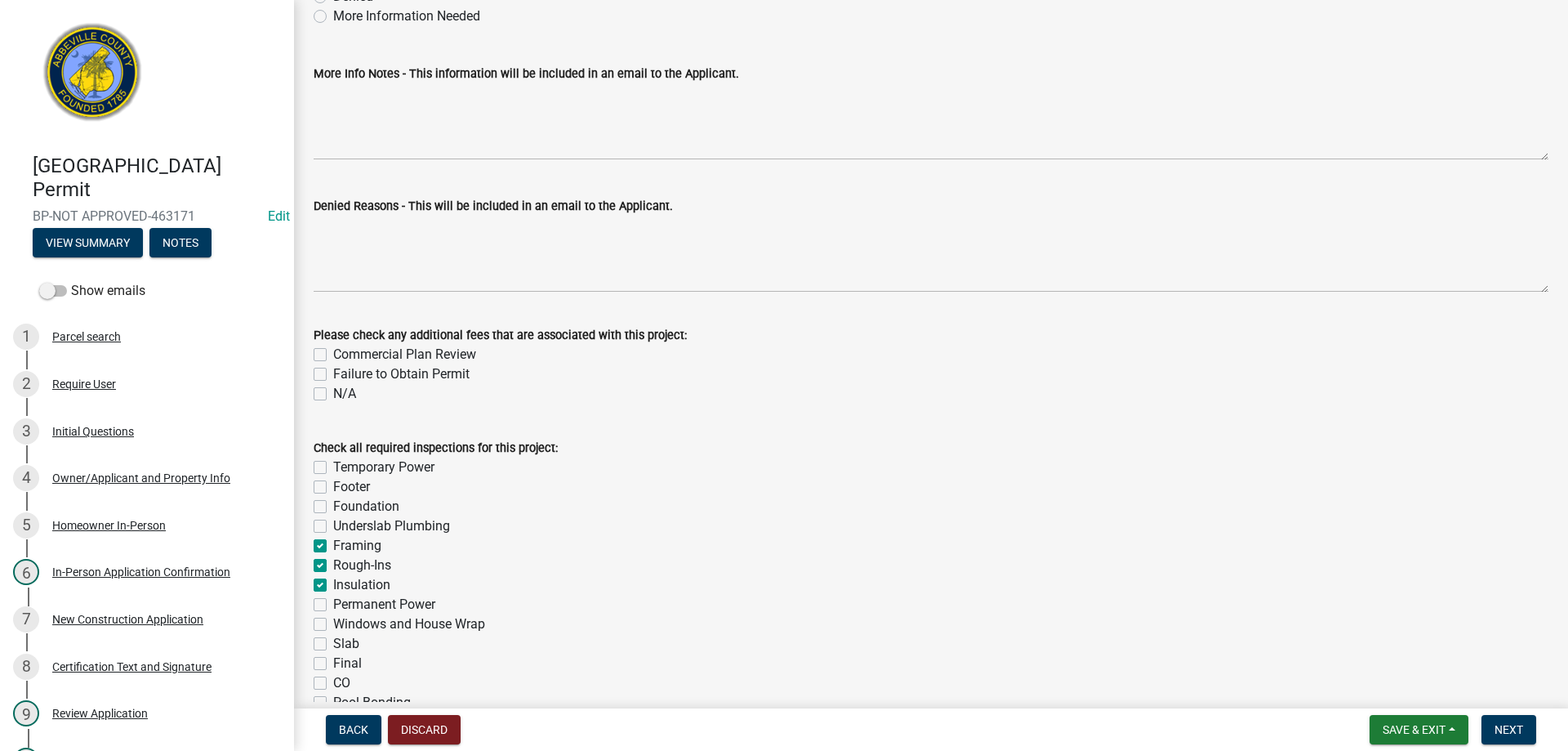
click at [333, 623] on label "Windows and House Wrap" at bounding box center [409, 624] width 152 height 19
click at [333, 623] on input "Windows and House Wrap" at bounding box center [338, 620] width 11 height 11
checkbox input "true"
checkbox input "false"
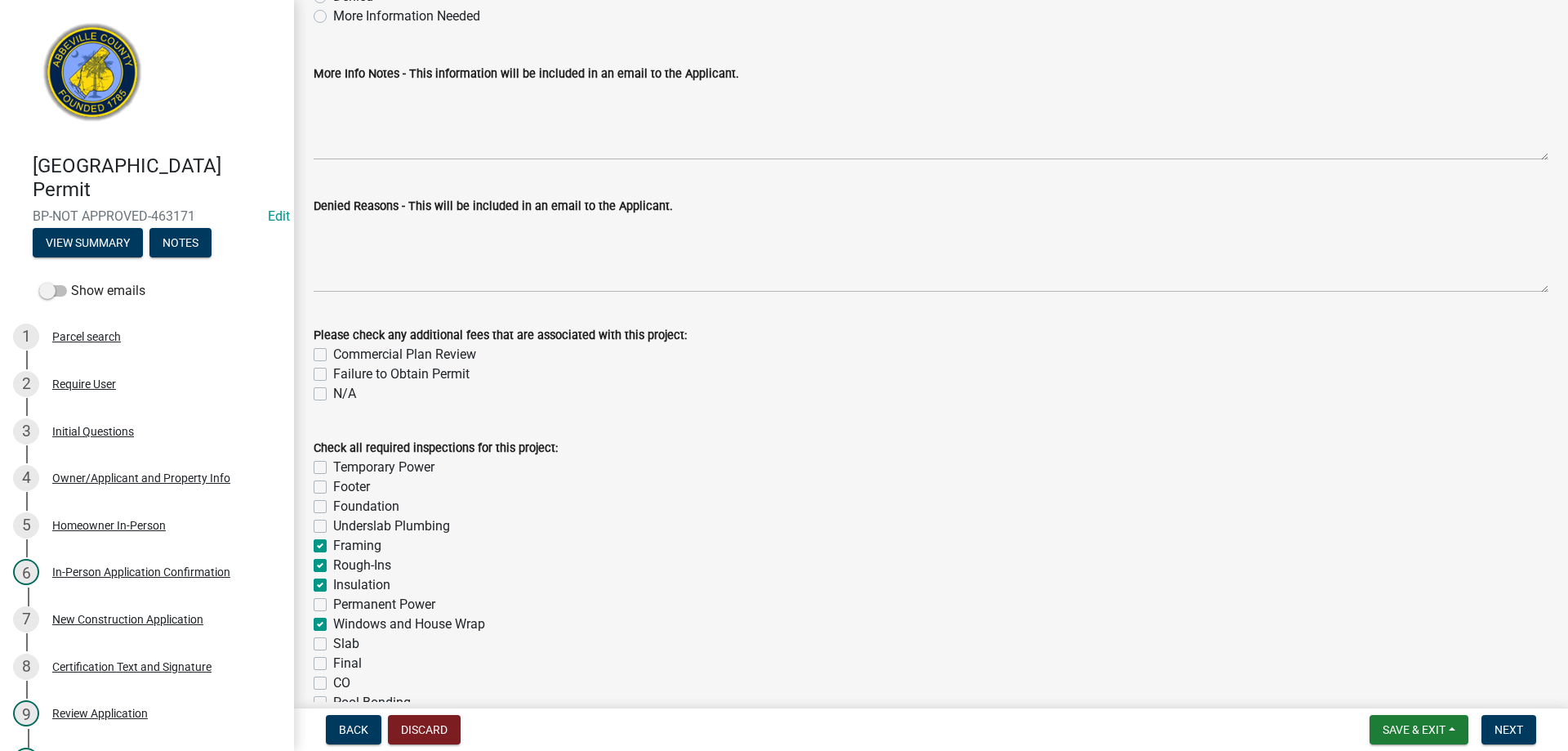
checkbox input "false"
checkbox input "true"
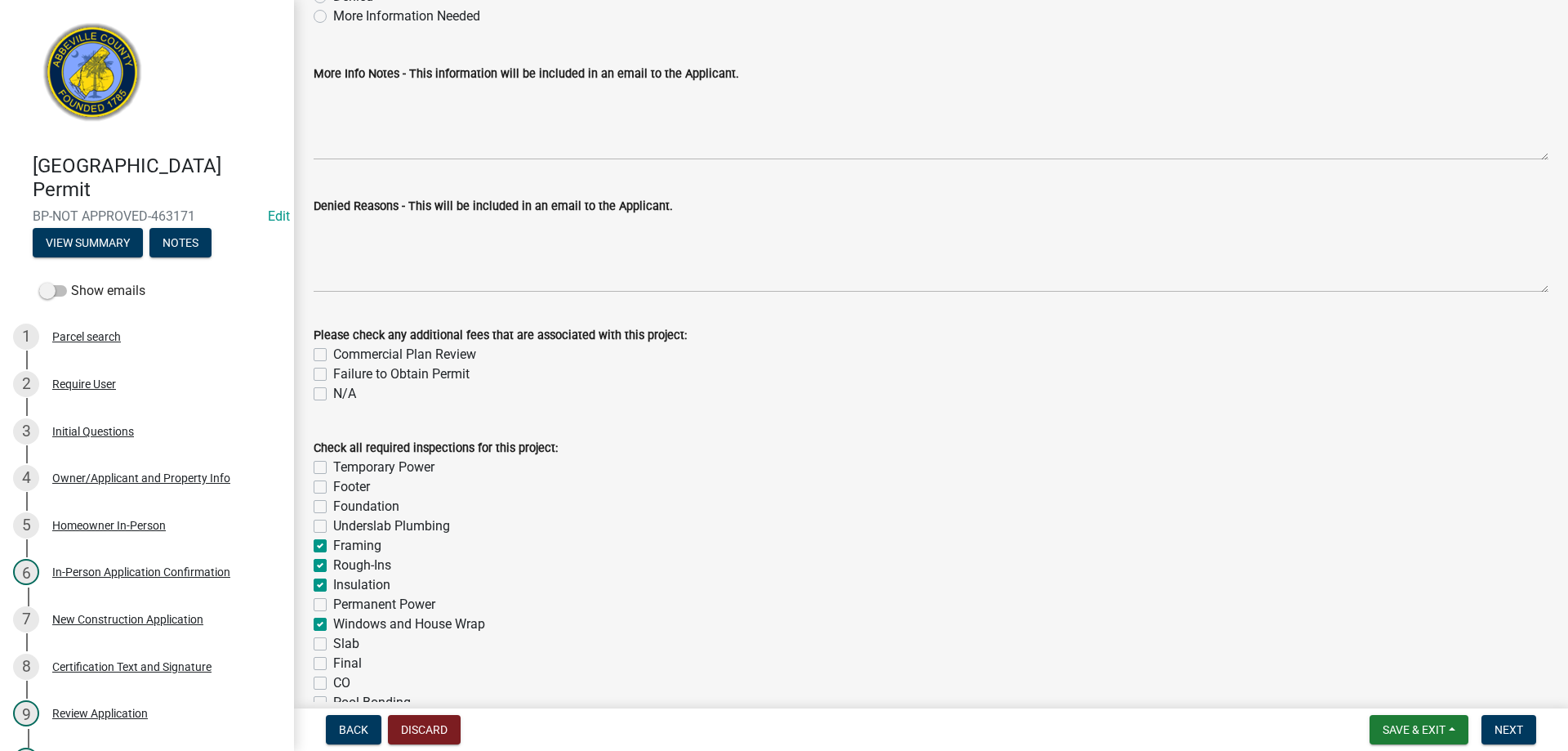
checkbox input "false"
checkbox input "true"
checkbox input "false"
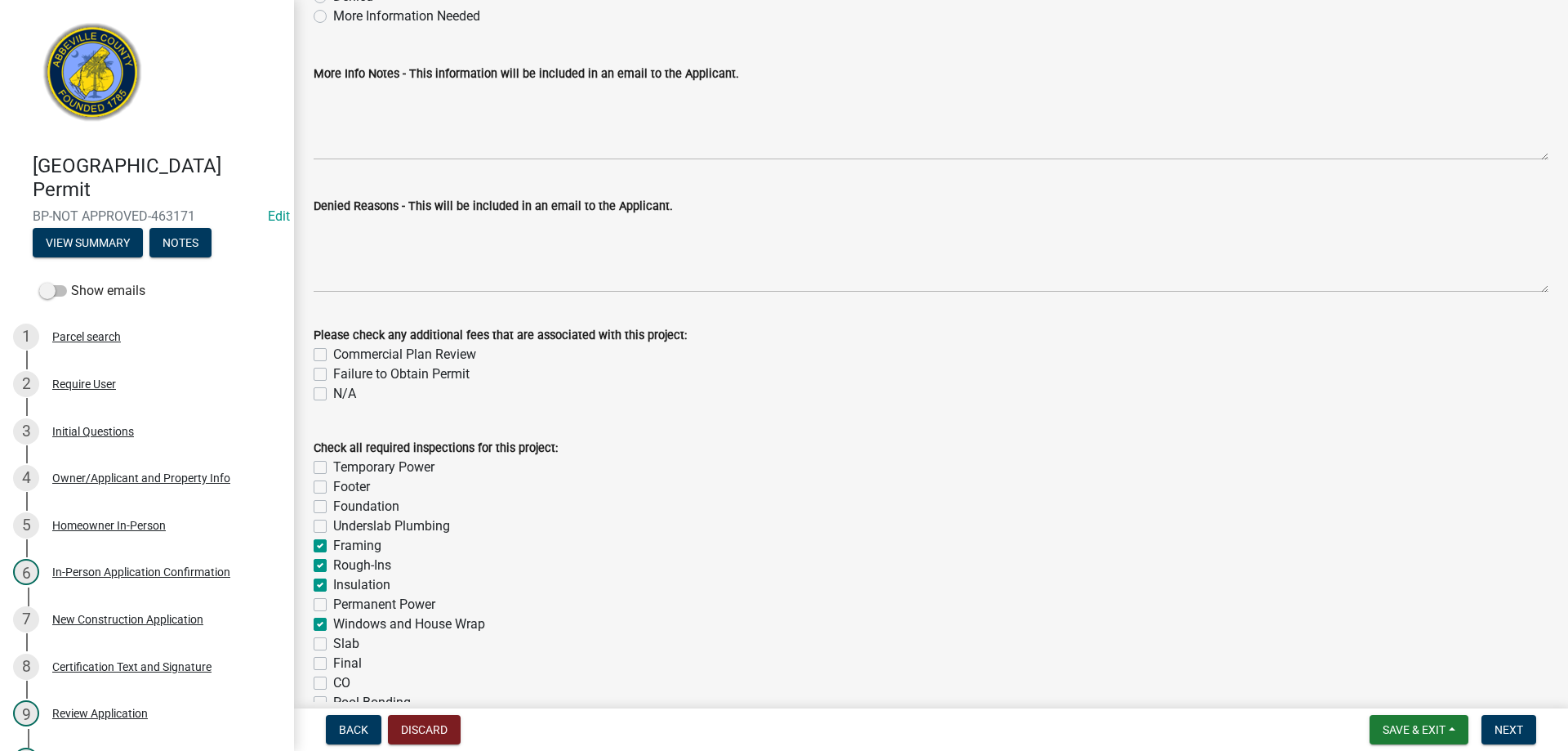
checkbox input "false"
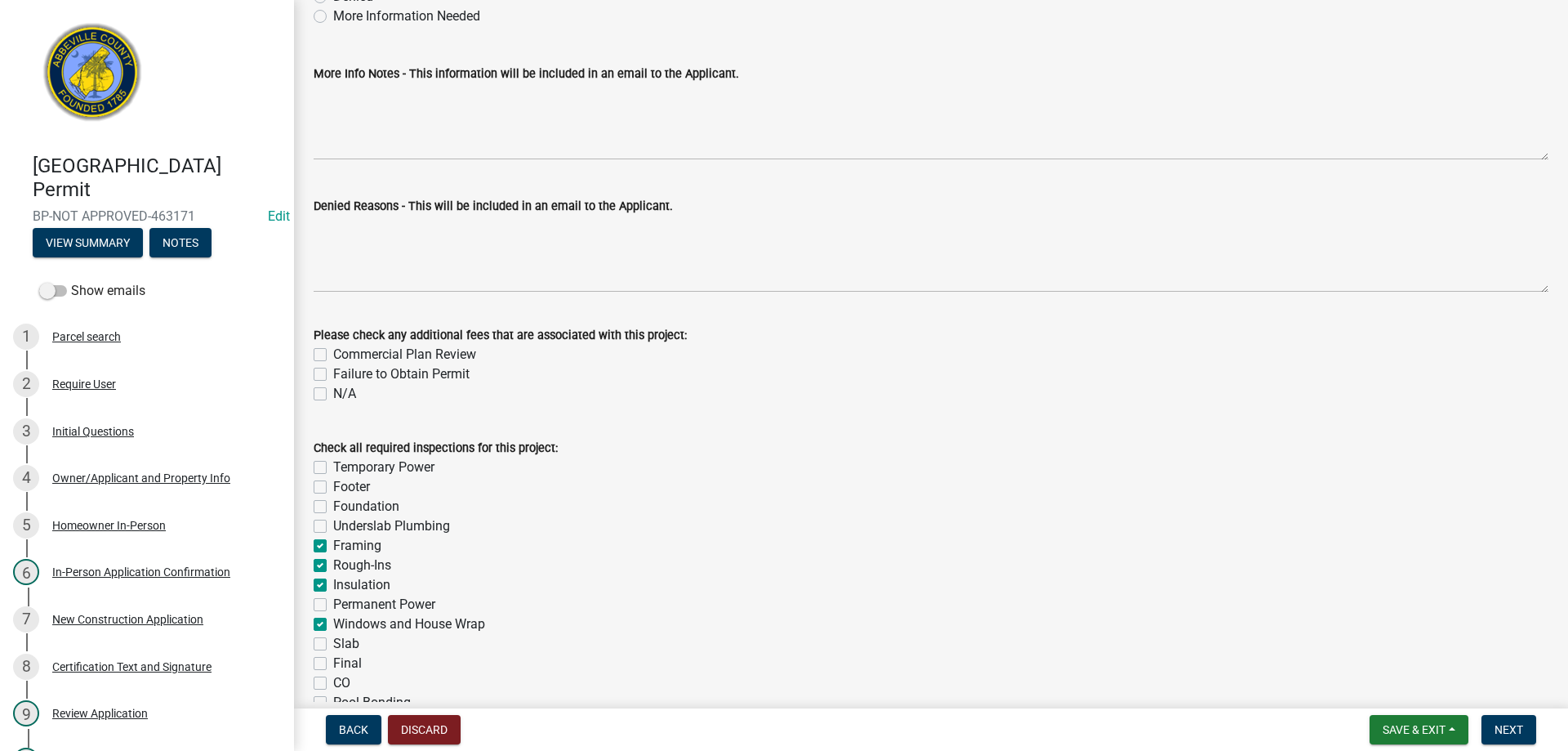
click at [333, 624] on label "Windows and House Wrap" at bounding box center [409, 624] width 152 height 19
click at [333, 624] on input "Windows and House Wrap" at bounding box center [338, 620] width 11 height 11
checkbox input "false"
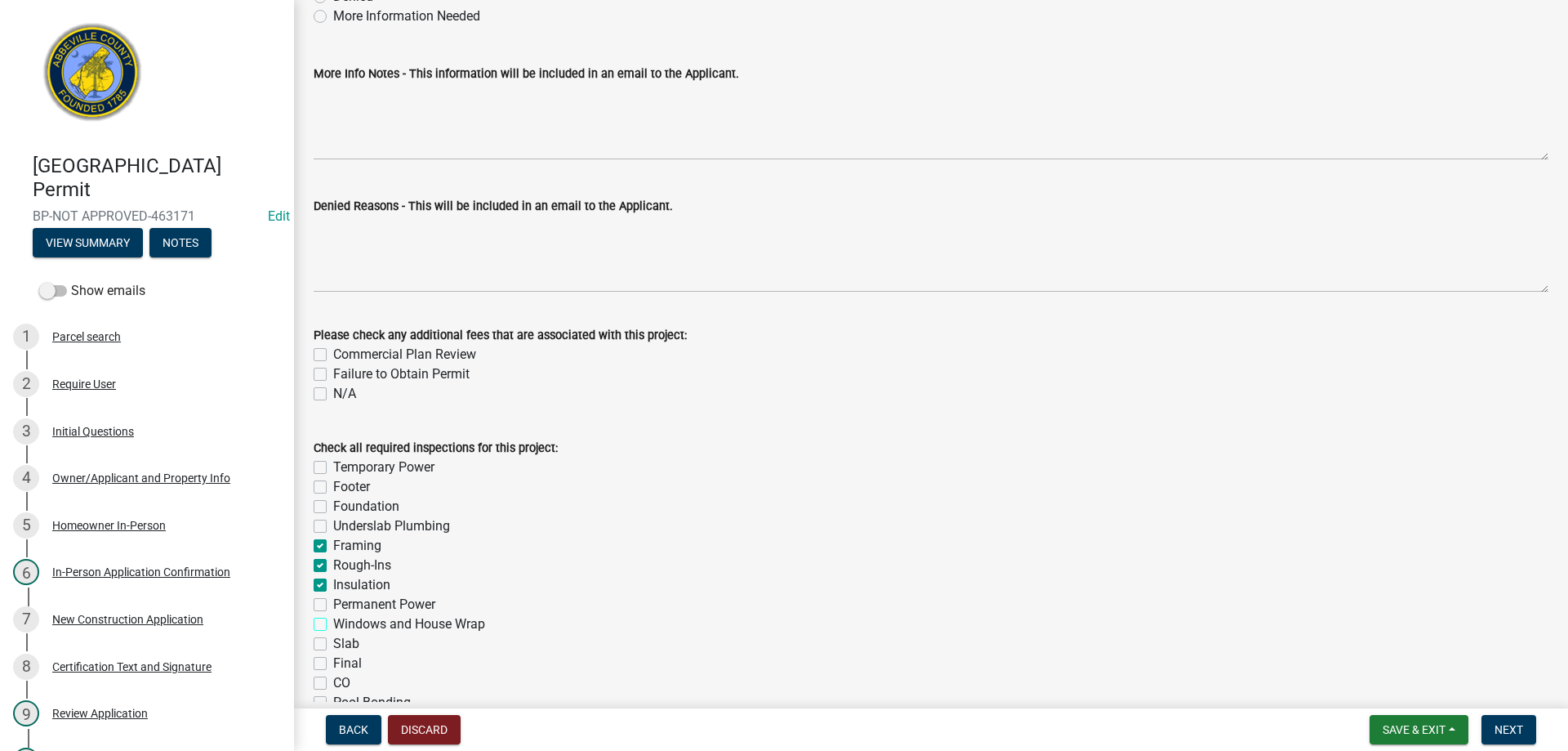
checkbox input "false"
checkbox input "true"
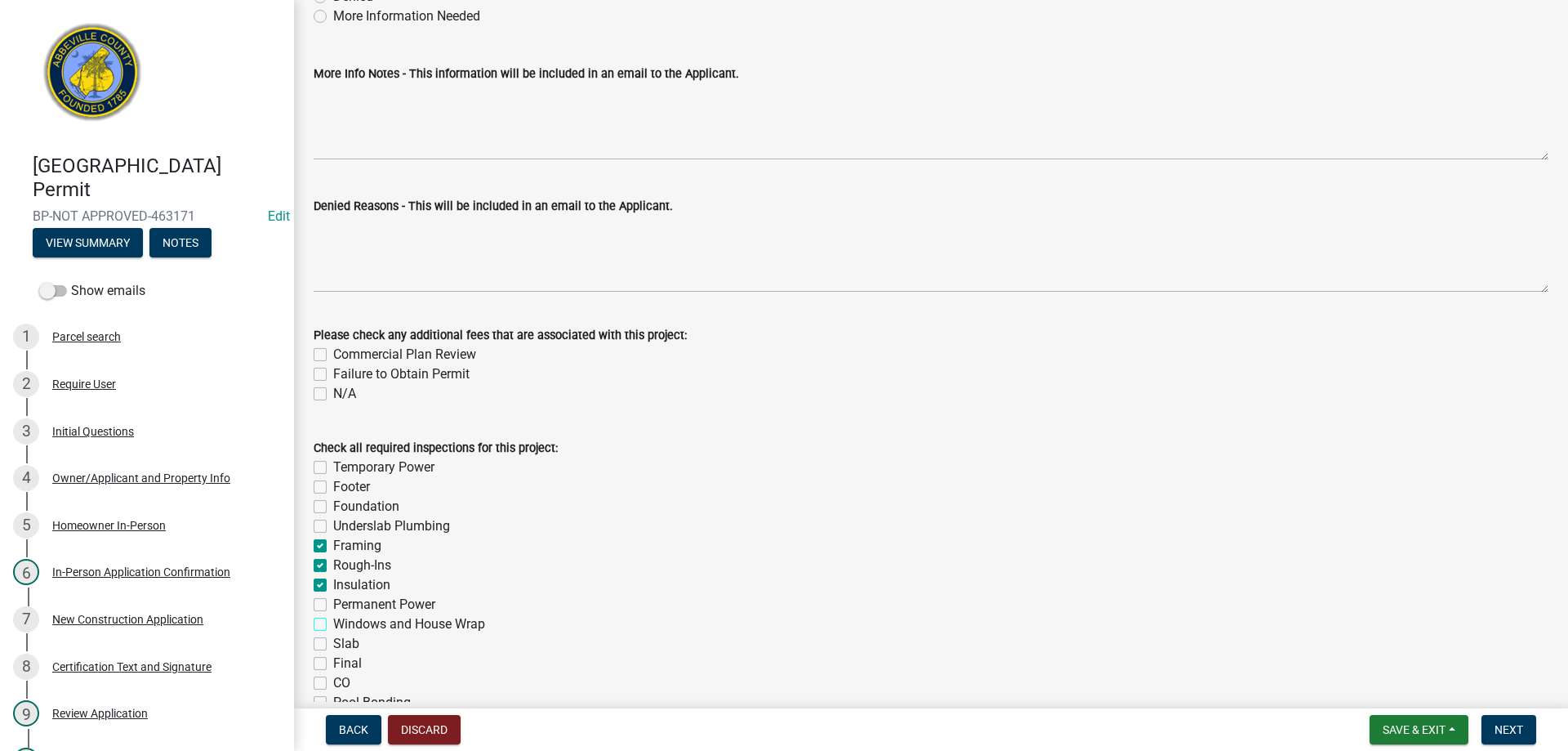
checkbox input "false"
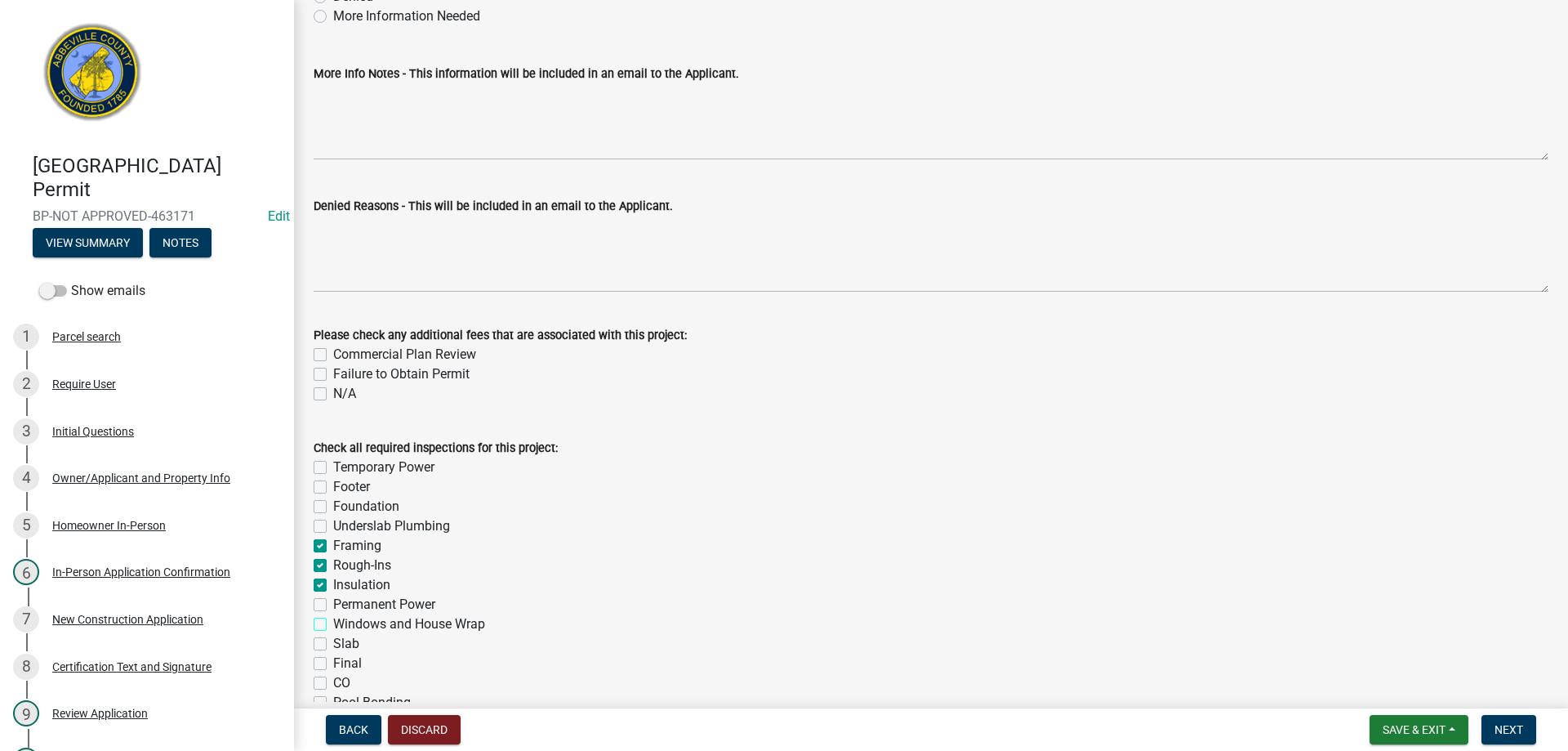
checkbox input "false"
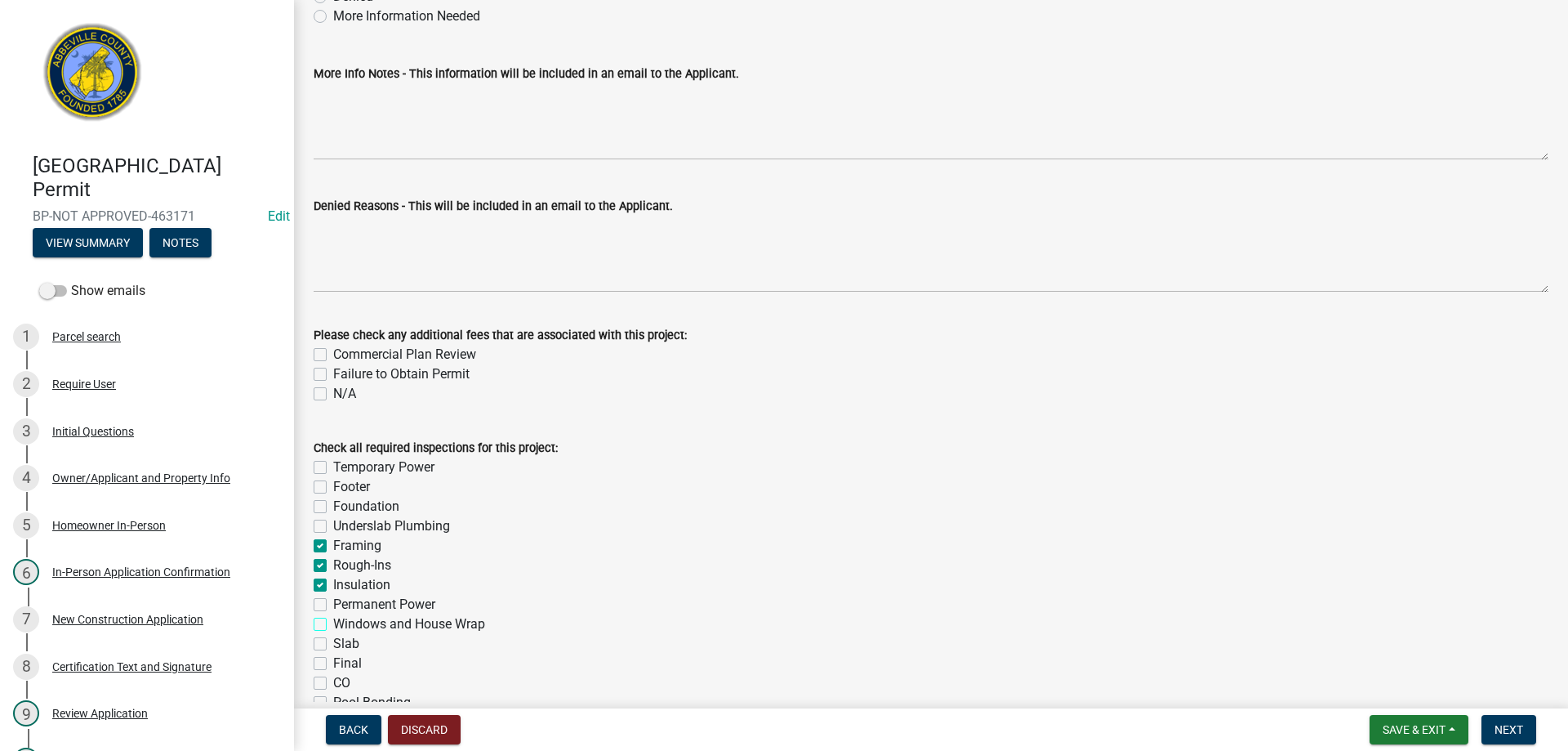
scroll to position [245, 0]
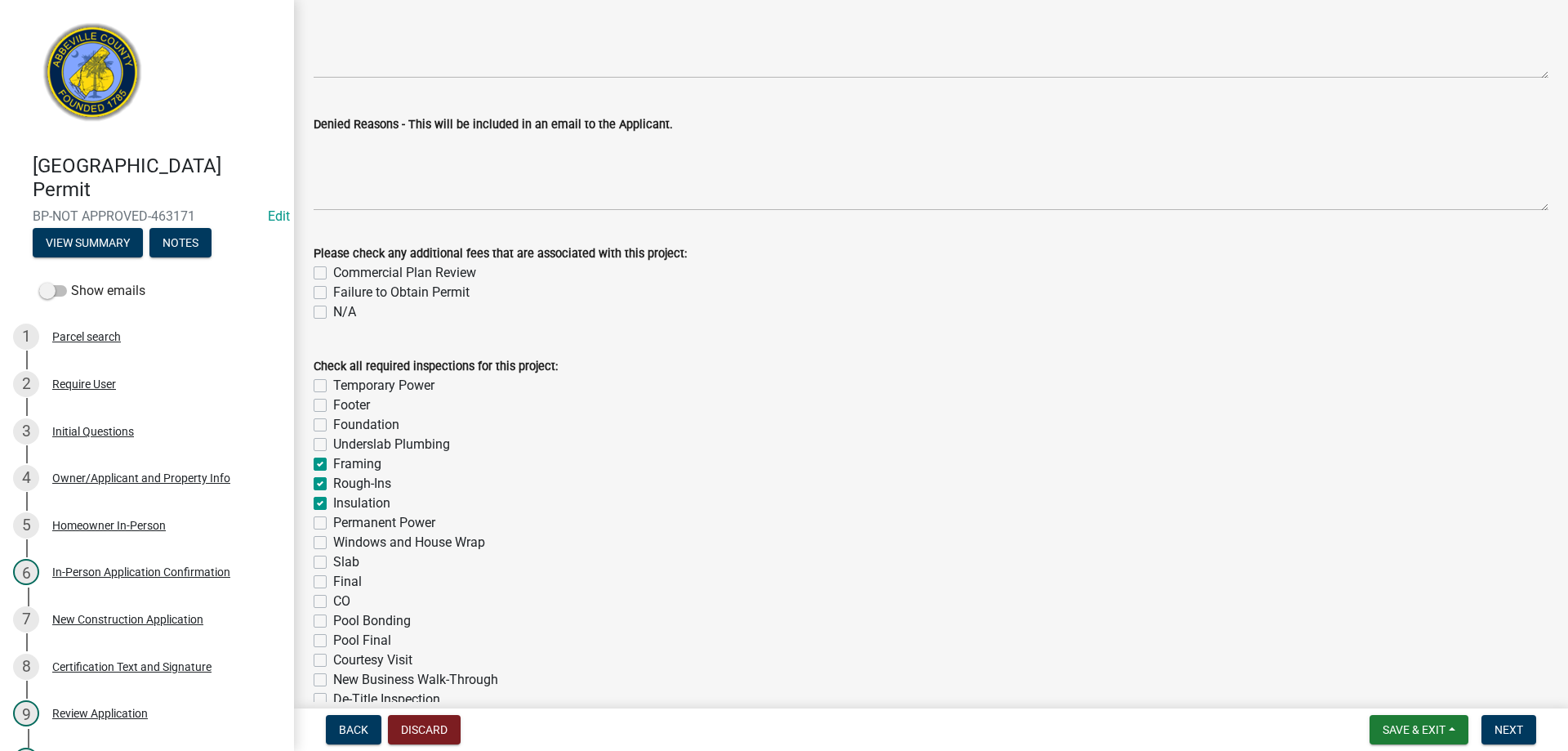
click at [333, 587] on label "Final" at bounding box center [347, 581] width 29 height 19
click at [333, 582] on input "Final" at bounding box center [338, 577] width 11 height 11
checkbox input "true"
checkbox input "false"
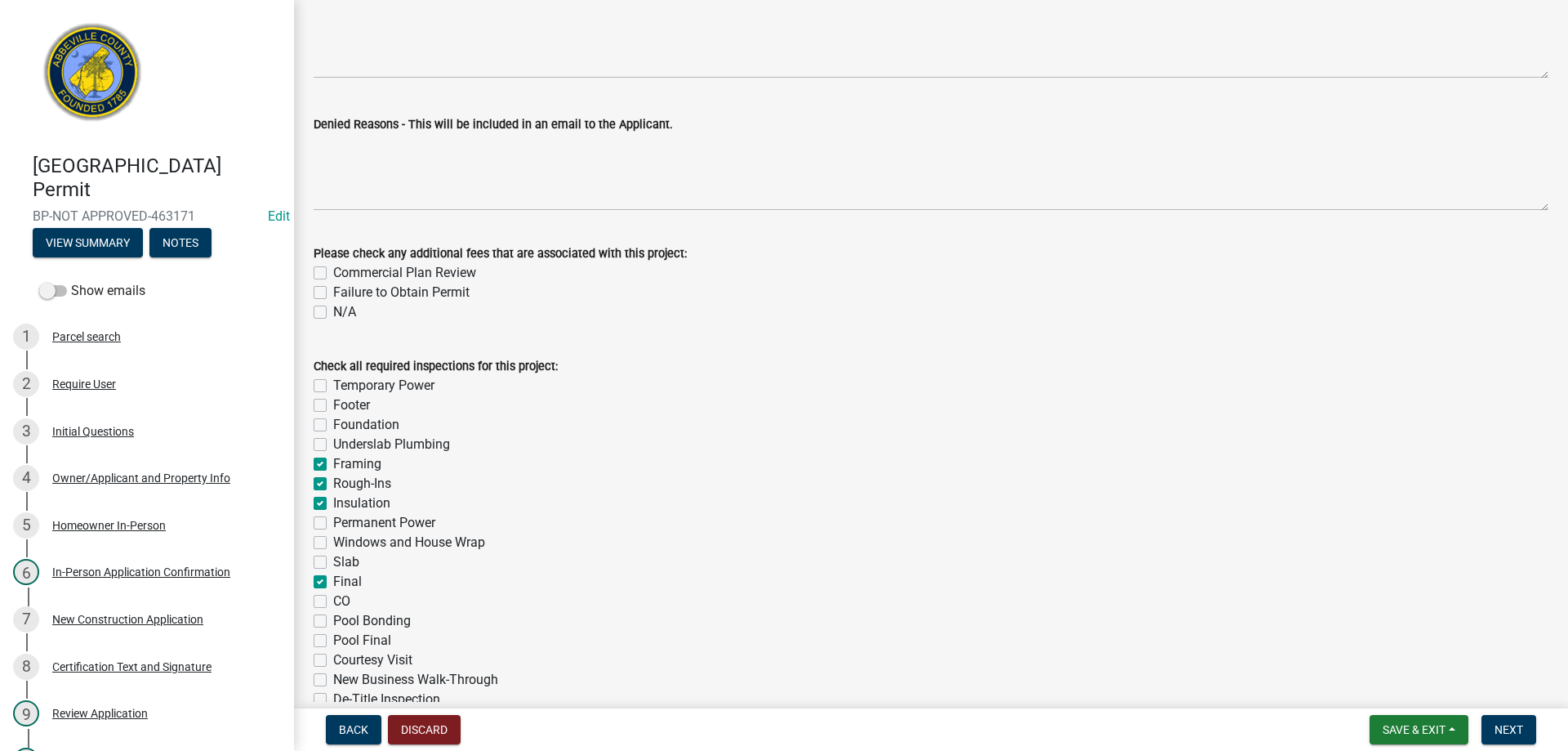
checkbox input "false"
checkbox input "true"
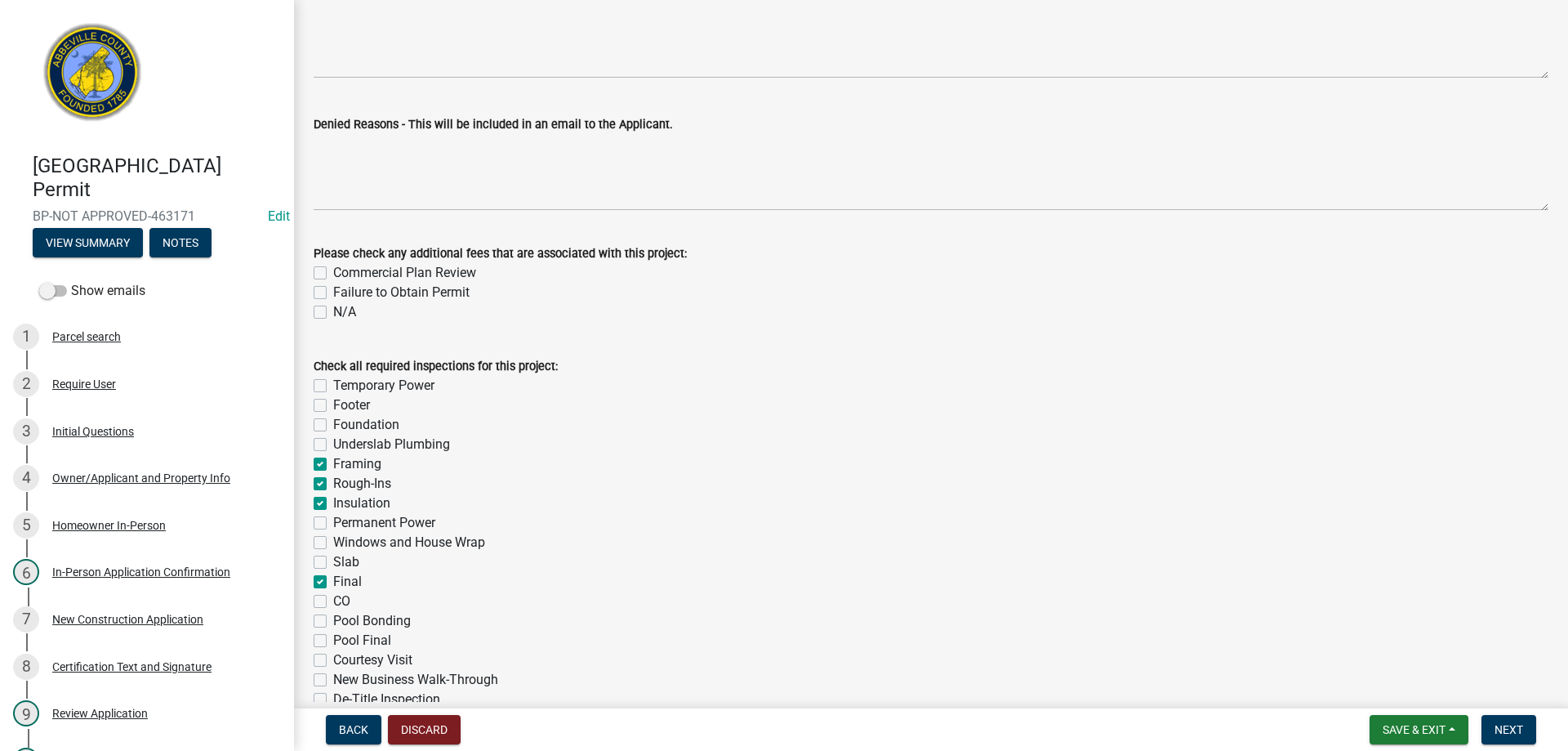
checkbox input "false"
checkbox input "true"
checkbox input "false"
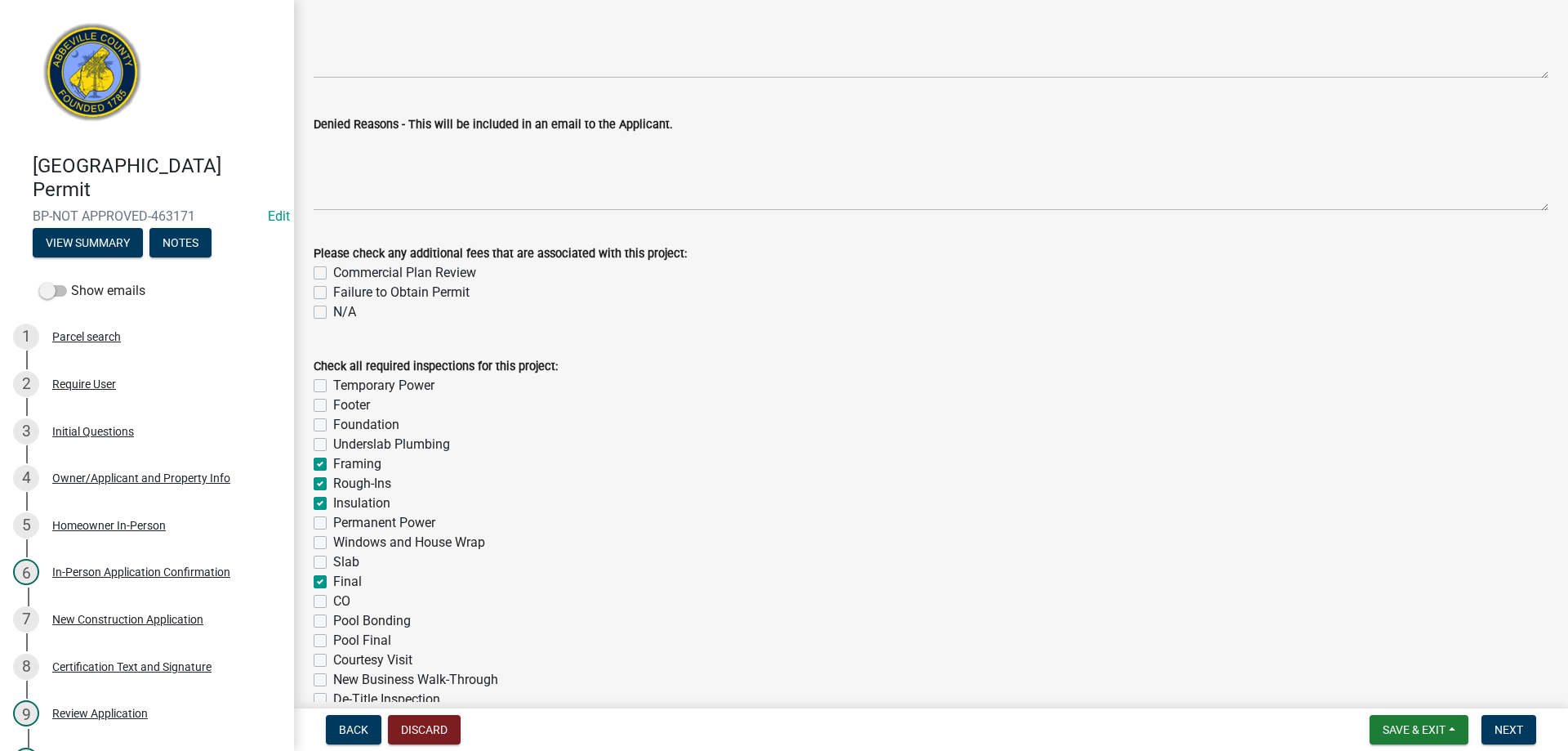
checkbox input "false"
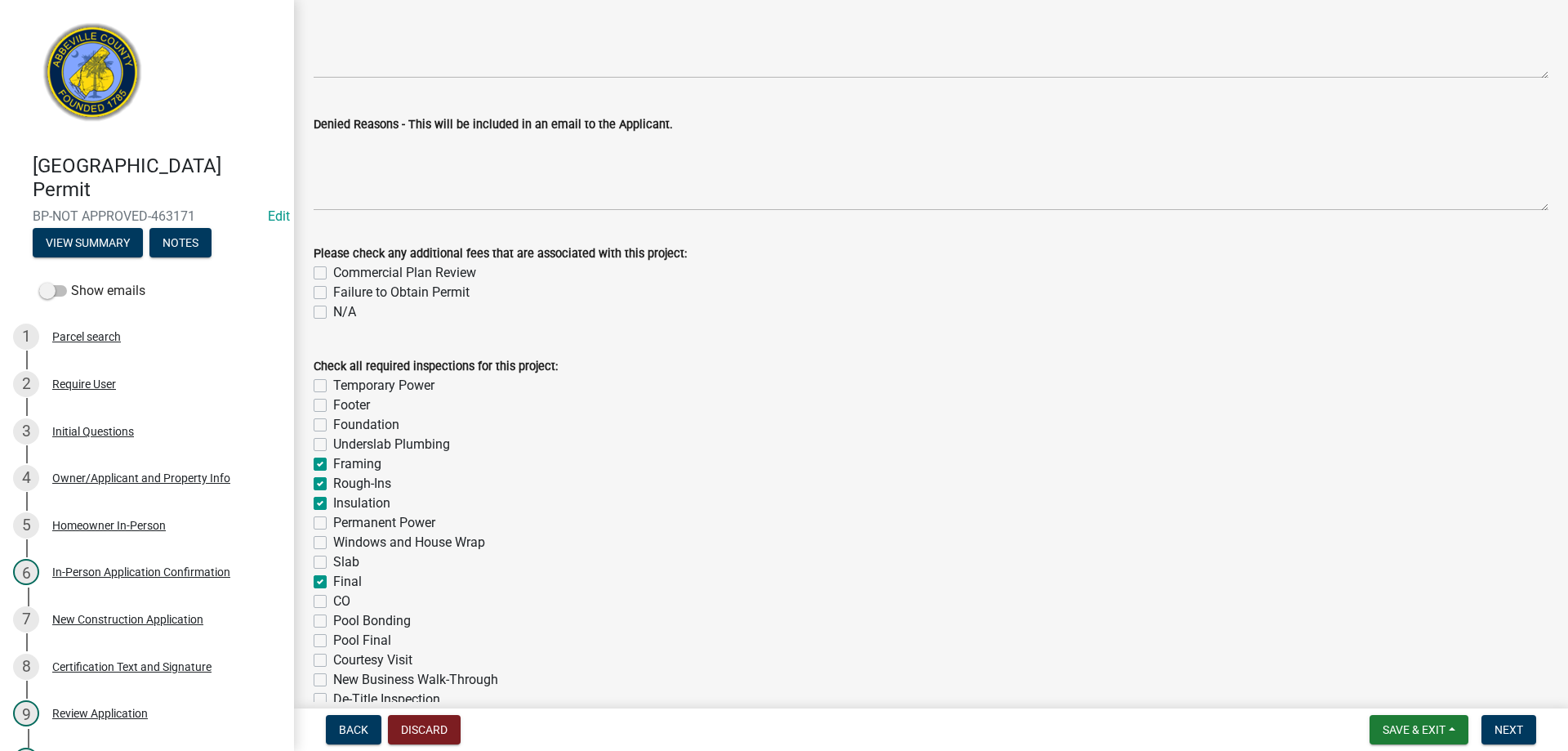
click at [333, 601] on label "CO" at bounding box center [341, 601] width 17 height 19
click at [333, 601] on input "CO" at bounding box center [338, 597] width 11 height 11
checkbox input "true"
checkbox input "false"
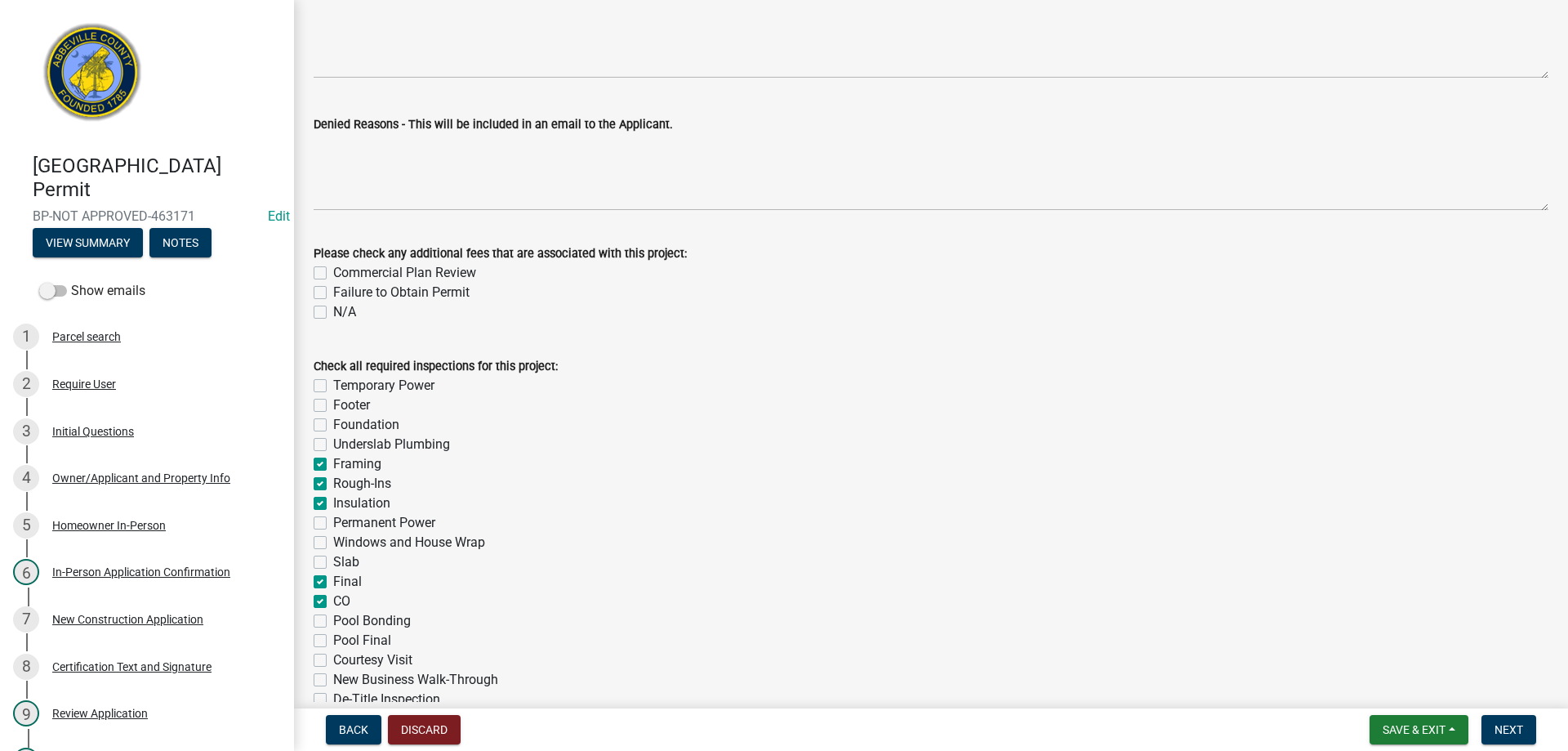
checkbox input "false"
checkbox input "true"
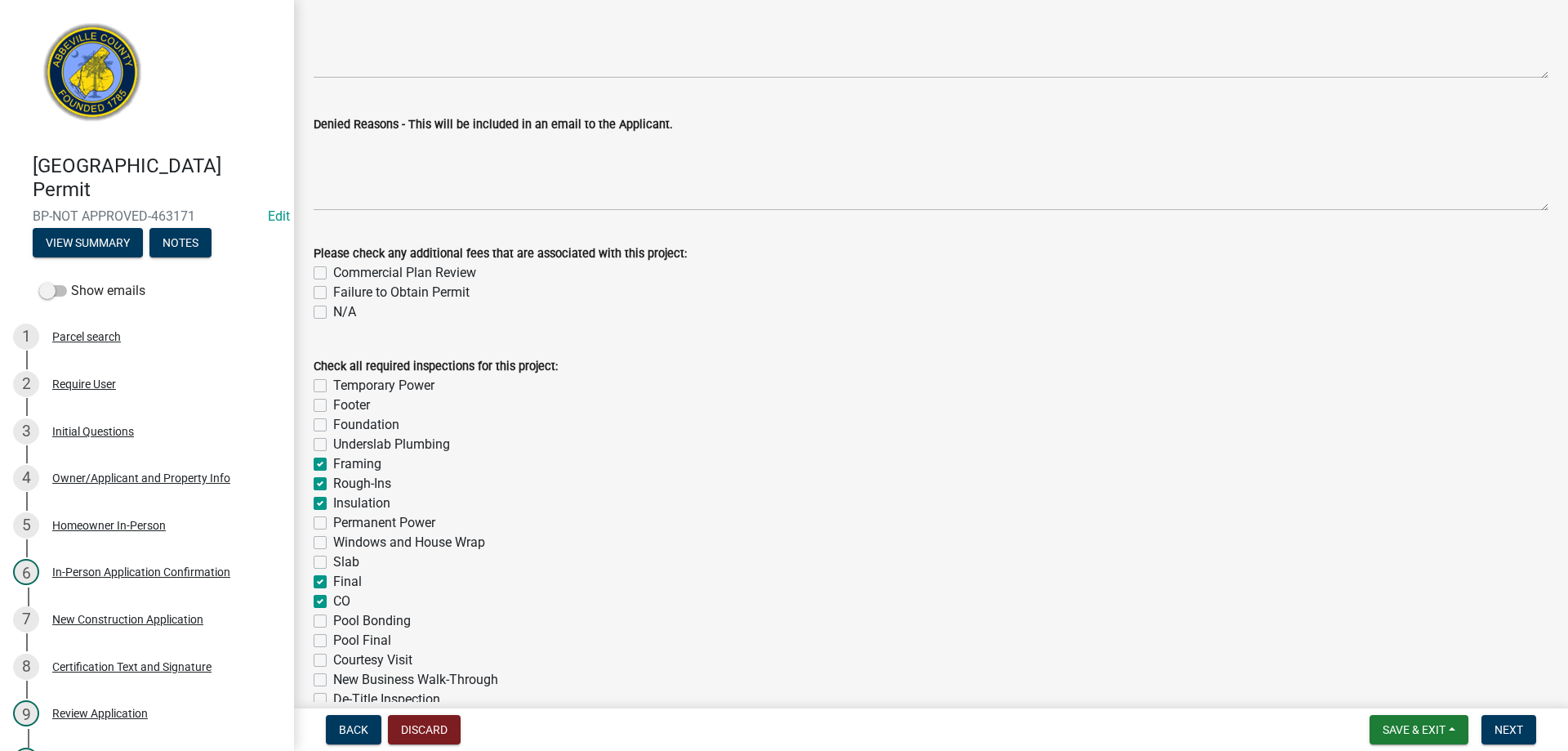
checkbox input "false"
checkbox input "true"
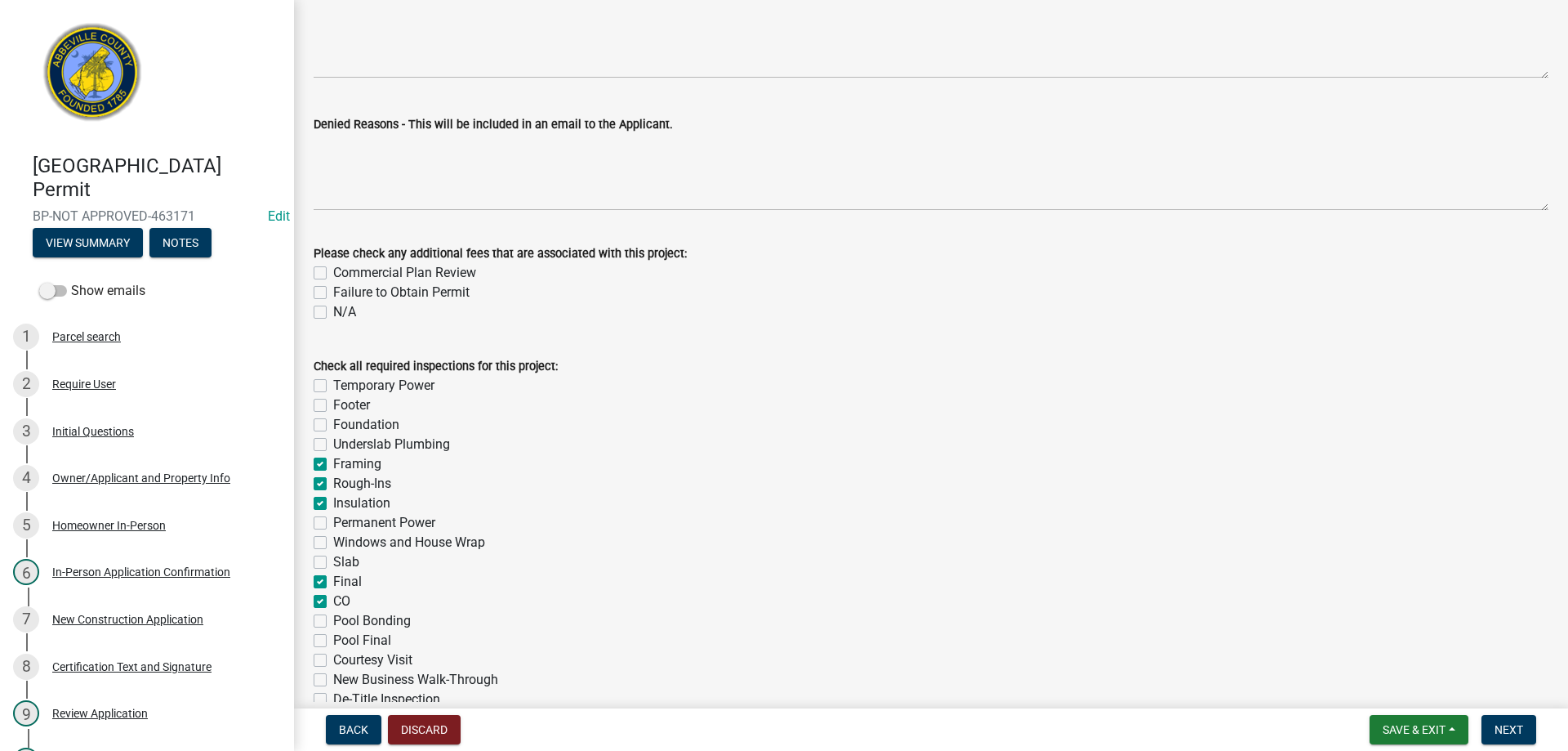
checkbox input "false"
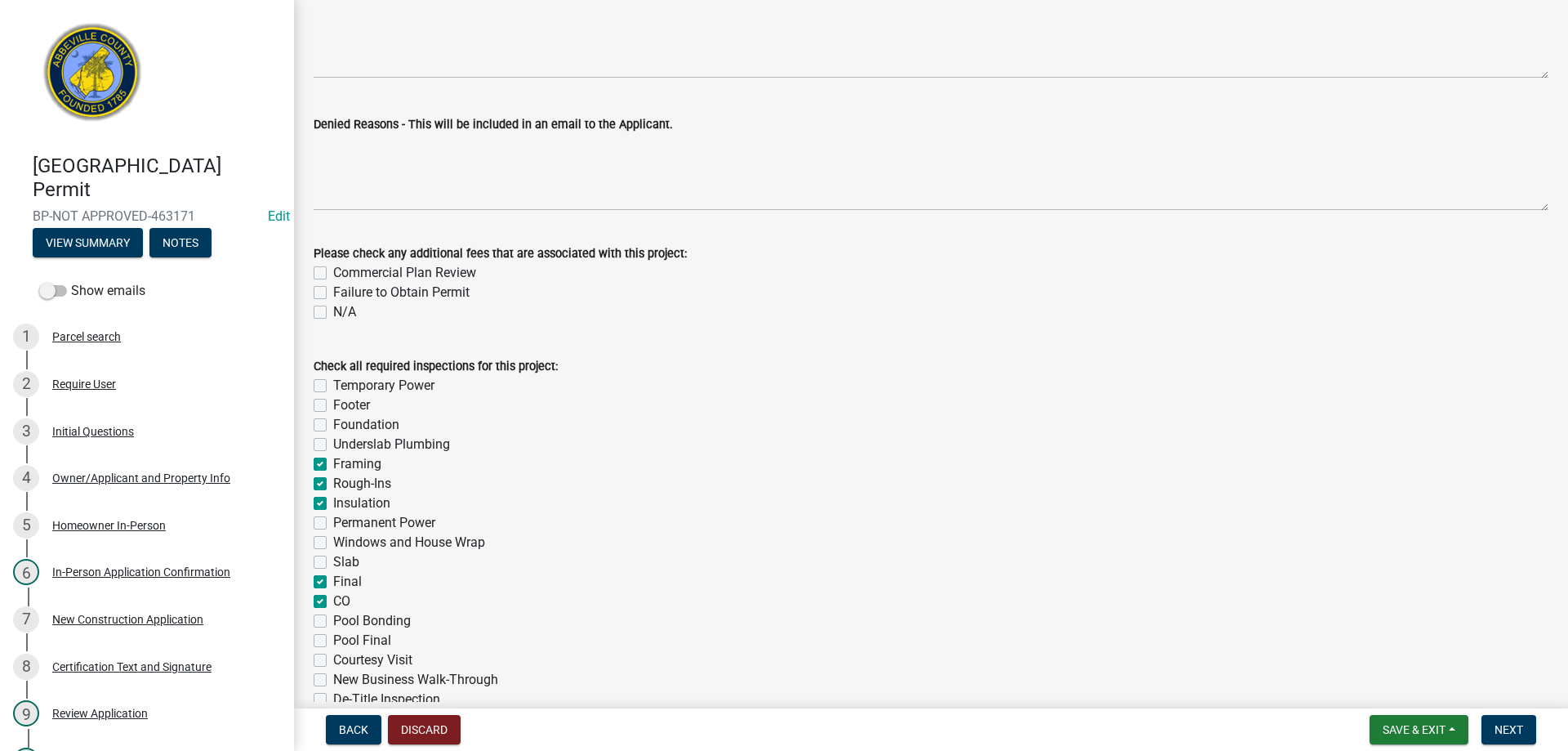
scroll to position [424, 0]
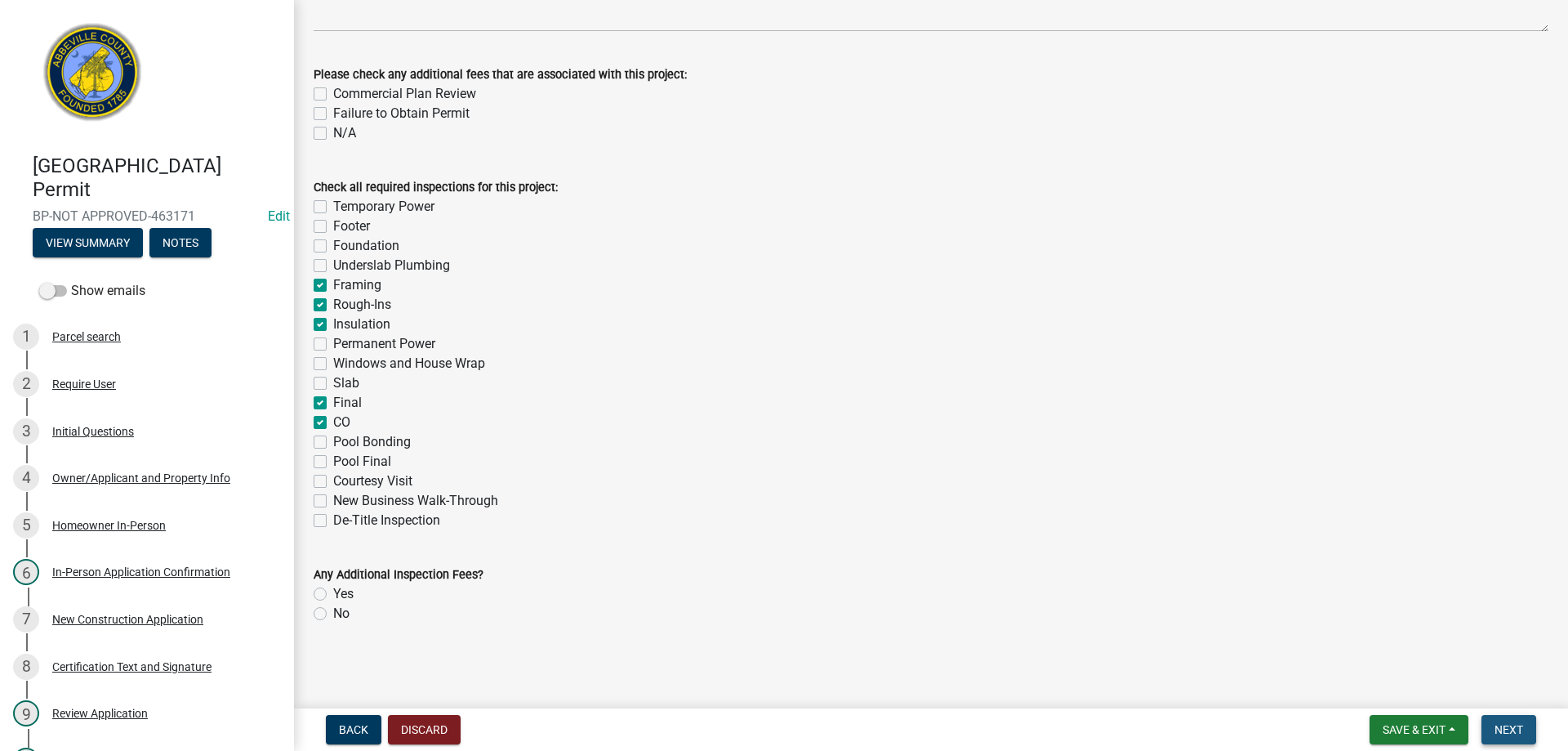
click at [1507, 733] on span "Next" at bounding box center [1509, 730] width 29 height 13
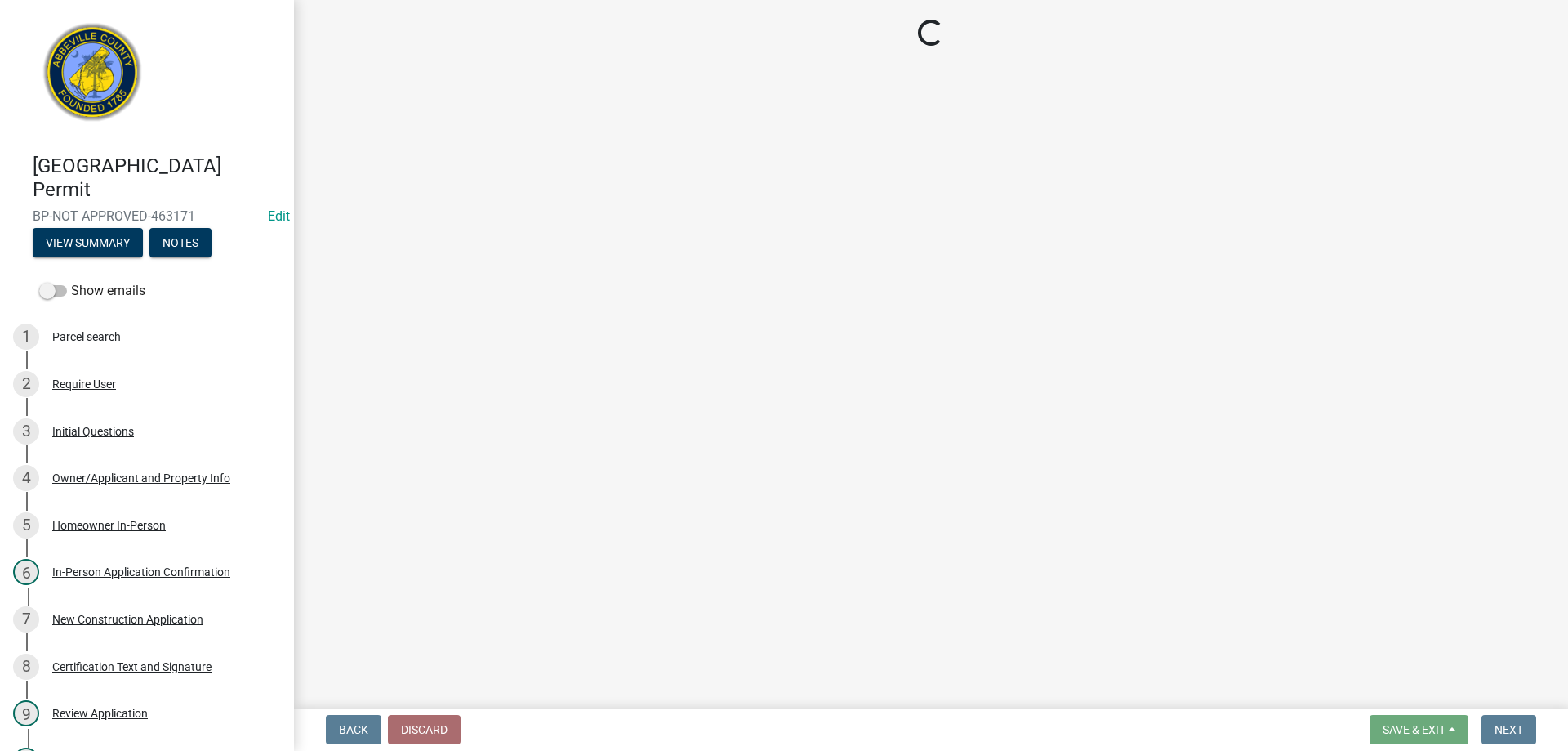
scroll to position [0, 0]
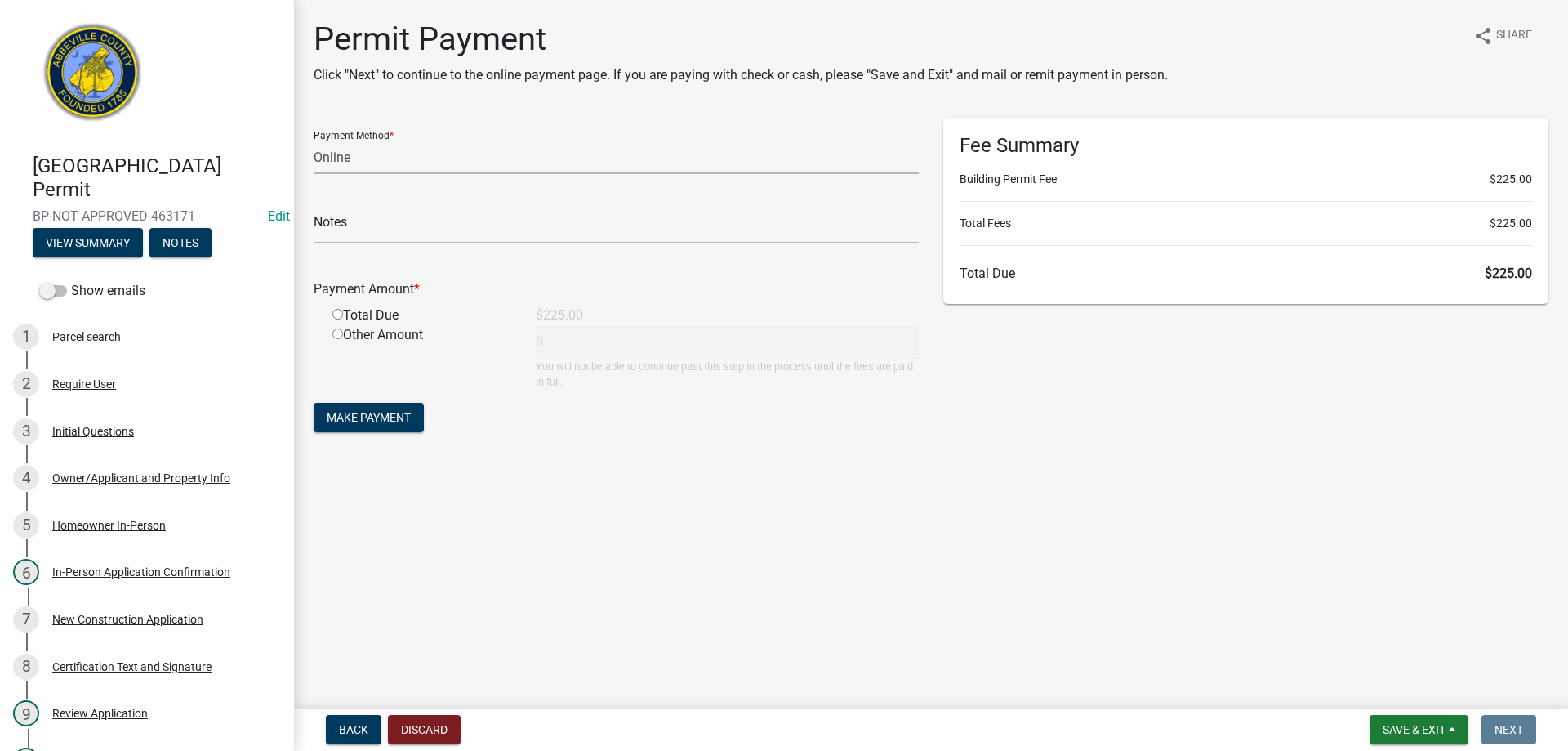
click at [458, 169] on select "Credit Card POS Check Cash Online" at bounding box center [616, 158] width 605 height 34
select select "0: 2"
click at [313, 141] on select "Credit Card POS Check Cash Online" at bounding box center [616, 158] width 605 height 34
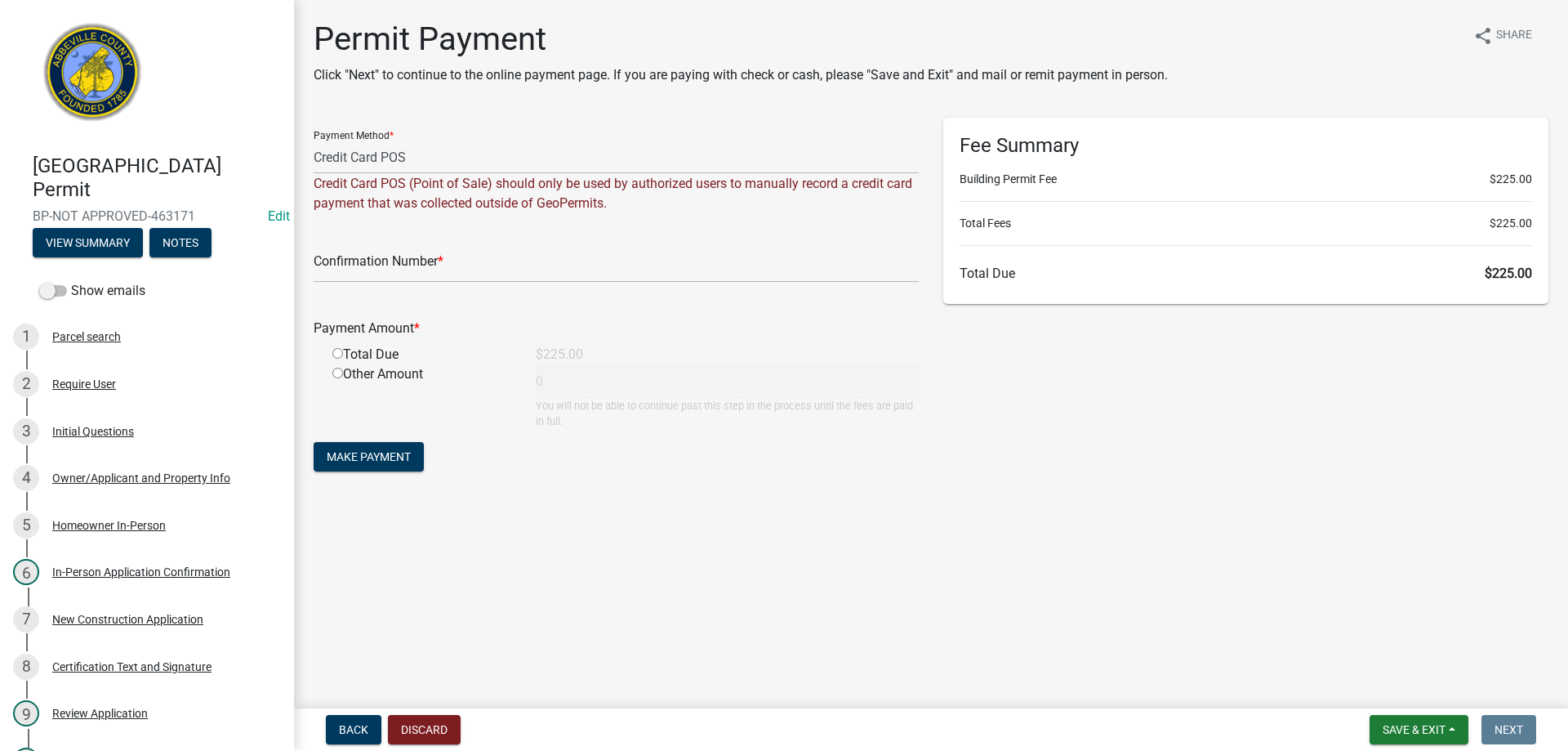
click at [460, 188] on div "Credit Card POS (Point of Sale) should only be used by authorized users to manu…" at bounding box center [616, 193] width 605 height 40
click at [428, 281] on input "text" at bounding box center [616, 266] width 605 height 34
type input "Square"
click at [338, 349] on input "radio" at bounding box center [337, 353] width 11 height 11
radio input "true"
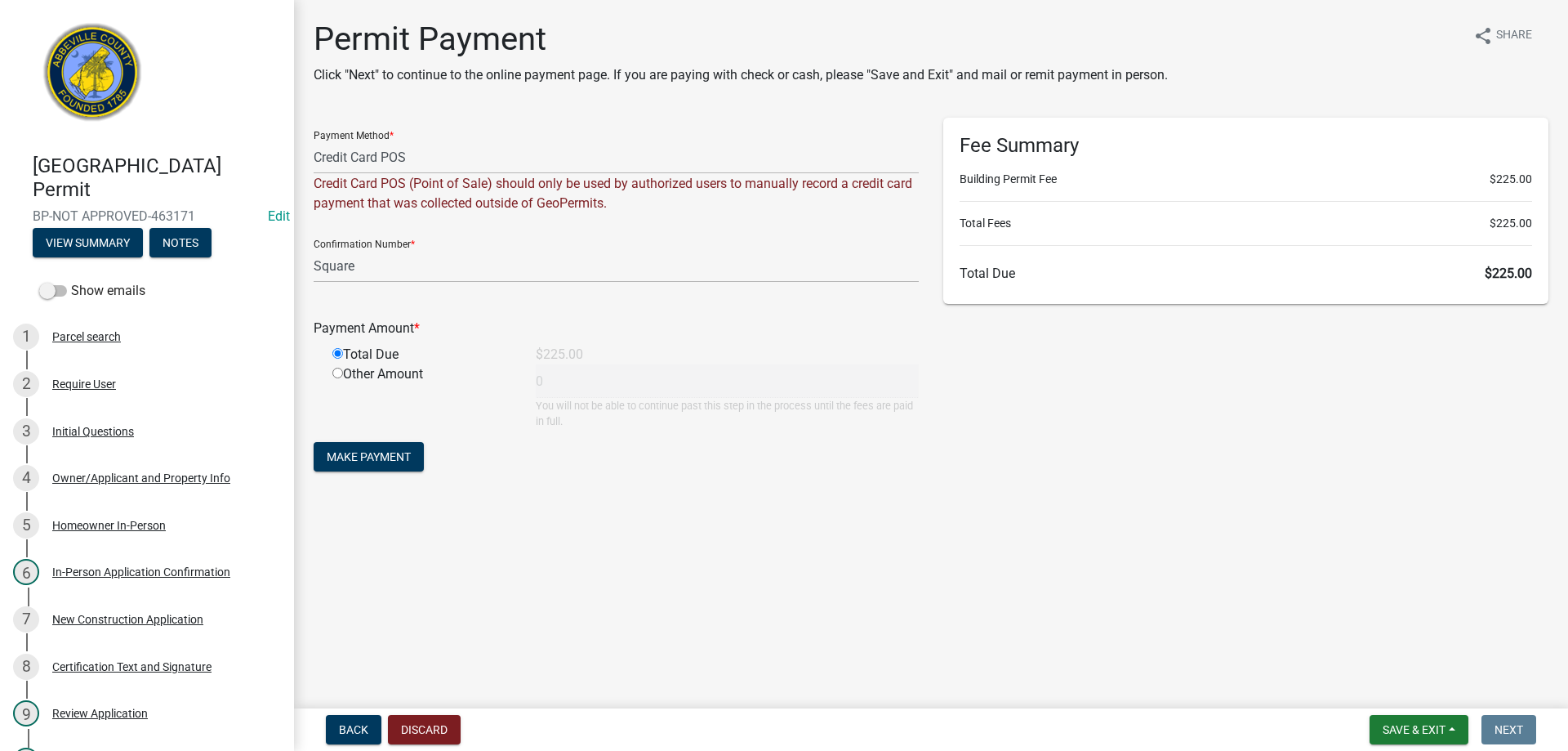
type input "225"
click at [365, 457] on span "Make Payment" at bounding box center [369, 457] width 84 height 13
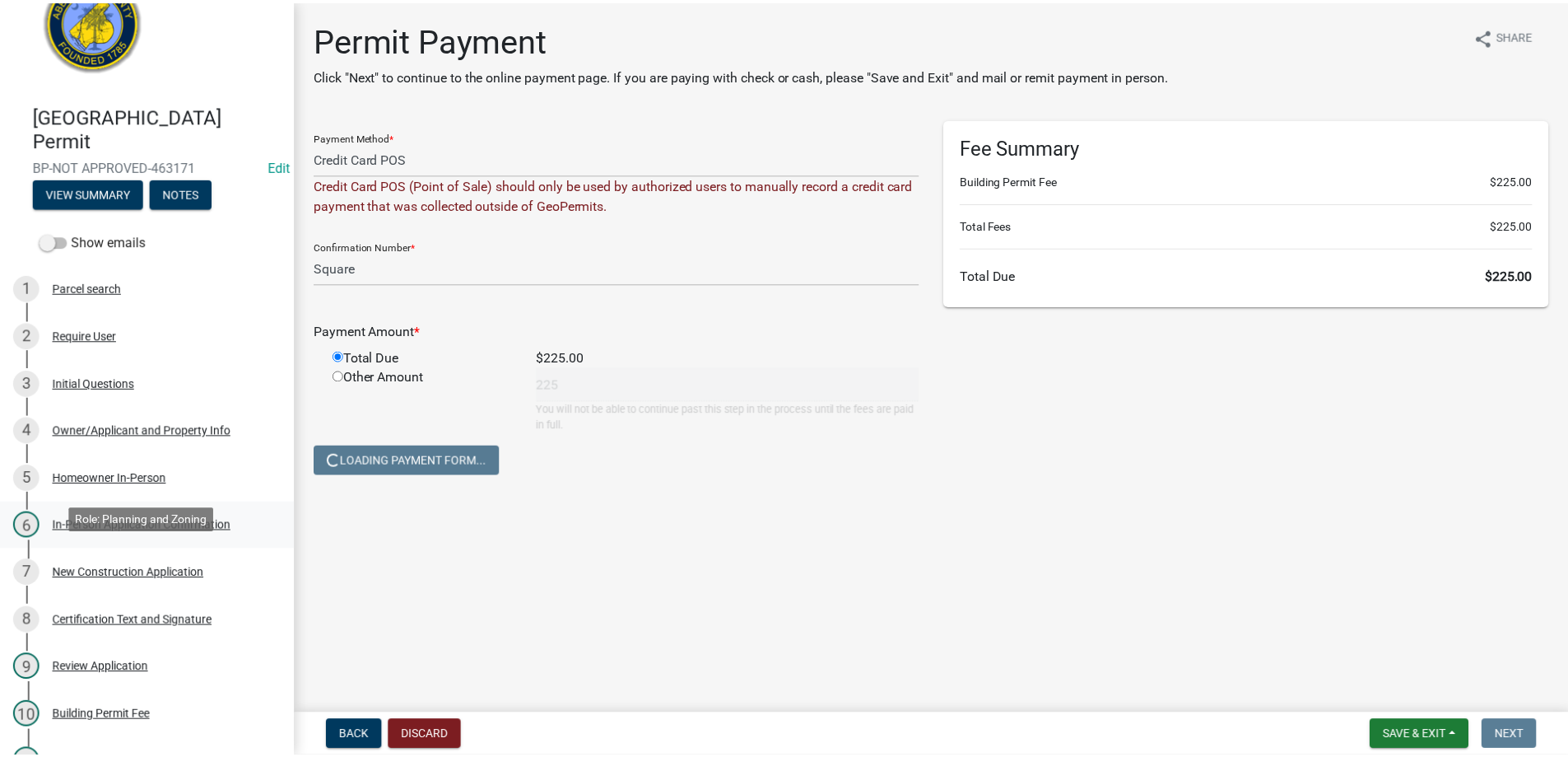
scroll to position [330, 0]
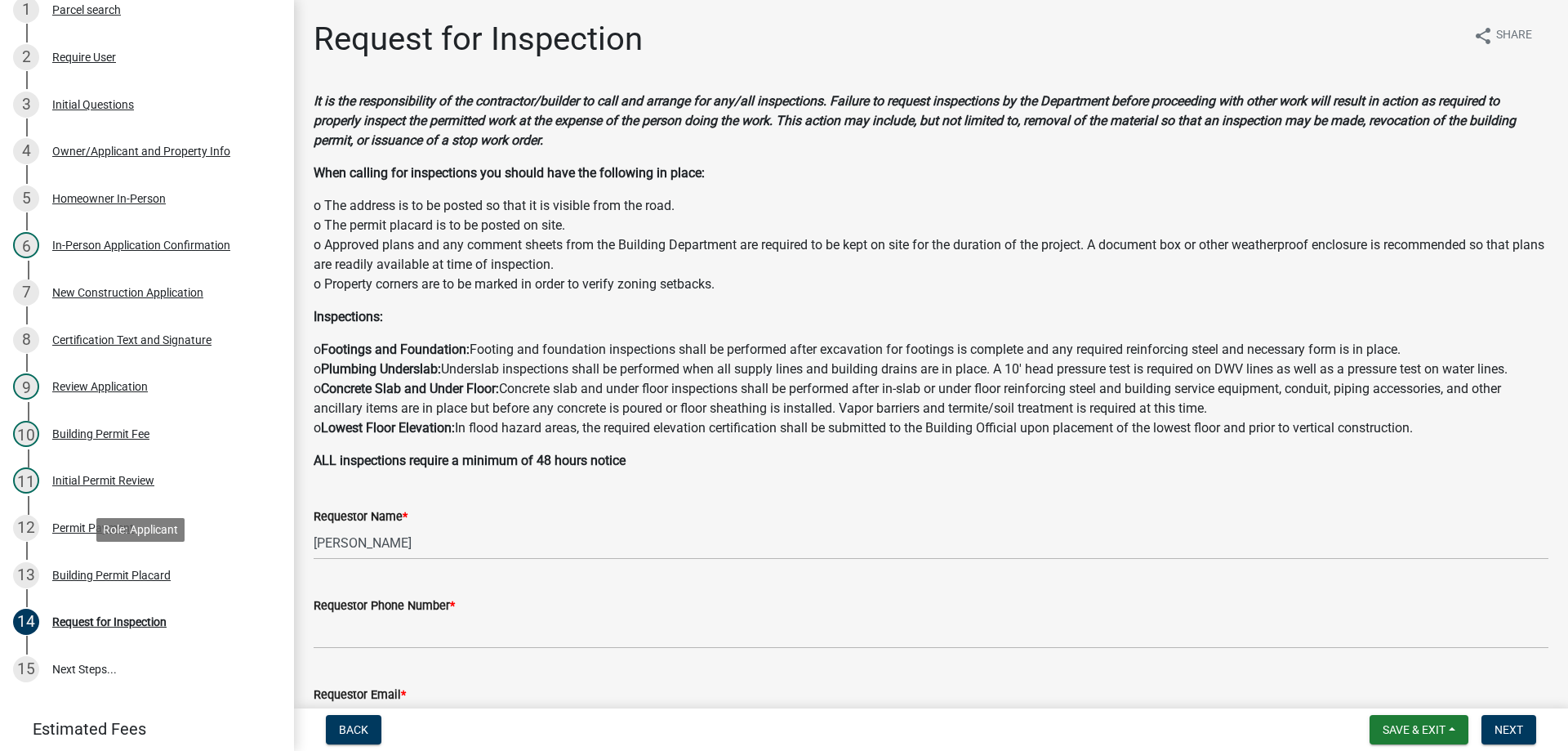
click at [120, 576] on div "Building Permit Placard" at bounding box center [111, 576] width 119 height 12
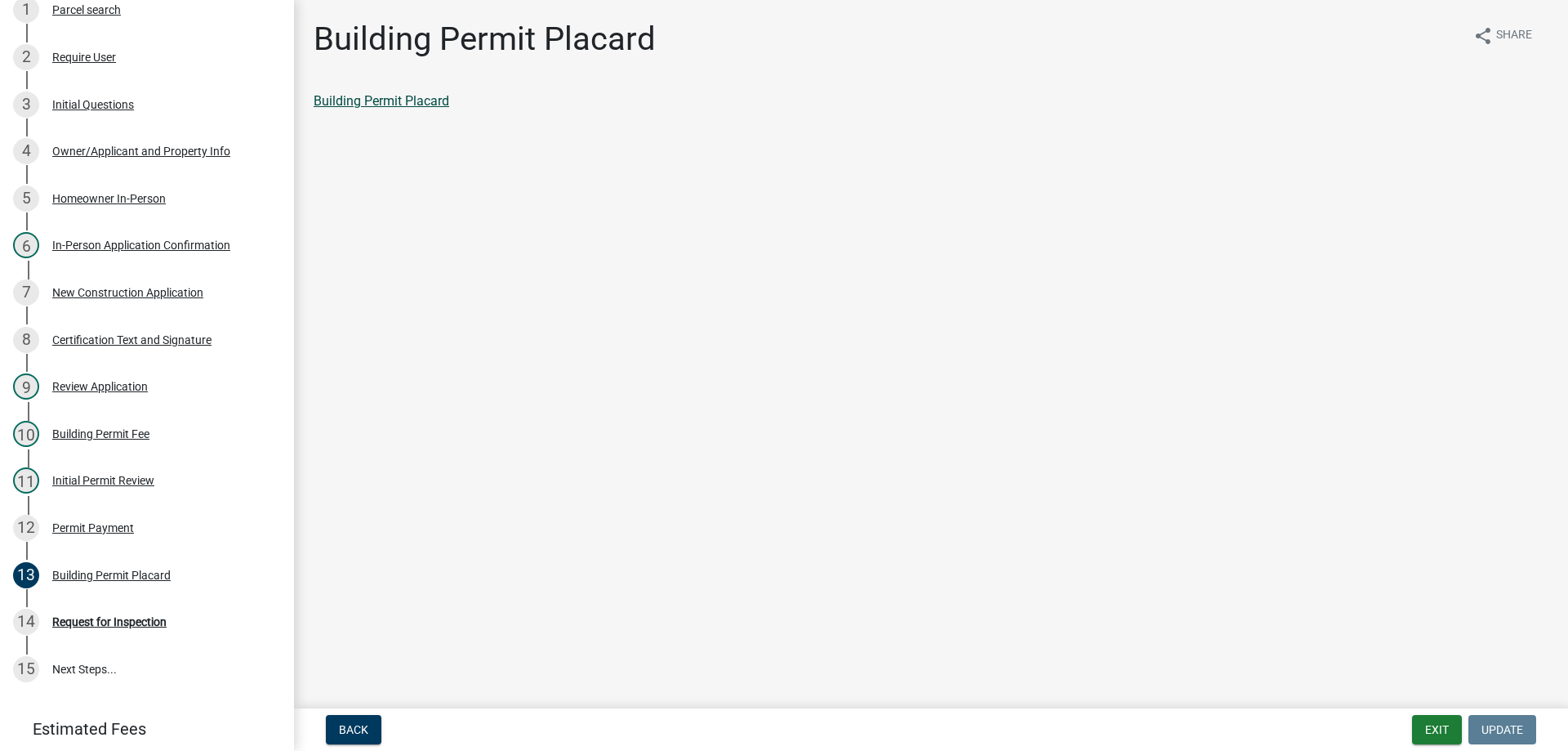
click at [423, 104] on link "Building Permit Placard" at bounding box center [381, 100] width 136 height 15
click at [91, 533] on div "Permit Payment" at bounding box center [93, 528] width 82 height 12
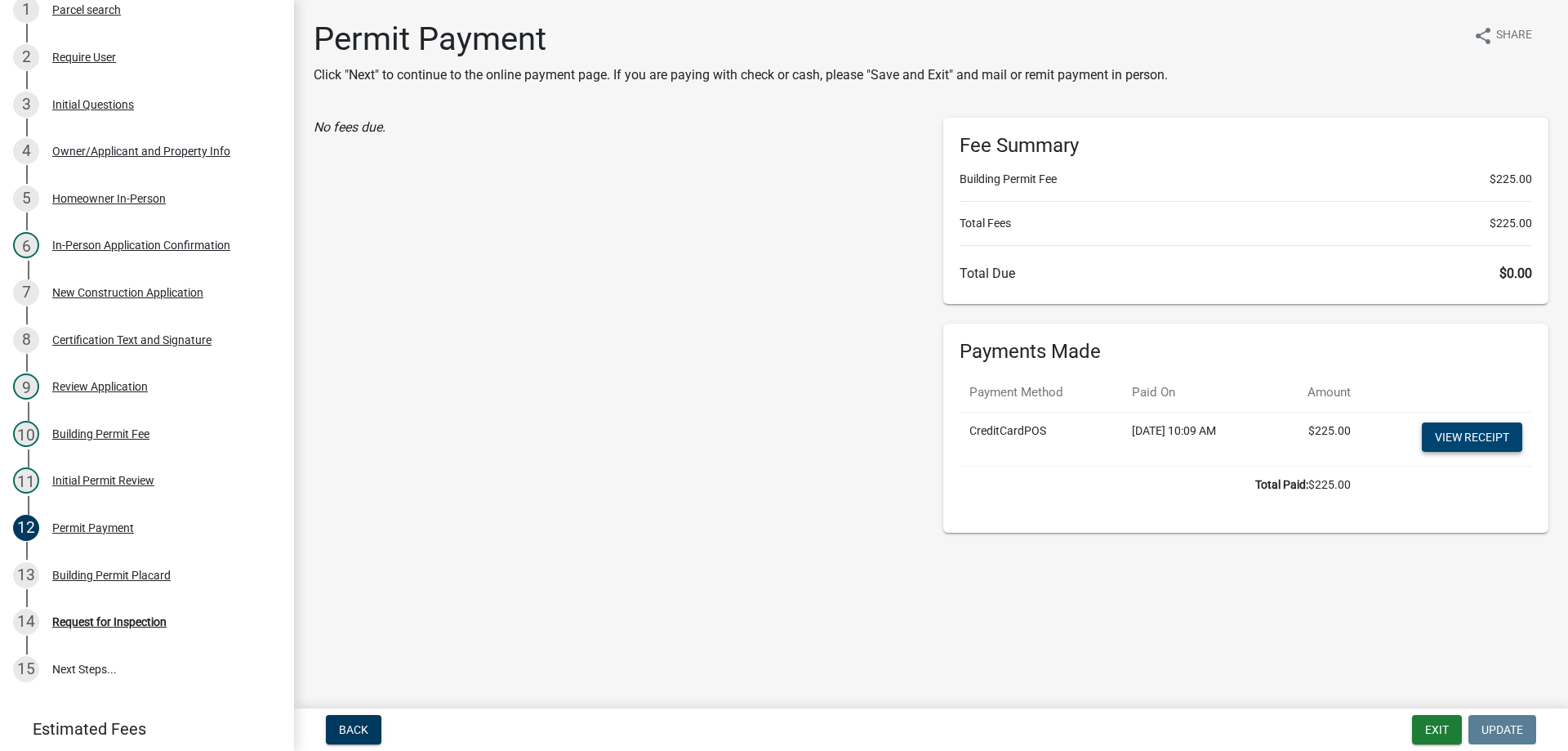
click at [1468, 437] on link "View receipt" at bounding box center [1471, 437] width 100 height 30
click at [1423, 732] on button "Exit" at bounding box center [1437, 729] width 50 height 30
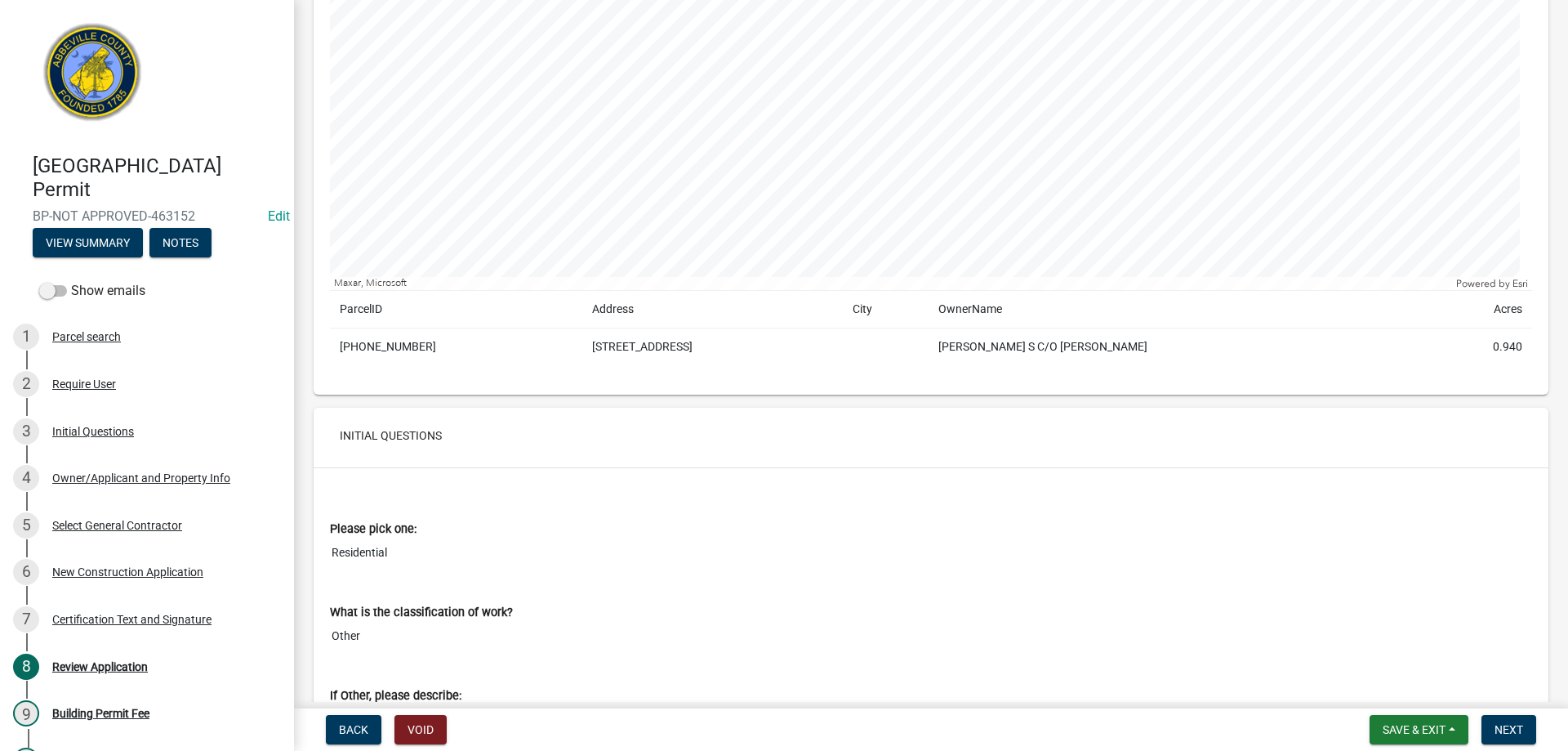
scroll to position [246, 0]
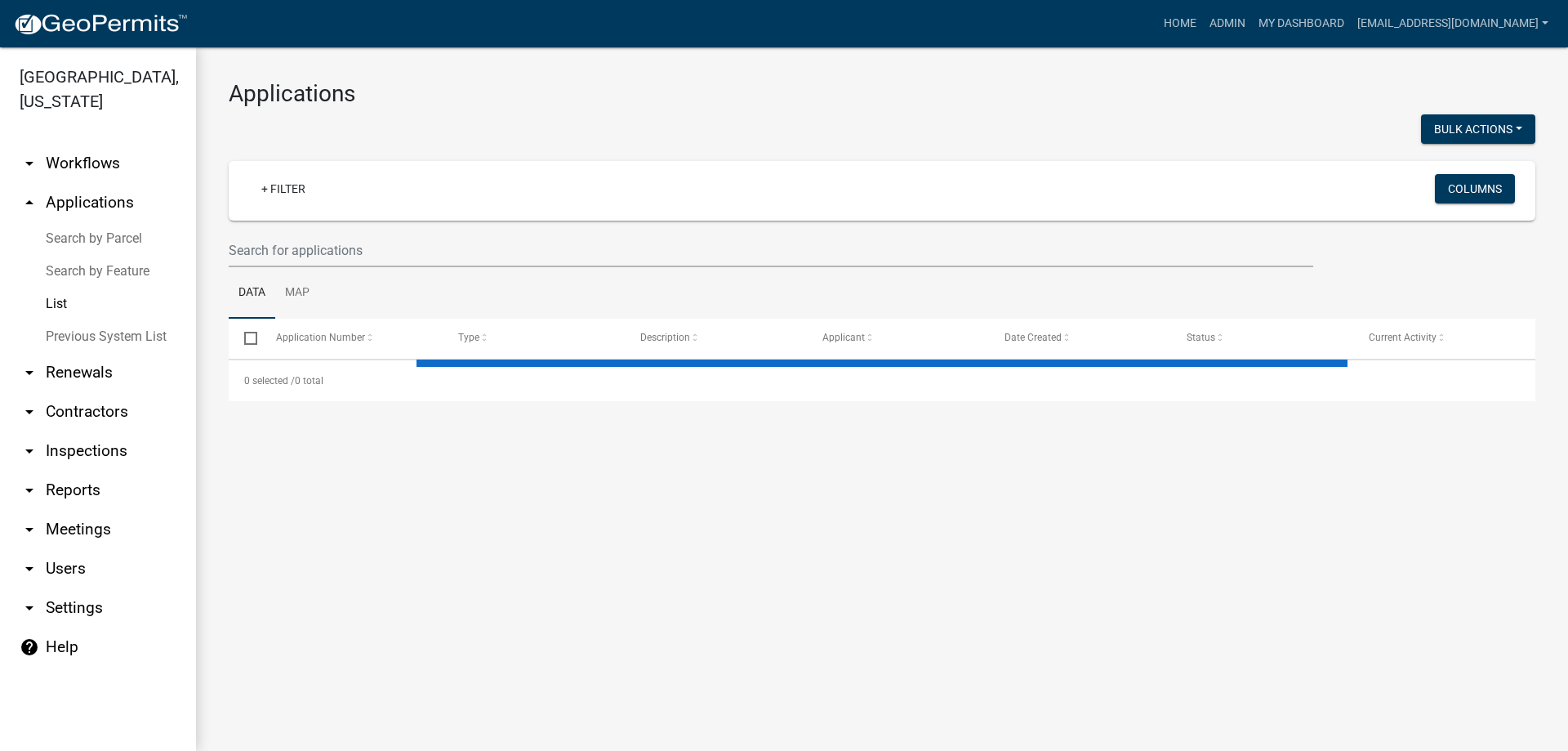
select select "3: 100"
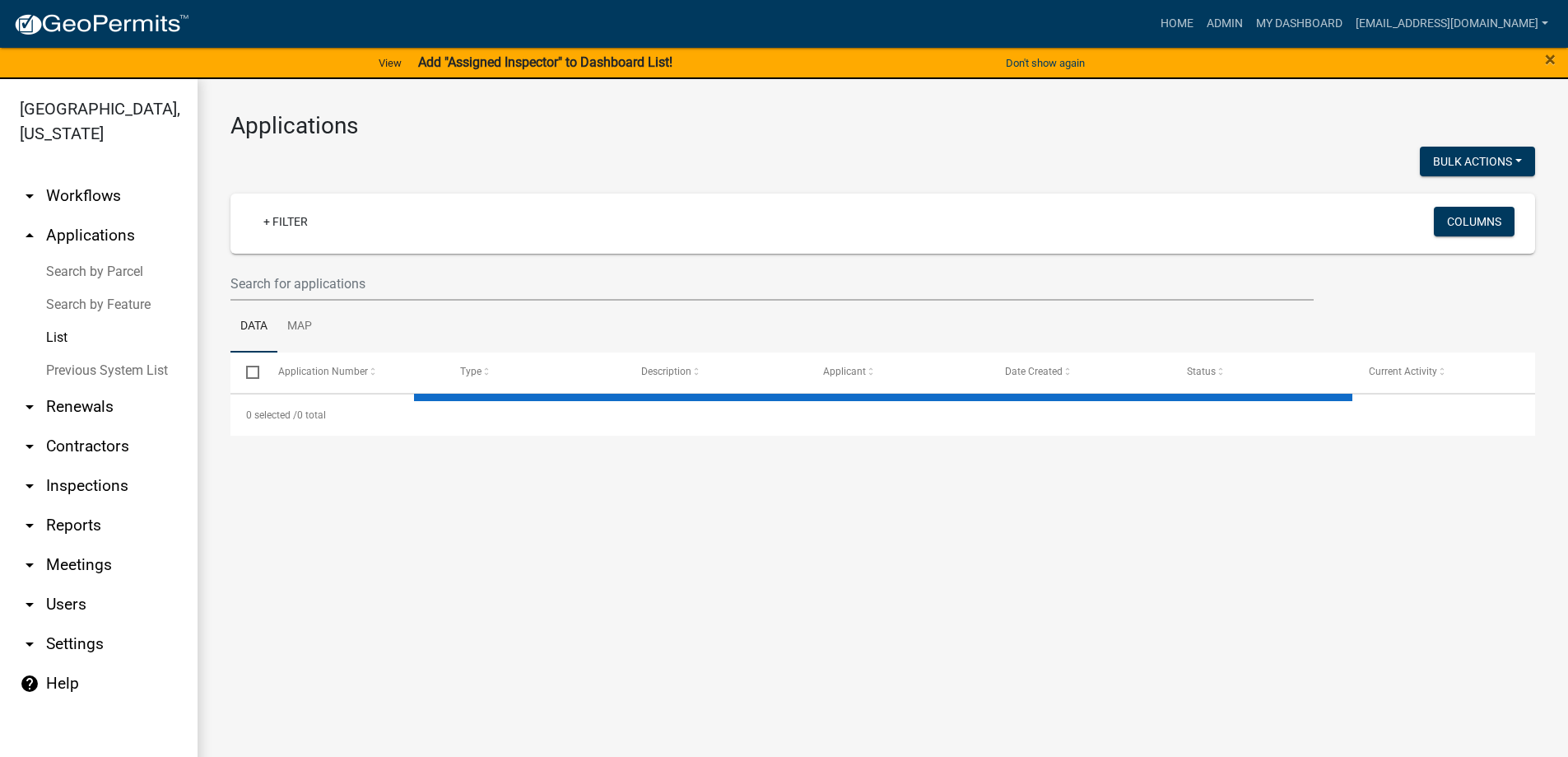
select select "3: 100"
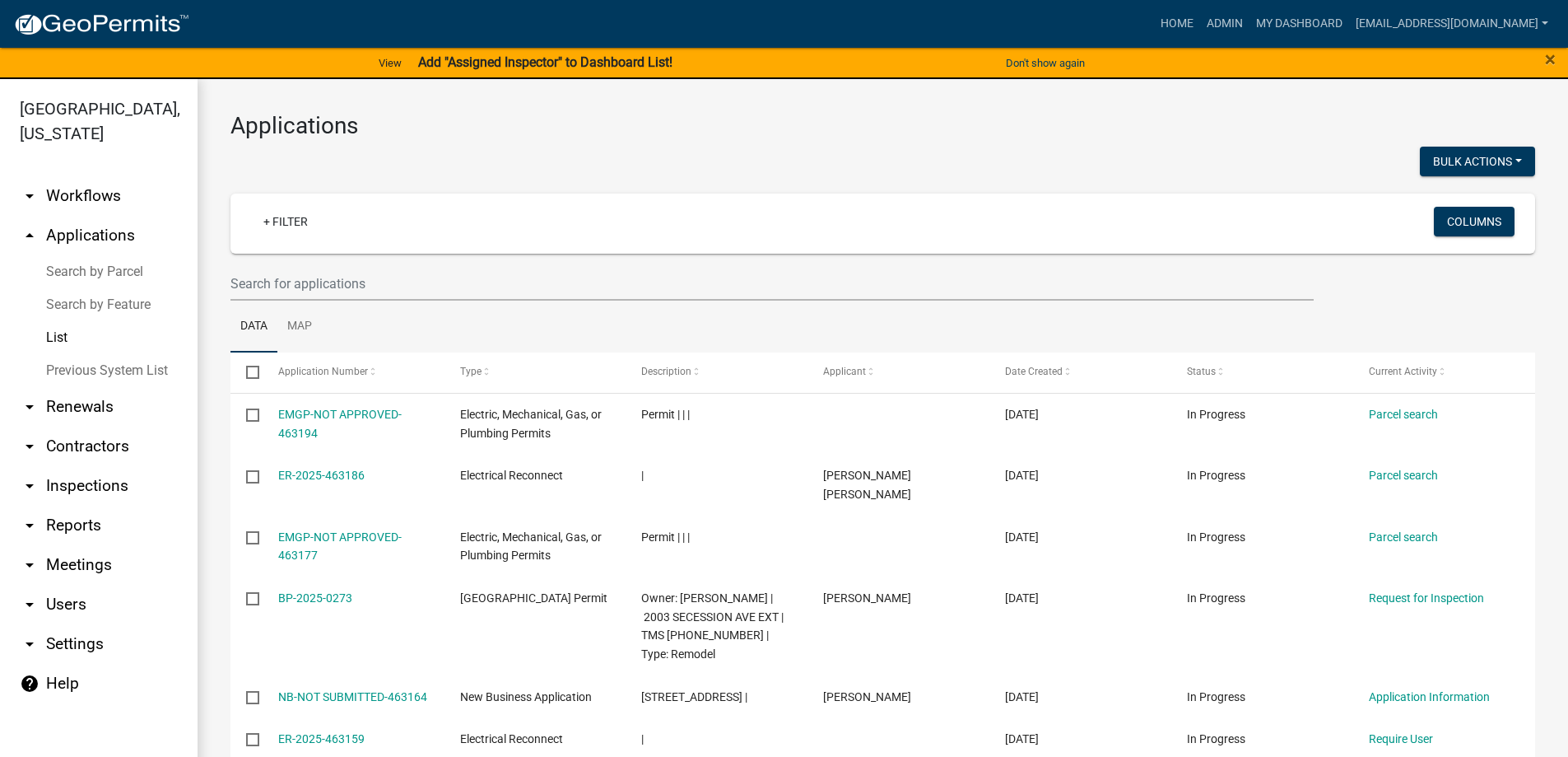
click at [136, 373] on link "Previous System List" at bounding box center [99, 370] width 198 height 33
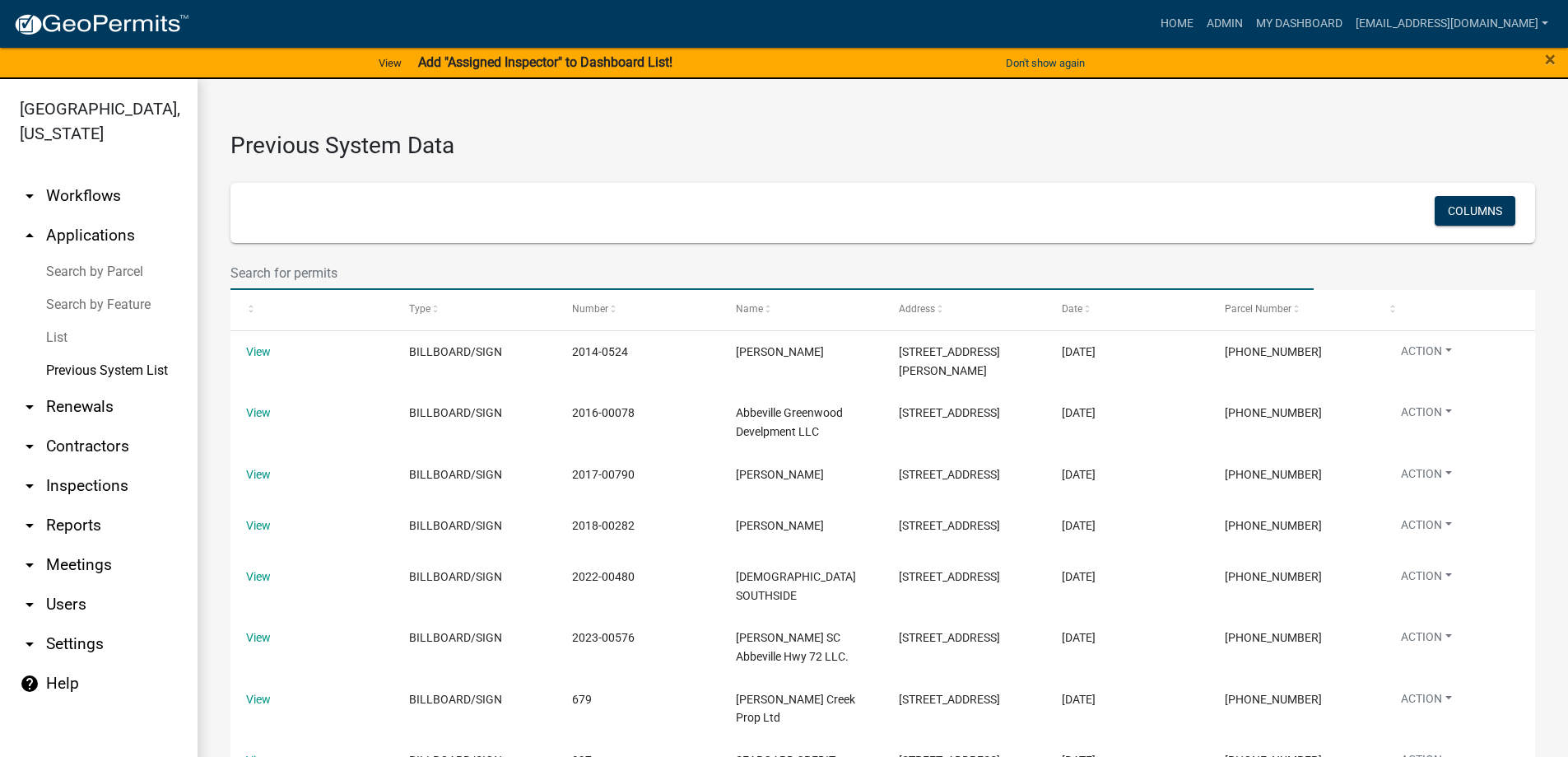
click at [297, 256] on input "text" at bounding box center [771, 273] width 1083 height 34
click at [260, 277] on input "text" at bounding box center [771, 273] width 1083 height 34
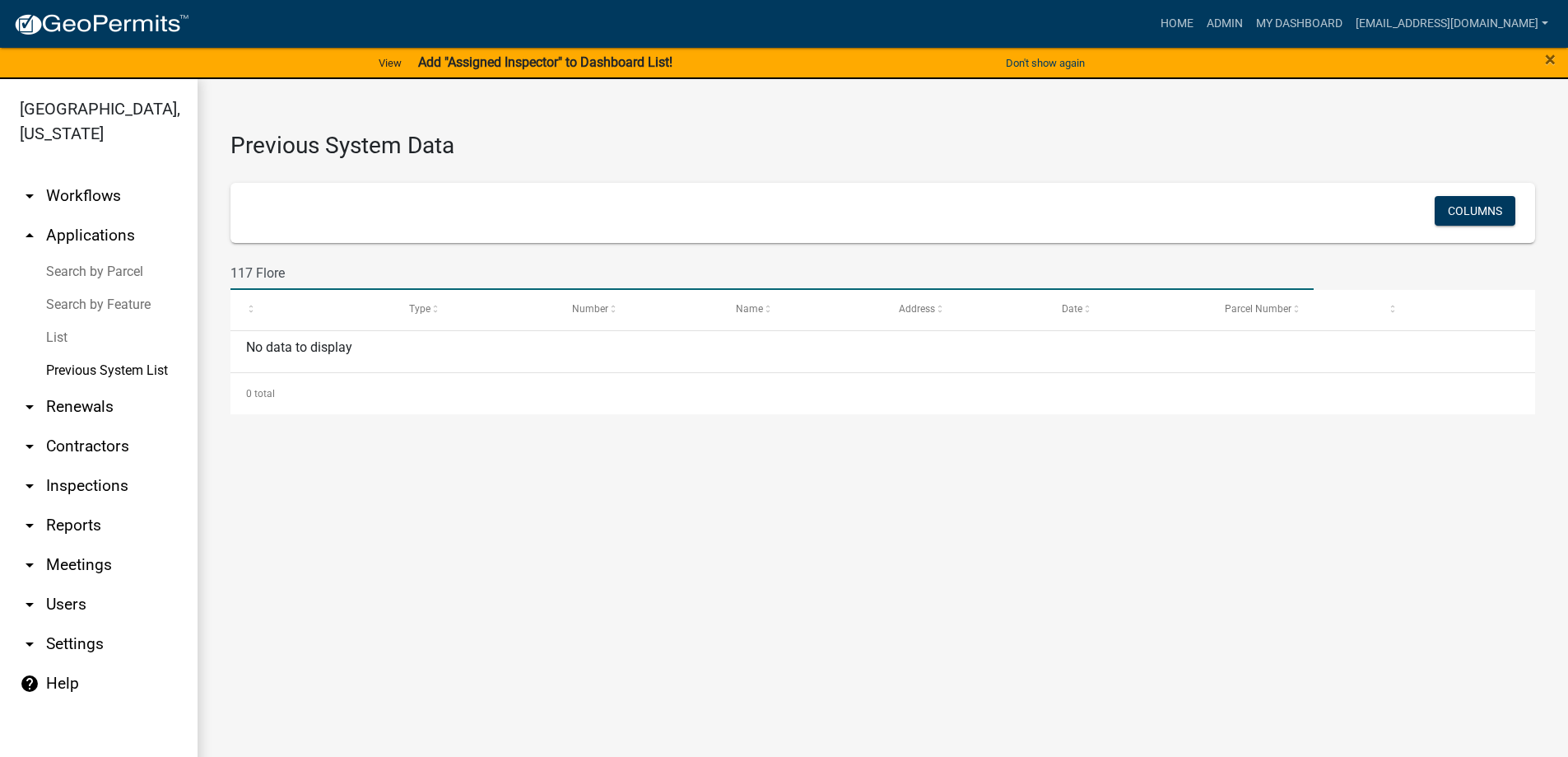
click at [250, 276] on input "117 Flore" at bounding box center [771, 273] width 1083 height 34
click at [295, 275] on input "115 Flore" at bounding box center [771, 273] width 1083 height 34
type input "115 [GEOGRAPHIC_DATA]"
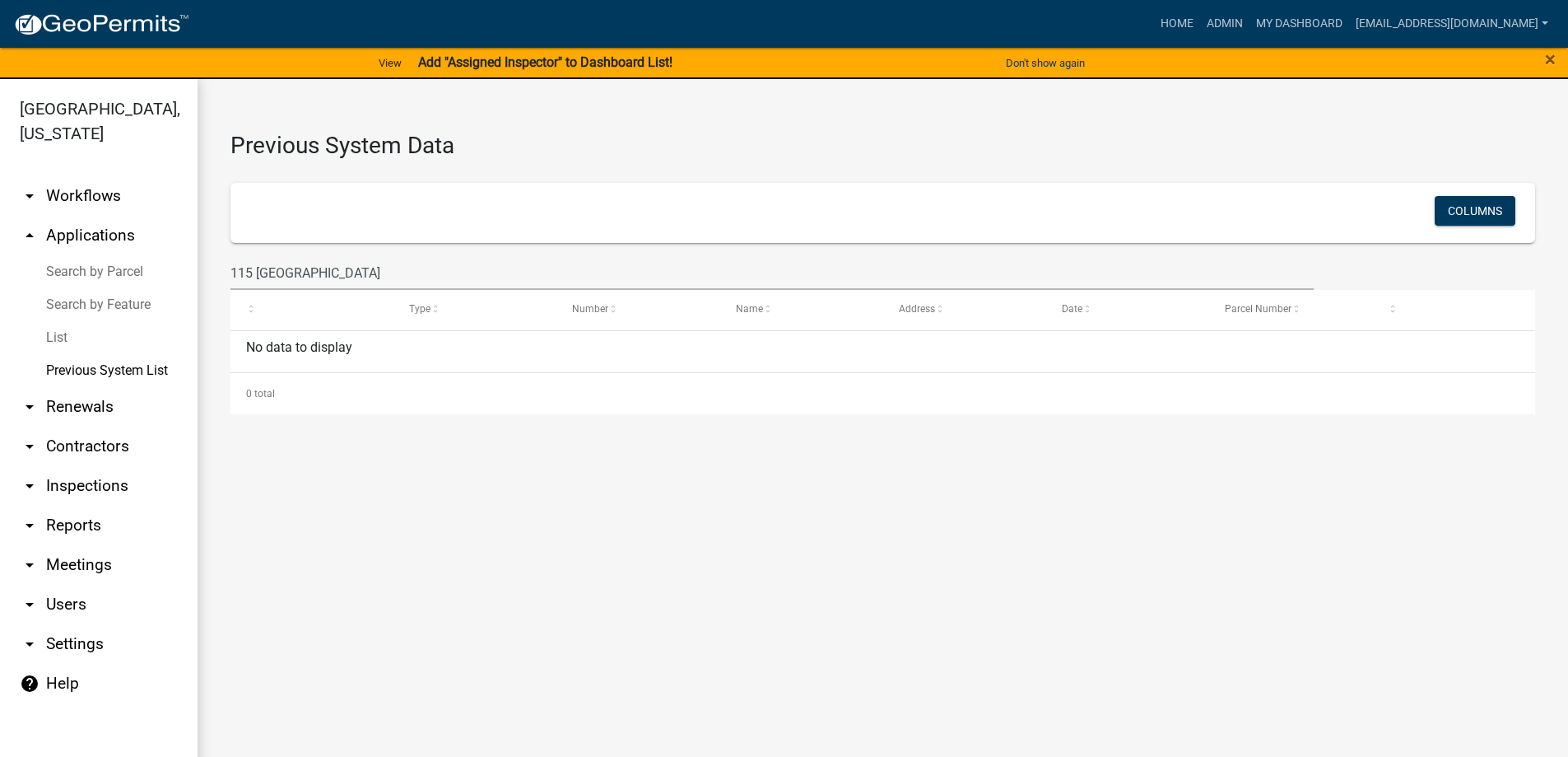
click at [104, 274] on link "Search by Parcel" at bounding box center [99, 271] width 198 height 33
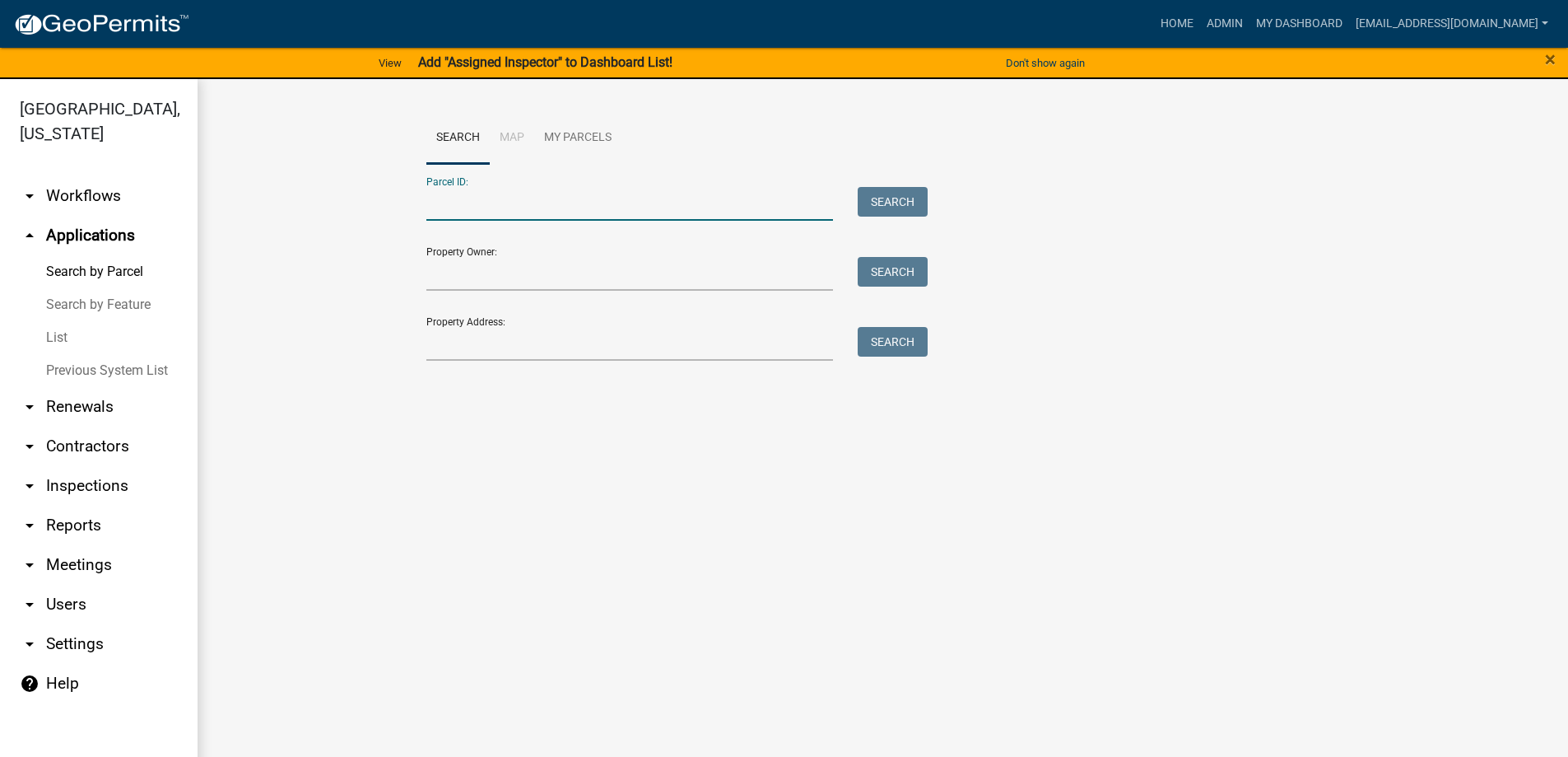
click at [494, 212] on input "Parcel ID:" at bounding box center [630, 204] width 408 height 34
click at [883, 202] on button "Search" at bounding box center [893, 201] width 70 height 30
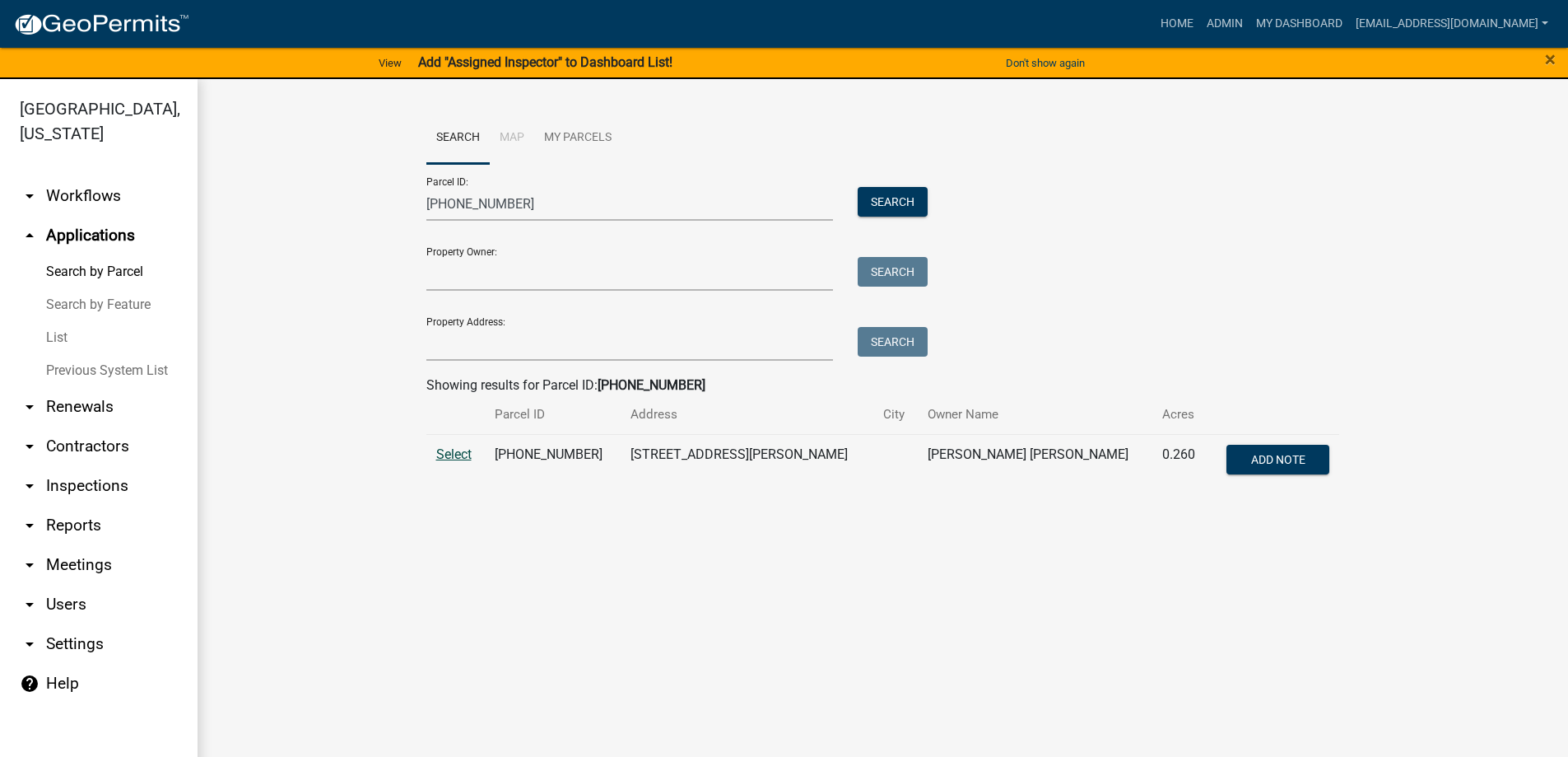
click at [469, 449] on span "Select" at bounding box center [454, 454] width 36 height 15
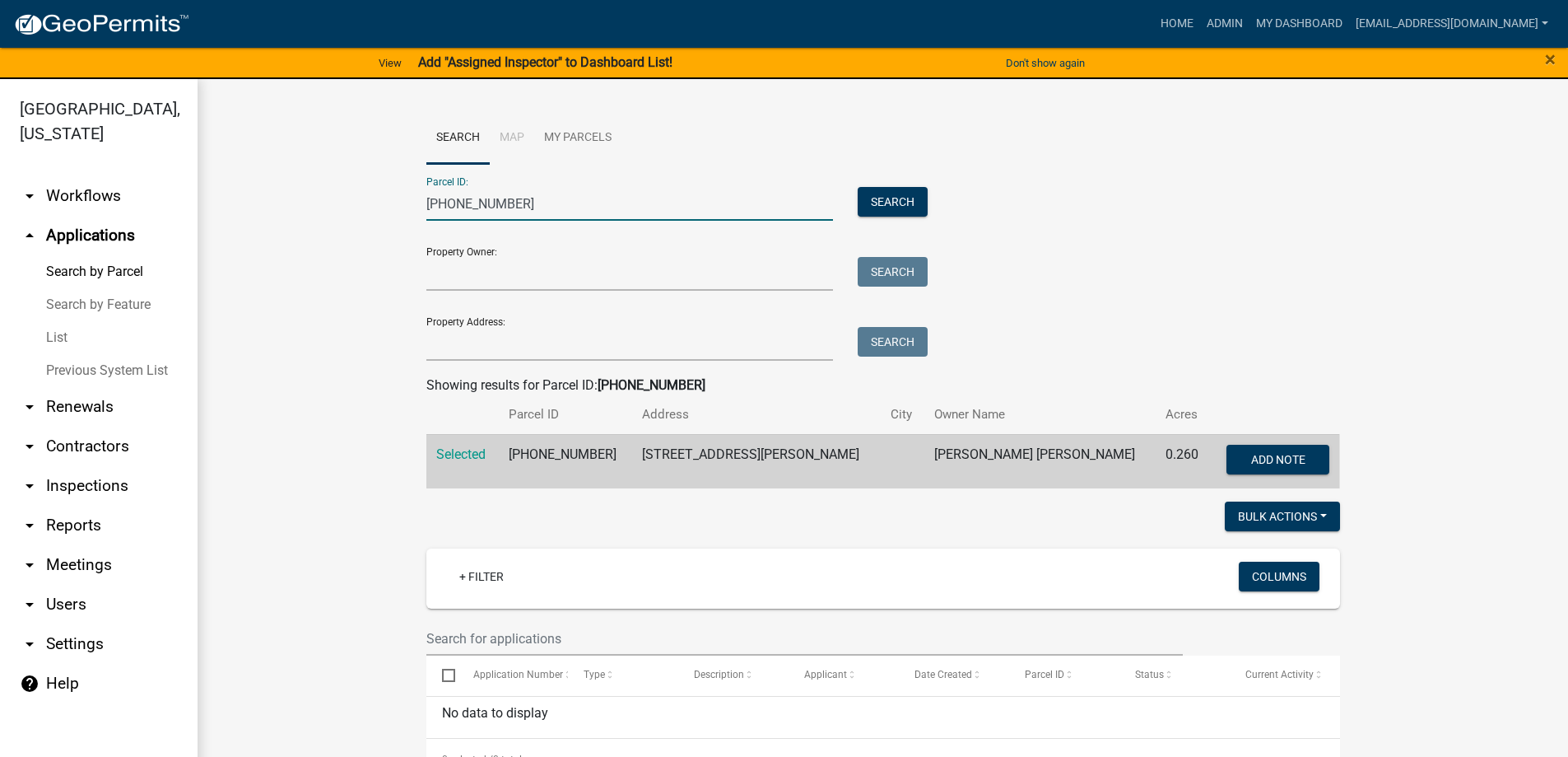
drag, startPoint x: 515, startPoint y: 201, endPoint x: 489, endPoint y: 201, distance: 26.0
click at [489, 201] on input "[PHONE_NUMBER]" at bounding box center [630, 204] width 408 height 34
type input "[PHONE_NUMBER]"
click at [894, 201] on button "Search" at bounding box center [893, 201] width 70 height 30
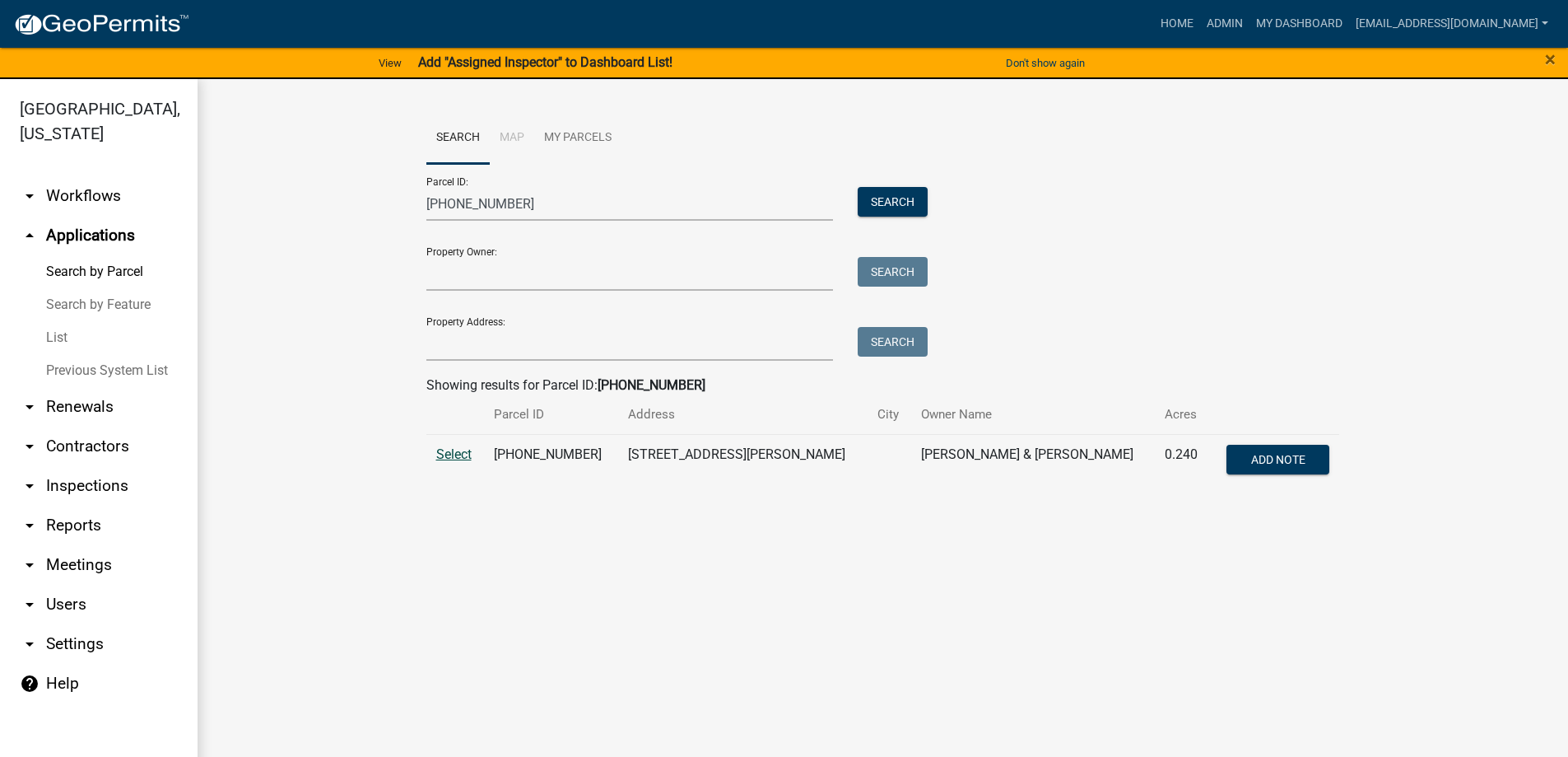
click at [443, 454] on span "Select" at bounding box center [454, 454] width 36 height 15
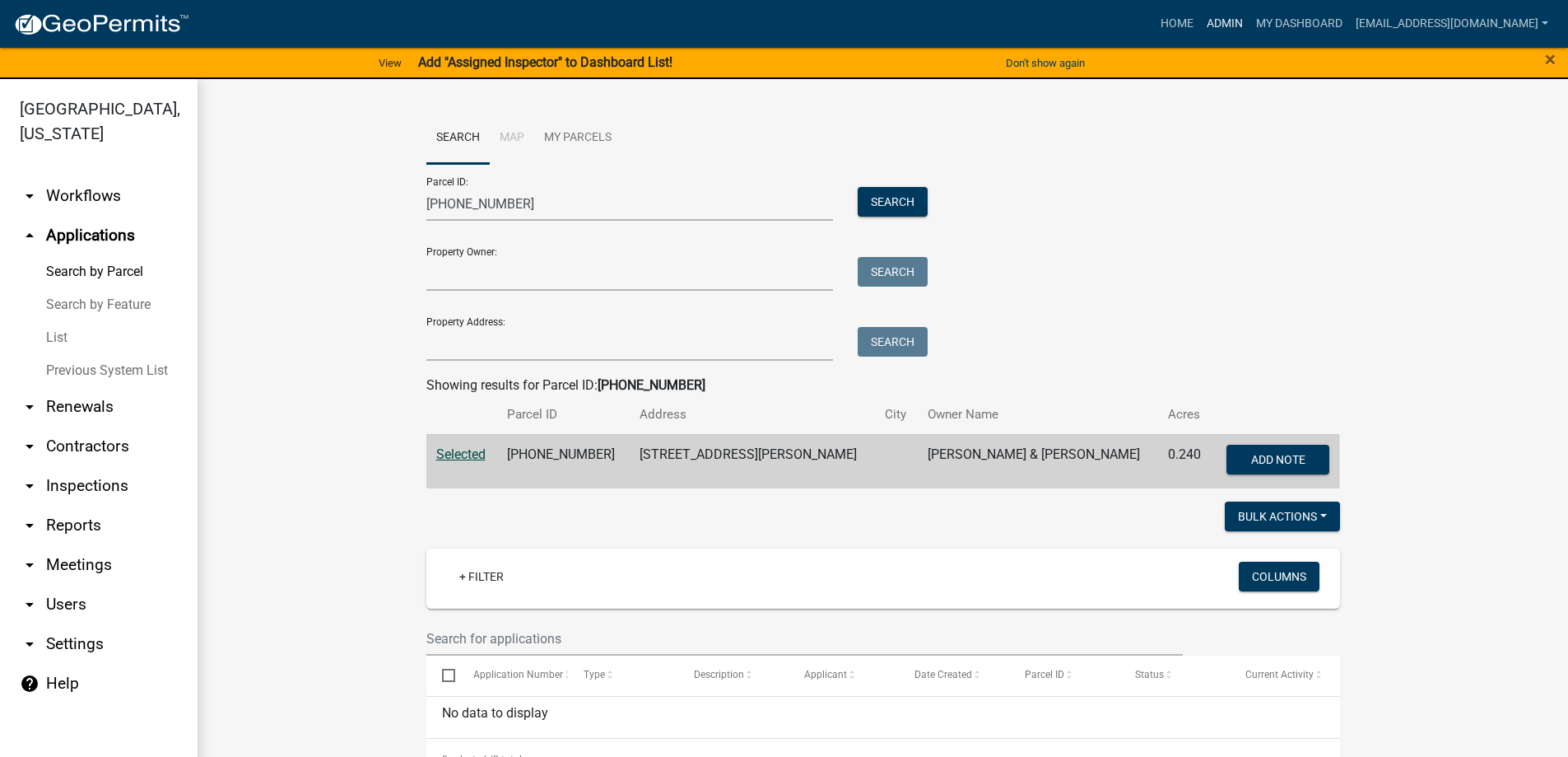
click at [1200, 31] on link "Admin" at bounding box center [1225, 24] width 49 height 31
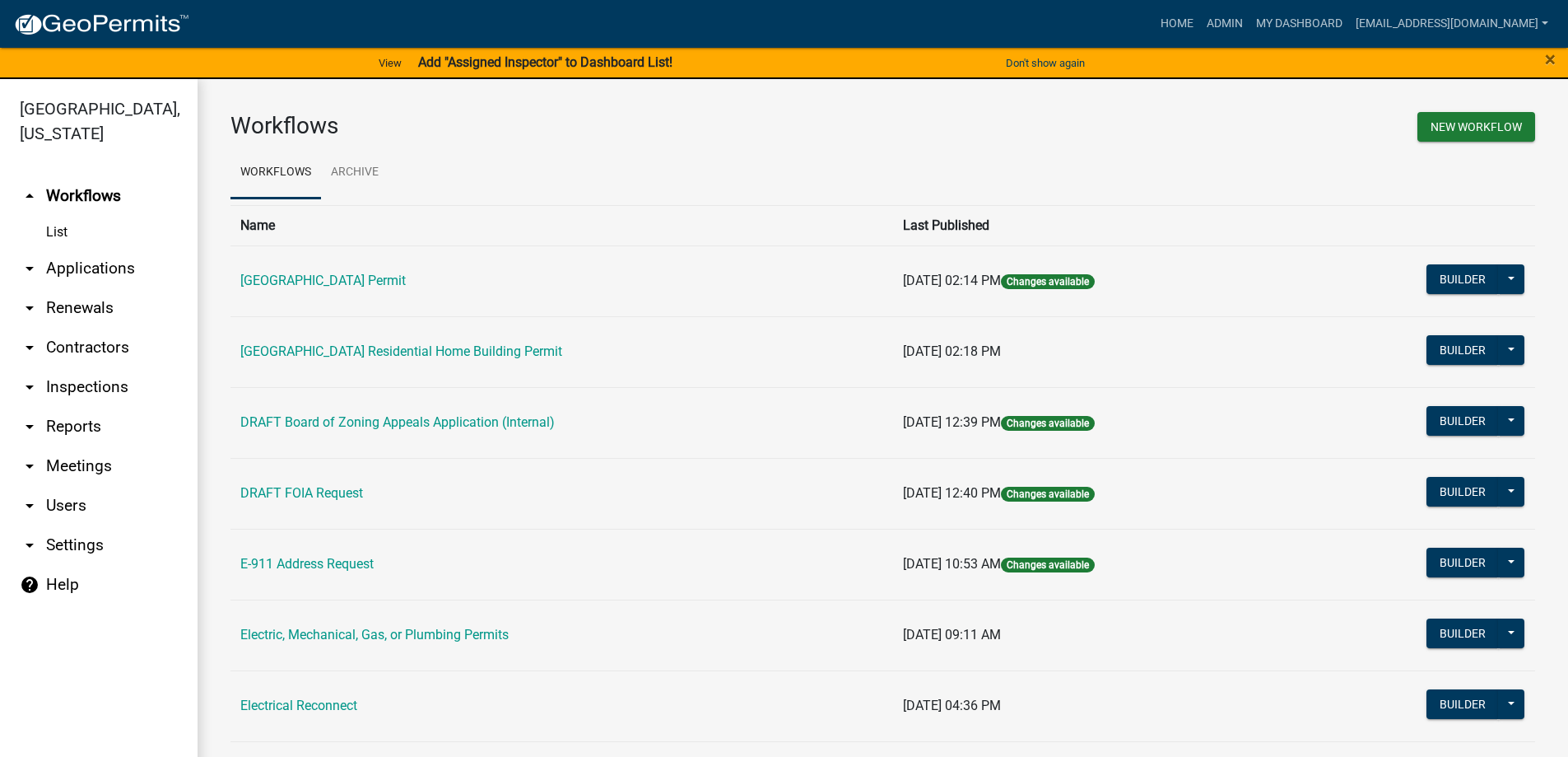
click at [79, 269] on link "arrow_drop_down Applications" at bounding box center [99, 268] width 198 height 40
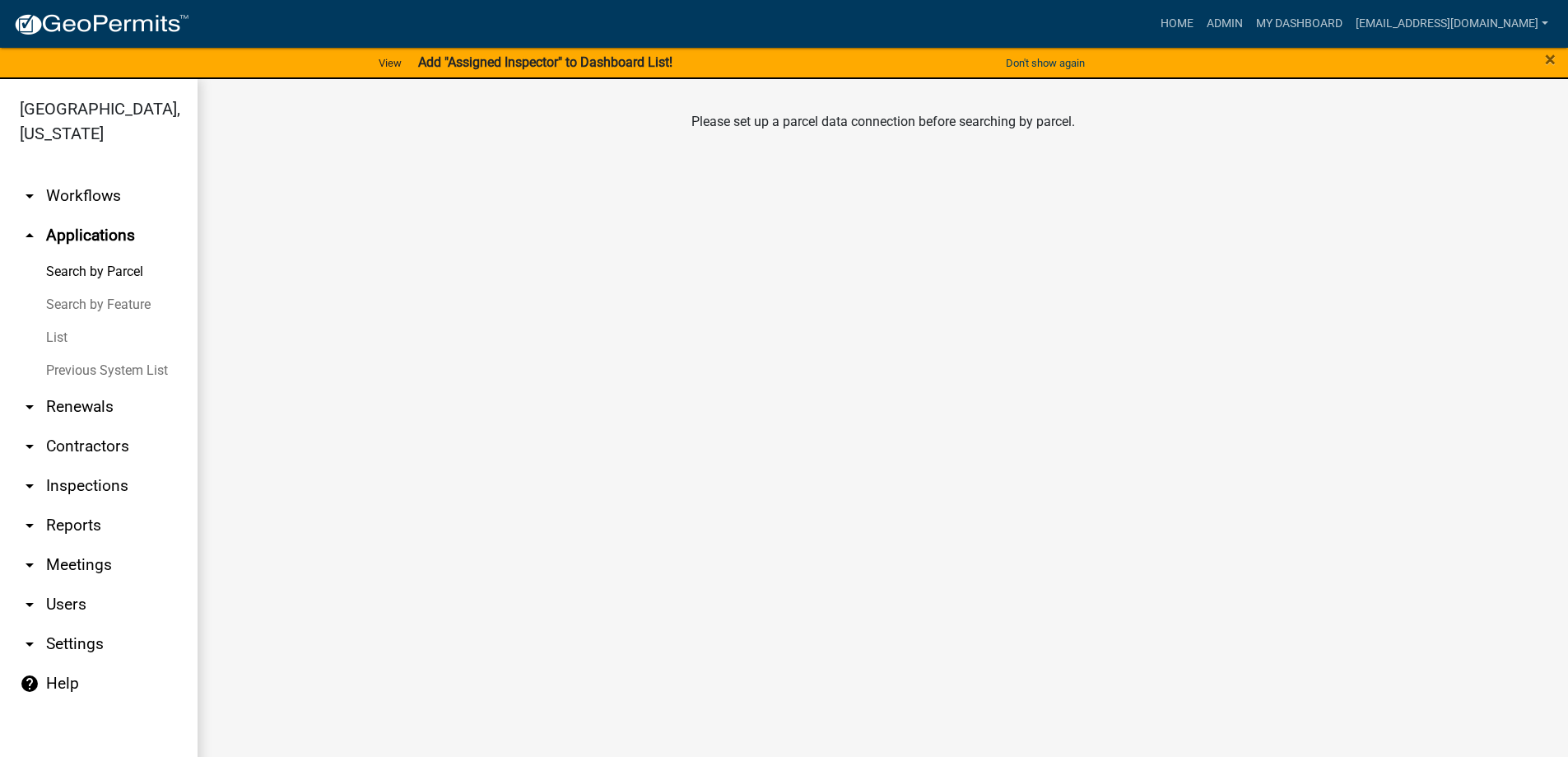
click at [66, 337] on link "List" at bounding box center [99, 337] width 198 height 33
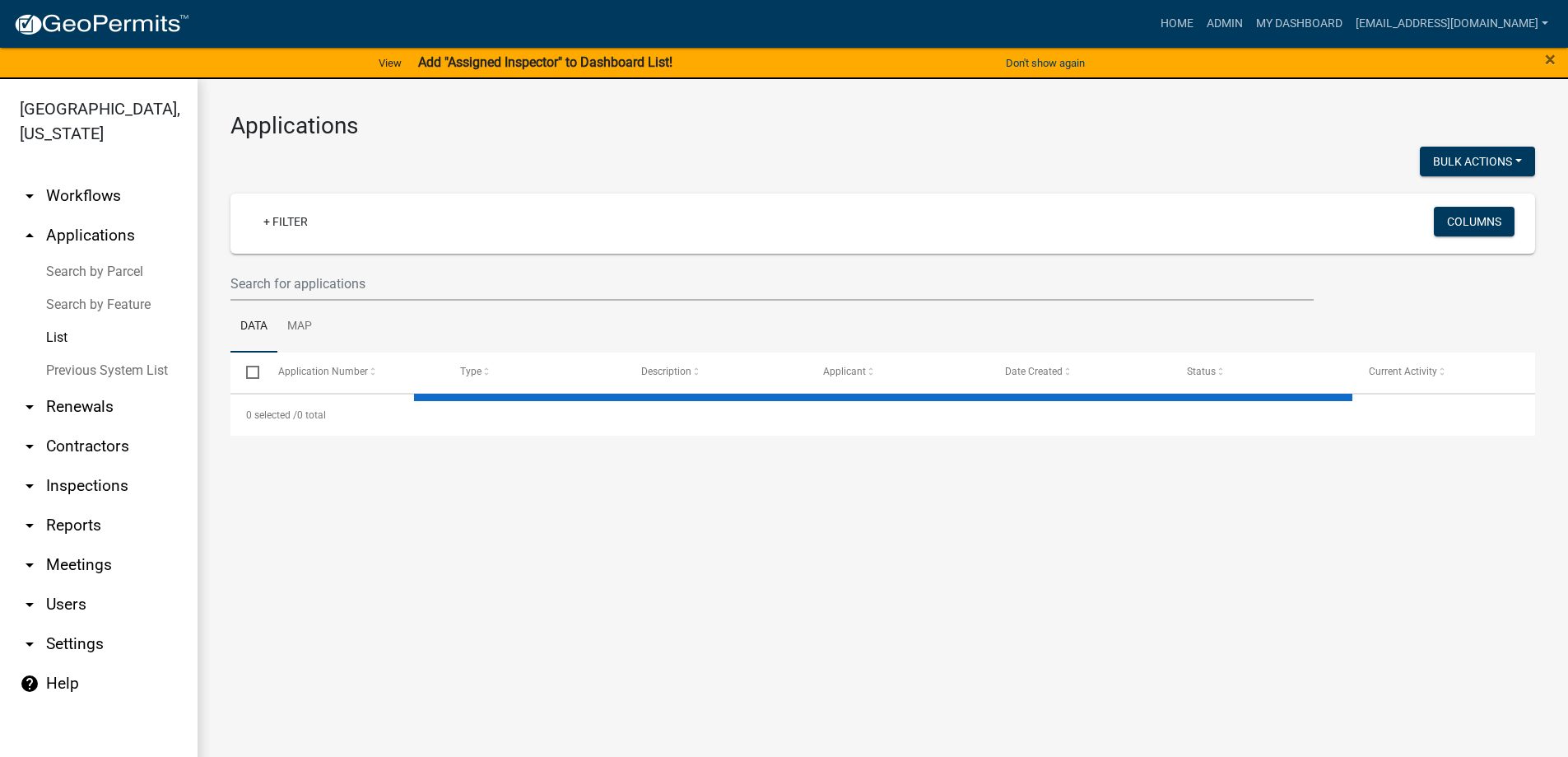
select select "3: 100"
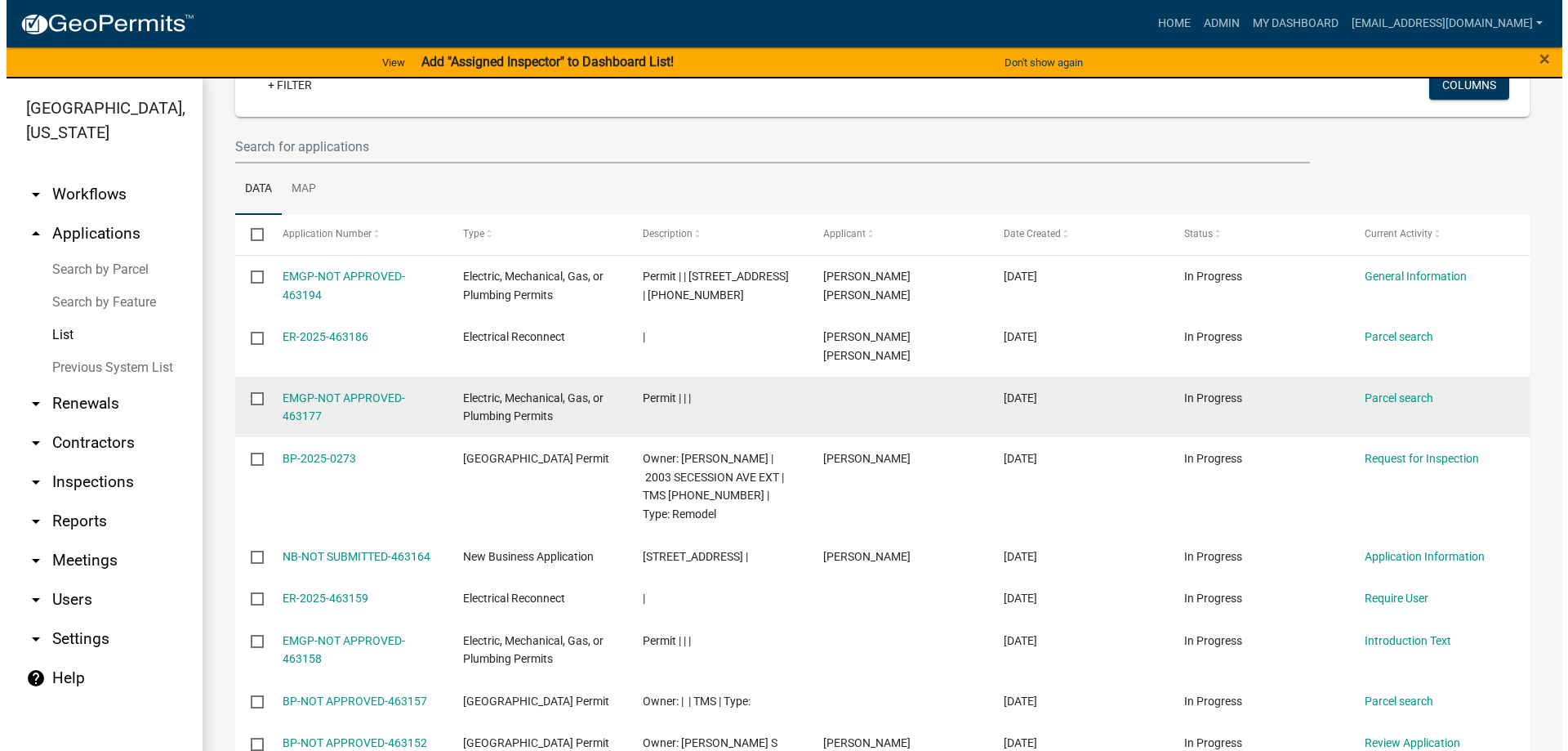
scroll to position [164, 0]
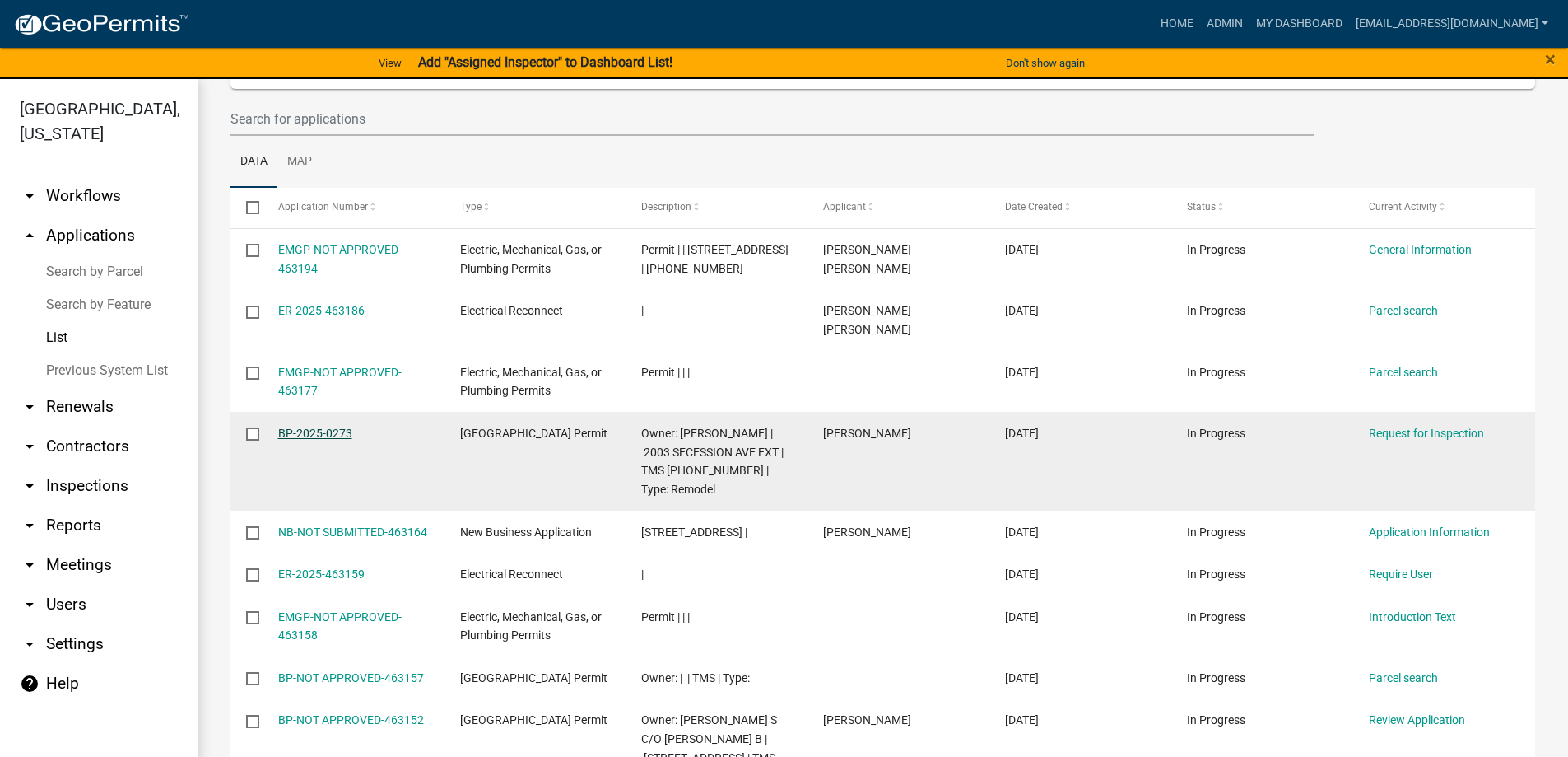
click at [324, 427] on link "BP-2025-0273" at bounding box center [315, 433] width 74 height 14
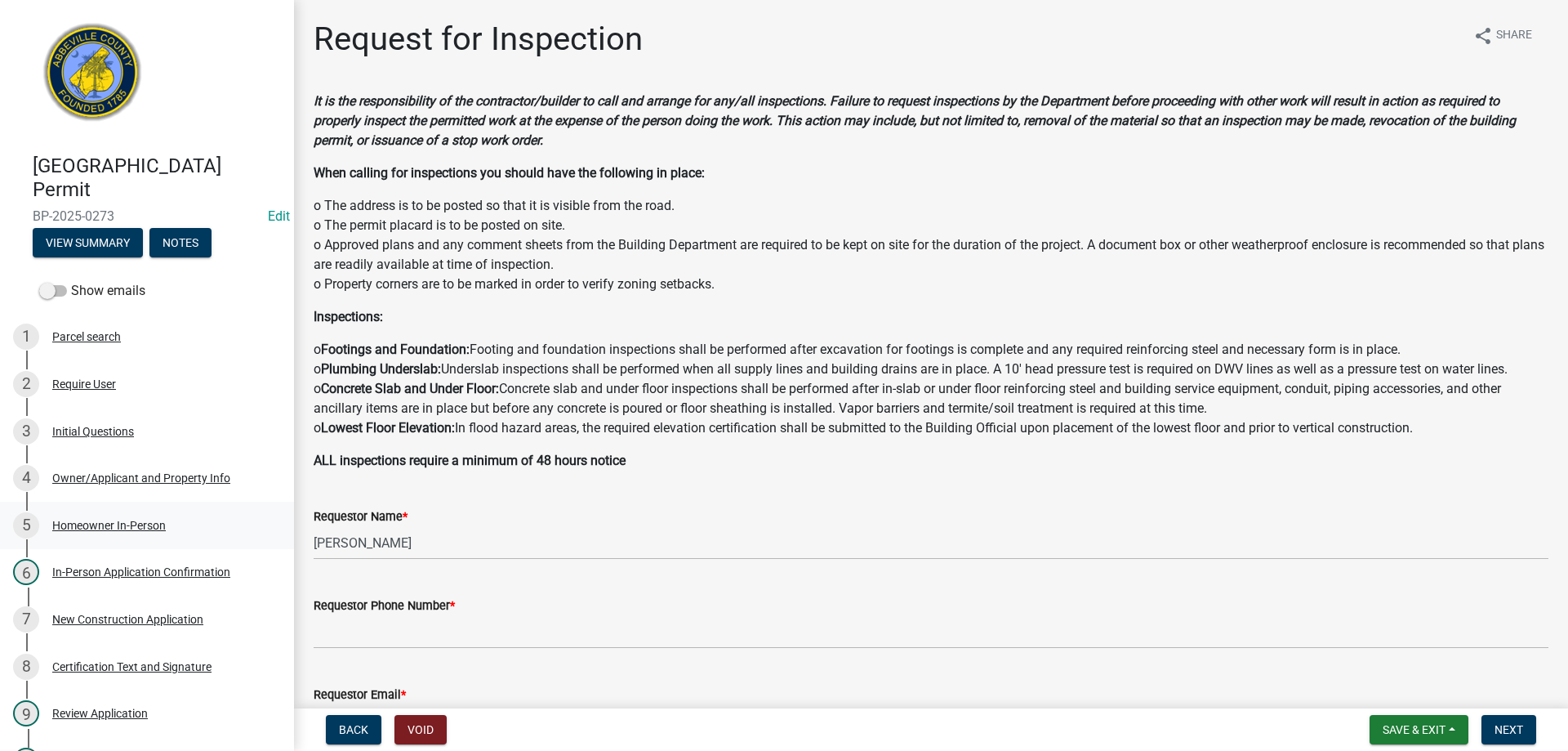
click at [80, 530] on div "Homeowner In-Person" at bounding box center [109, 525] width 114 height 12
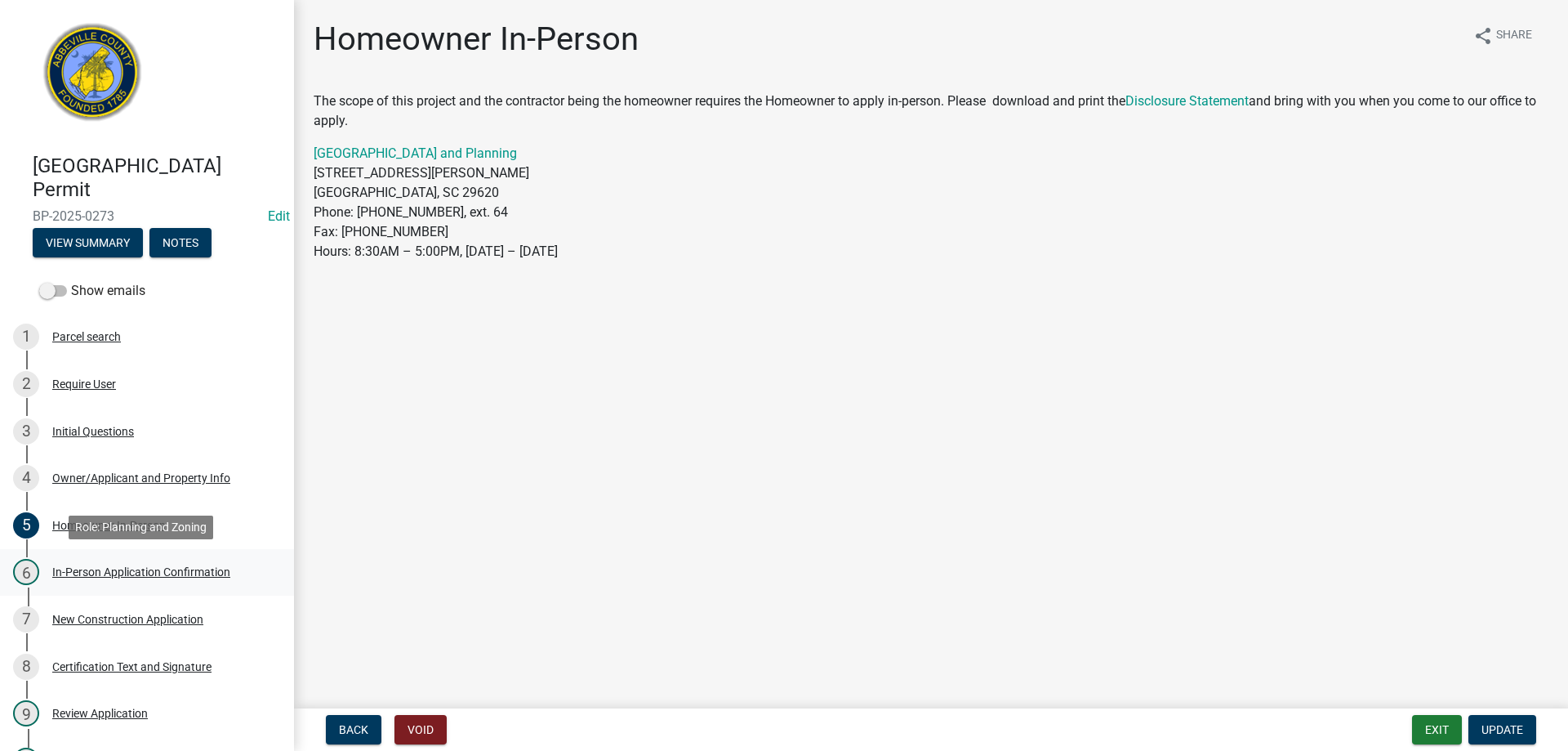
click at [121, 576] on div "In-Person Application Confirmation" at bounding box center [141, 572] width 178 height 12
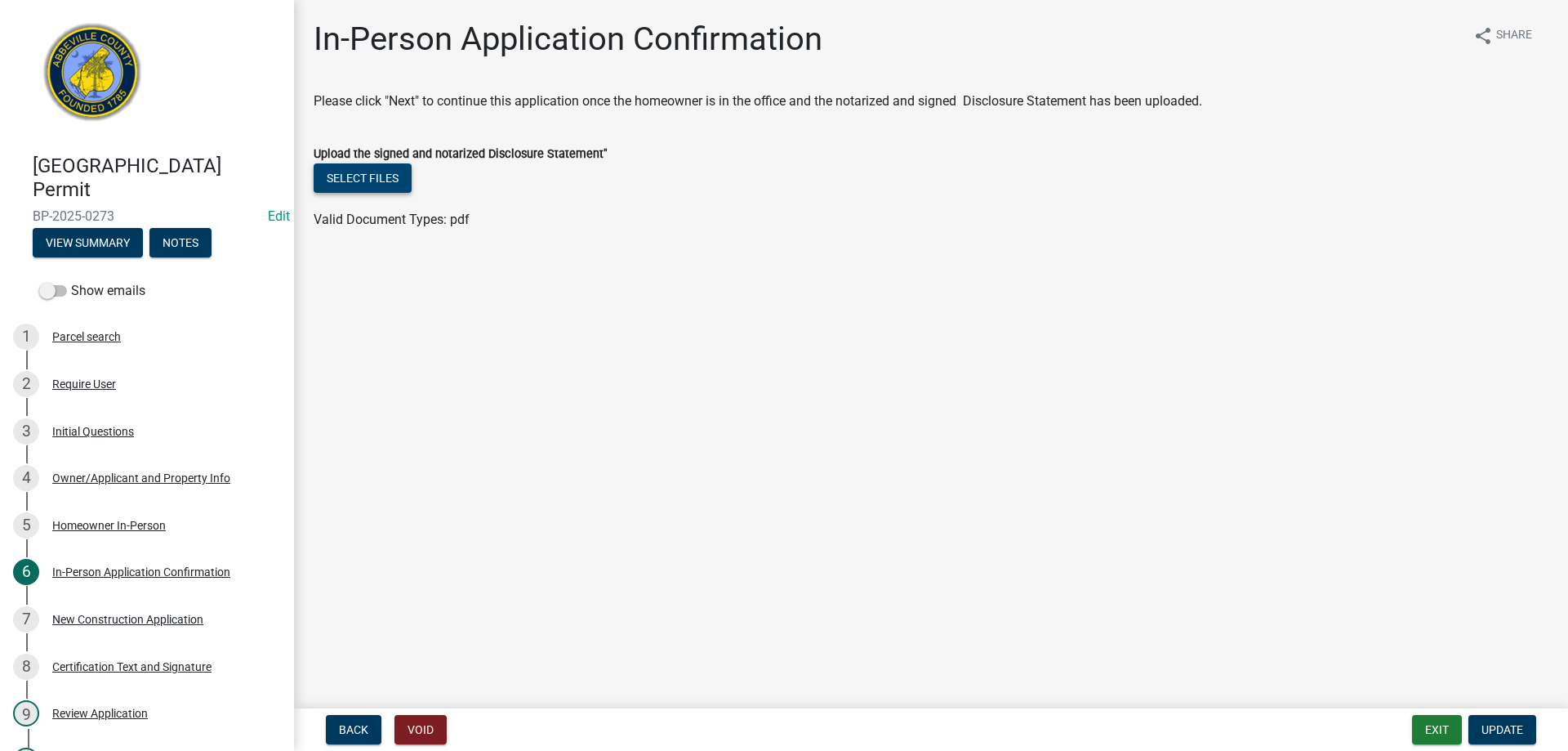
click at [390, 180] on button "Select files" at bounding box center [362, 178] width 98 height 30
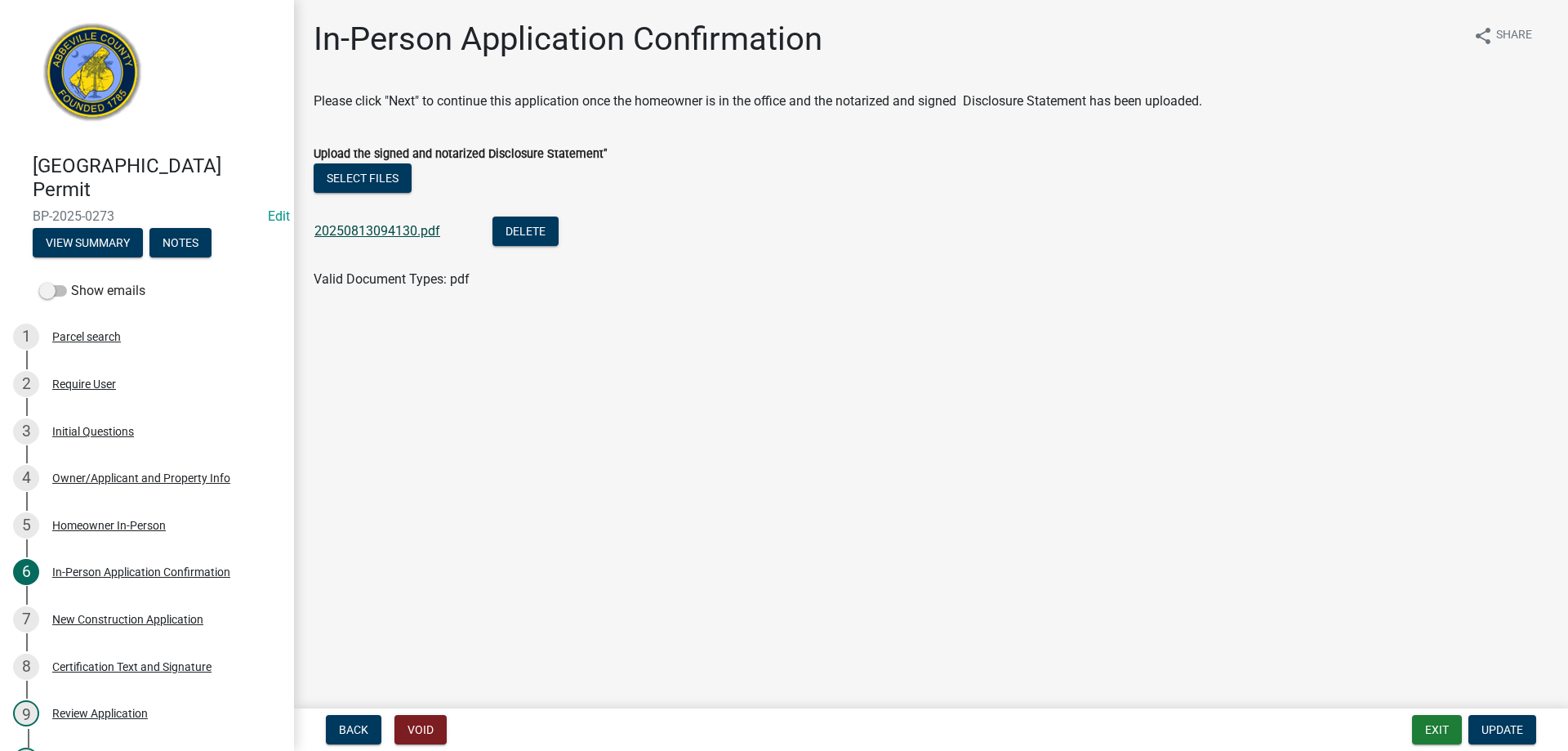
click at [411, 235] on link "20250813094130.pdf" at bounding box center [377, 231] width 126 height 15
click at [1483, 723] on span "Update" at bounding box center [1501, 730] width 41 height 13
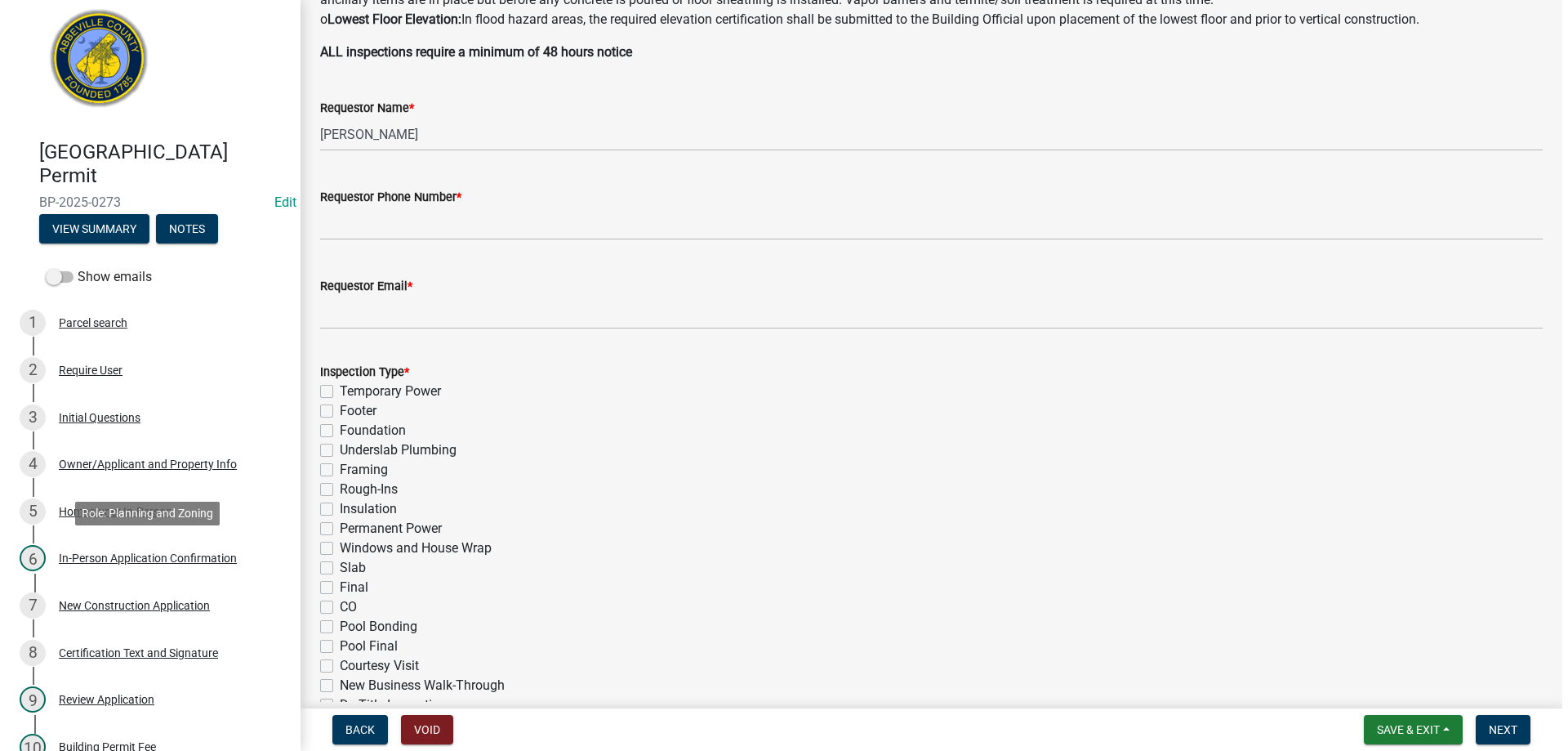
scroll to position [13, 0]
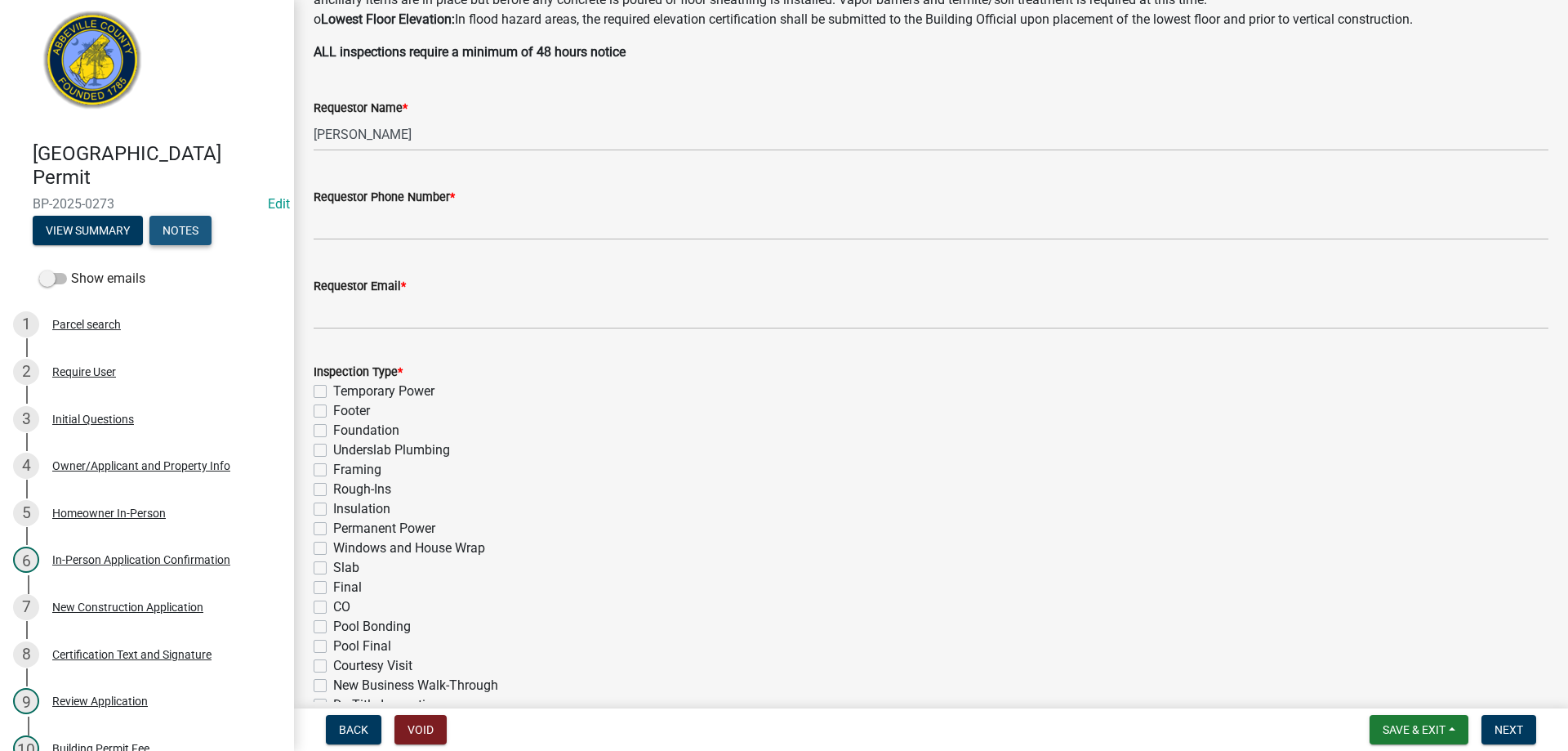
click at [195, 236] on button "Notes" at bounding box center [180, 230] width 62 height 30
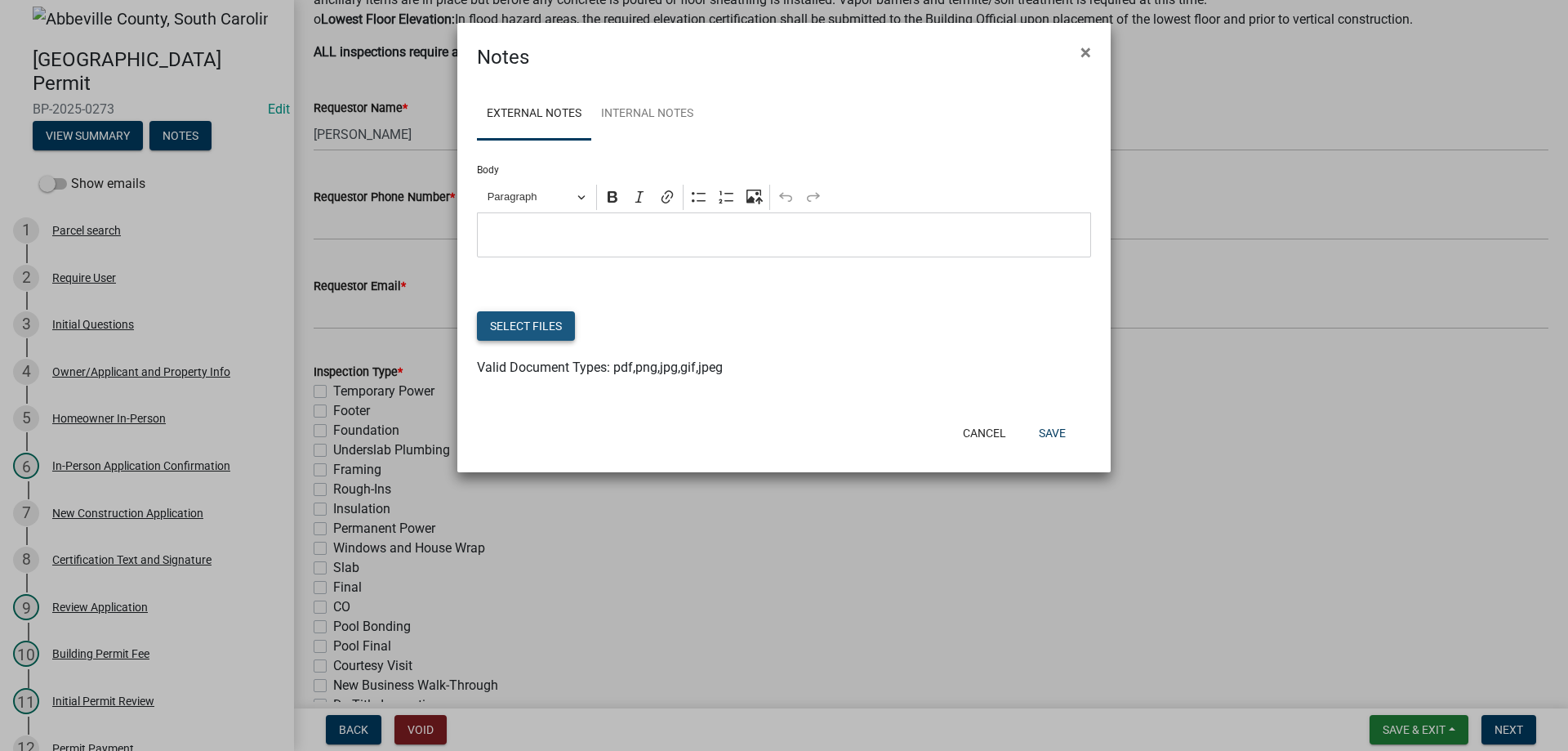
click at [541, 318] on button "Select files" at bounding box center [526, 325] width 98 height 30
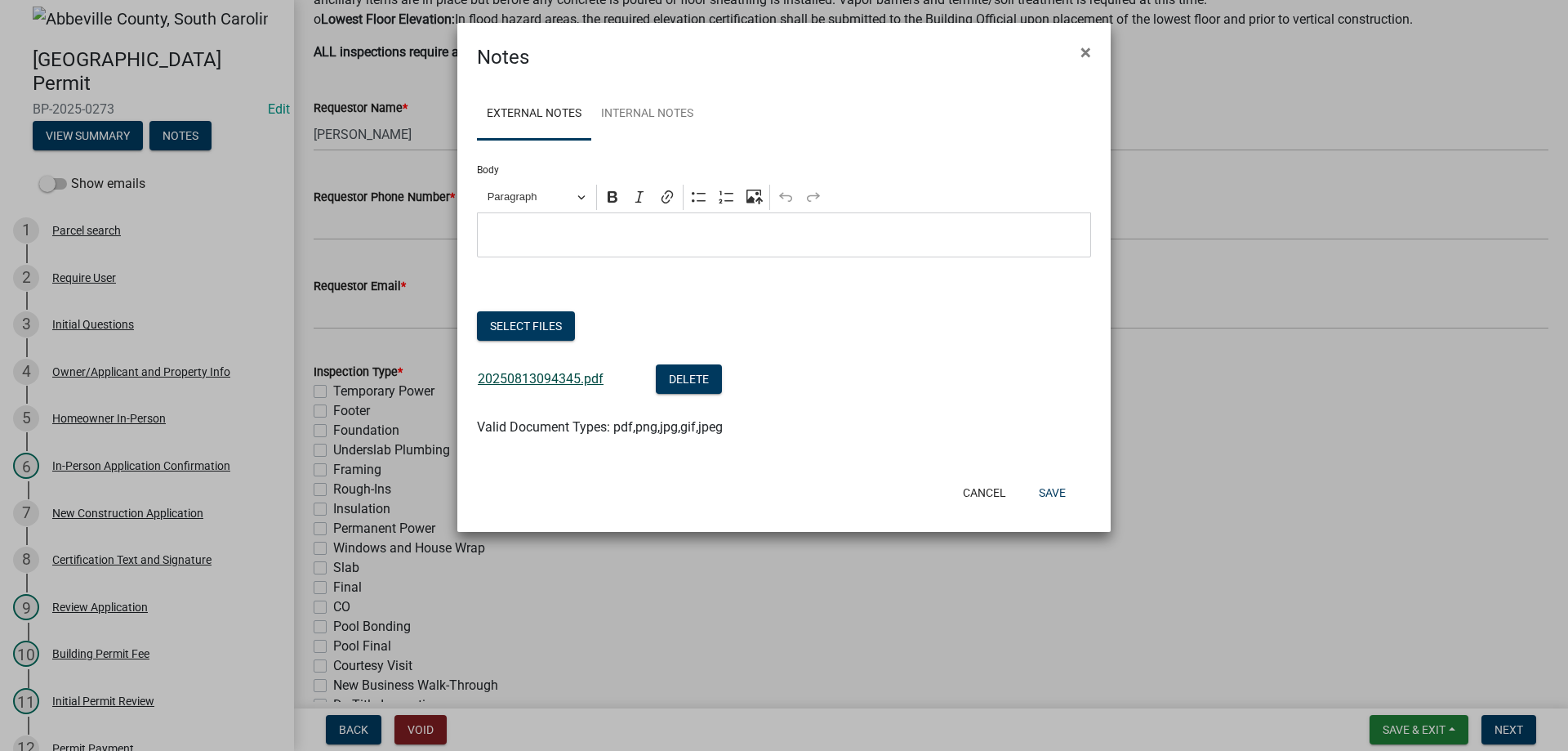
click at [565, 384] on link "20250813094345.pdf" at bounding box center [540, 378] width 126 height 15
click at [1059, 503] on button "Save" at bounding box center [1052, 492] width 53 height 30
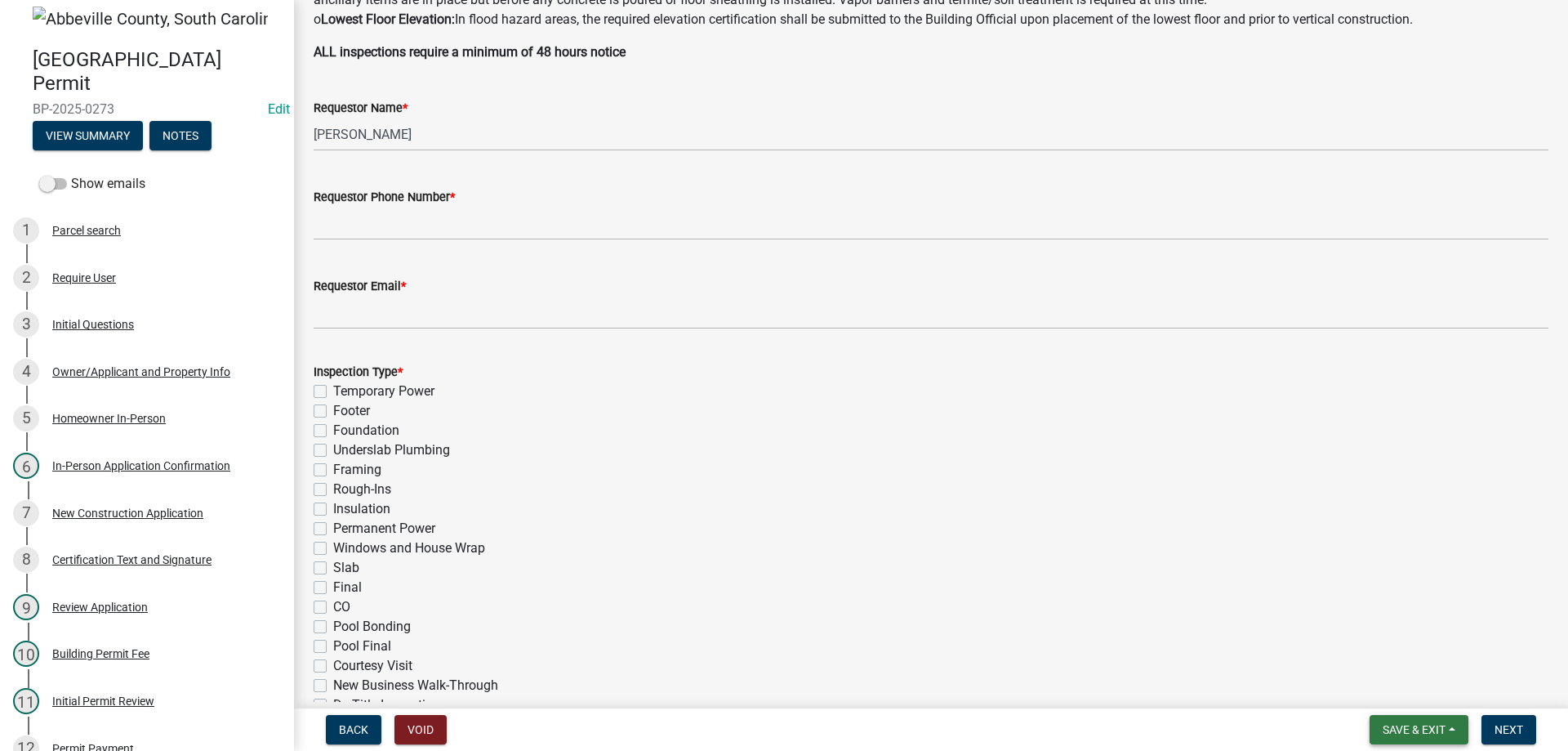
click at [1425, 738] on button "Save & Exit" at bounding box center [1418, 729] width 99 height 30
click at [1426, 695] on button "Save & Exit" at bounding box center [1403, 687] width 131 height 40
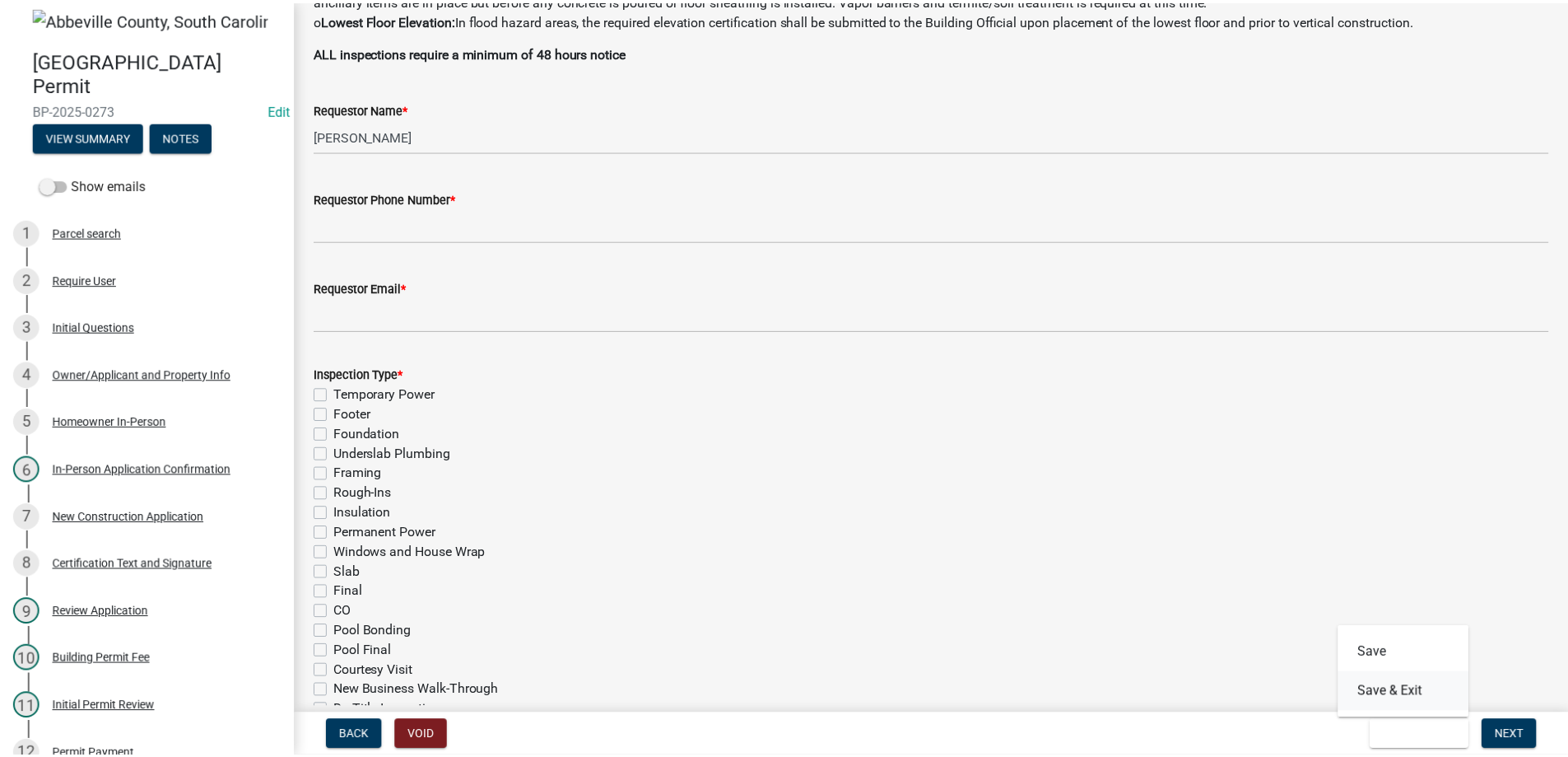
scroll to position [0, 0]
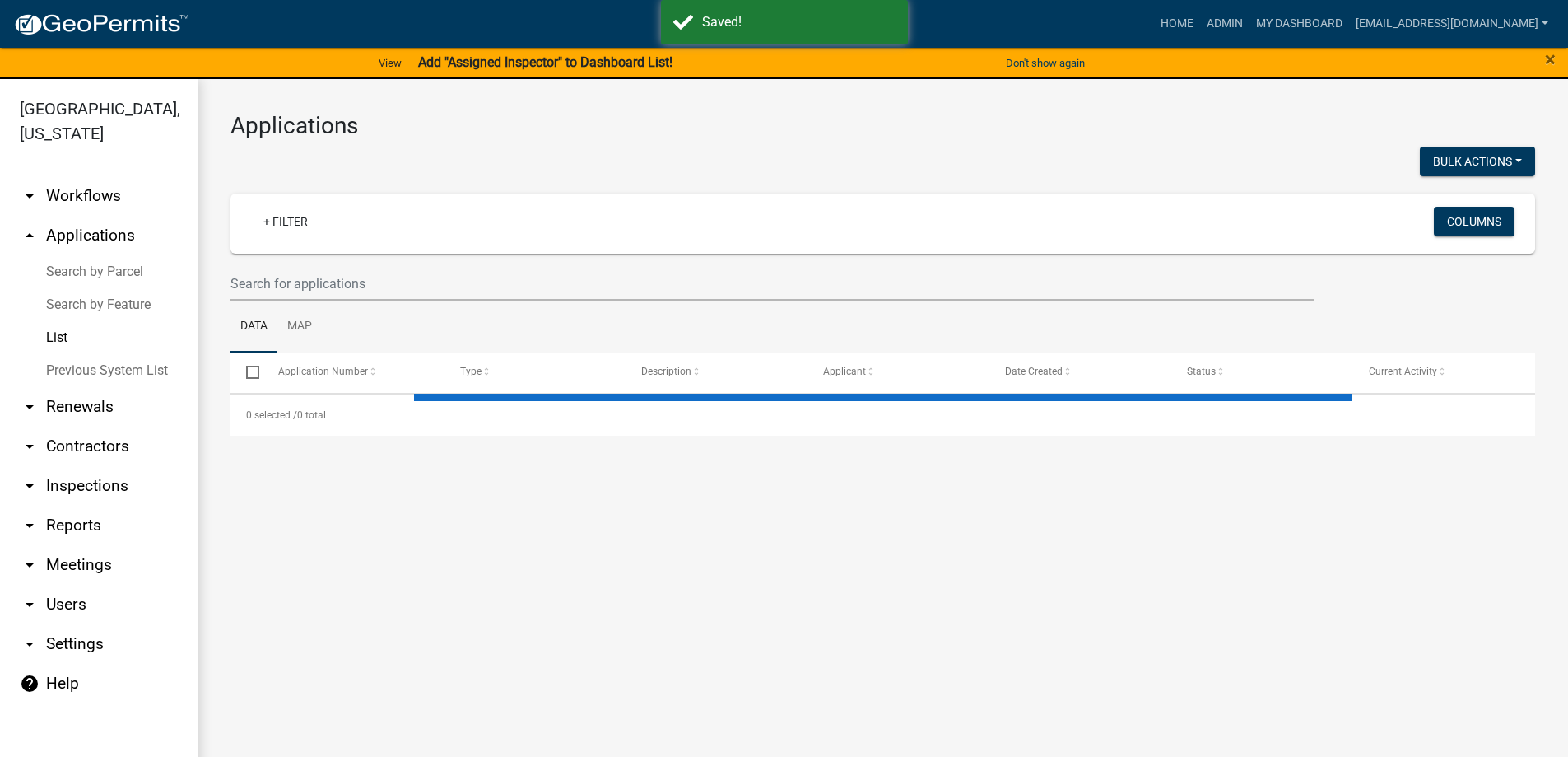
select select "3: 100"
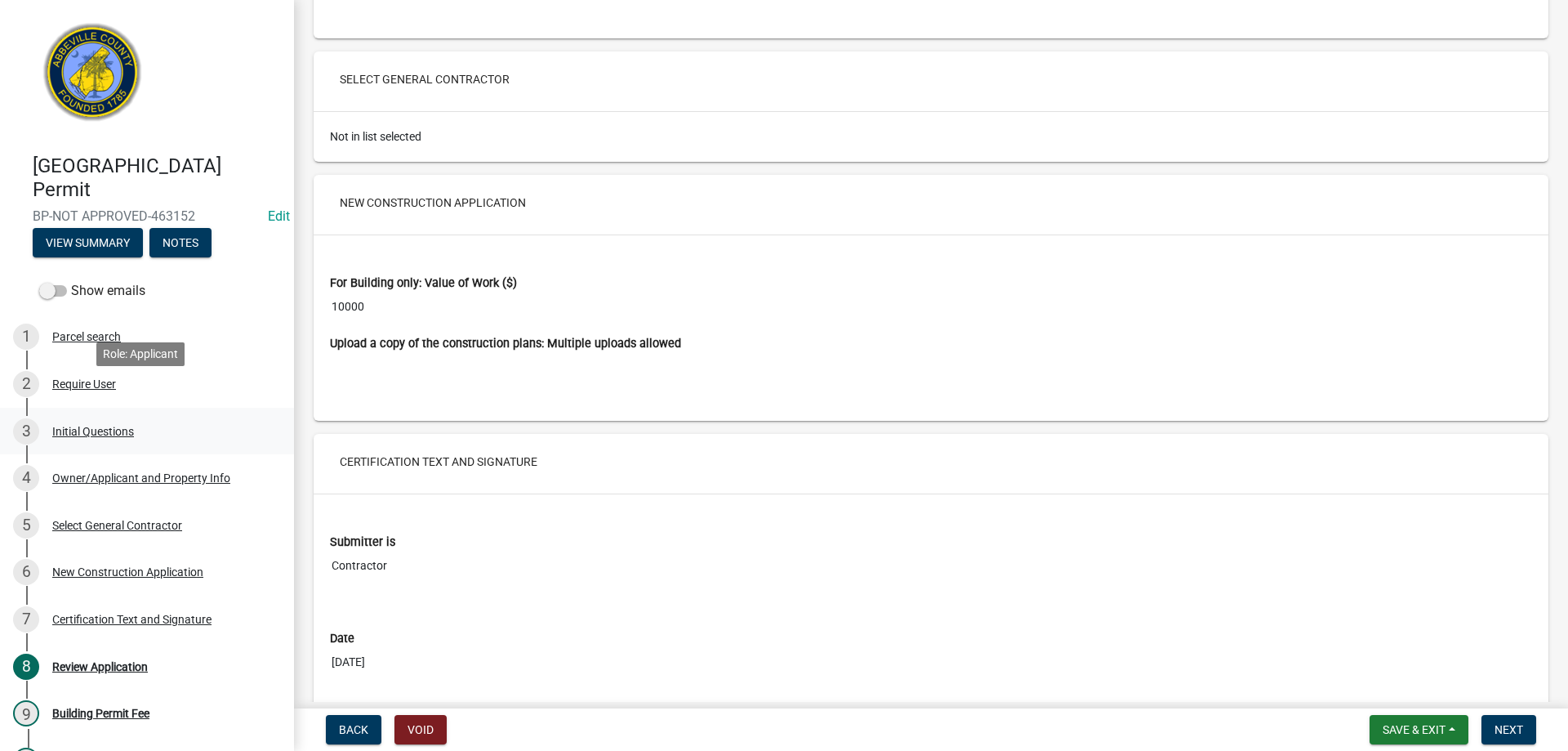
scroll to position [82, 0]
